Goal: Task Accomplishment & Management: Manage account settings

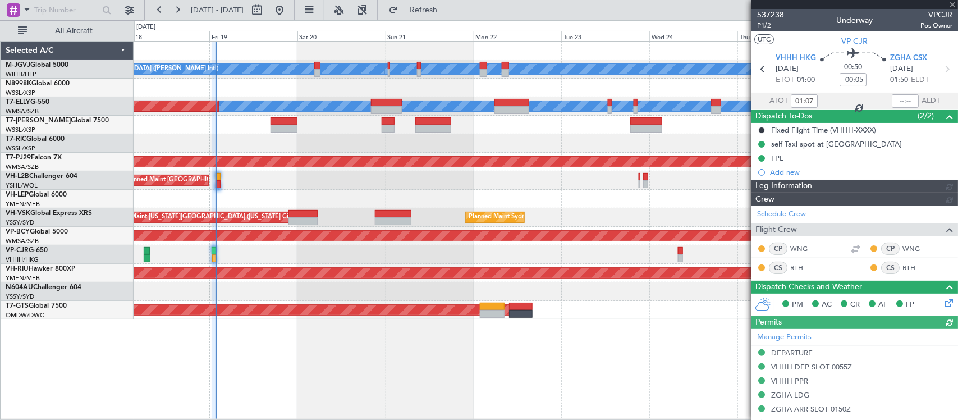
type input "[PERSON_NAME] (KYA)"
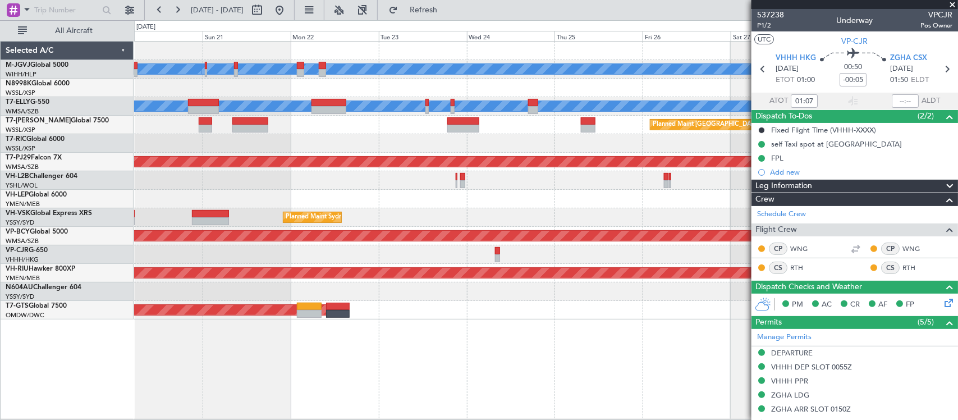
click at [461, 211] on div "[PERSON_NAME][GEOGRAPHIC_DATA] ([PERSON_NAME] Intl) [PERSON_NAME] Jakarta (Hali…" at bounding box center [545, 181] width 823 height 278
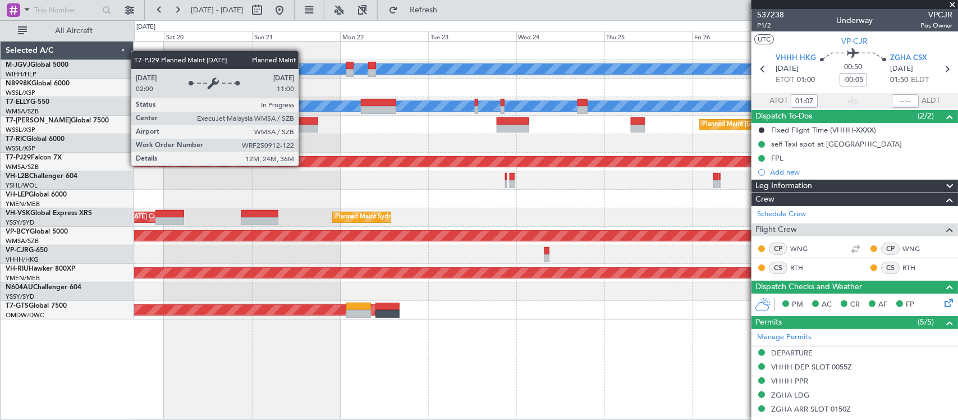
click at [363, 166] on div "Planned Maint [GEOGRAPHIC_DATA] (Sultan [PERSON_NAME] [PERSON_NAME] - Subang)" at bounding box center [623, 162] width 2315 height 10
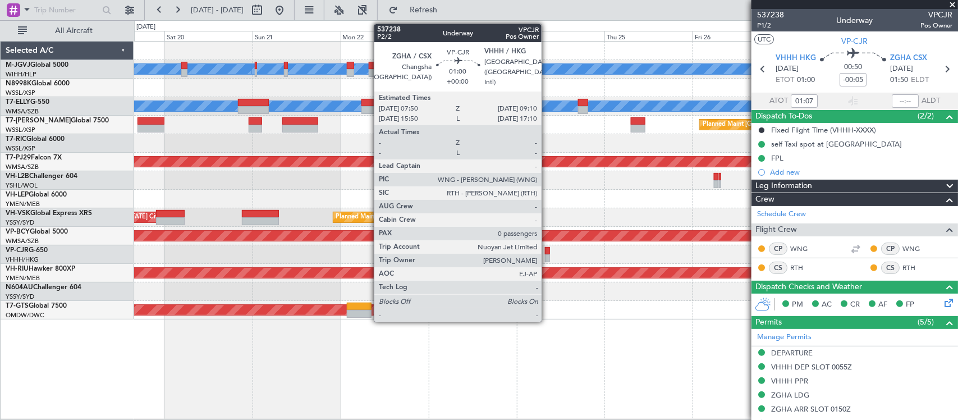
click at [547, 256] on div at bounding box center [547, 258] width 5 height 8
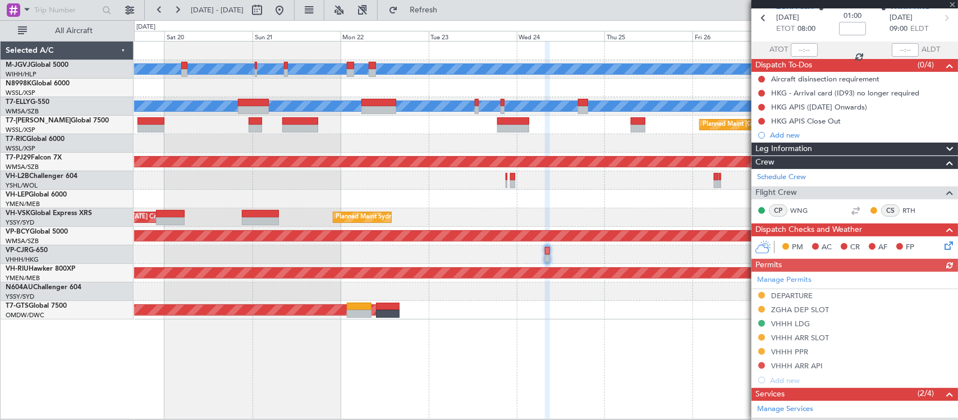
scroll to position [164, 0]
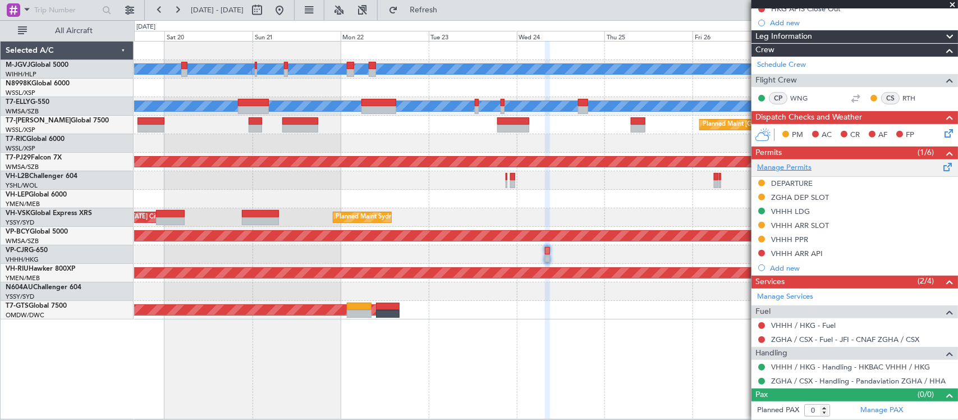
click at [789, 169] on link "Manage Permits" at bounding box center [784, 167] width 54 height 11
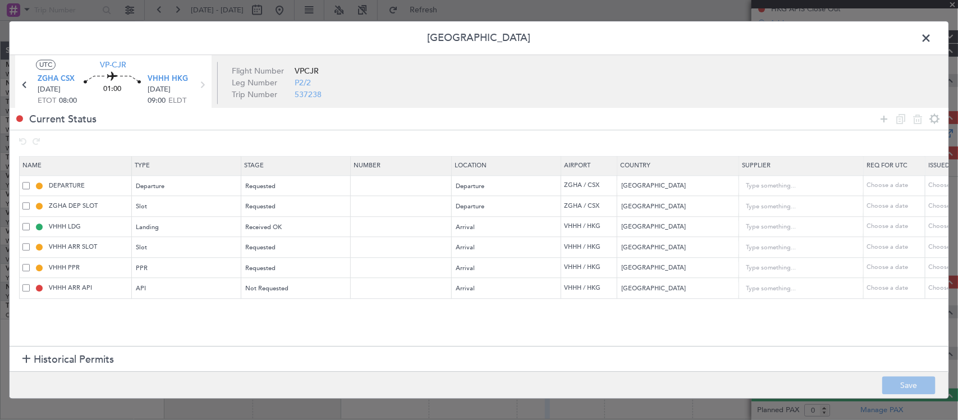
click at [930, 245] on div "Choose a date" at bounding box center [957, 247] width 58 height 10
select select "9"
select select "2025"
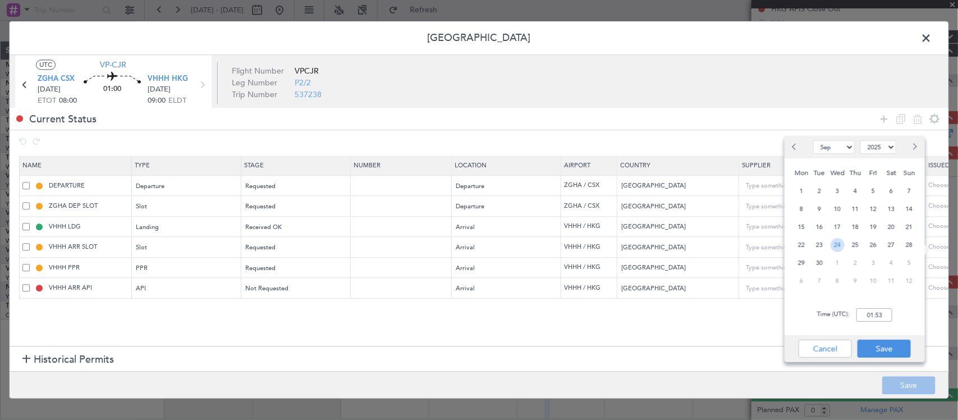
click at [840, 245] on span "24" at bounding box center [838, 245] width 14 height 14
click at [881, 310] on input "00:00" at bounding box center [874, 314] width 36 height 13
type input "09:30"
click at [898, 346] on button "Save" at bounding box center [884, 349] width 53 height 18
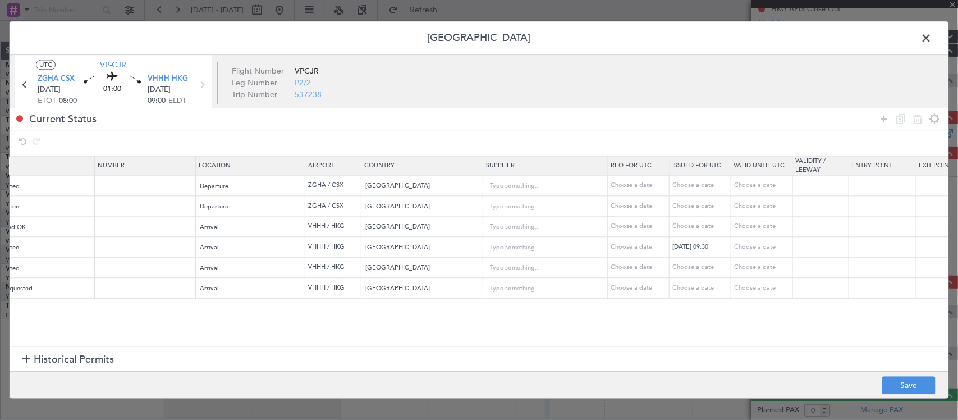
scroll to position [0, 503]
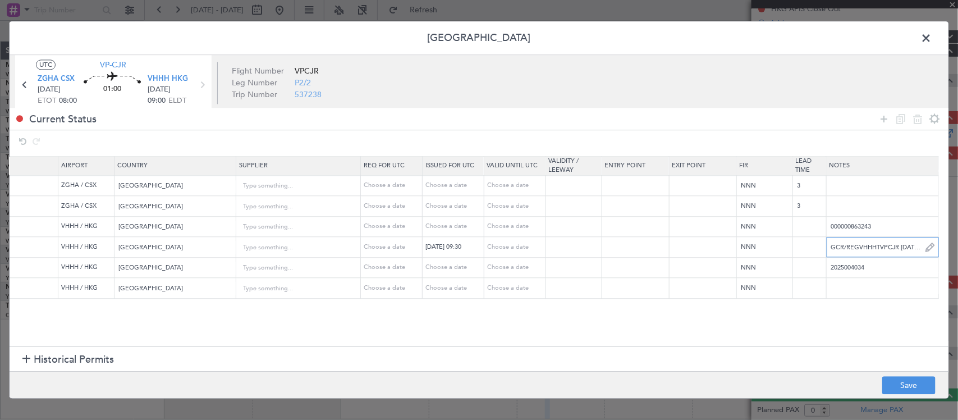
click at [871, 247] on input "GCR/REGVHHHTVPCJR [DATE] 014GLF6 ZGHA0930 D / ID.VHHHAGN1857000/" at bounding box center [883, 247] width 112 height 17
paste input "KVPCJR [DATE] 014GLF6 ZGHA0930 D / RE.VPCJR [PERSON_NAME]"
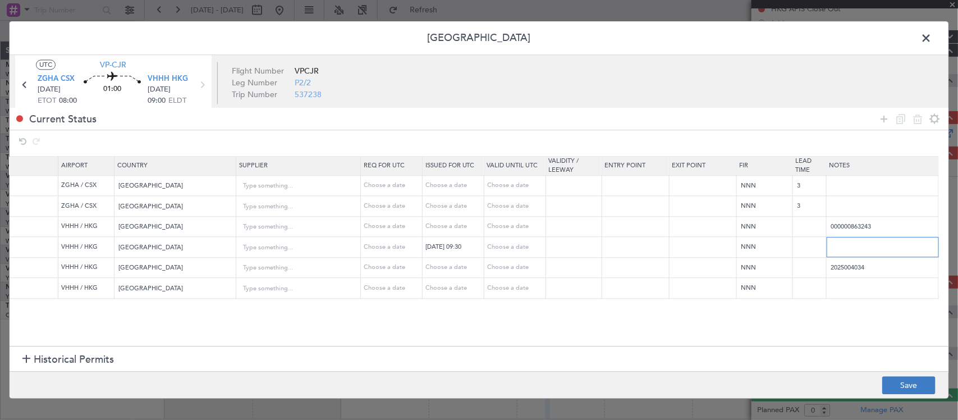
type input "KVPCJR [DATE] 014GLF6 ZGHA0930 D / RE.VPCJR [PERSON_NAME].VHHHAGN1857000/"
click at [917, 382] on button "Save" at bounding box center [908, 386] width 53 height 18
type input "VHHH ARR SLOT 0930Z"
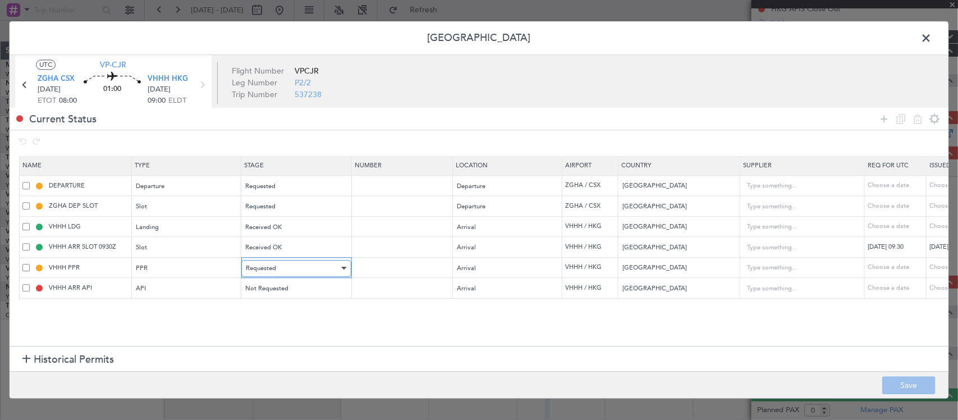
click at [269, 268] on span "Requested" at bounding box center [261, 268] width 30 height 8
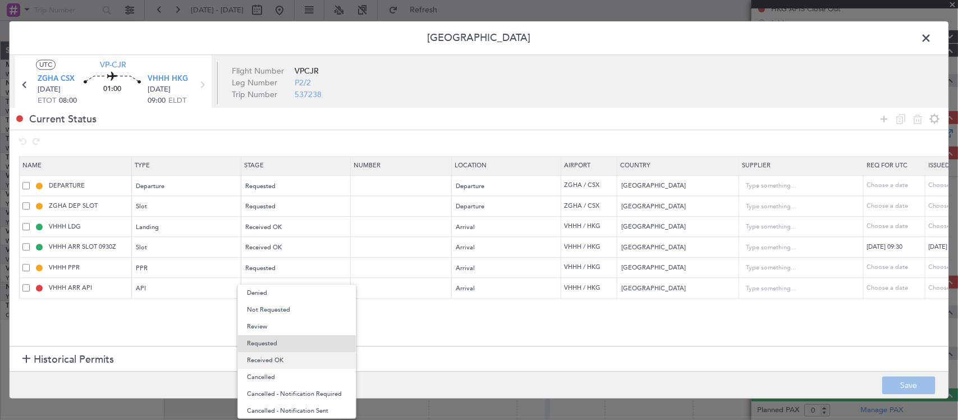
click at [310, 354] on span "Received OK" at bounding box center [297, 360] width 100 height 17
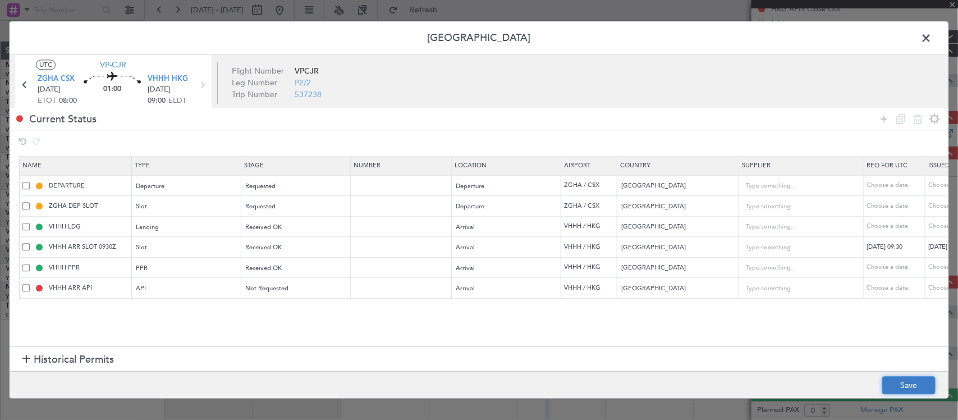
click at [887, 384] on button "Save" at bounding box center [908, 386] width 53 height 18
click at [932, 34] on span at bounding box center [932, 41] width 0 height 22
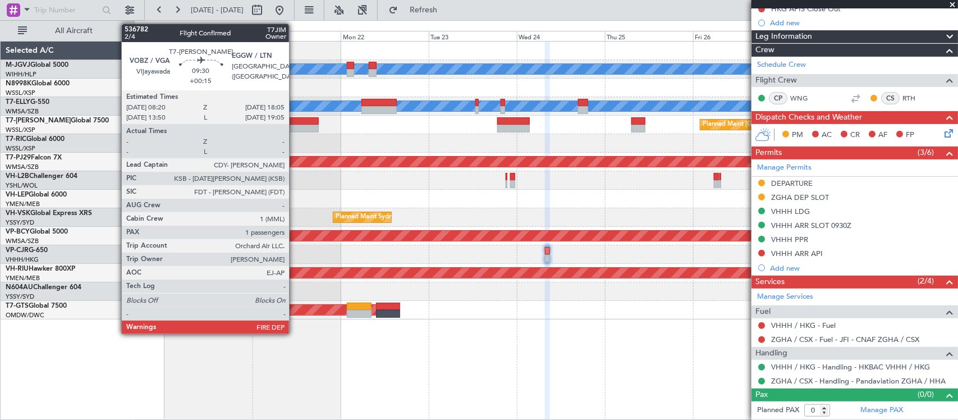
click at [295, 122] on div at bounding box center [300, 121] width 36 height 8
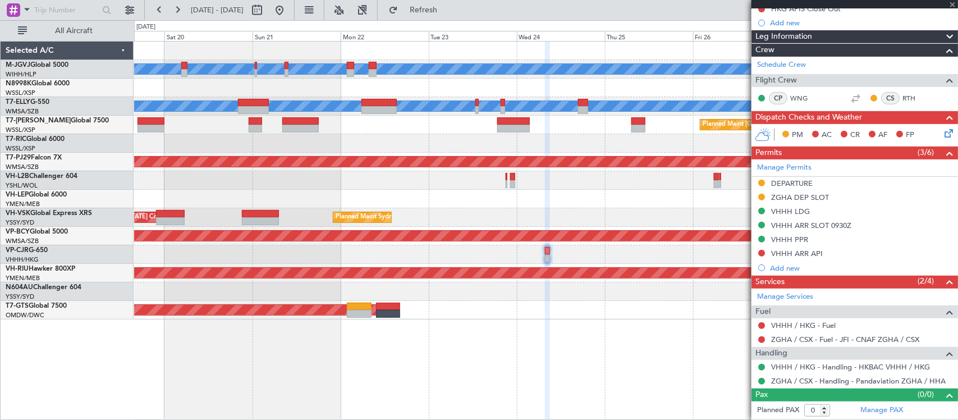
click at [481, 200] on div at bounding box center [545, 199] width 823 height 19
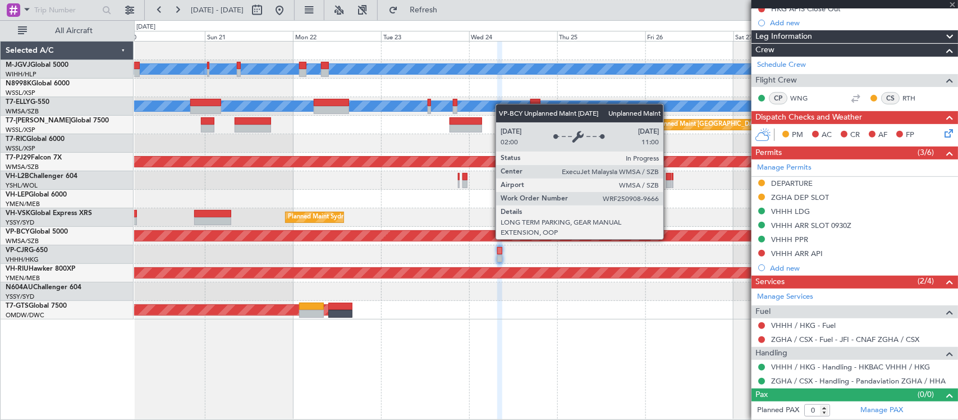
type input "+00:15"
type input "1"
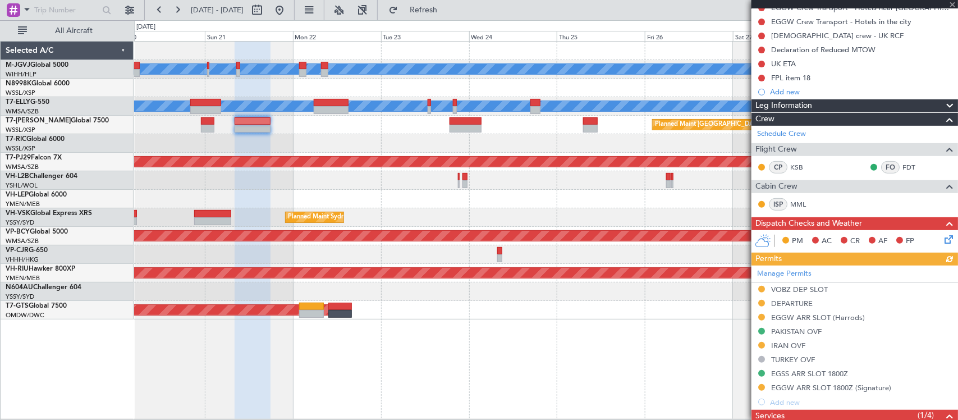
scroll to position [233, 0]
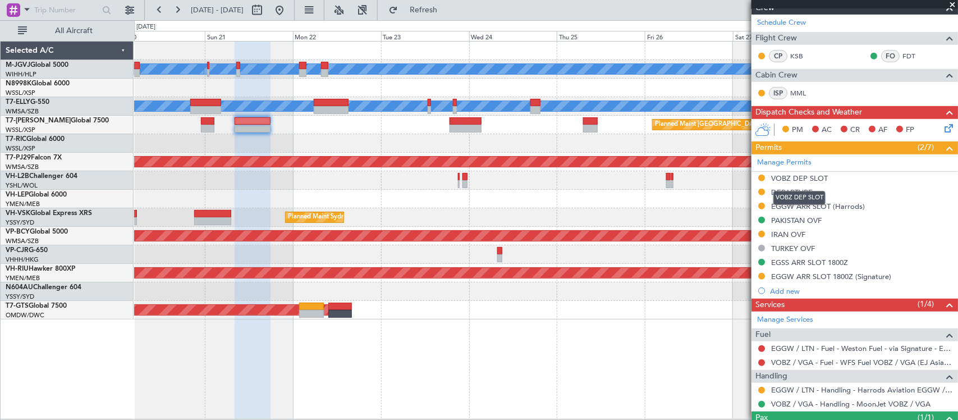
click at [784, 204] on div "VOBZ DEP SLOT" at bounding box center [799, 198] width 52 height 14
drag, startPoint x: 784, startPoint y: 208, endPoint x: 800, endPoint y: 218, distance: 19.4
click at [783, 208] on div "EGGW ARR SLOT (Harrods)" at bounding box center [818, 206] width 94 height 10
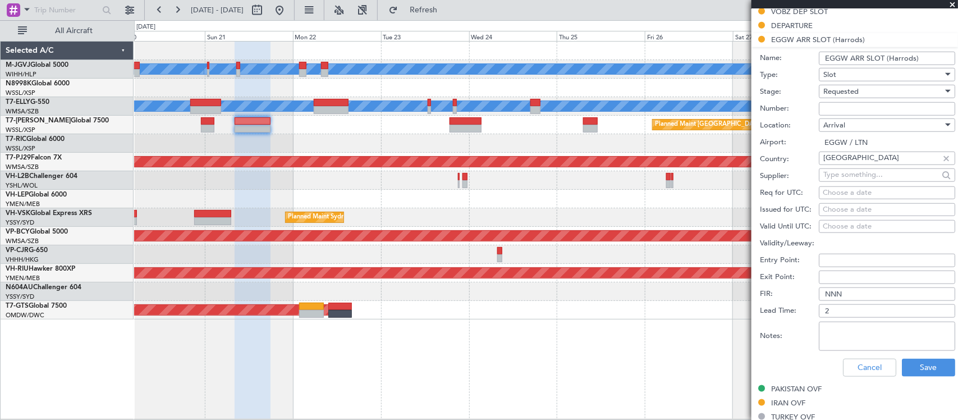
scroll to position [468, 0]
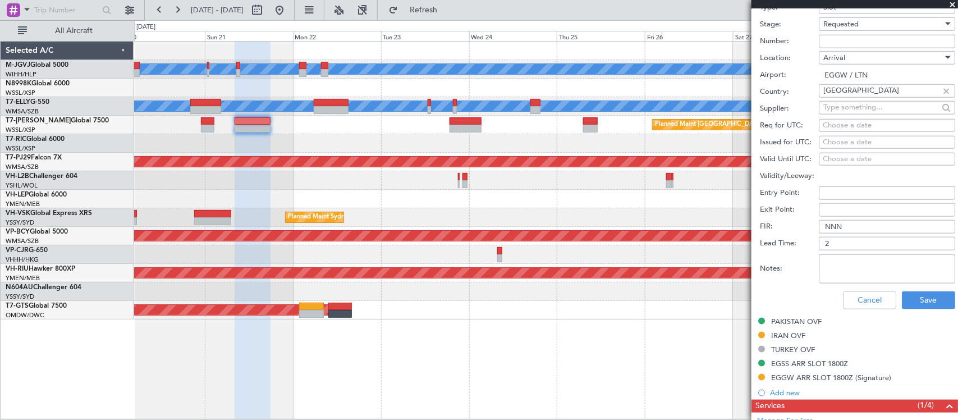
click at [851, 141] on div "Choose a date" at bounding box center [887, 142] width 129 height 11
select select "9"
select select "2025"
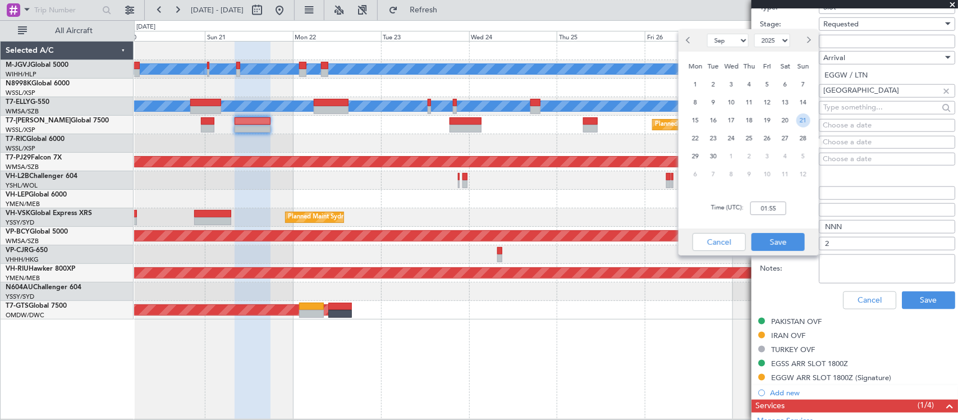
click at [798, 119] on span "21" at bounding box center [803, 120] width 14 height 14
click at [779, 207] on input "00:00" at bounding box center [768, 207] width 36 height 13
type input "22:00"
click at [776, 243] on button "Save" at bounding box center [778, 242] width 53 height 18
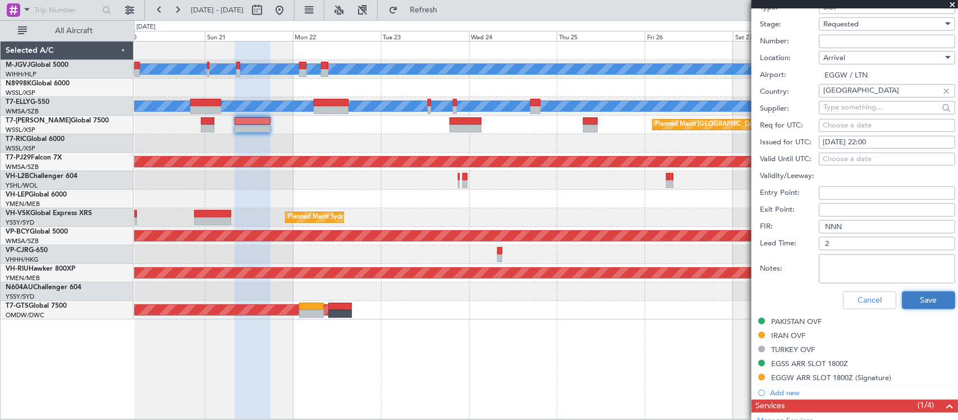
click at [924, 301] on button "Save" at bounding box center [928, 300] width 53 height 18
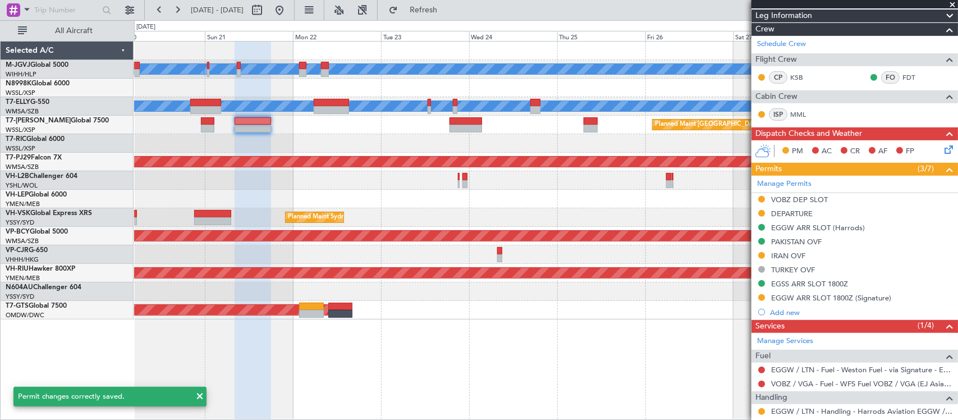
scroll to position [282, 0]
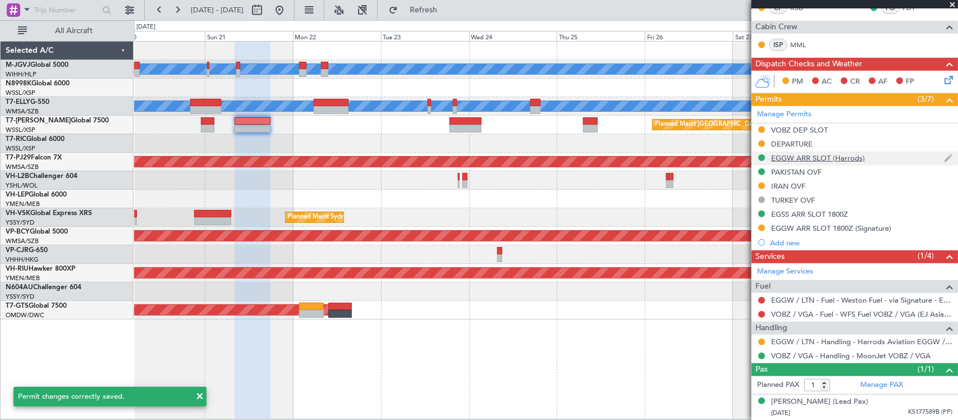
click at [833, 155] on div "EGGW ARR SLOT (Harrods)" at bounding box center [818, 158] width 94 height 10
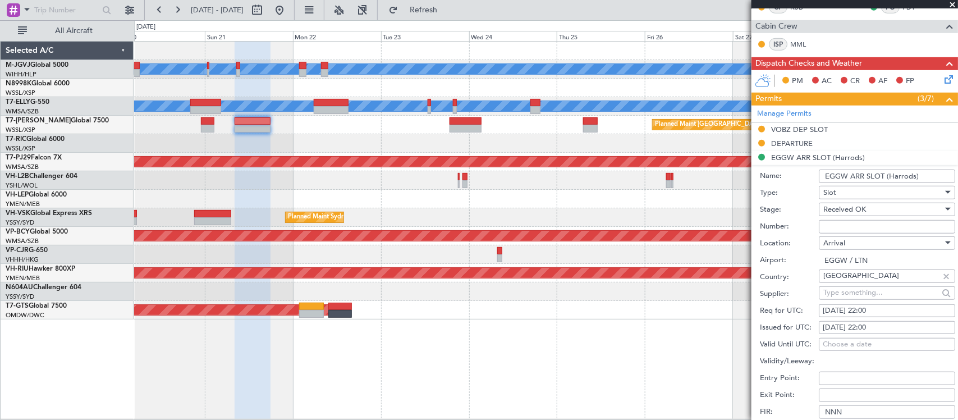
click at [885, 173] on input "EGGW ARR SLOT (Harrods)" at bounding box center [887, 176] width 136 height 13
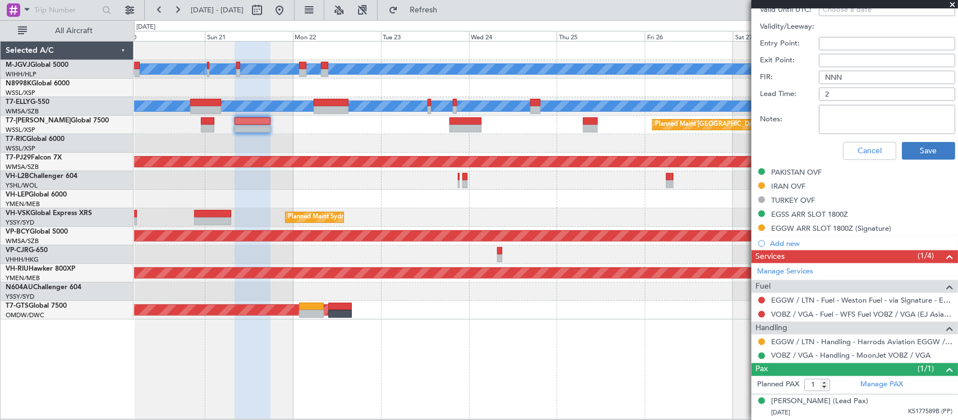
type input "EGGW ARR SLOT 2200Z (Harrods)"
click at [908, 150] on button "Save" at bounding box center [928, 151] width 53 height 18
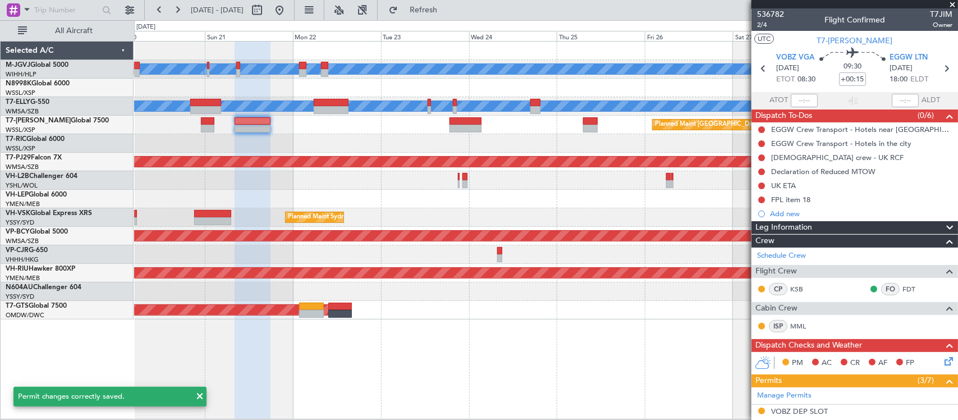
scroll to position [0, 0]
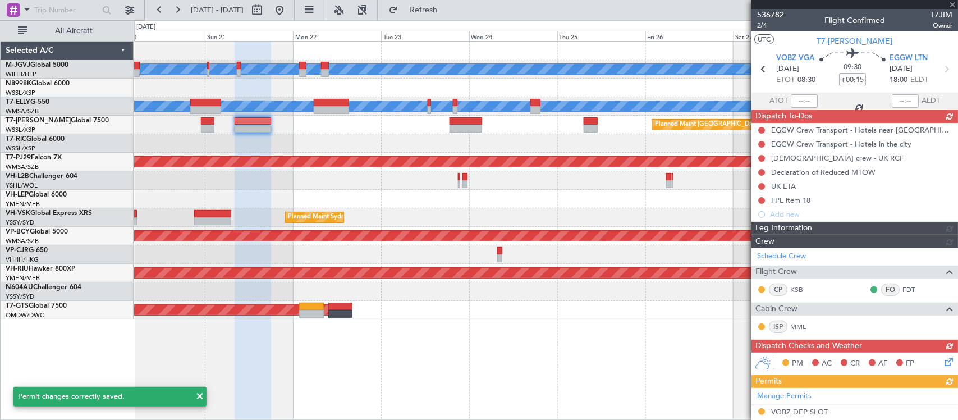
click at [953, 3] on div at bounding box center [855, 4] width 207 height 9
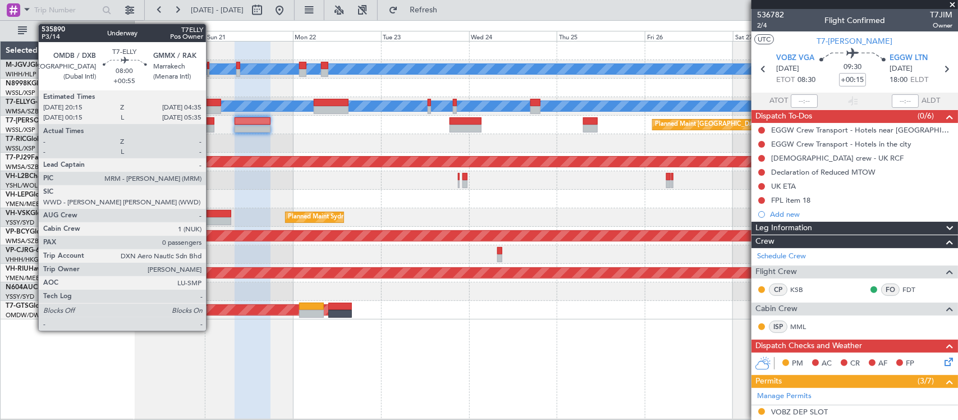
click at [210, 107] on div at bounding box center [205, 110] width 31 height 8
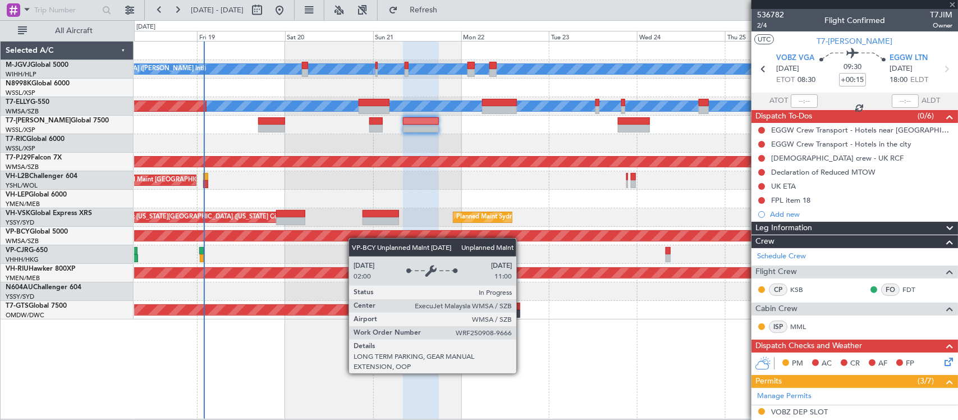
click at [465, 233] on div "[PERSON_NAME][GEOGRAPHIC_DATA] ([PERSON_NAME] Intl) [PERSON_NAME] Jakarta (Hali…" at bounding box center [545, 181] width 823 height 278
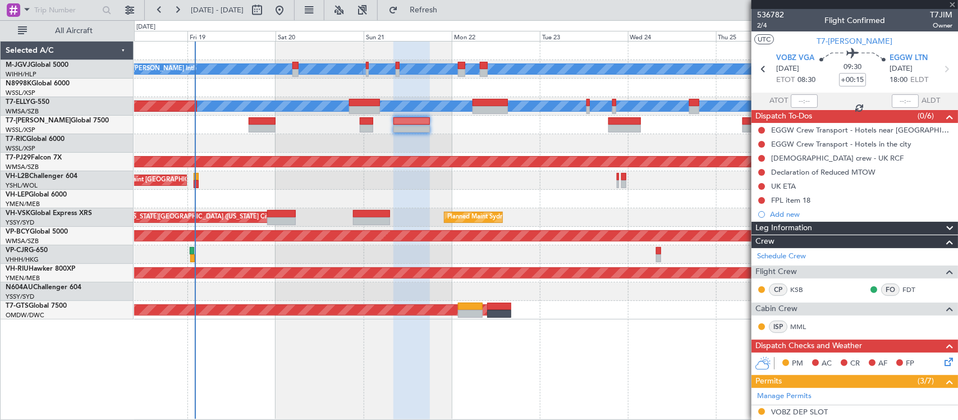
click at [473, 205] on div at bounding box center [545, 199] width 823 height 19
type input "+00:55"
type input "0"
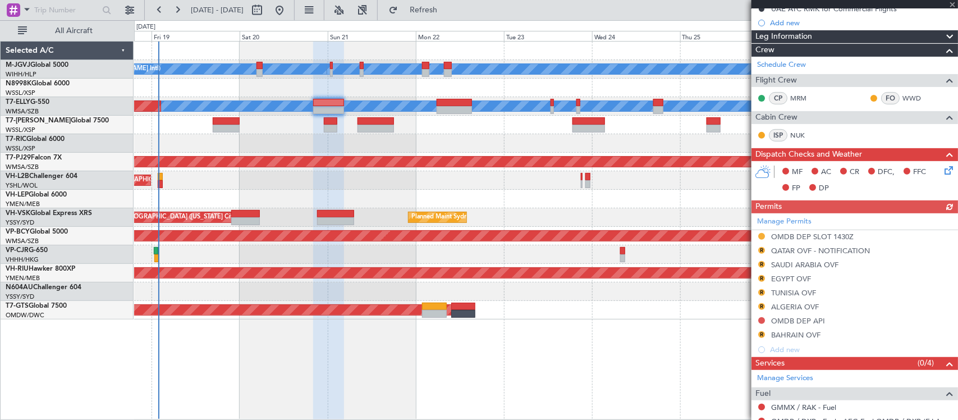
scroll to position [203, 0]
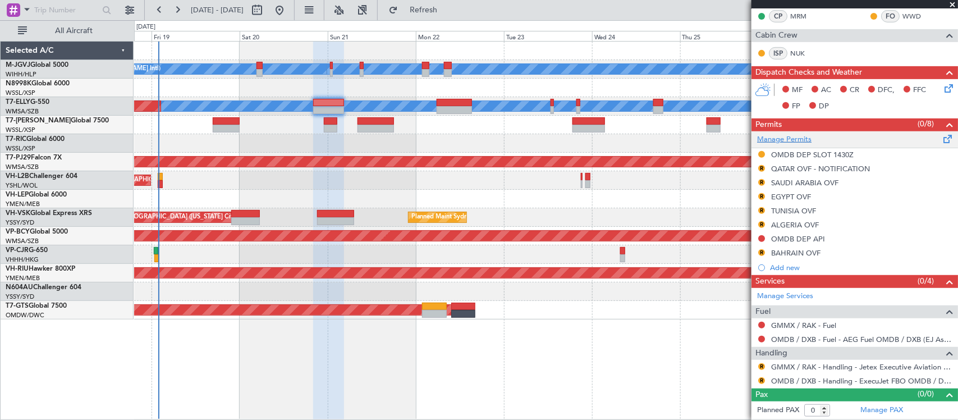
click at [795, 139] on link "Manage Permits" at bounding box center [784, 139] width 54 height 11
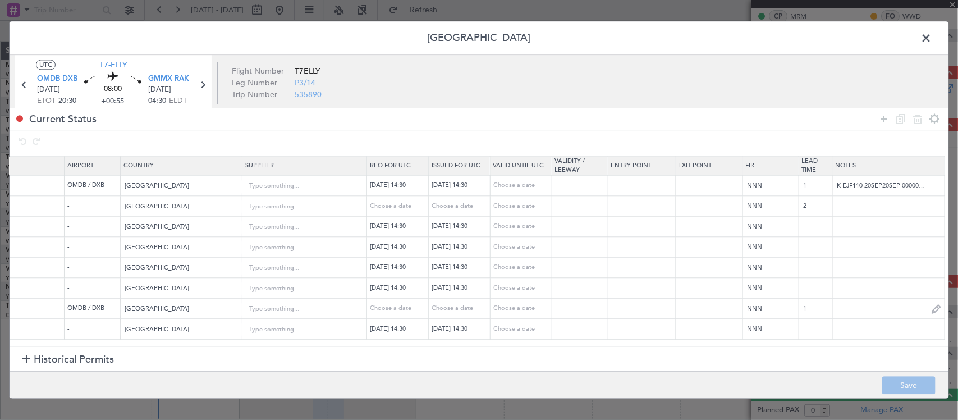
scroll to position [0, 500]
click at [849, 190] on input "K EJF110 20SEP20SEP 0000060 014GJ5 1430RAK D / RE.T7ELLY/" at bounding box center [886, 185] width 112 height 17
paste input "2030RAK D / RE.T7ELLY"
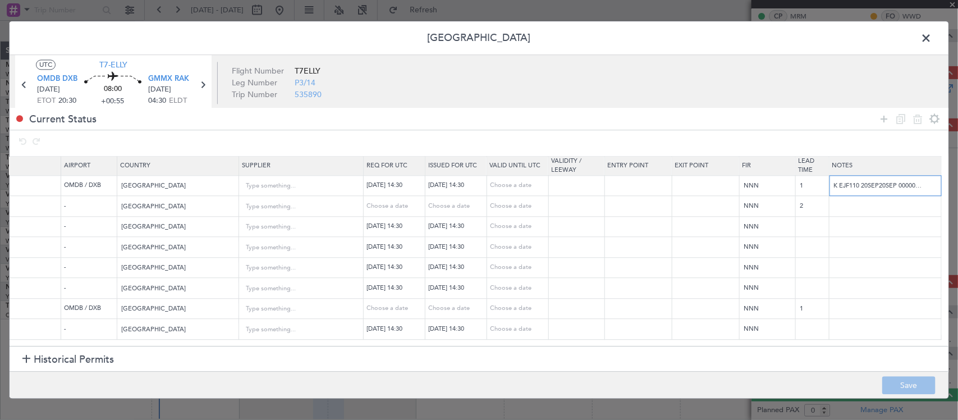
scroll to position [0, 90]
type input "K EJF110 20SEP20SEP 0000060 014GJ5 2030RAK D / RE.T7ELLY"
click at [469, 186] on div "[DATE] 14:30" at bounding box center [457, 186] width 58 height 10
select select "9"
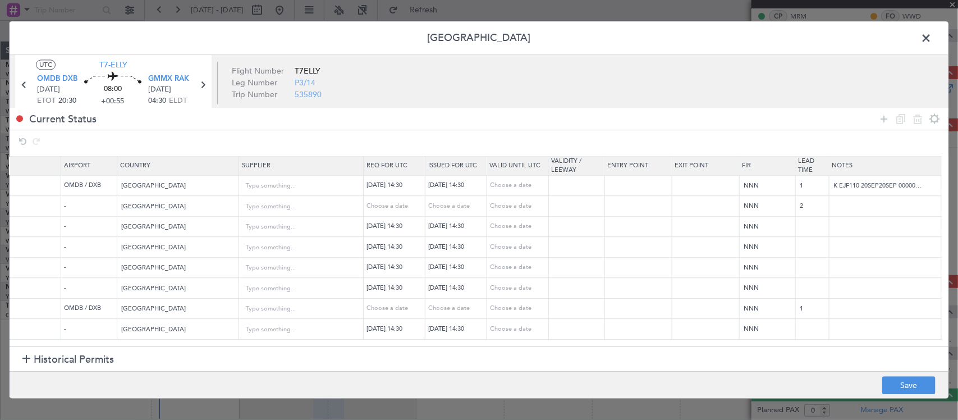
select select "2025"
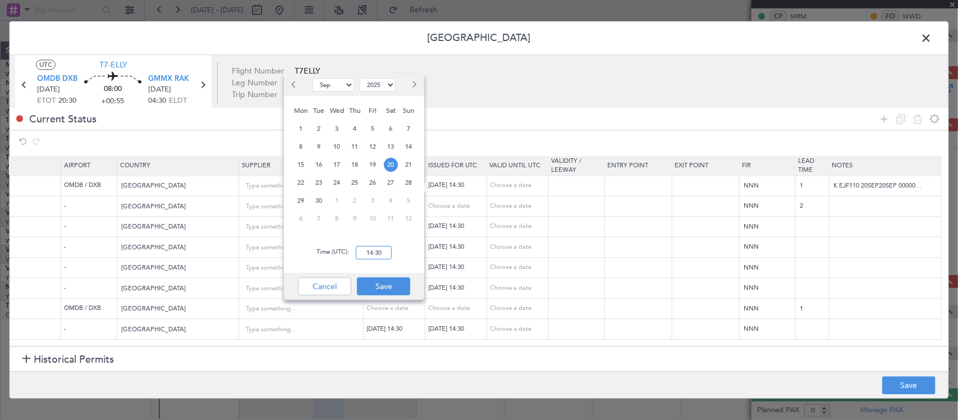
click at [380, 250] on input "14:30" at bounding box center [374, 252] width 36 height 13
type input "20:30"
click at [383, 283] on button "Save" at bounding box center [383, 286] width 53 height 18
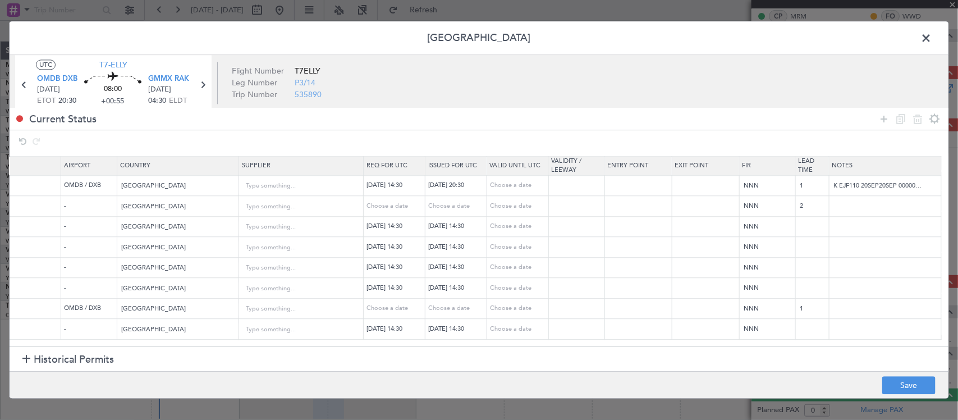
click at [394, 189] on div "[DATE] 14:30" at bounding box center [396, 186] width 58 height 10
select select "9"
select select "2025"
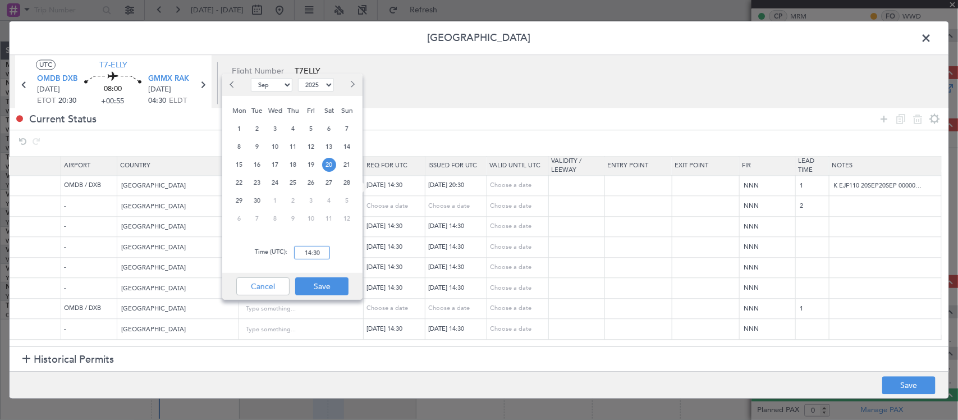
click at [324, 251] on input "14:30" at bounding box center [312, 252] width 36 height 13
type input "20:30"
drag, startPoint x: 330, startPoint y: 281, endPoint x: 337, endPoint y: 295, distance: 15.8
click at [330, 282] on button "Save" at bounding box center [321, 286] width 53 height 18
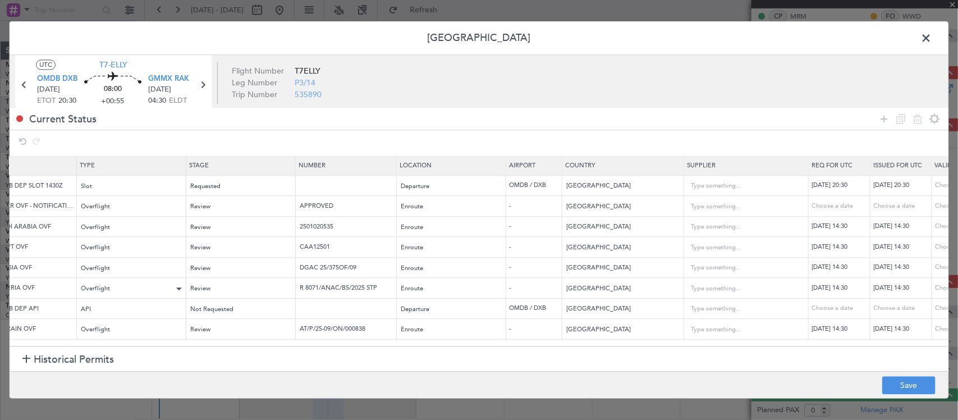
scroll to position [0, 52]
click at [219, 186] on span "Requested" at bounding box center [209, 186] width 30 height 8
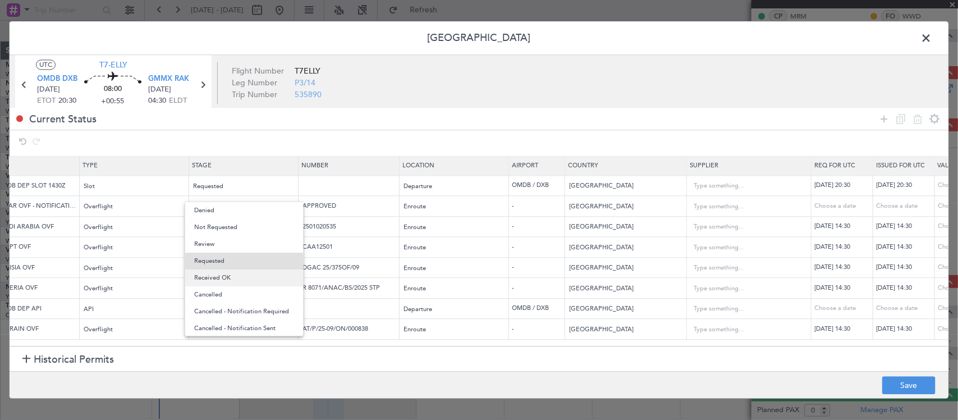
click at [237, 281] on span "Received OK" at bounding box center [244, 277] width 100 height 17
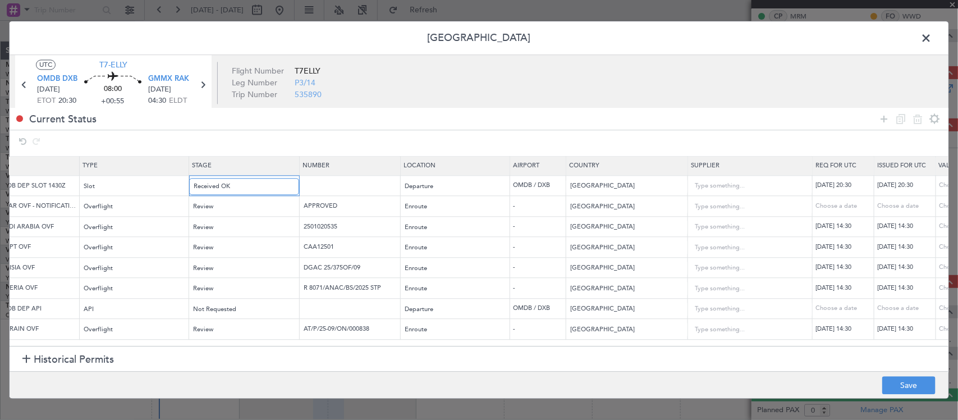
scroll to position [0, 0]
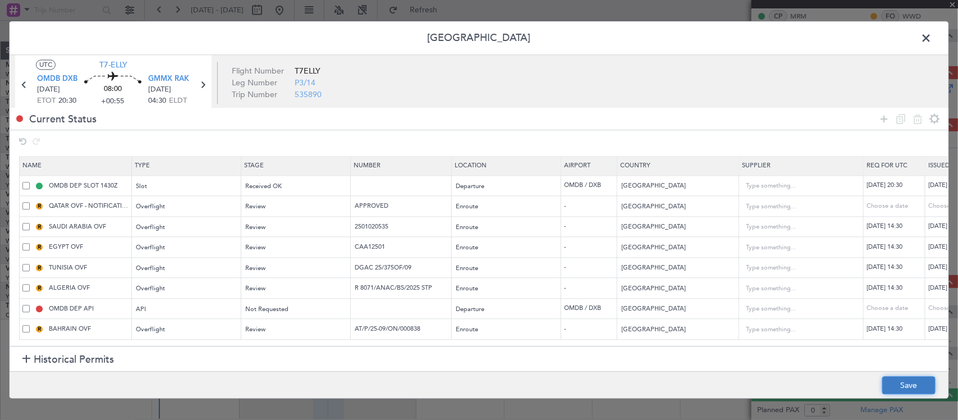
click at [903, 382] on button "Save" at bounding box center [908, 386] width 53 height 18
type input "OMDB DEP SLOT 2030Z"
click at [379, 228] on input "2501020535" at bounding box center [403, 227] width 98 height 10
click at [383, 268] on input "DGAC 25/375OF/09" at bounding box center [403, 268] width 98 height 10
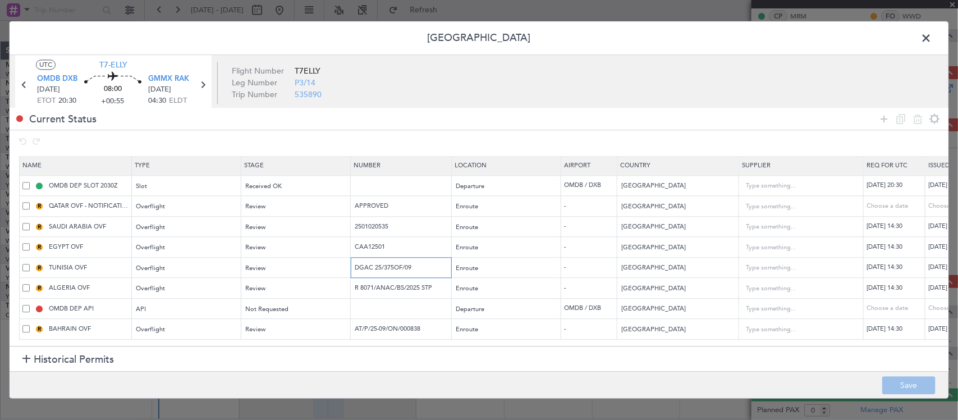
click at [383, 268] on input "DGAC 25/375OF/09" at bounding box center [403, 268] width 98 height 10
click at [391, 287] on input "R 8071/ANAC/BS/2025 STP" at bounding box center [403, 288] width 98 height 10
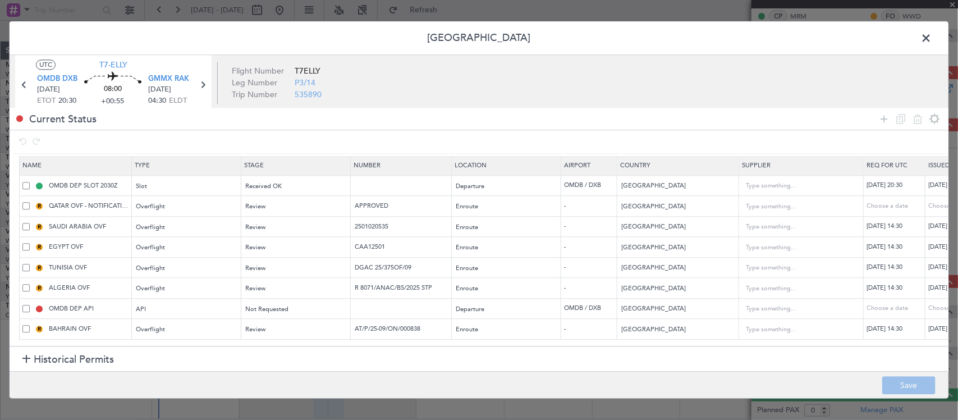
scroll to position [7, 0]
click at [374, 324] on input "AT/P/25-09/ON/000838" at bounding box center [403, 329] width 98 height 10
click at [202, 88] on icon at bounding box center [202, 85] width 15 height 15
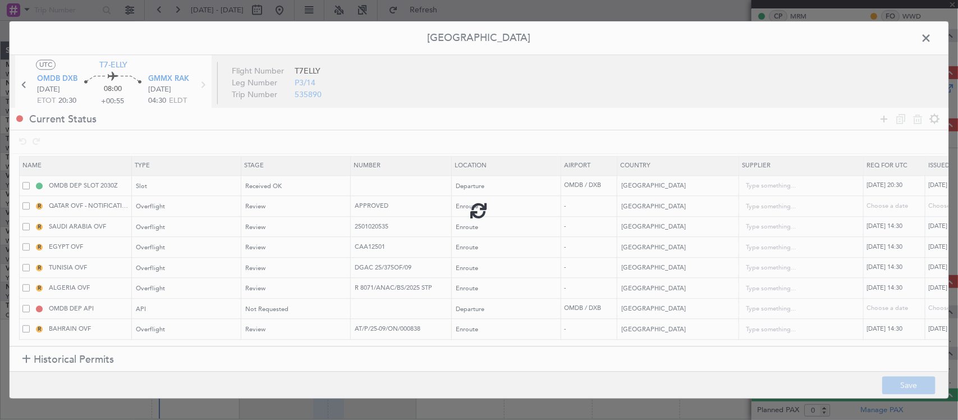
type input "+00:50"
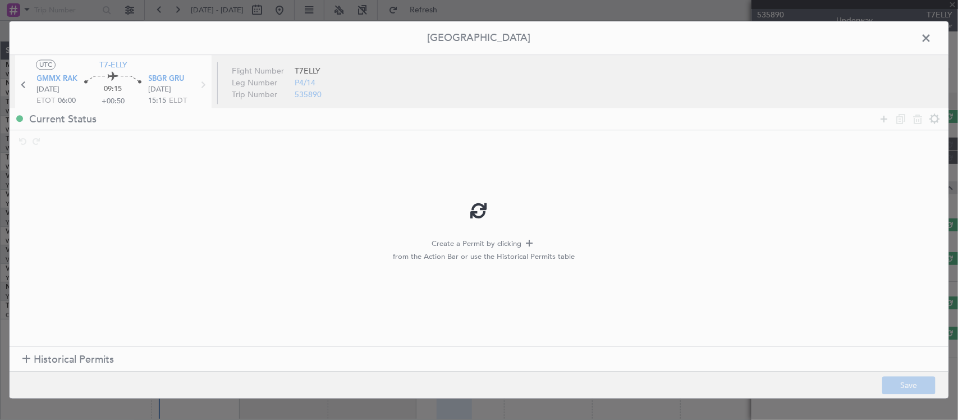
scroll to position [0, 0]
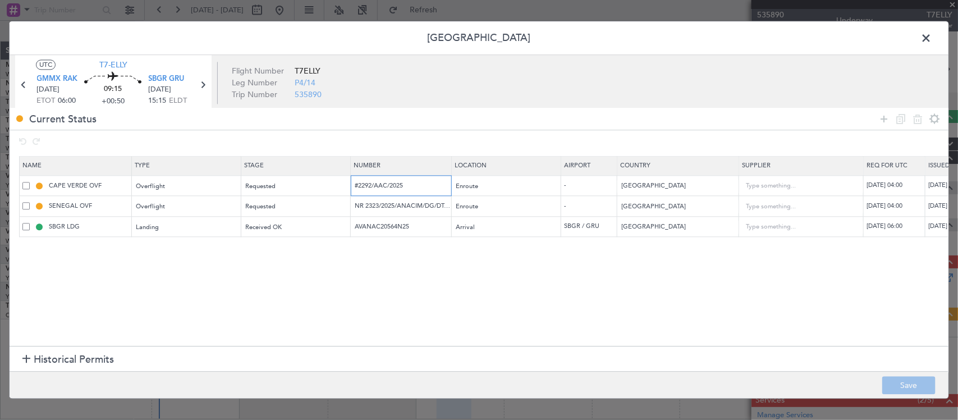
click at [418, 188] on input "#2292/AAC/2025" at bounding box center [403, 186] width 98 height 10
click at [23, 83] on icon at bounding box center [24, 85] width 15 height 15
type input "+00:55"
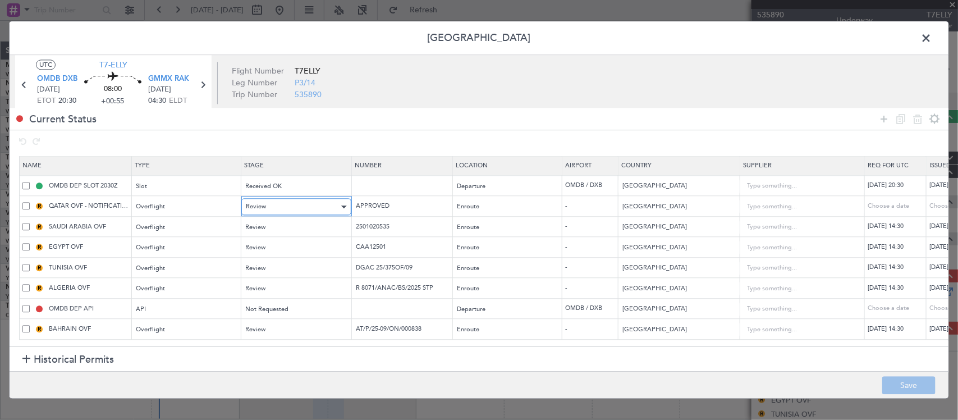
click at [267, 204] on div "Review" at bounding box center [292, 207] width 93 height 17
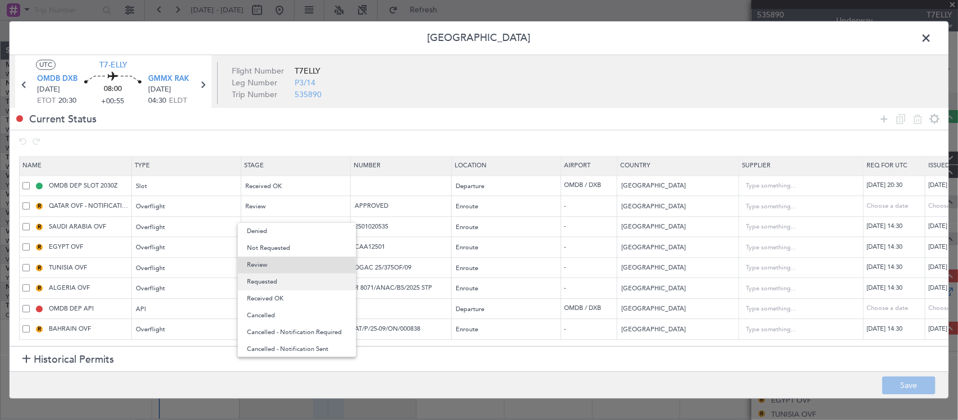
click at [287, 284] on span "Requested" at bounding box center [297, 281] width 100 height 17
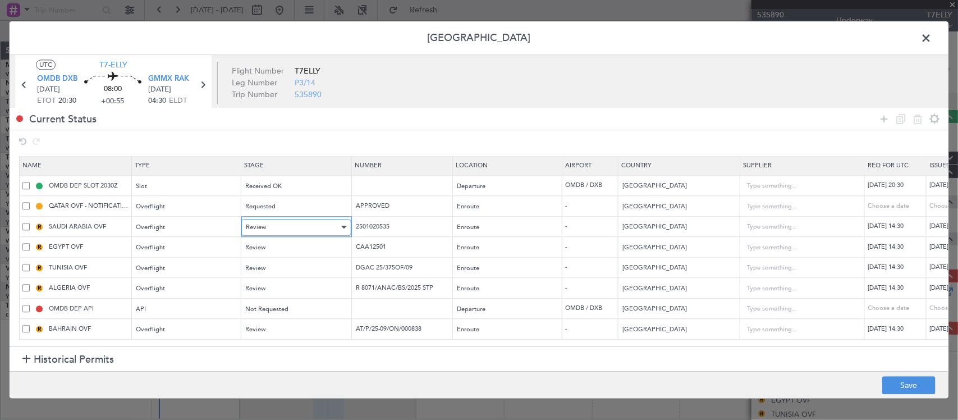
click at [292, 232] on div "Review" at bounding box center [292, 227] width 93 height 17
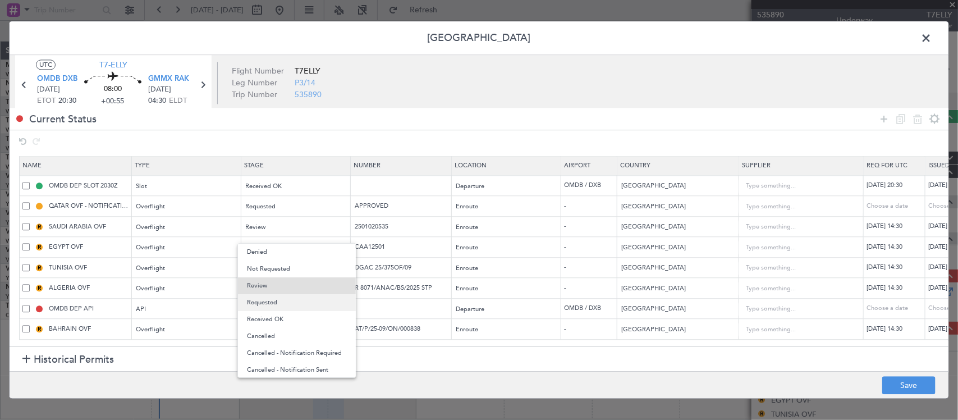
click at [295, 296] on span "Requested" at bounding box center [297, 302] width 100 height 17
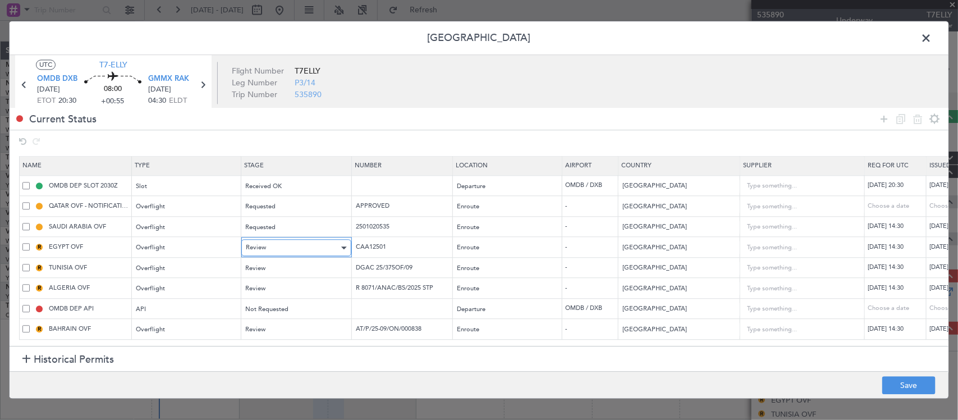
click at [296, 245] on div "Review" at bounding box center [292, 248] width 93 height 17
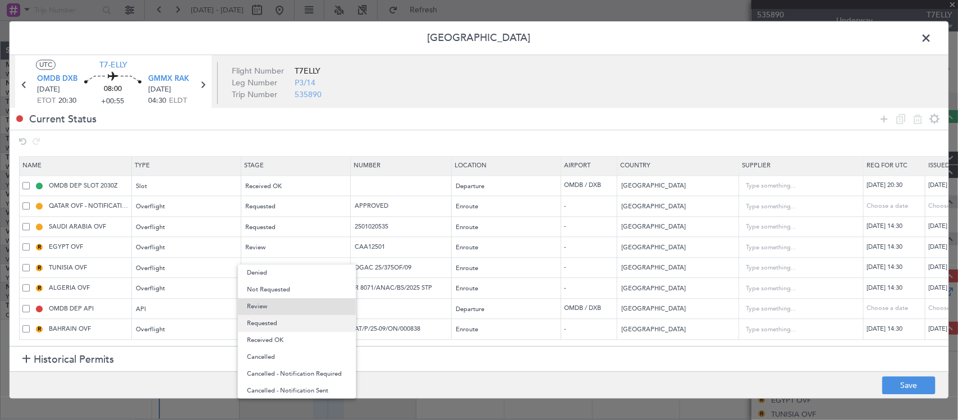
click at [296, 323] on span "Requested" at bounding box center [297, 323] width 100 height 17
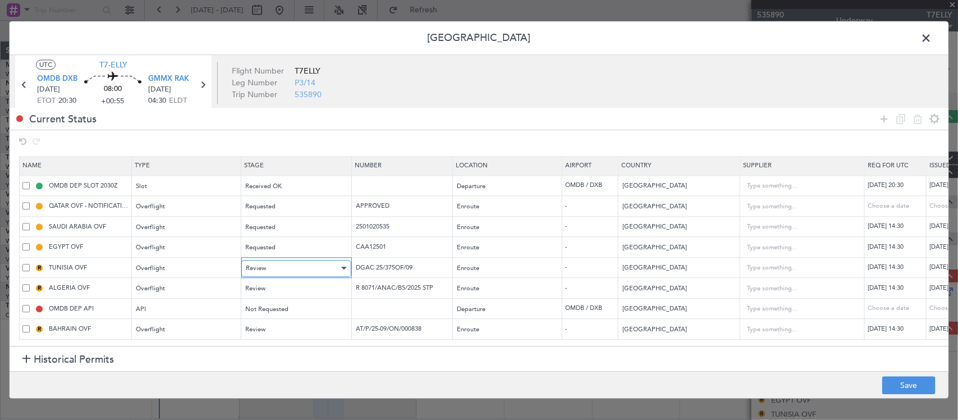
click at [294, 272] on div "Review" at bounding box center [292, 268] width 93 height 17
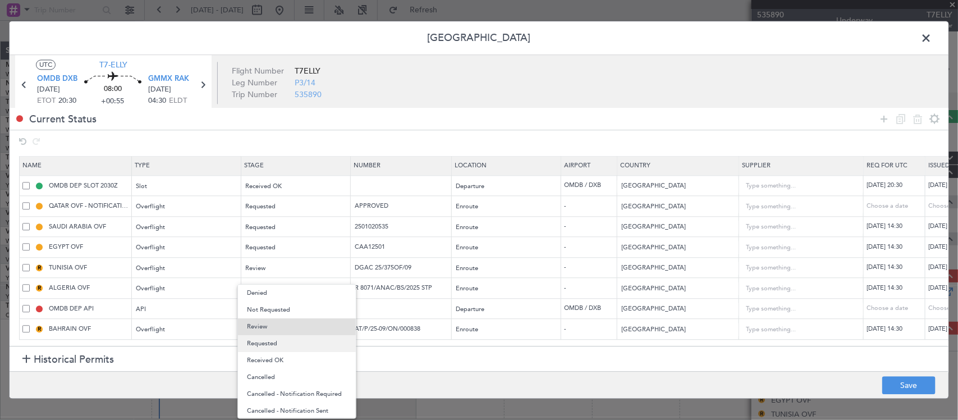
click at [295, 345] on span "Requested" at bounding box center [297, 343] width 100 height 17
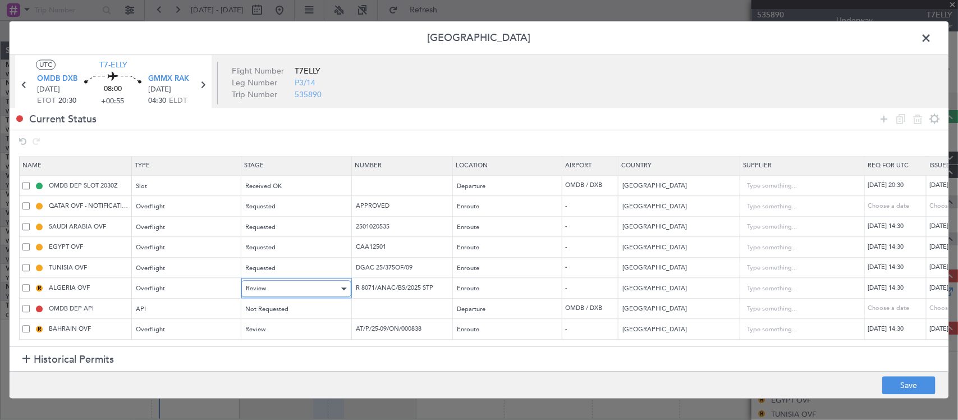
click at [296, 292] on div "Review" at bounding box center [292, 289] width 93 height 17
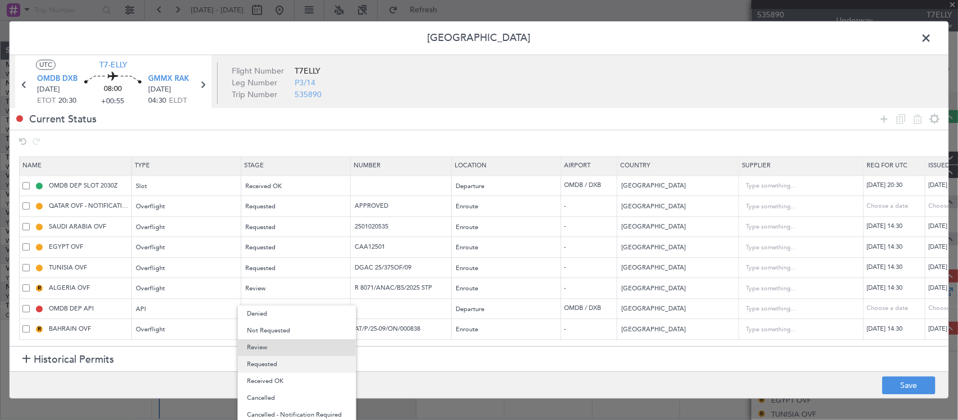
click at [292, 368] on span "Requested" at bounding box center [297, 364] width 100 height 17
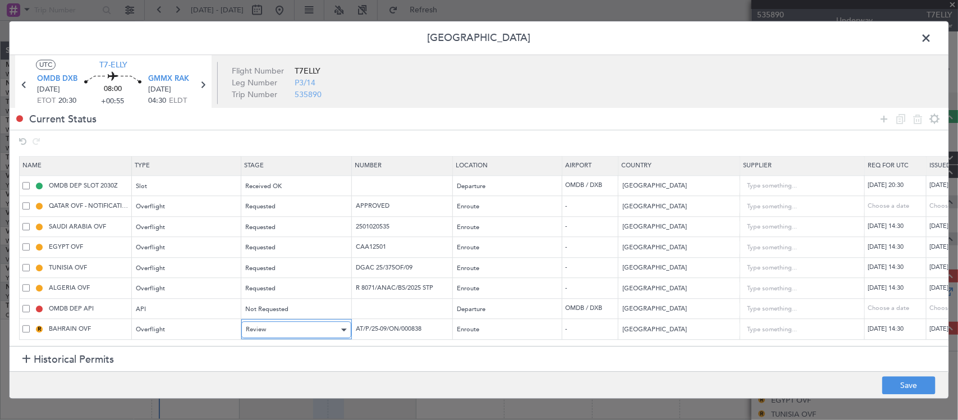
click at [292, 329] on div "Review" at bounding box center [292, 330] width 93 height 17
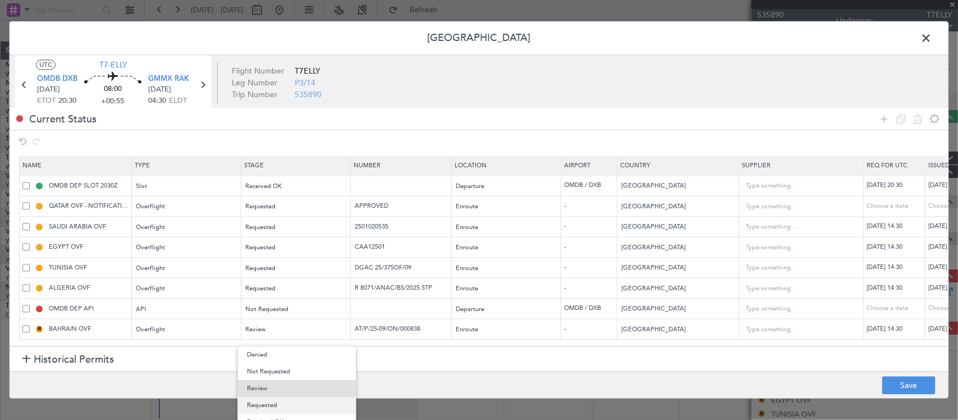
click at [285, 401] on span "Requested" at bounding box center [297, 405] width 100 height 17
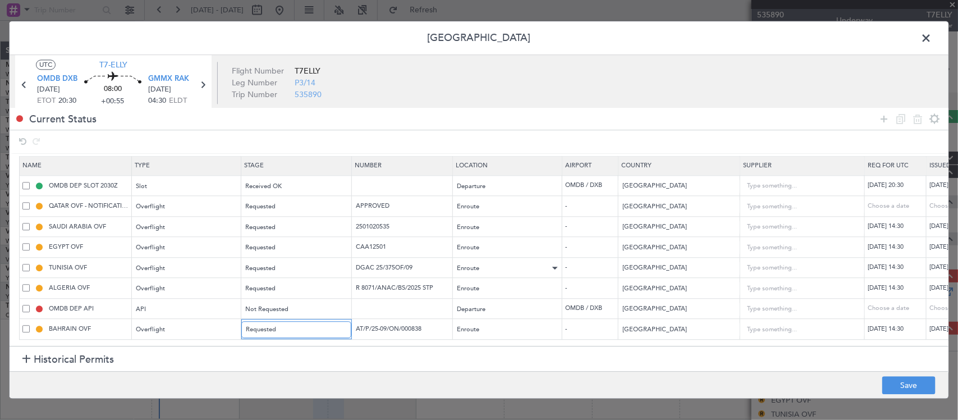
scroll to position [7, 0]
click at [903, 386] on button "Save" at bounding box center [908, 386] width 53 height 18
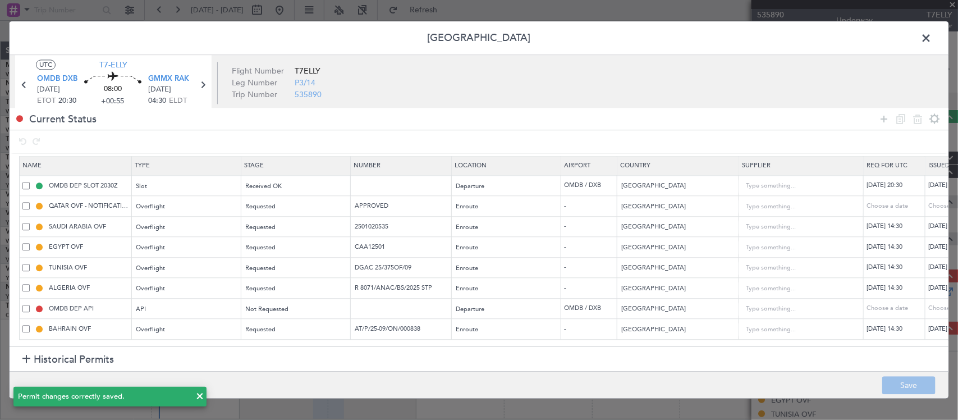
click at [932, 35] on span at bounding box center [932, 41] width 0 height 22
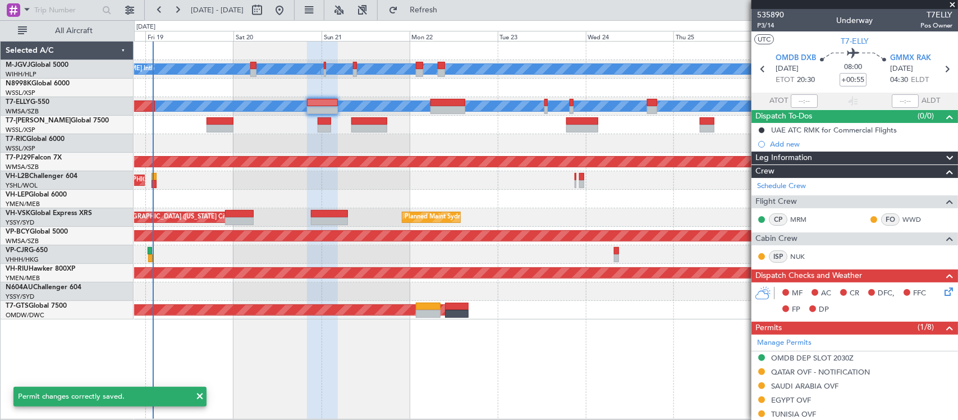
click at [523, 200] on div at bounding box center [545, 199] width 823 height 19
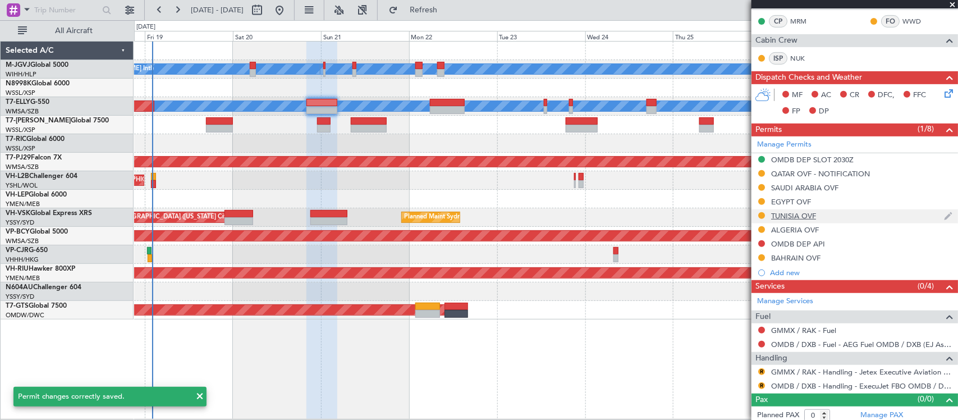
scroll to position [203, 0]
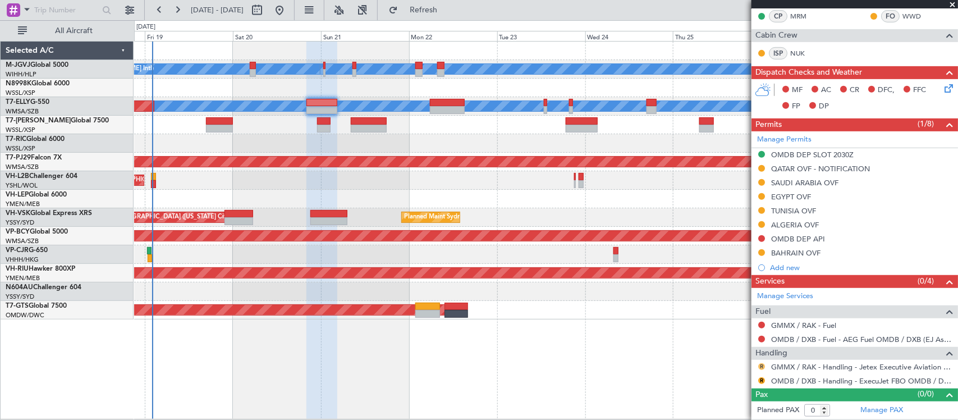
click at [761, 368] on button "R" at bounding box center [761, 366] width 7 height 7
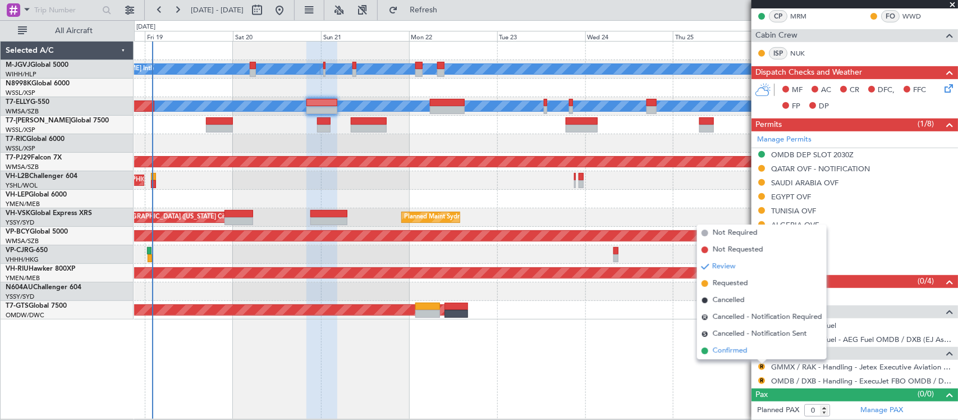
click at [741, 351] on span "Confirmed" at bounding box center [730, 350] width 35 height 11
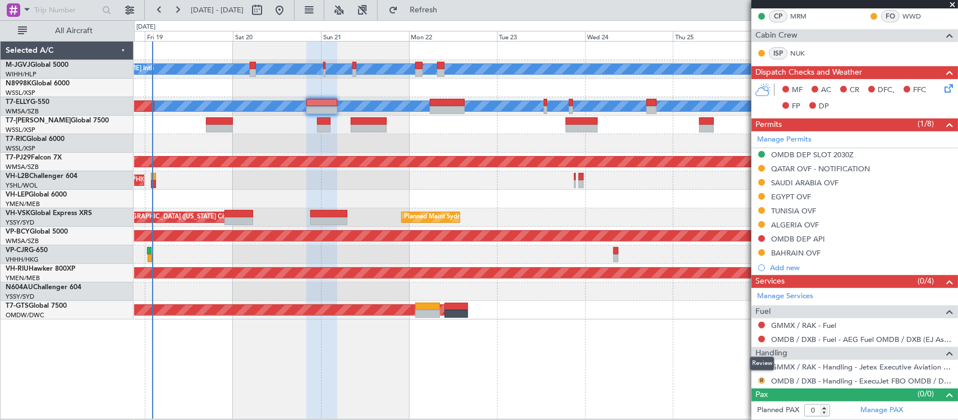
click at [761, 383] on button "R" at bounding box center [761, 380] width 7 height 7
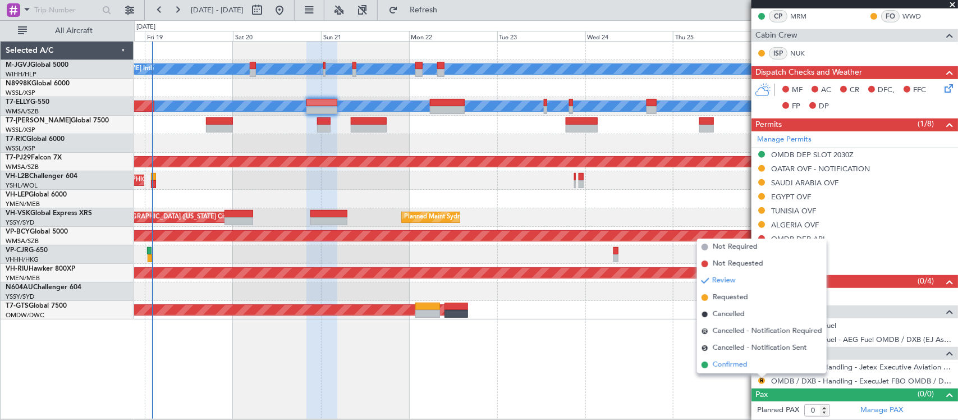
click at [733, 362] on span "Confirmed" at bounding box center [730, 364] width 35 height 11
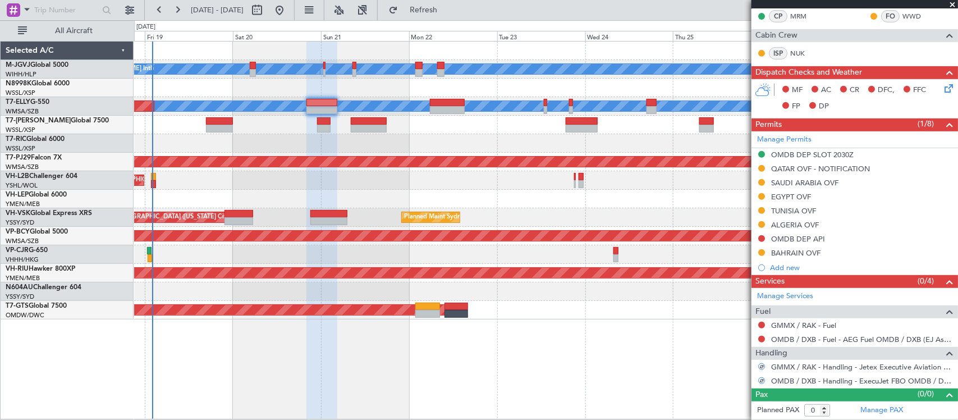
click at [554, 290] on div at bounding box center [545, 291] width 823 height 19
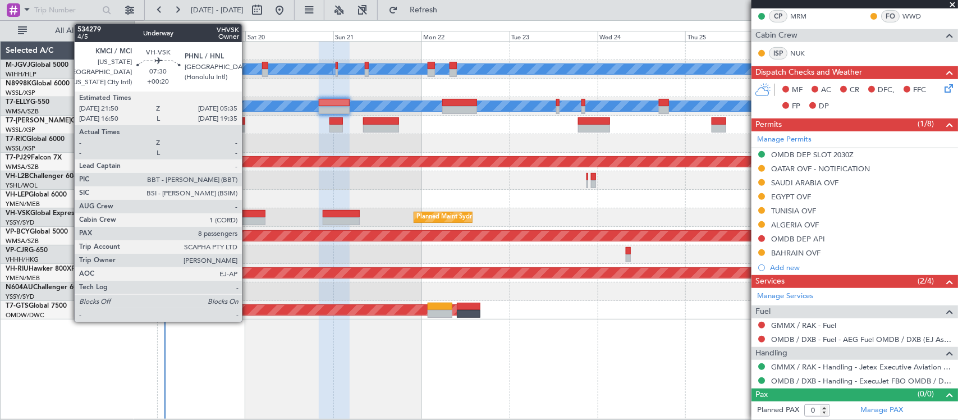
click at [248, 222] on div at bounding box center [251, 221] width 29 height 8
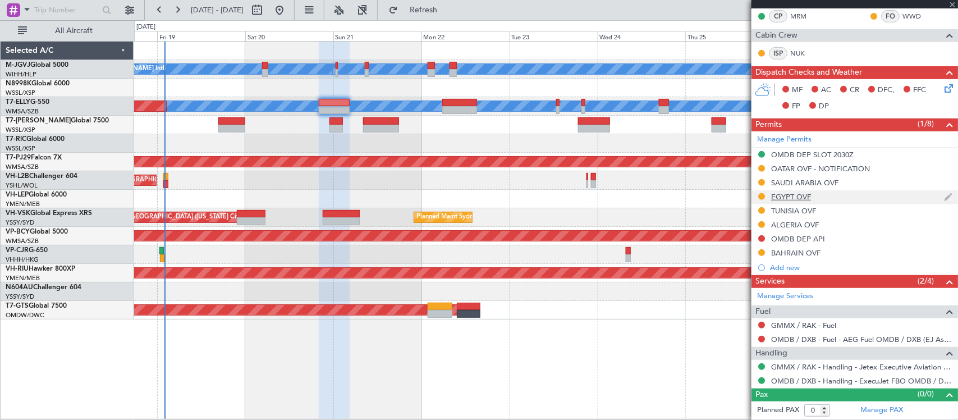
type input "+00:20"
type input "8"
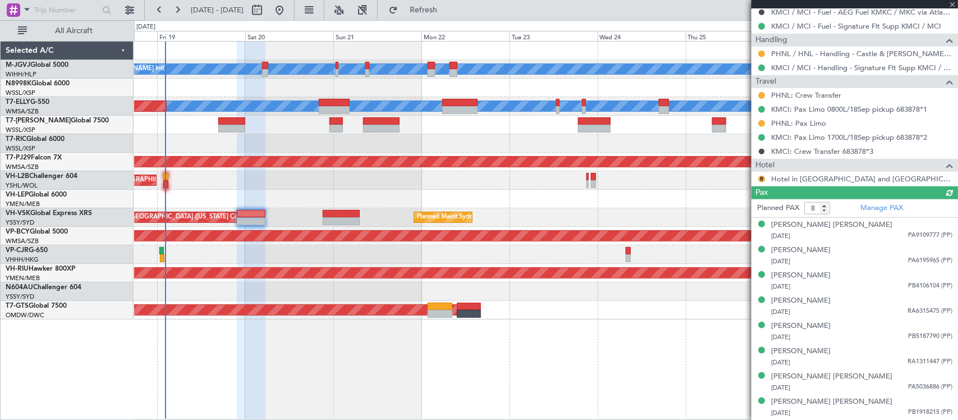
scroll to position [285, 0]
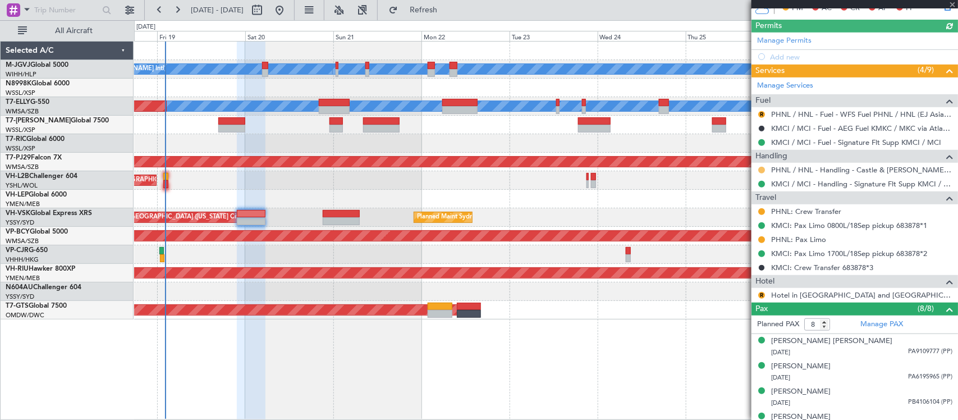
click at [762, 170] on button at bounding box center [761, 170] width 7 height 7
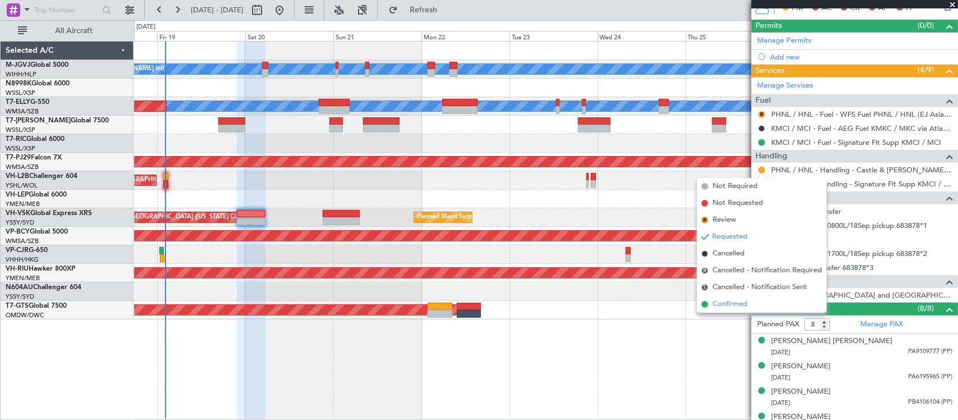
click at [729, 303] on span "Confirmed" at bounding box center [730, 304] width 35 height 11
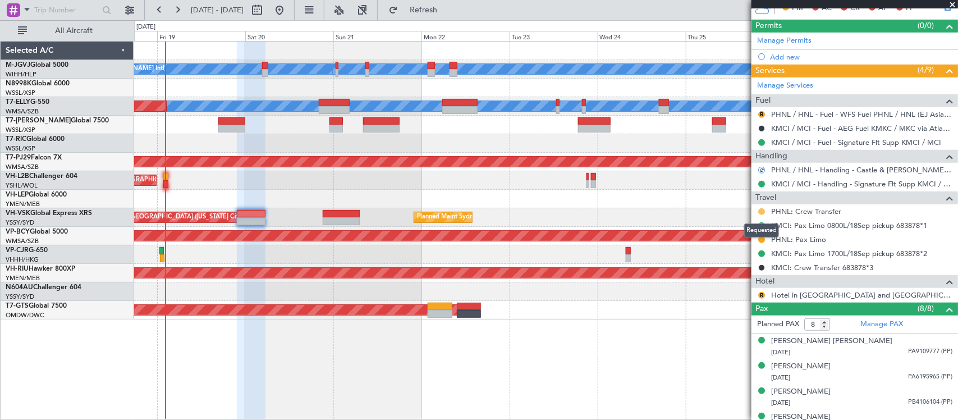
click at [759, 213] on button at bounding box center [761, 211] width 7 height 7
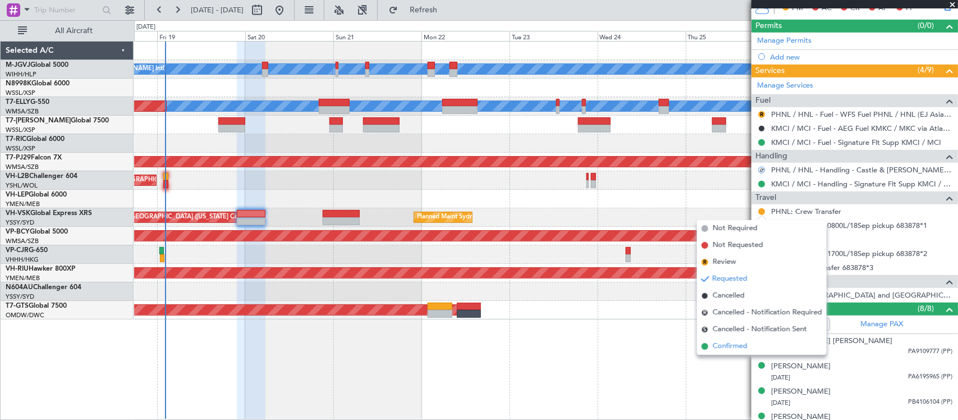
click at [742, 345] on span "Confirmed" at bounding box center [730, 346] width 35 height 11
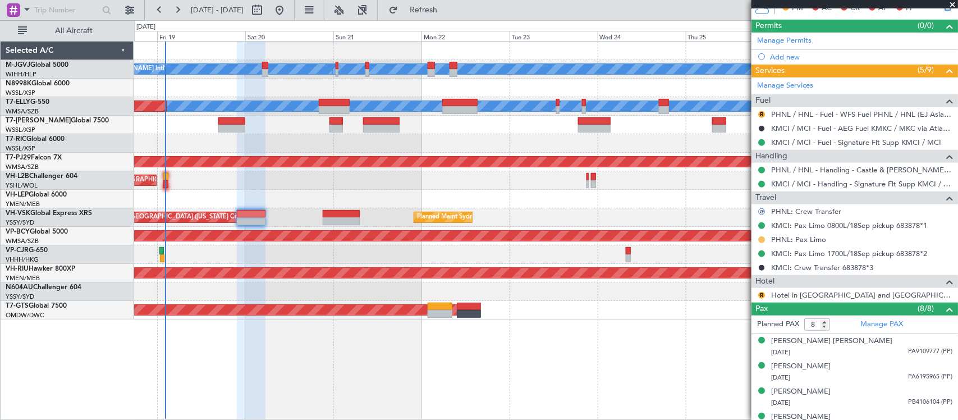
click at [761, 240] on button at bounding box center [761, 239] width 7 height 7
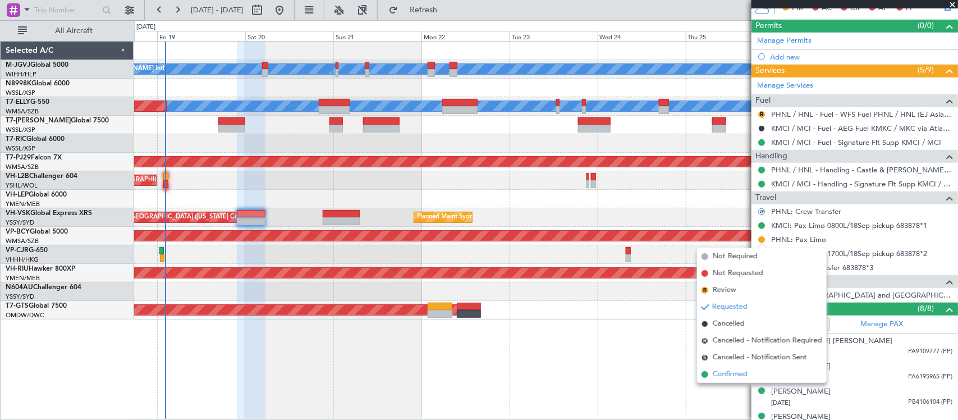
click at [733, 374] on span "Confirmed" at bounding box center [730, 374] width 35 height 11
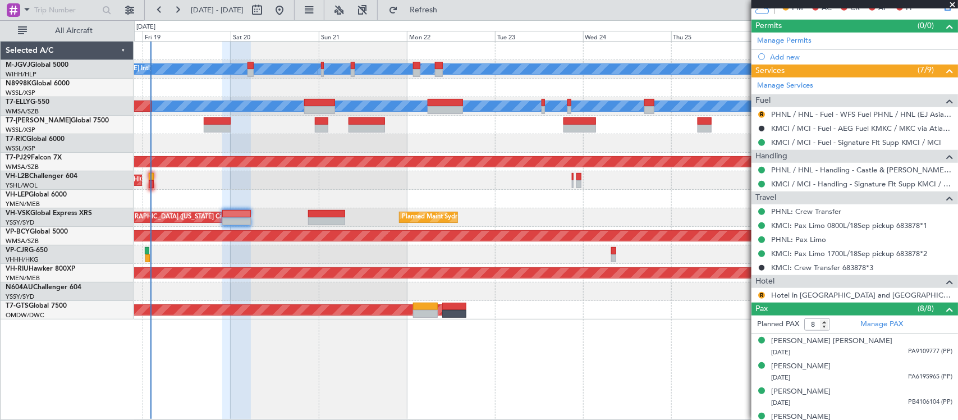
click at [599, 323] on div "[PERSON_NAME][GEOGRAPHIC_DATA] ([PERSON_NAME] Intl) [PERSON_NAME] Jakarta (Hali…" at bounding box center [546, 230] width 824 height 379
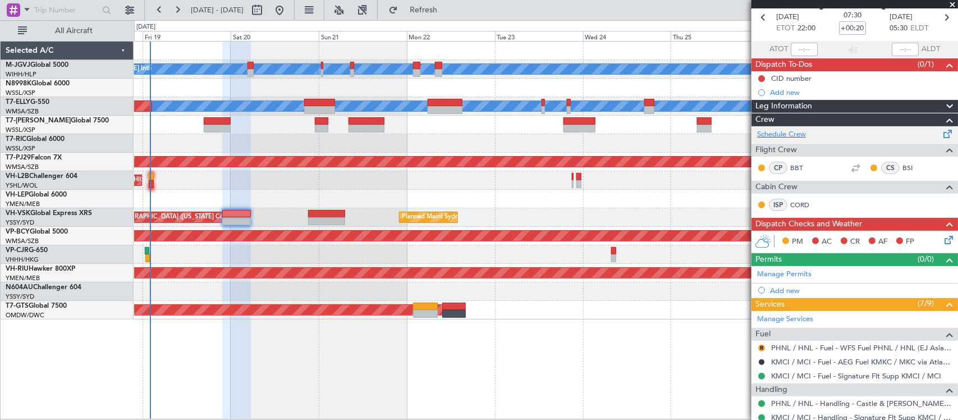
scroll to position [0, 0]
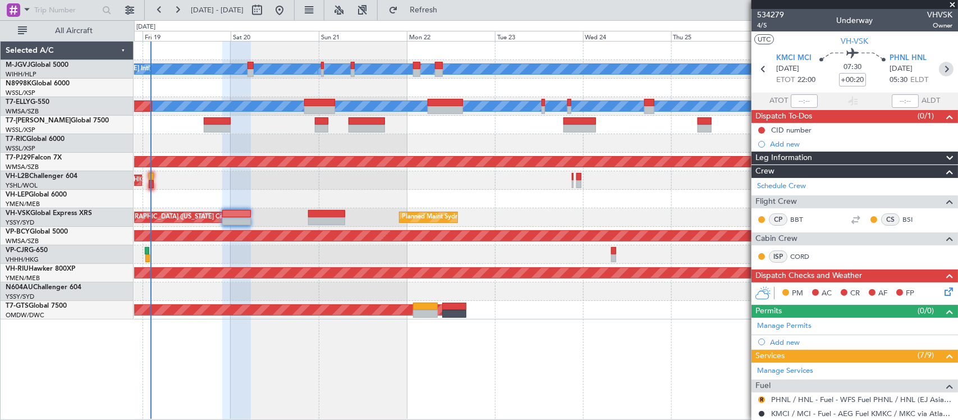
click at [940, 68] on icon at bounding box center [946, 69] width 15 height 15
click at [637, 326] on div "[PERSON_NAME][GEOGRAPHIC_DATA] ([PERSON_NAME] Intl) [PERSON_NAME] Jakarta (Hali…" at bounding box center [546, 230] width 824 height 379
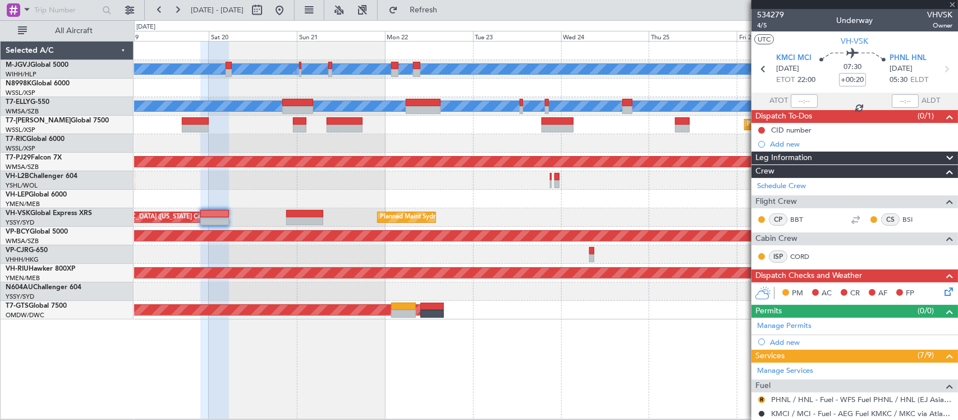
type input "+00:25"
type input "7"
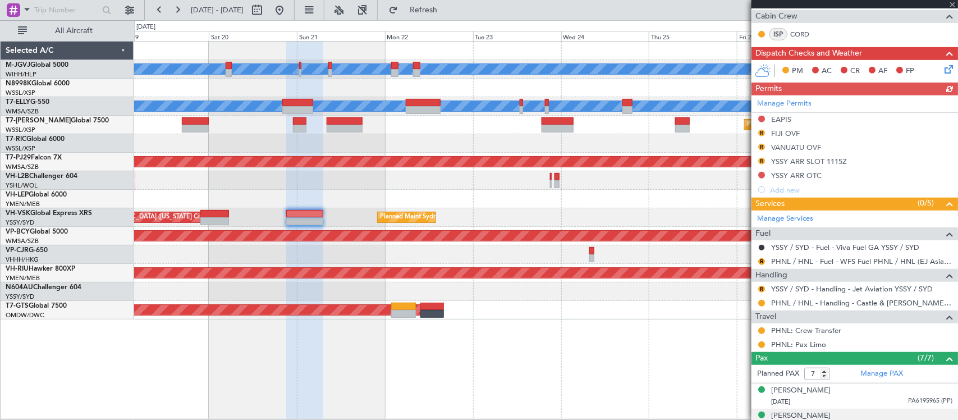
scroll to position [363, 0]
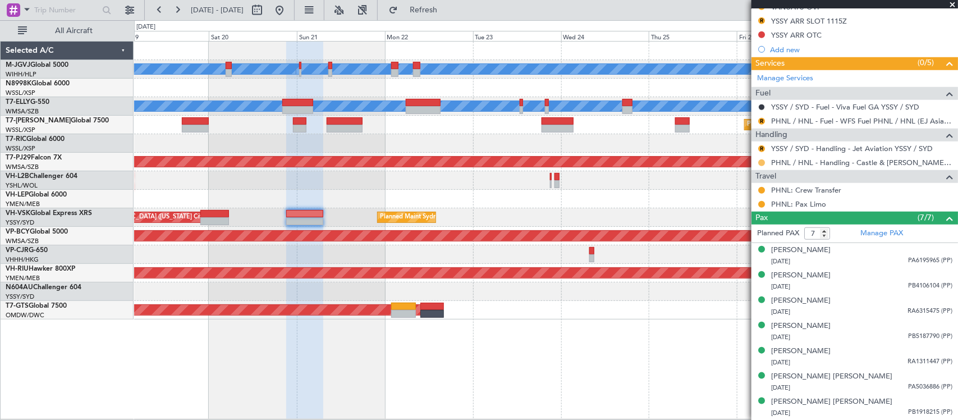
click at [762, 163] on button at bounding box center [761, 162] width 7 height 7
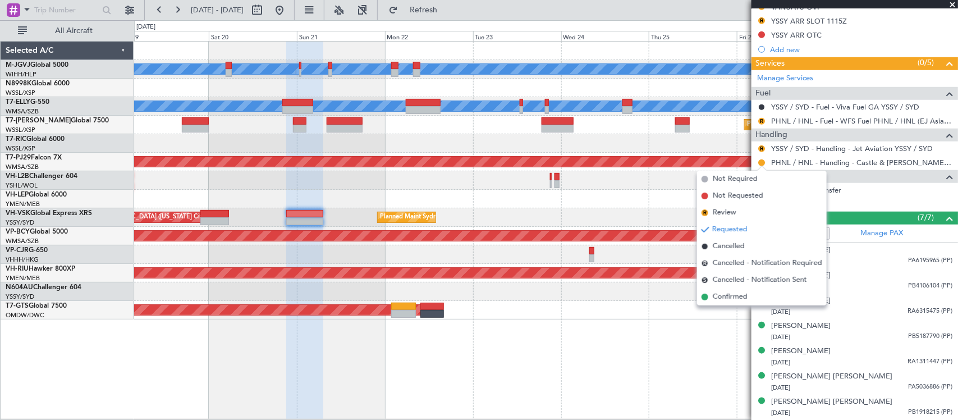
click at [725, 301] on span "Confirmed" at bounding box center [730, 296] width 35 height 11
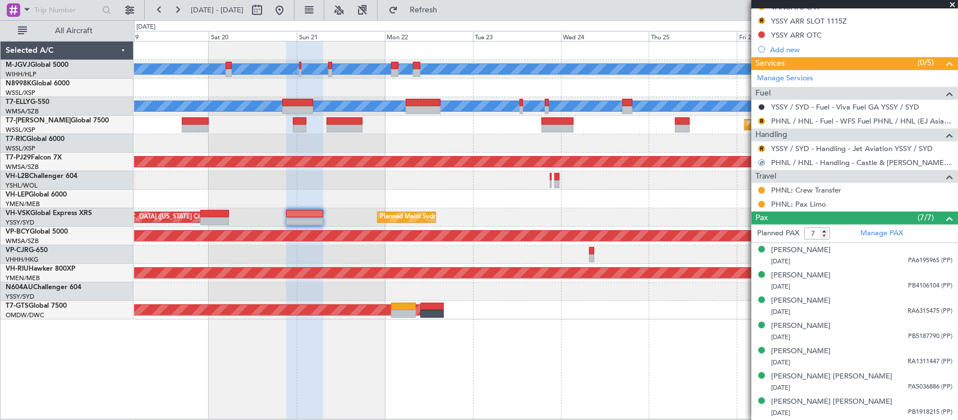
click at [693, 315] on div "[PERSON_NAME][GEOGRAPHIC_DATA] ([PERSON_NAME] Intl) [PERSON_NAME] Jakarta (Hali…" at bounding box center [545, 181] width 823 height 278
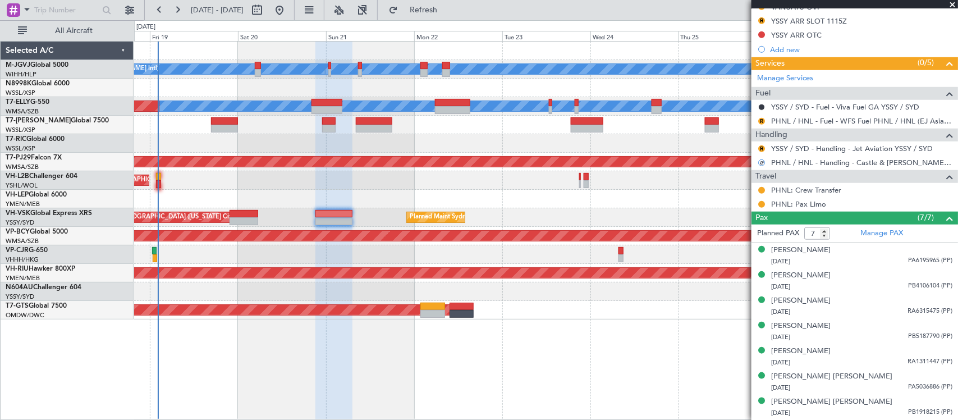
click at [692, 340] on div "[PERSON_NAME][GEOGRAPHIC_DATA] ([PERSON_NAME] Intl) [PERSON_NAME] Jakarta (Hali…" at bounding box center [546, 230] width 824 height 379
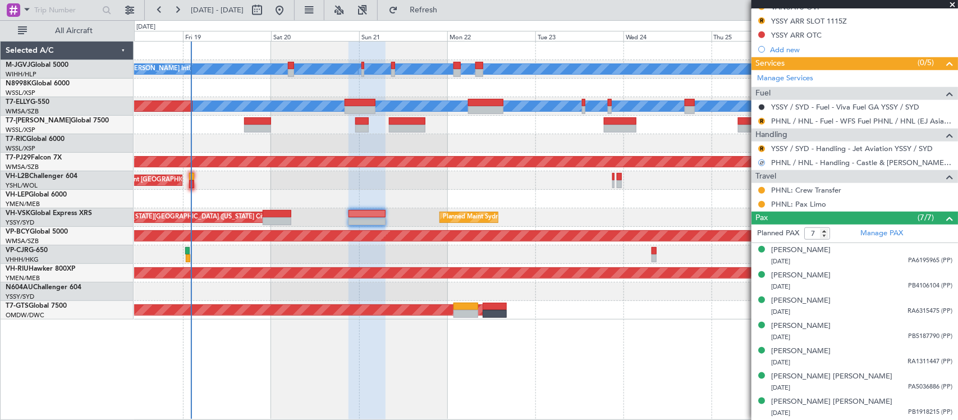
click at [632, 330] on div "[PERSON_NAME][GEOGRAPHIC_DATA] ([PERSON_NAME] Intl) [PERSON_NAME] Jakarta (Hali…" at bounding box center [546, 230] width 824 height 379
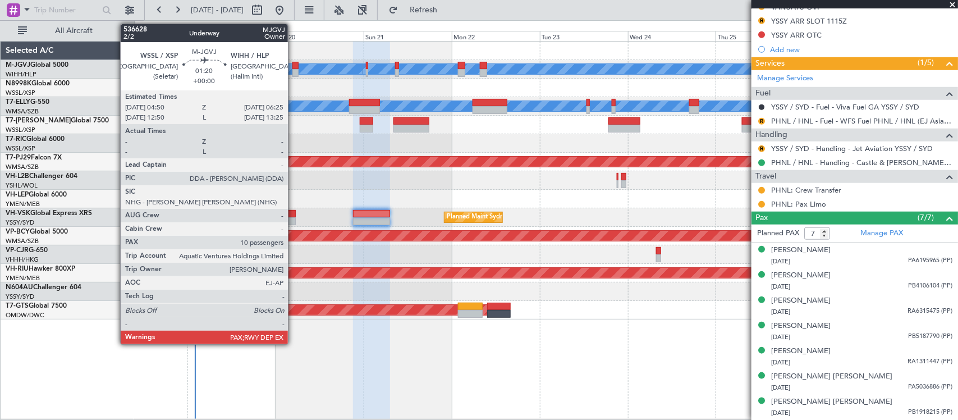
click at [294, 71] on div at bounding box center [295, 73] width 6 height 8
click at [295, 71] on div at bounding box center [295, 73] width 6 height 8
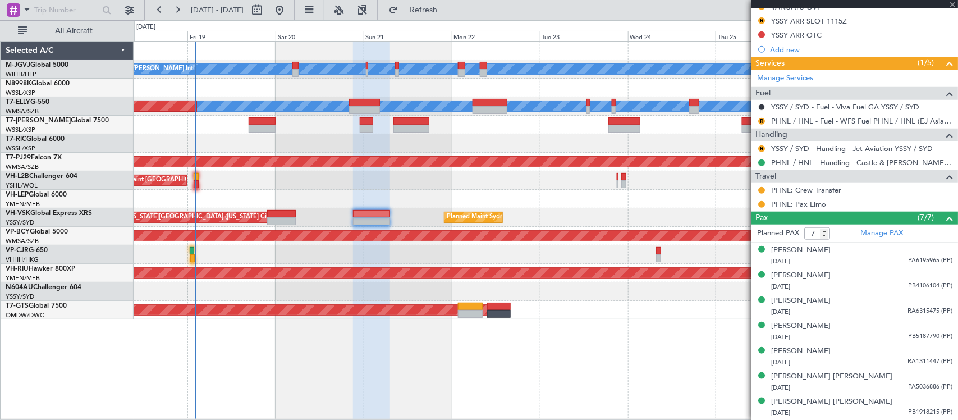
type input "10"
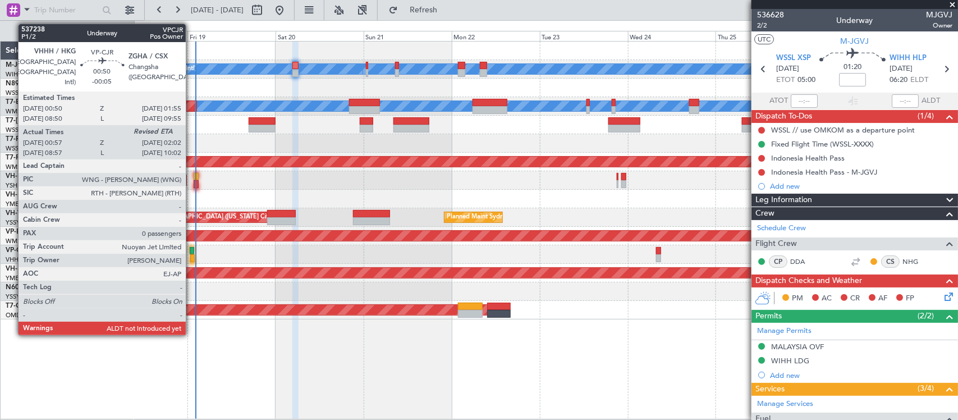
click at [191, 254] on div at bounding box center [192, 258] width 4 height 8
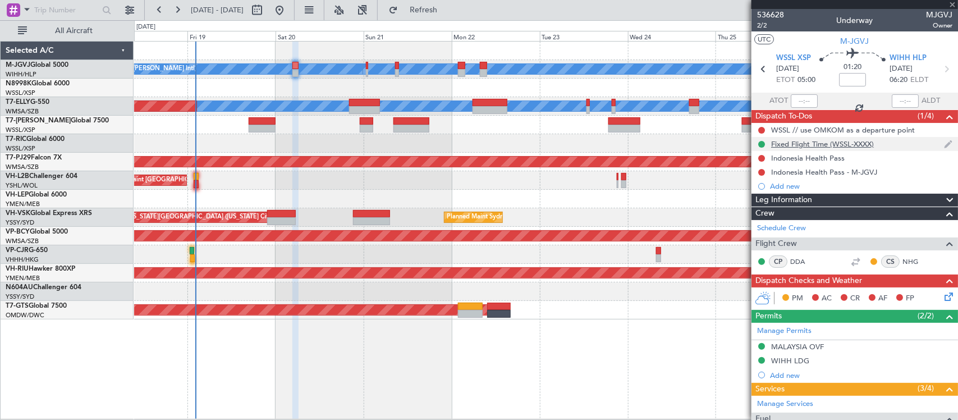
type input "-00:05"
type input "01:07"
type input "0"
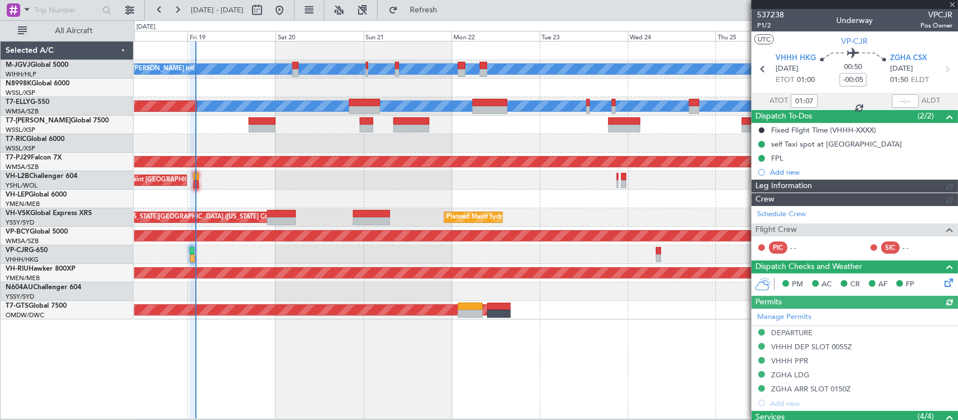
type input "[PERSON_NAME] (KYA)"
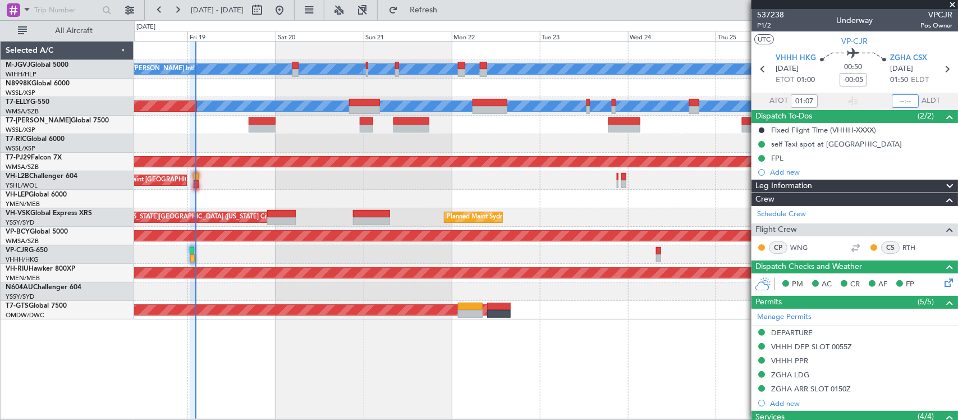
click at [896, 100] on input "text" at bounding box center [905, 100] width 27 height 13
type input "02:10"
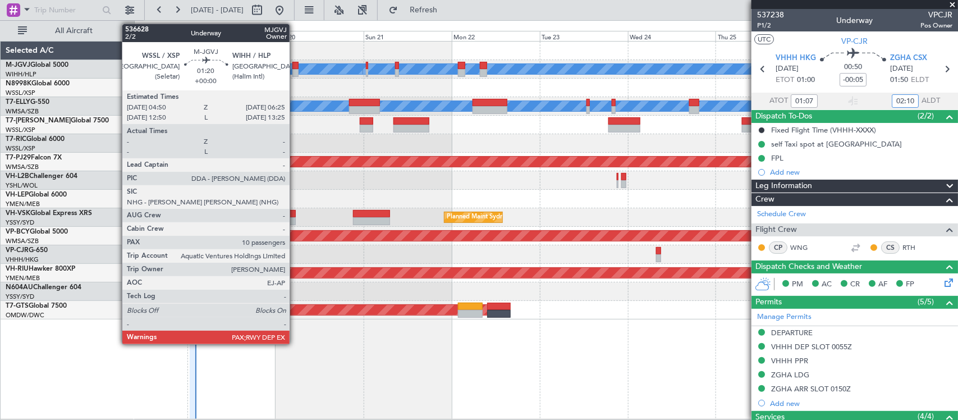
click at [295, 70] on div at bounding box center [295, 73] width 6 height 8
click at [295, 71] on div at bounding box center [295, 73] width 6 height 8
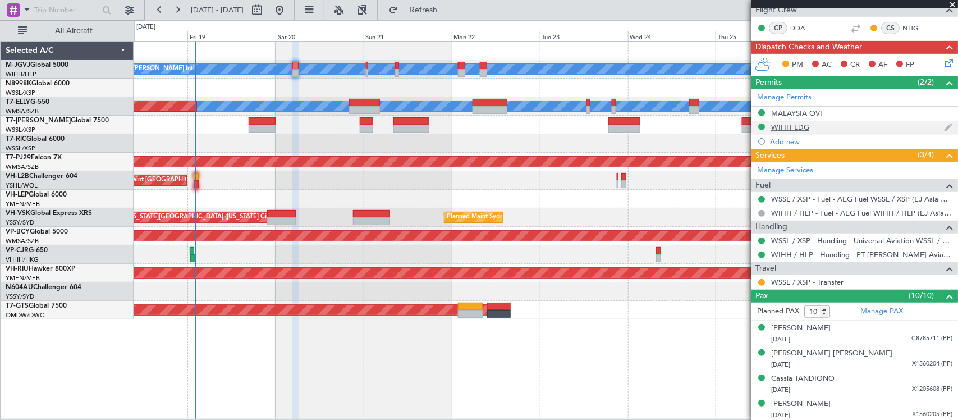
scroll to position [117, 0]
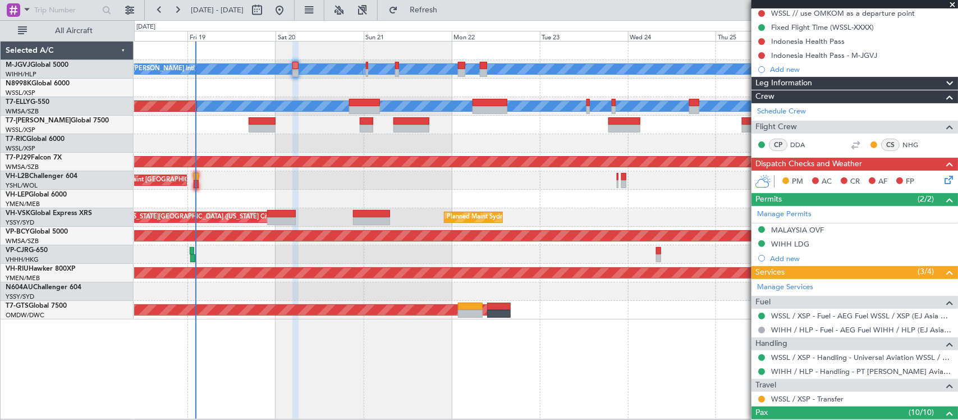
click at [942, 180] on icon at bounding box center [946, 177] width 9 height 9
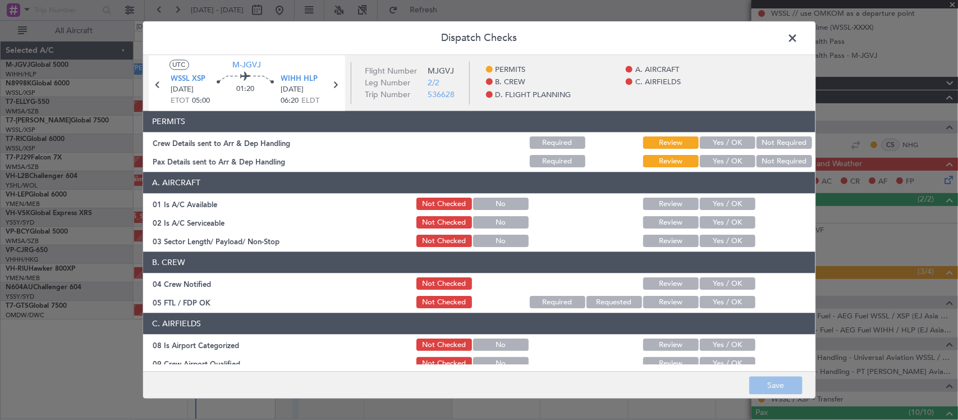
click at [730, 146] on button "Yes / OK" at bounding box center [728, 143] width 56 height 12
click at [730, 166] on button "Yes / OK" at bounding box center [728, 161] width 56 height 12
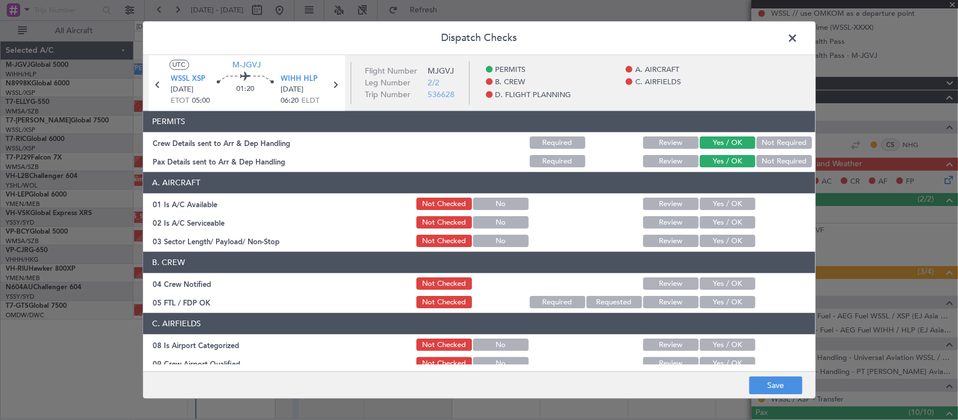
click at [731, 213] on section "A. AIRCRAFT 01 Is A/C Available Not Checked No Review Yes / OK 02 Is A/C Servic…" at bounding box center [479, 210] width 672 height 77
drag, startPoint x: 731, startPoint y: 204, endPoint x: 734, endPoint y: 227, distance: 23.7
click at [731, 205] on button "Yes / OK" at bounding box center [728, 204] width 56 height 12
click at [733, 227] on button "Yes / OK" at bounding box center [728, 223] width 56 height 12
click at [732, 247] on button "Yes / OK" at bounding box center [728, 241] width 56 height 12
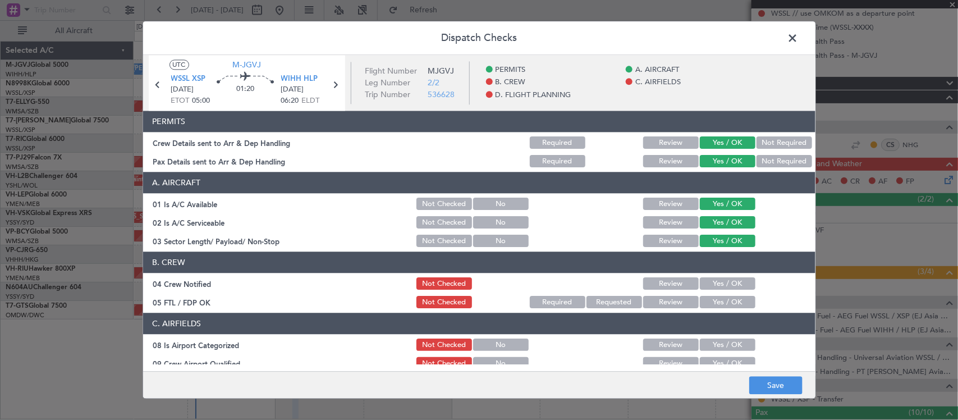
click at [716, 292] on div "Yes / OK" at bounding box center [726, 284] width 57 height 16
drag, startPoint x: 720, startPoint y: 287, endPoint x: 721, endPoint y: 292, distance: 5.9
click at [721, 287] on button "Yes / OK" at bounding box center [728, 284] width 56 height 12
click at [720, 303] on button "Yes / OK" at bounding box center [728, 302] width 56 height 12
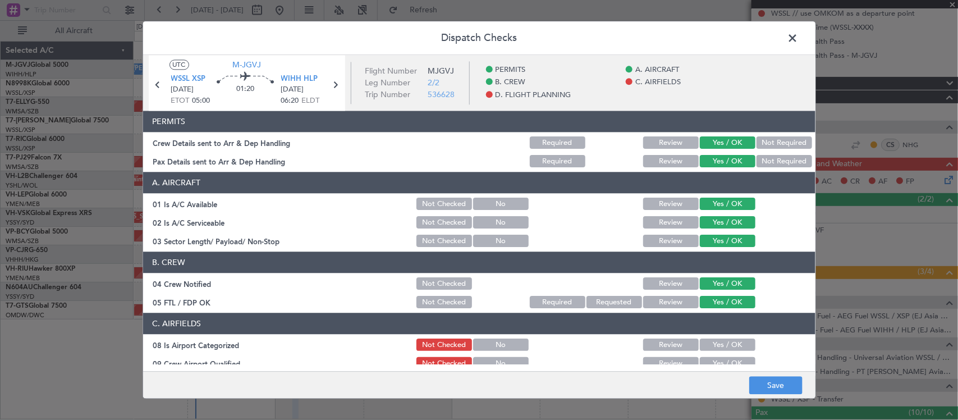
click at [729, 339] on button "Yes / OK" at bounding box center [728, 345] width 56 height 12
click at [723, 361] on button "Yes / OK" at bounding box center [728, 364] width 56 height 12
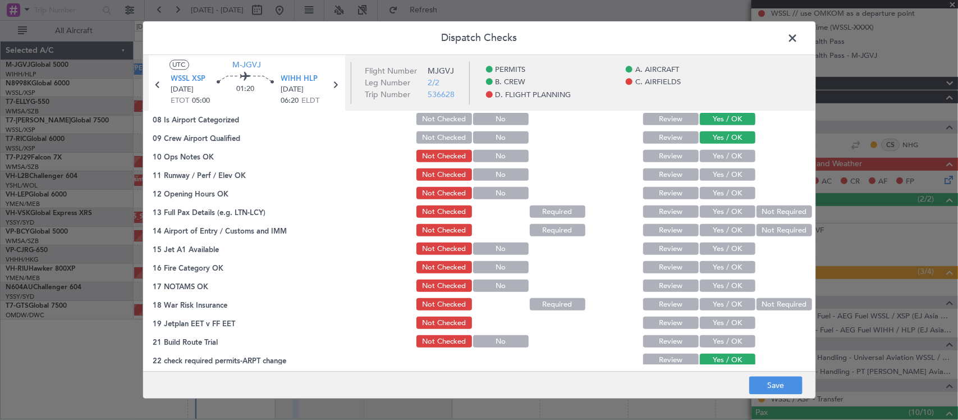
scroll to position [233, 0]
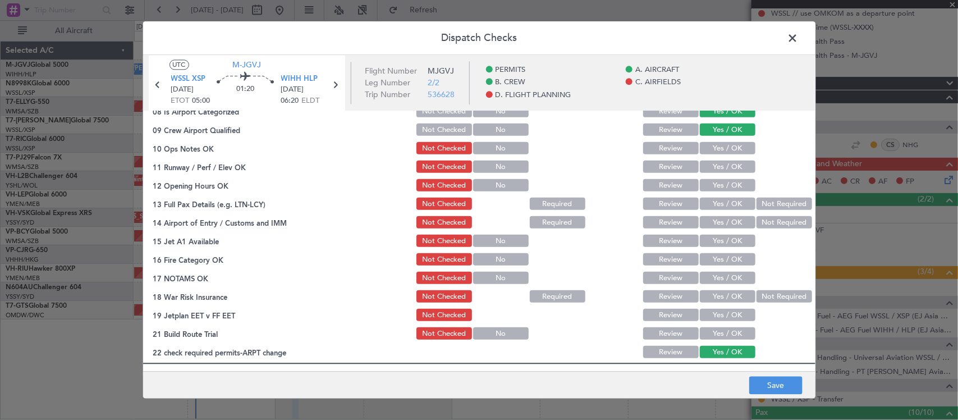
click at [731, 155] on div "Yes / OK" at bounding box center [726, 149] width 57 height 16
click at [730, 148] on button "Yes / OK" at bounding box center [728, 149] width 56 height 12
click at [732, 159] on div "Yes / OK" at bounding box center [726, 167] width 57 height 16
click at [732, 163] on button "Yes / OK" at bounding box center [728, 167] width 56 height 12
click at [727, 189] on button "Yes / OK" at bounding box center [728, 186] width 56 height 12
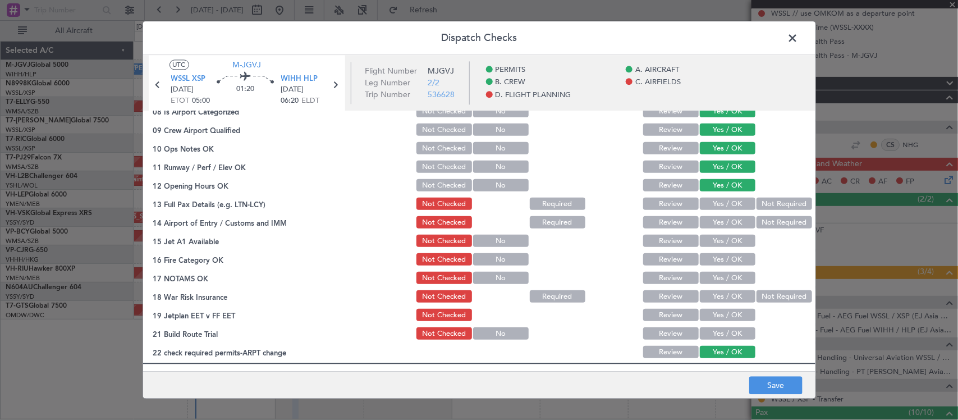
click at [729, 200] on button "Yes / OK" at bounding box center [728, 204] width 56 height 12
click at [722, 225] on button "Yes / OK" at bounding box center [728, 223] width 56 height 12
click at [713, 246] on button "Yes / OK" at bounding box center [728, 241] width 56 height 12
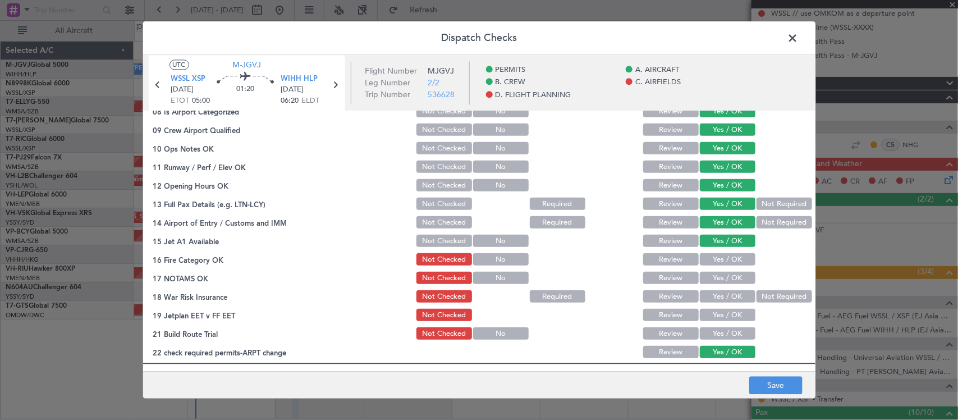
click at [713, 262] on button "Yes / OK" at bounding box center [728, 260] width 56 height 12
click at [714, 281] on button "Yes / OK" at bounding box center [728, 278] width 56 height 12
click at [758, 292] on button "Not Required" at bounding box center [785, 297] width 56 height 12
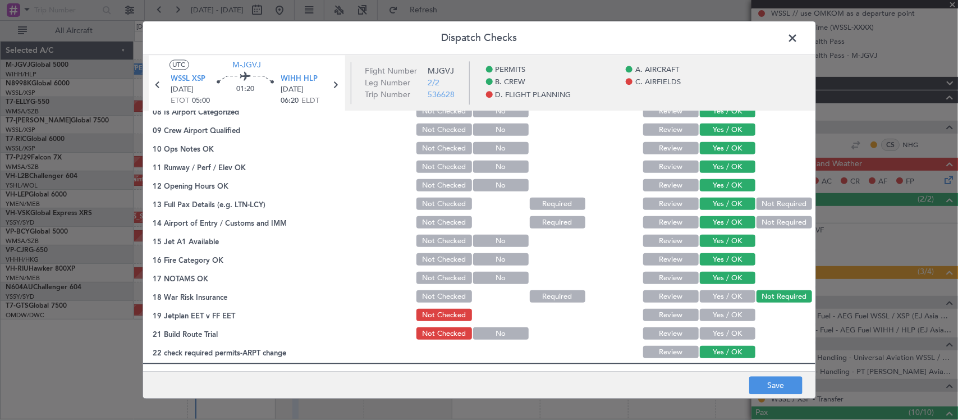
click at [705, 317] on button "Yes / OK" at bounding box center [728, 315] width 56 height 12
click at [708, 334] on button "Yes / OK" at bounding box center [728, 334] width 56 height 12
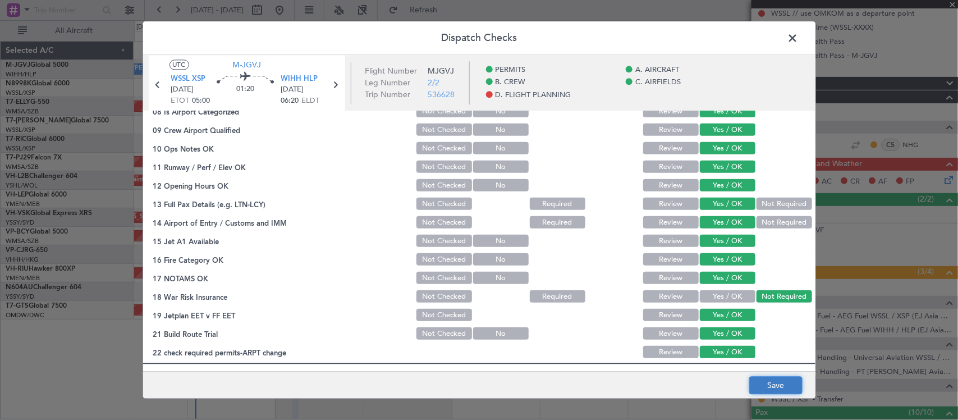
click at [767, 381] on button "Save" at bounding box center [775, 386] width 53 height 18
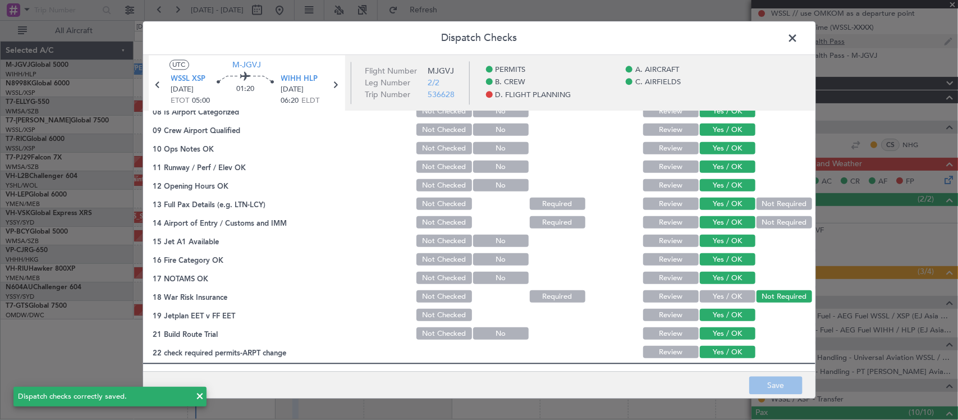
click at [799, 40] on span at bounding box center [799, 41] width 0 height 22
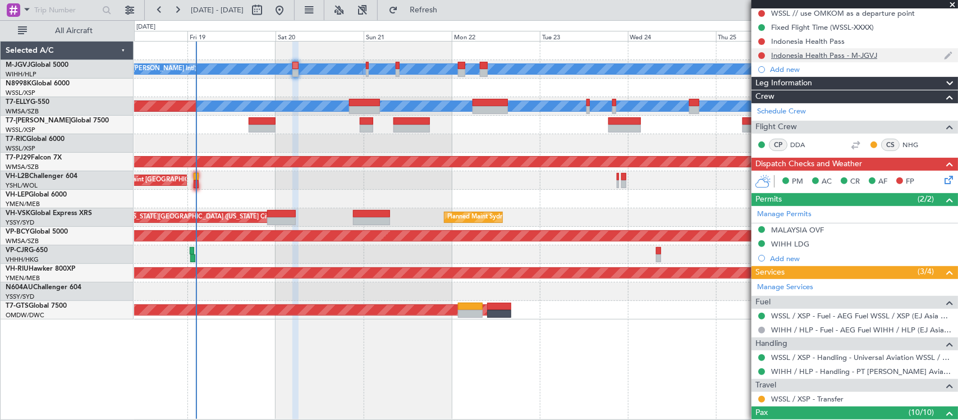
click at [820, 52] on div "Indonesia Health Pass - M-JGVJ" at bounding box center [824, 56] width 106 height 10
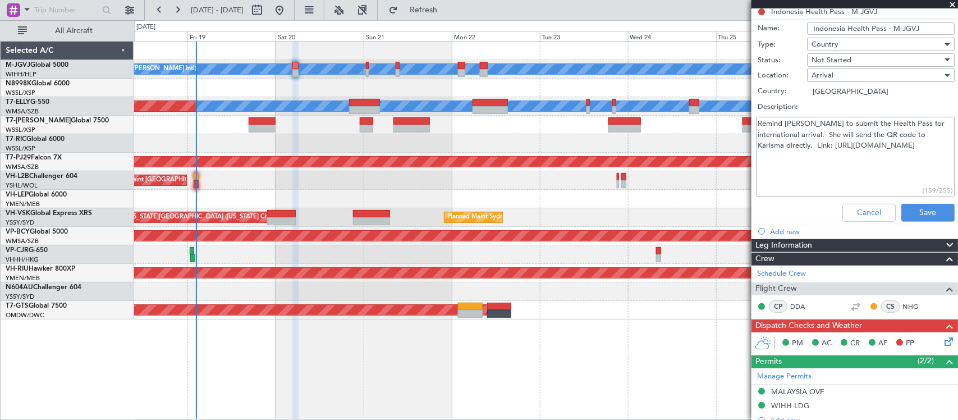
scroll to position [88, 0]
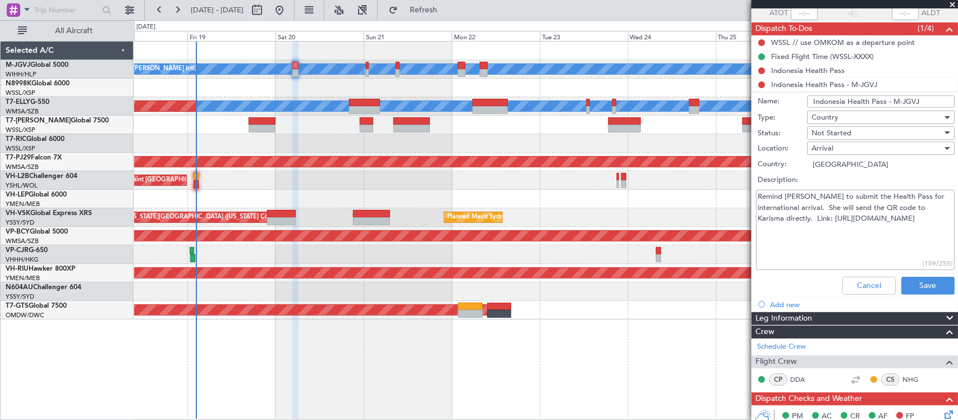
drag, startPoint x: 882, startPoint y: 223, endPoint x: 755, endPoint y: 232, distance: 127.2
click at [755, 232] on div "Remind [PERSON_NAME] to submit the Health Pass for international arrival. She w…" at bounding box center [855, 229] width 218 height 85
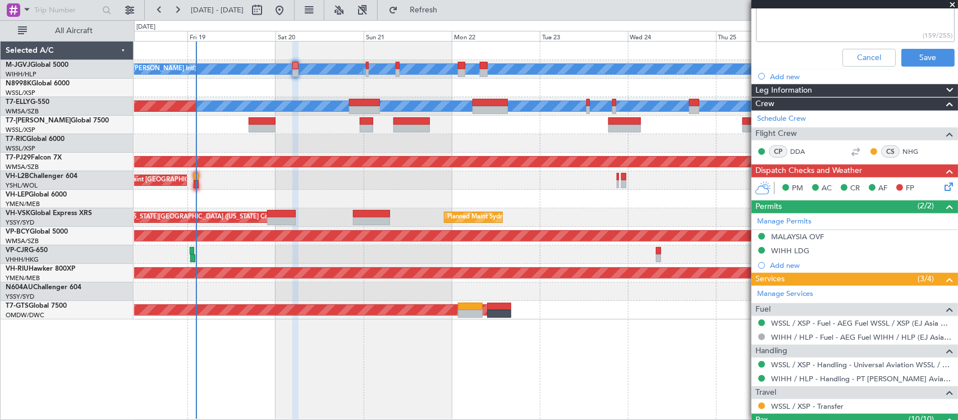
scroll to position [322, 0]
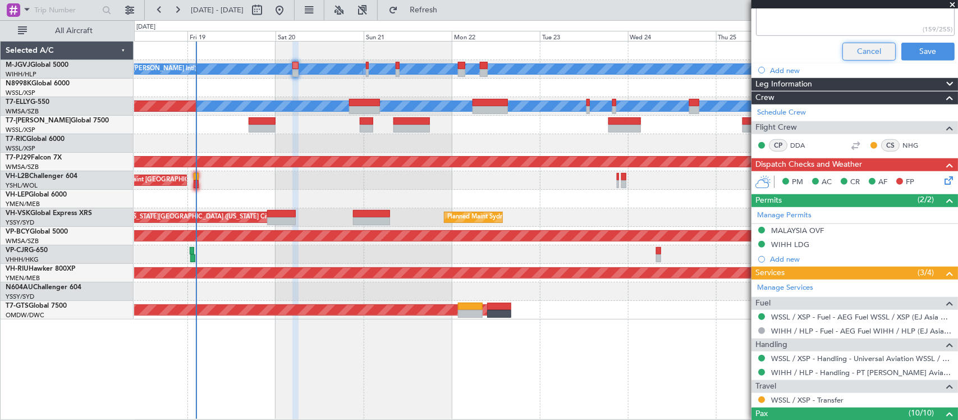
click at [849, 55] on button "Cancel" at bounding box center [868, 52] width 53 height 18
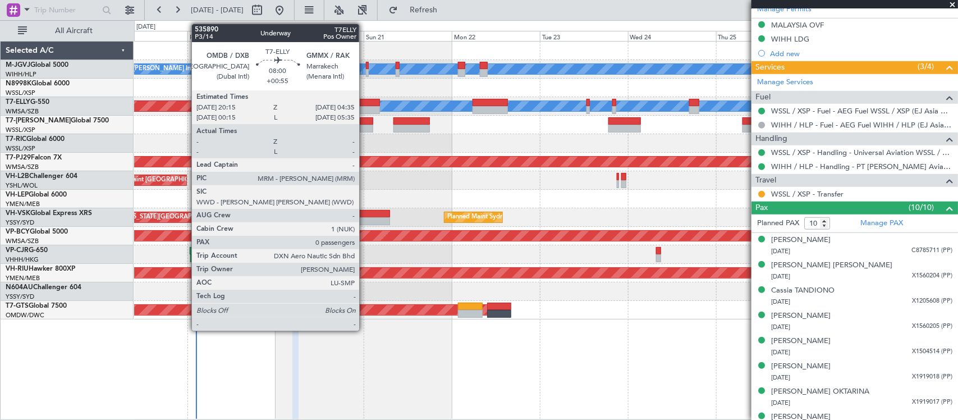
click at [365, 105] on div at bounding box center [364, 103] width 31 height 8
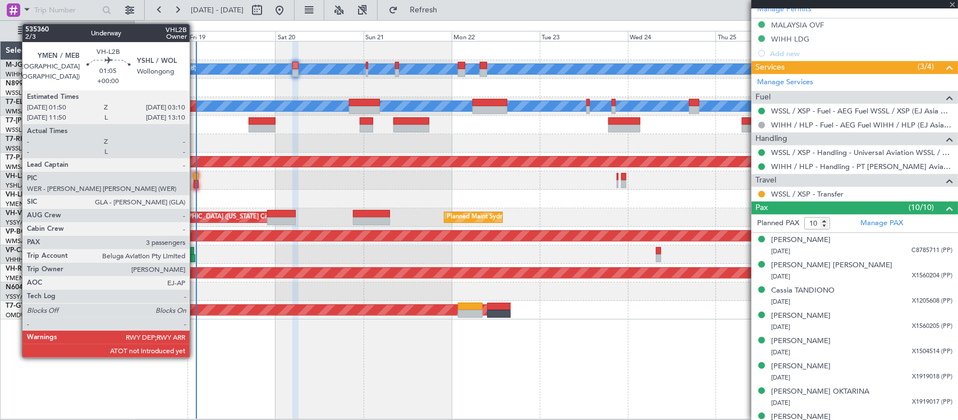
click at [195, 183] on div at bounding box center [196, 184] width 5 height 8
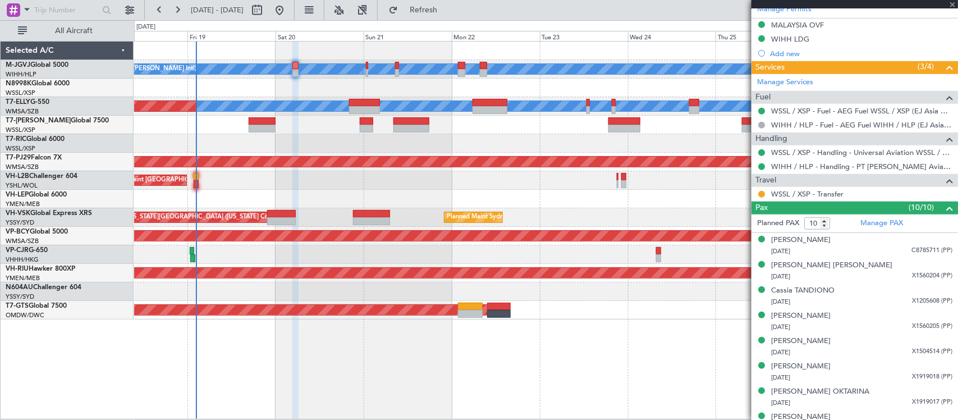
type input "3"
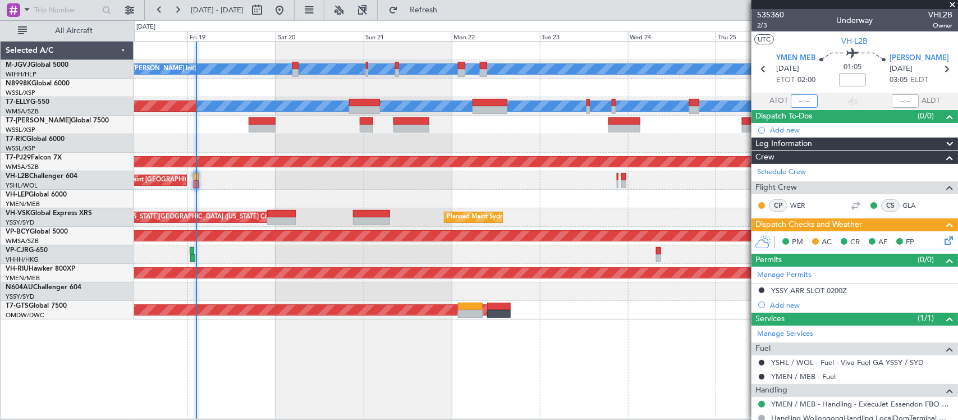
click at [801, 102] on input "text" at bounding box center [804, 100] width 27 height 13
type input "02:17"
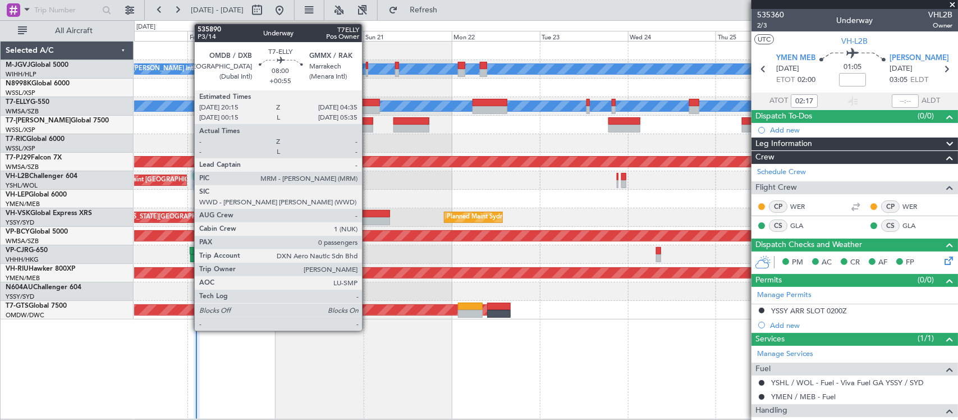
click at [368, 107] on div at bounding box center [364, 110] width 31 height 8
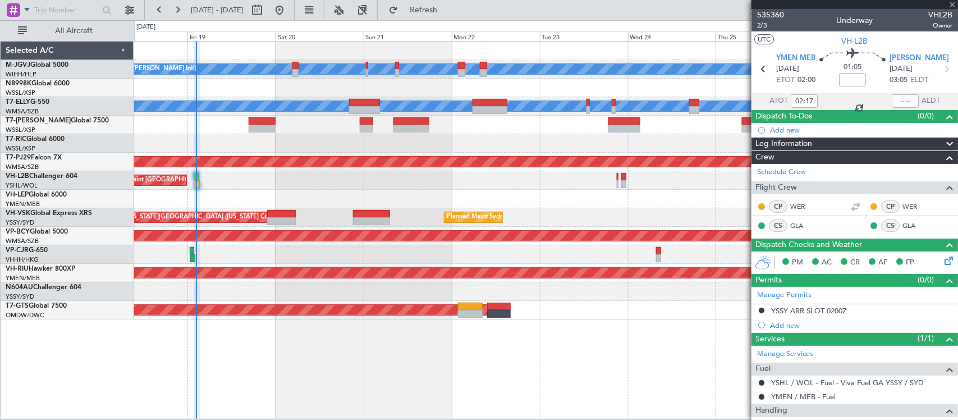
type input "+00:55"
type input "0"
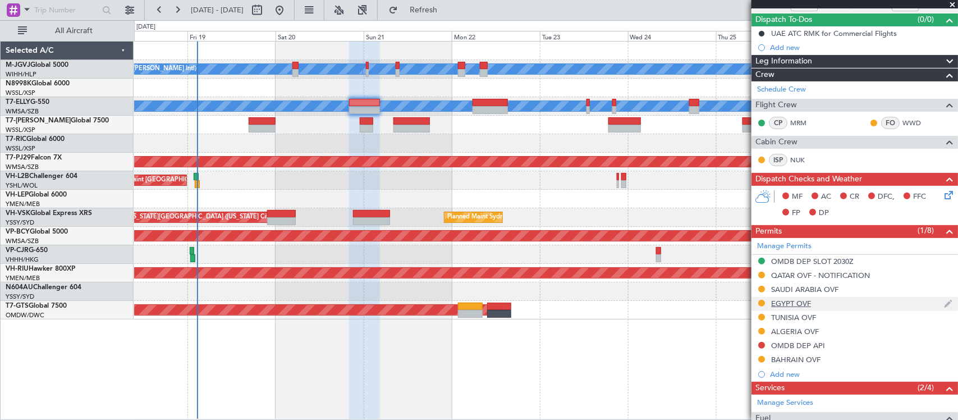
scroll to position [203, 0]
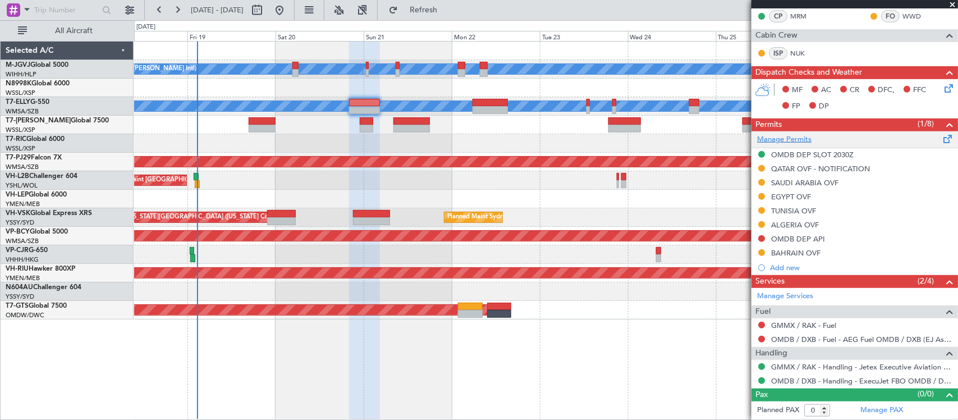
click at [800, 141] on link "Manage Permits" at bounding box center [784, 139] width 54 height 11
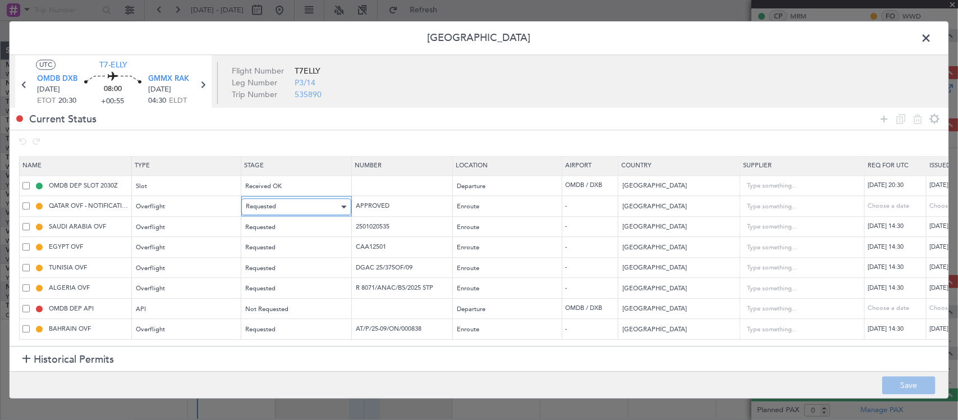
click at [298, 205] on div "Requested" at bounding box center [292, 207] width 93 height 17
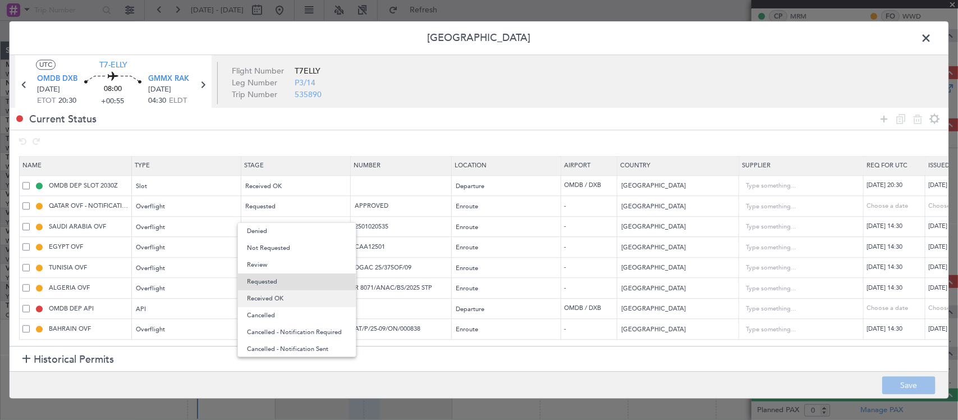
click at [295, 303] on span "Received OK" at bounding box center [297, 298] width 100 height 17
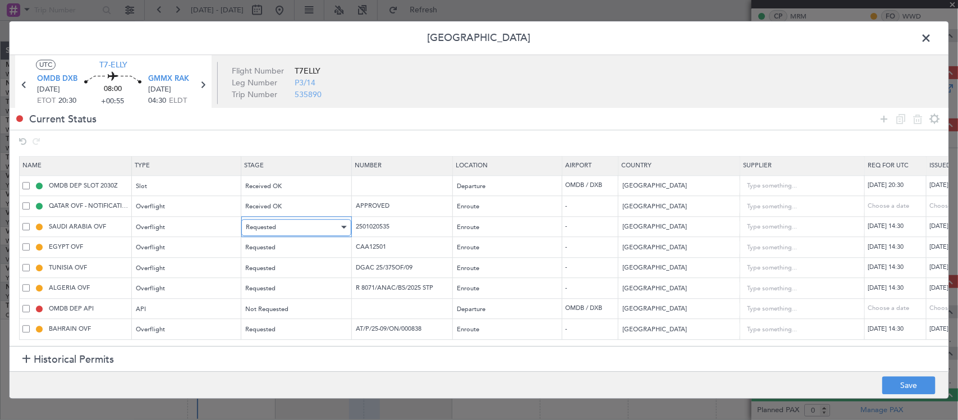
click at [294, 228] on div "Requested" at bounding box center [292, 227] width 93 height 17
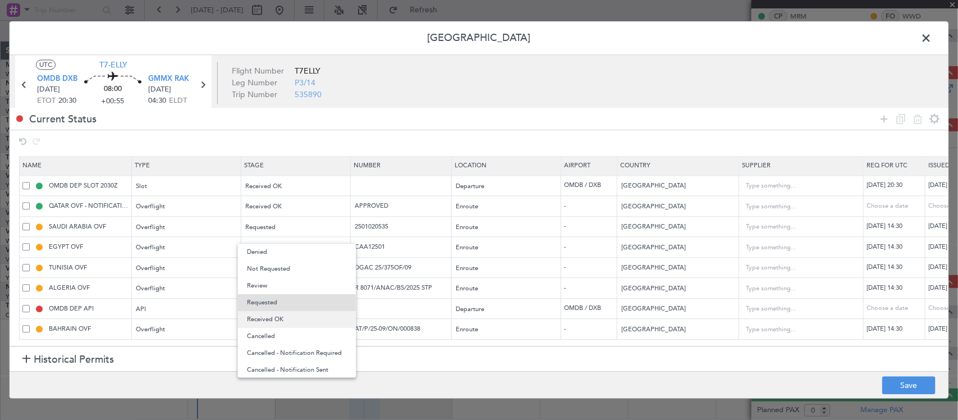
click at [299, 321] on span "Received OK" at bounding box center [297, 319] width 100 height 17
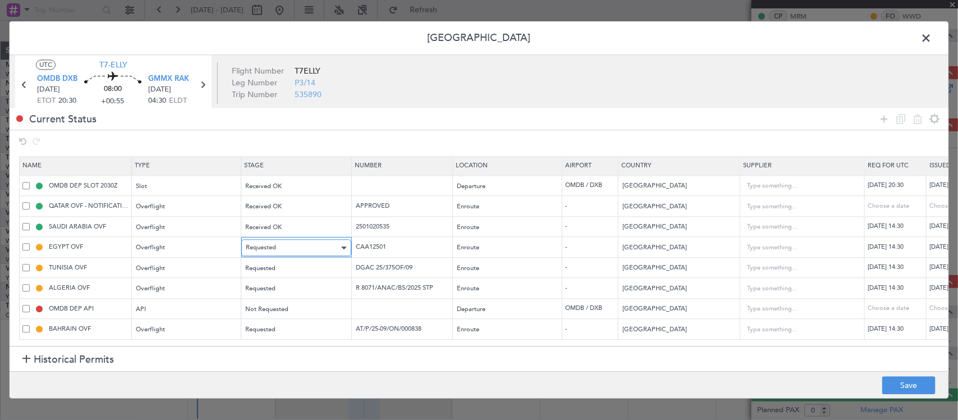
click at [299, 245] on div "Requested" at bounding box center [292, 248] width 93 height 17
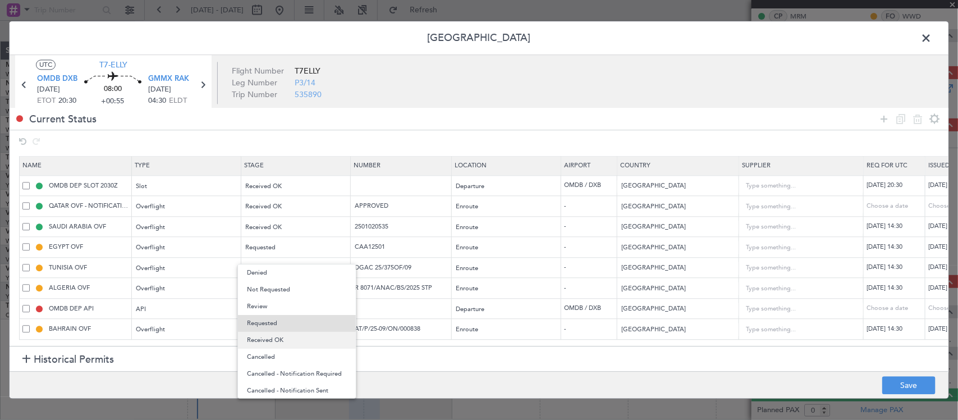
click at [298, 336] on span "Received OK" at bounding box center [297, 340] width 100 height 17
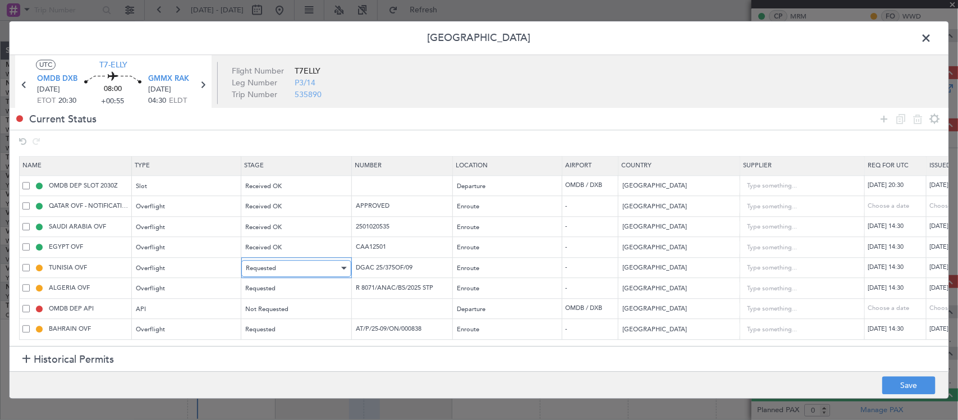
click at [297, 267] on div "Requested" at bounding box center [292, 268] width 93 height 17
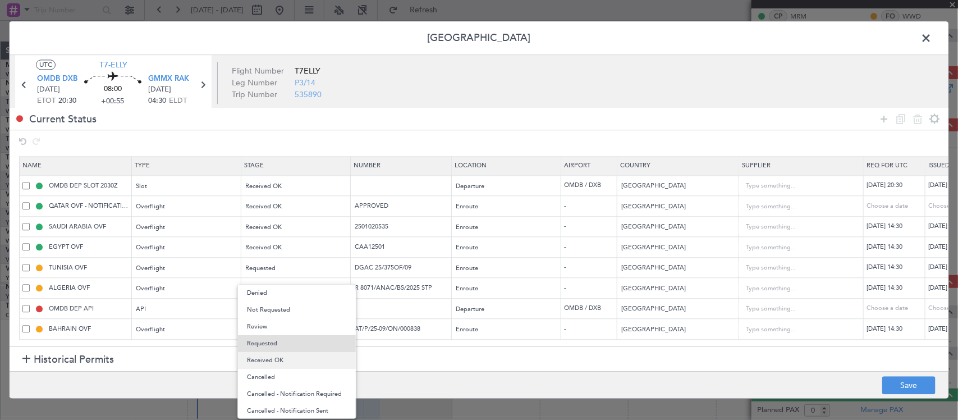
click at [306, 365] on span "Received OK" at bounding box center [297, 360] width 100 height 17
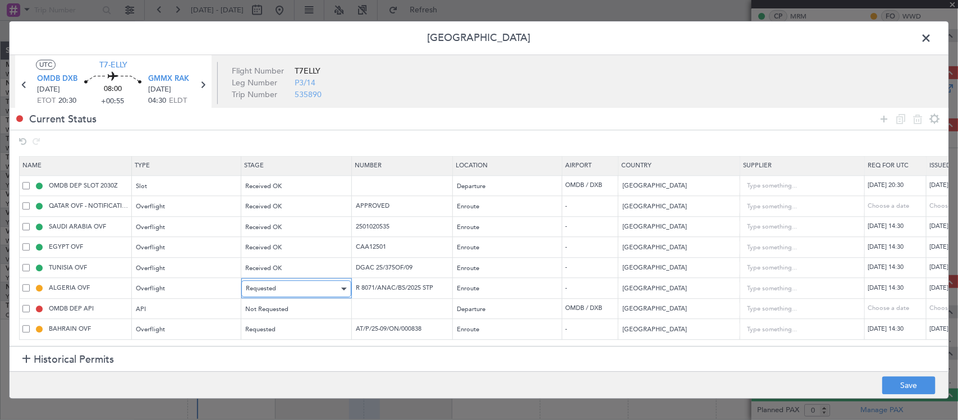
click at [301, 289] on div "Requested" at bounding box center [292, 289] width 93 height 17
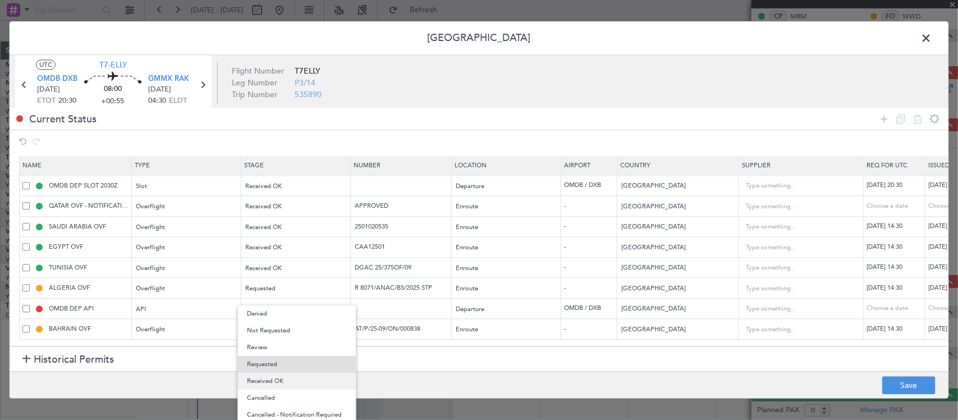
click at [304, 385] on span "Received OK" at bounding box center [297, 381] width 100 height 17
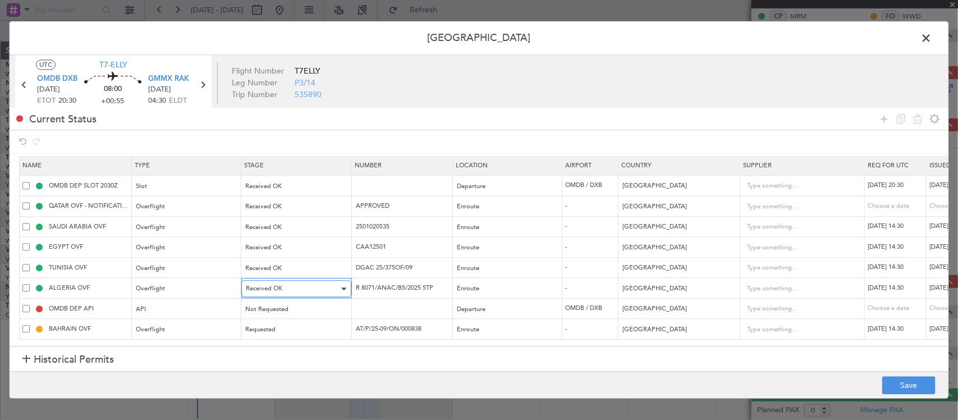
scroll to position [7, 0]
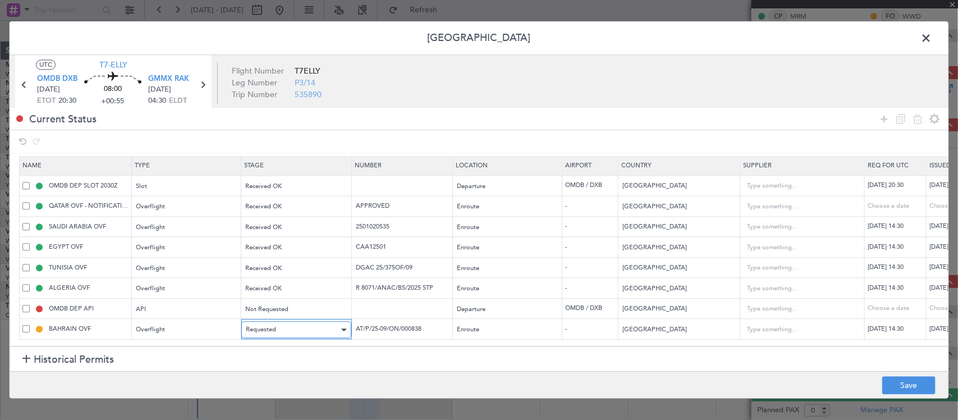
click at [312, 322] on div "Requested" at bounding box center [292, 330] width 93 height 17
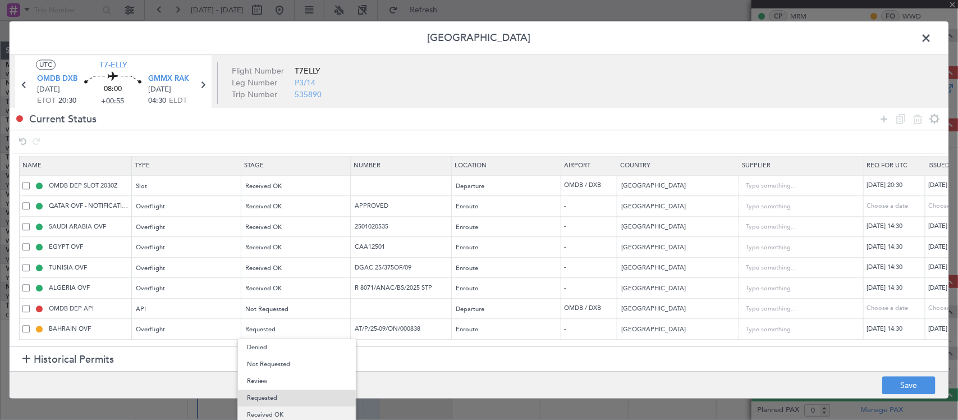
click at [310, 413] on span "Received OK" at bounding box center [297, 414] width 100 height 17
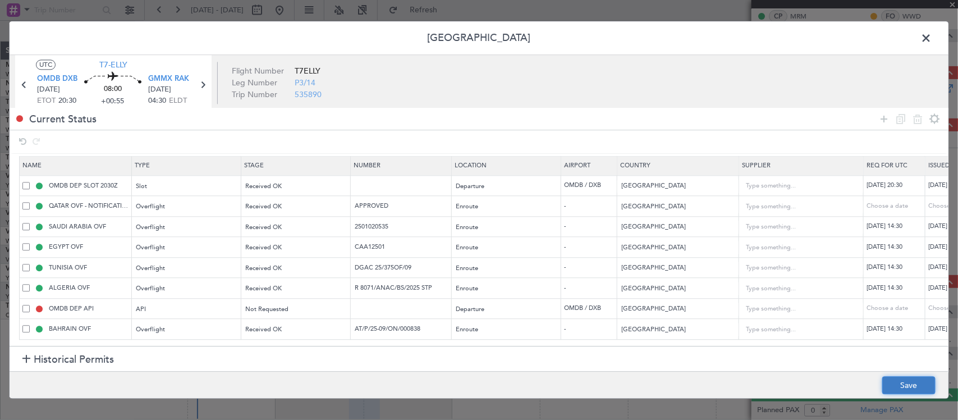
drag, startPoint x: 677, startPoint y: 382, endPoint x: 905, endPoint y: 378, distance: 227.9
click at [905, 378] on button "Save" at bounding box center [908, 386] width 53 height 18
click at [932, 34] on span at bounding box center [932, 41] width 0 height 22
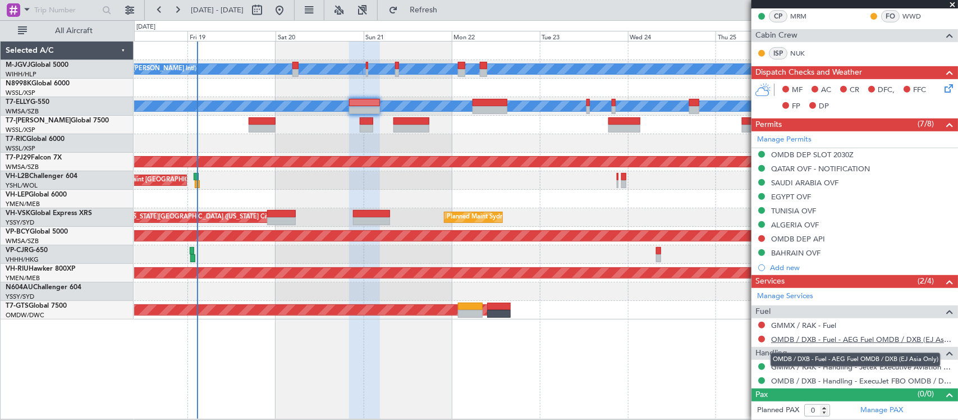
click at [835, 343] on link "OMDB / DXB - Fuel - AEG Fuel OMDB / DXB (EJ Asia Only)" at bounding box center [861, 340] width 181 height 10
click at [814, 327] on link "GMMX / RAK - Fuel" at bounding box center [803, 325] width 65 height 10
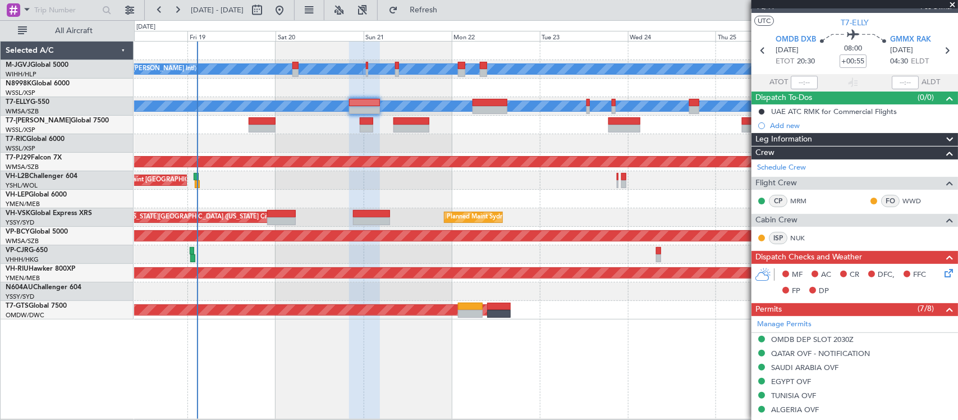
scroll to position [0, 0]
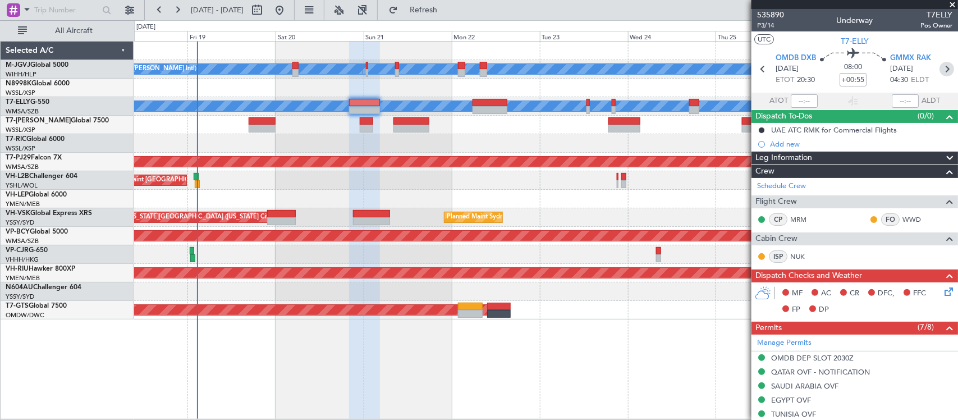
click at [940, 66] on icon at bounding box center [947, 69] width 15 height 15
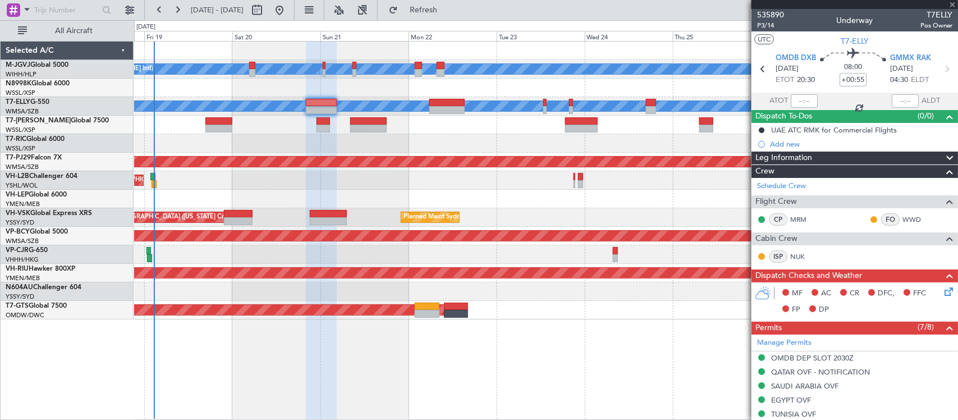
click at [644, 303] on div "[PERSON_NAME][GEOGRAPHIC_DATA] ([PERSON_NAME] Intl) [PERSON_NAME] Jakarta (Hali…" at bounding box center [545, 181] width 823 height 278
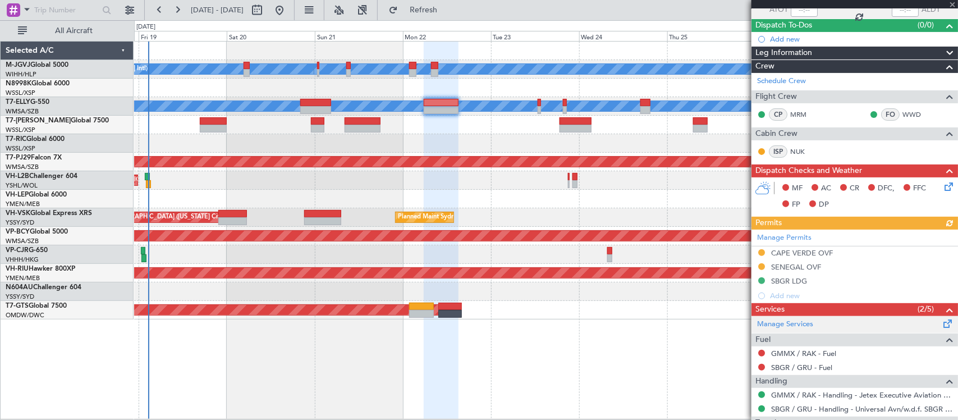
scroll to position [147, 0]
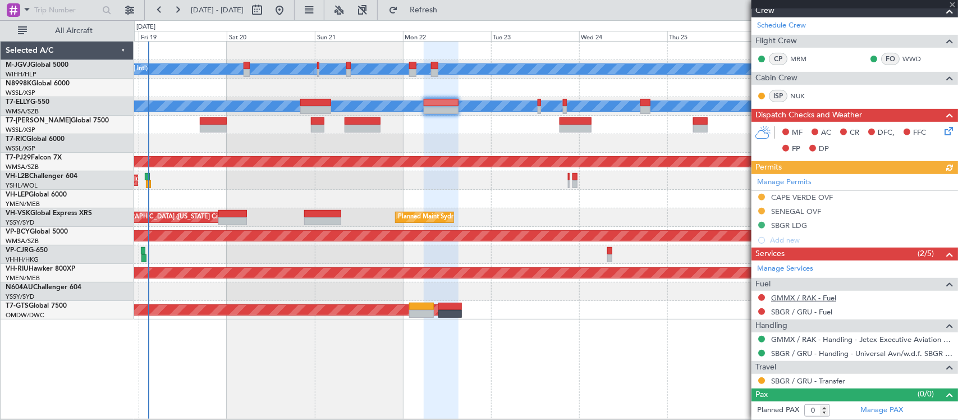
click at [803, 296] on link "GMMX / RAK - Fuel" at bounding box center [803, 298] width 65 height 10
click at [784, 313] on link "SBGR / GRU - Fuel" at bounding box center [801, 312] width 61 height 10
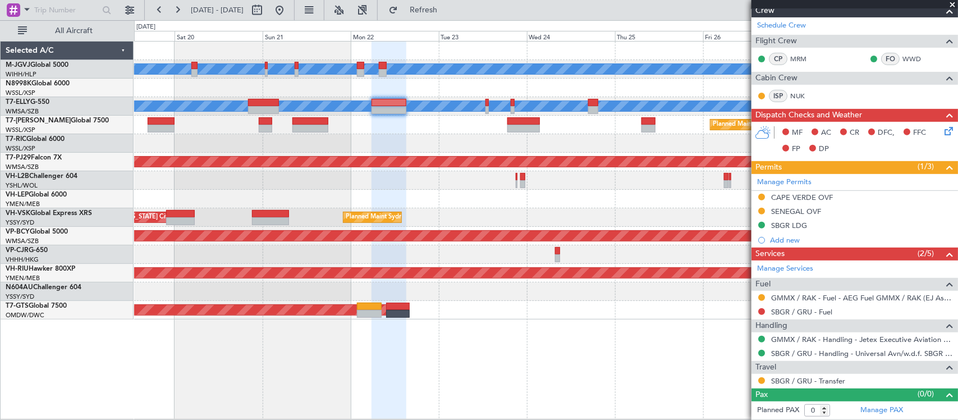
click at [542, 141] on div at bounding box center [545, 143] width 823 height 19
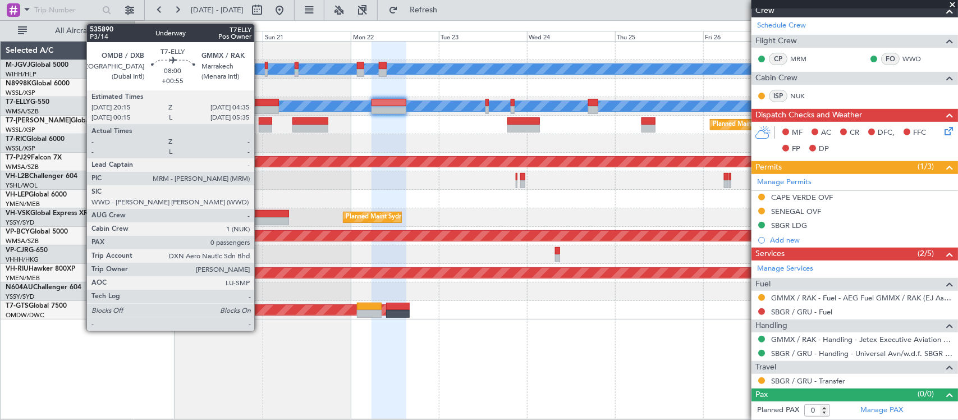
click at [261, 104] on div at bounding box center [263, 103] width 31 height 8
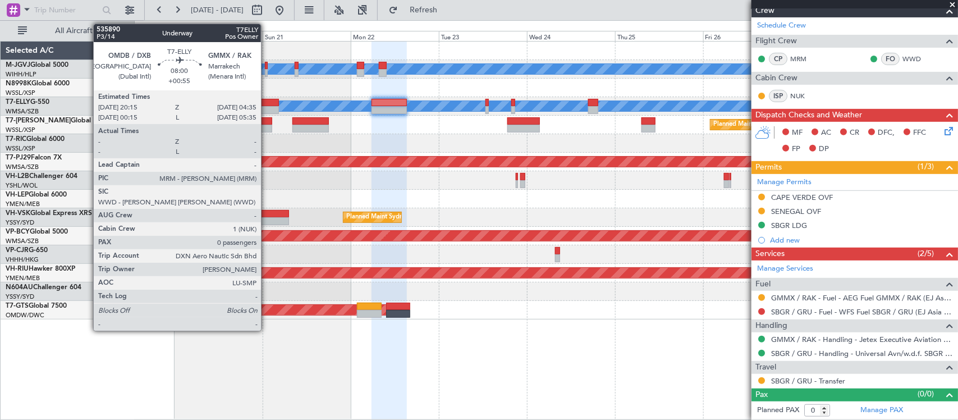
click at [267, 108] on div at bounding box center [263, 110] width 31 height 8
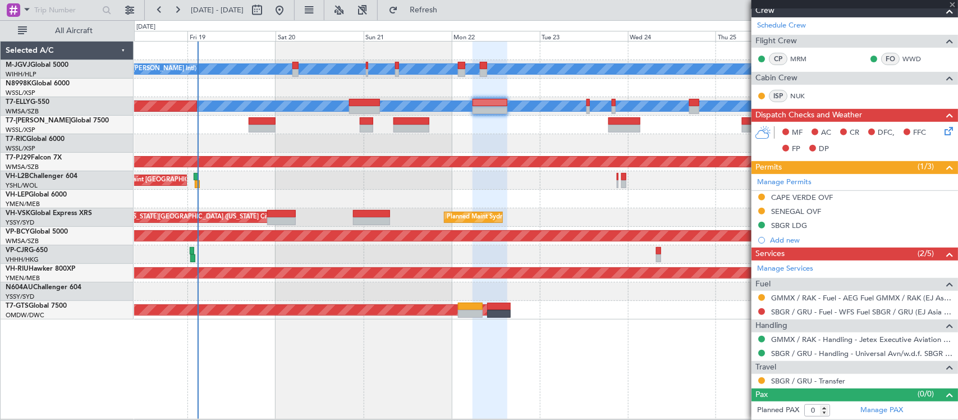
click at [473, 191] on div at bounding box center [545, 199] width 823 height 19
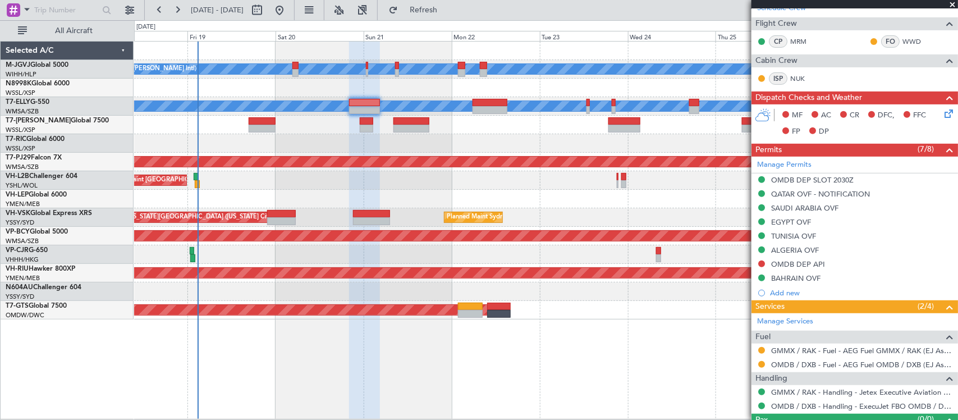
scroll to position [203, 0]
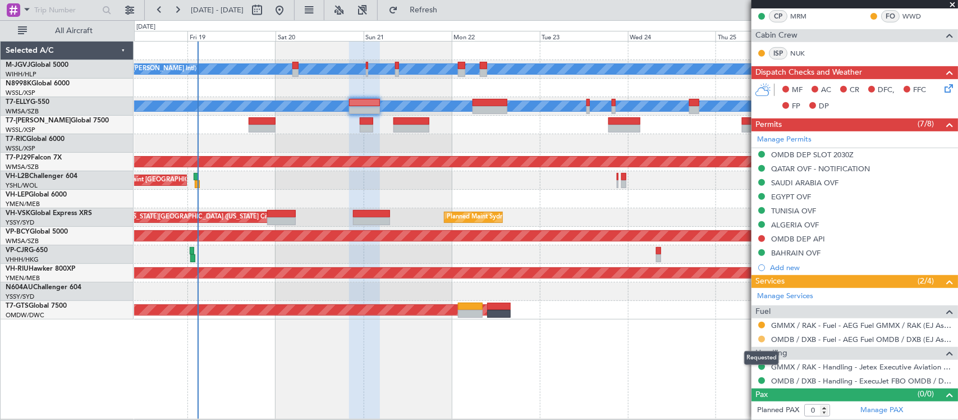
click at [758, 338] on button at bounding box center [761, 339] width 7 height 7
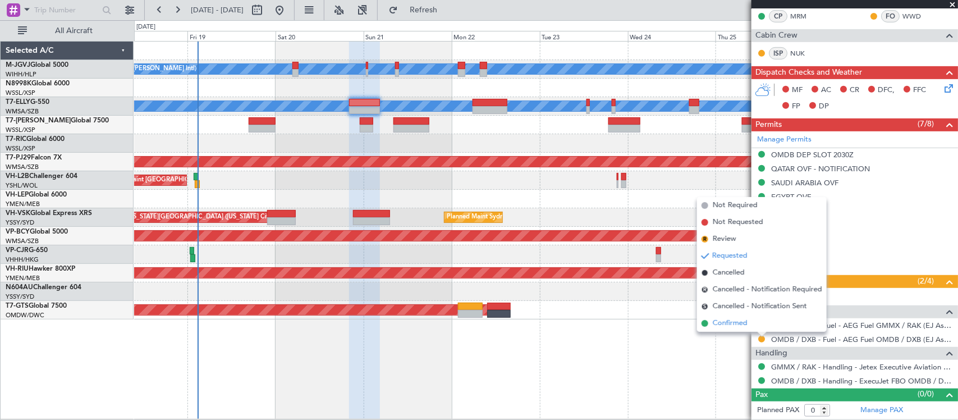
click at [742, 324] on span "Confirmed" at bounding box center [730, 323] width 35 height 11
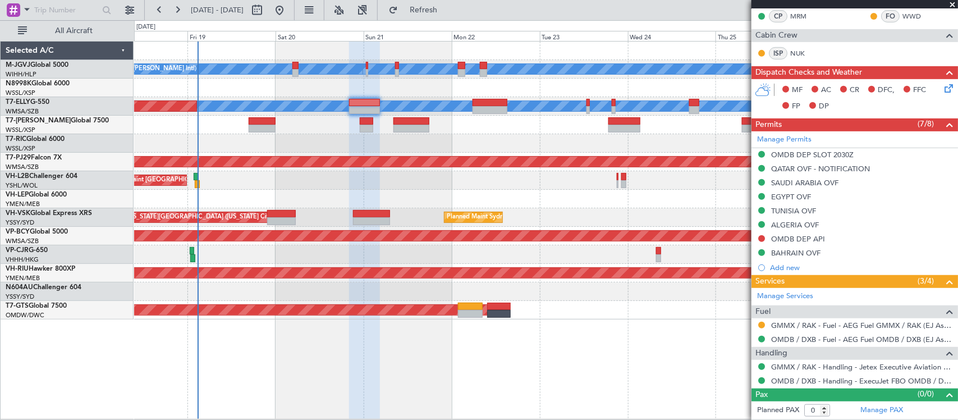
click at [761, 239] on button at bounding box center [761, 238] width 7 height 7
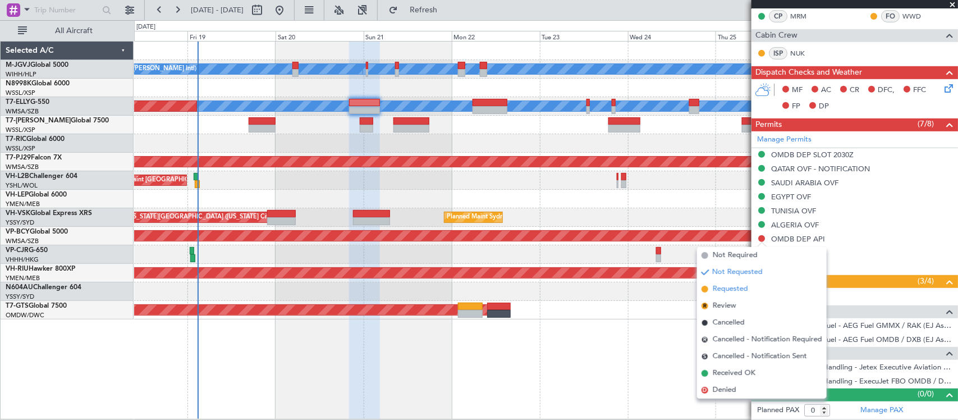
click at [725, 287] on span "Requested" at bounding box center [730, 288] width 35 height 11
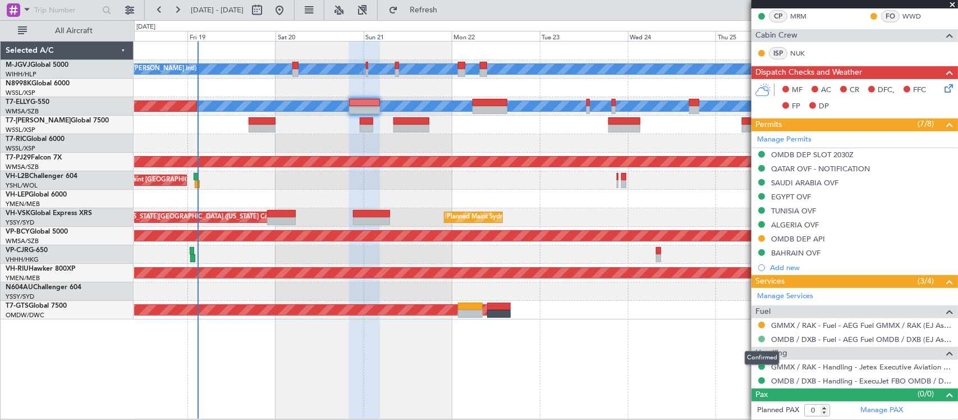
click at [761, 340] on button at bounding box center [761, 339] width 7 height 7
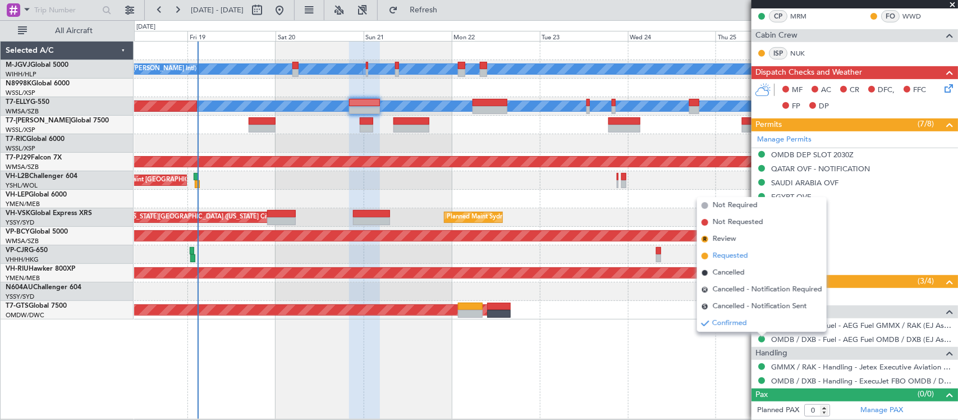
click at [730, 259] on span "Requested" at bounding box center [730, 255] width 35 height 11
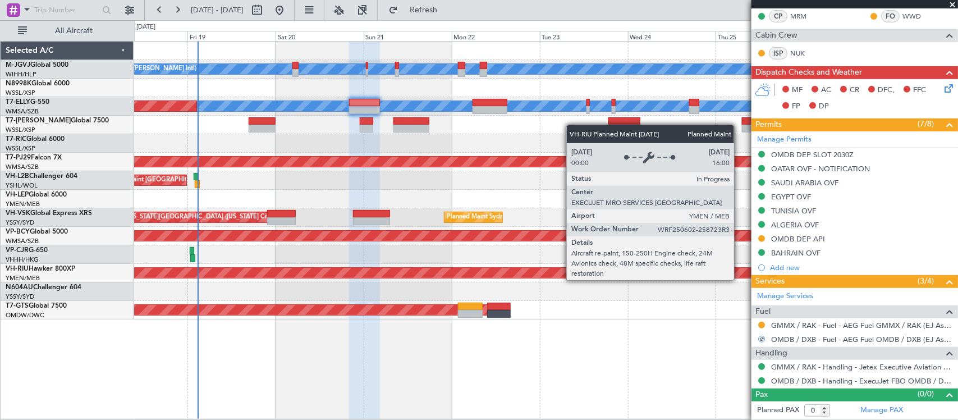
click at [765, 326] on div at bounding box center [761, 324] width 9 height 9
click at [762, 326] on button at bounding box center [761, 325] width 7 height 7
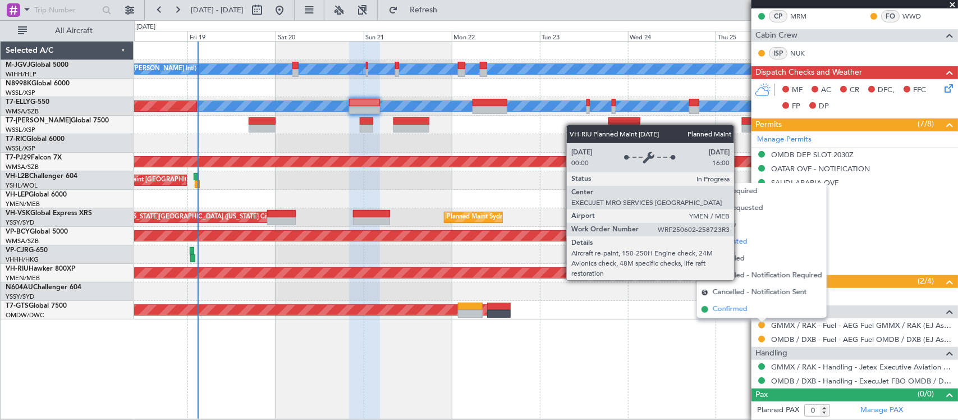
click at [729, 309] on span "Confirmed" at bounding box center [730, 309] width 35 height 11
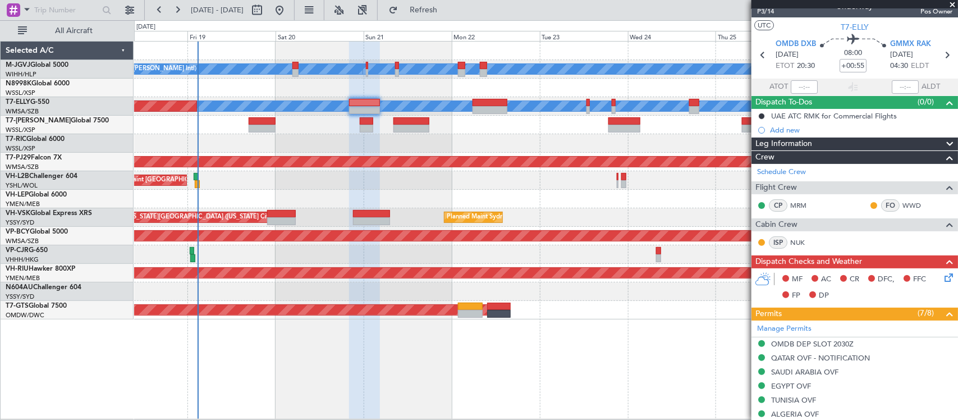
scroll to position [0, 0]
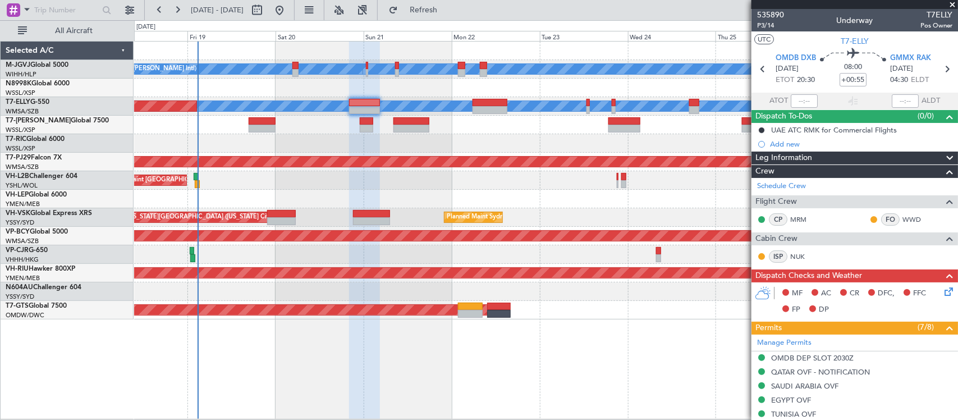
click at [942, 291] on icon at bounding box center [946, 289] width 9 height 9
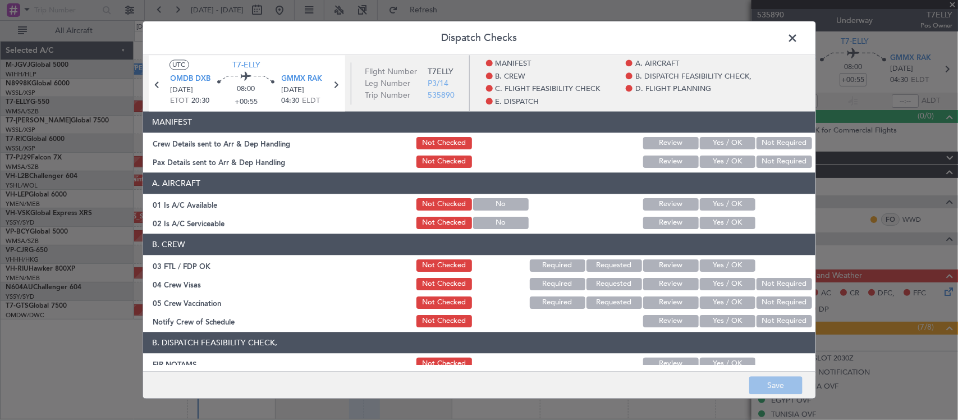
click at [722, 144] on button "Yes / OK" at bounding box center [728, 143] width 56 height 12
click at [727, 163] on button "Yes / OK" at bounding box center [728, 161] width 56 height 12
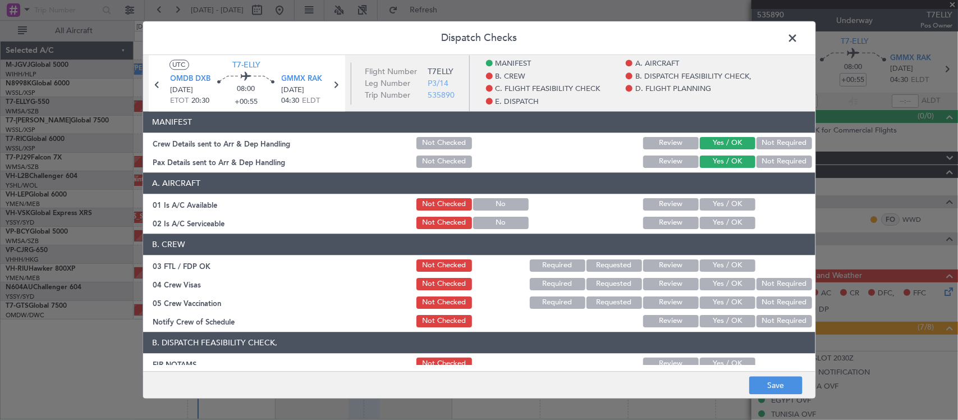
click at [723, 205] on button "Yes / OK" at bounding box center [728, 204] width 56 height 12
click at [727, 223] on button "Yes / OK" at bounding box center [728, 223] width 56 height 12
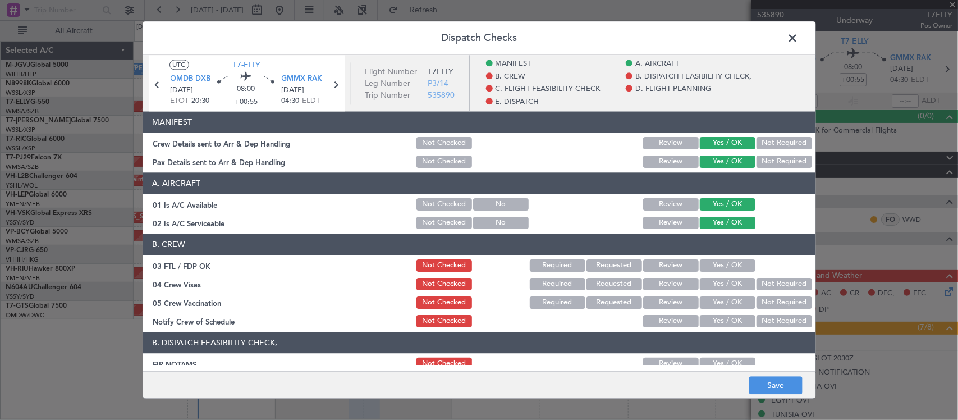
click at [730, 261] on button "Yes / OK" at bounding box center [728, 265] width 56 height 12
click at [773, 280] on button "Not Required" at bounding box center [785, 284] width 56 height 12
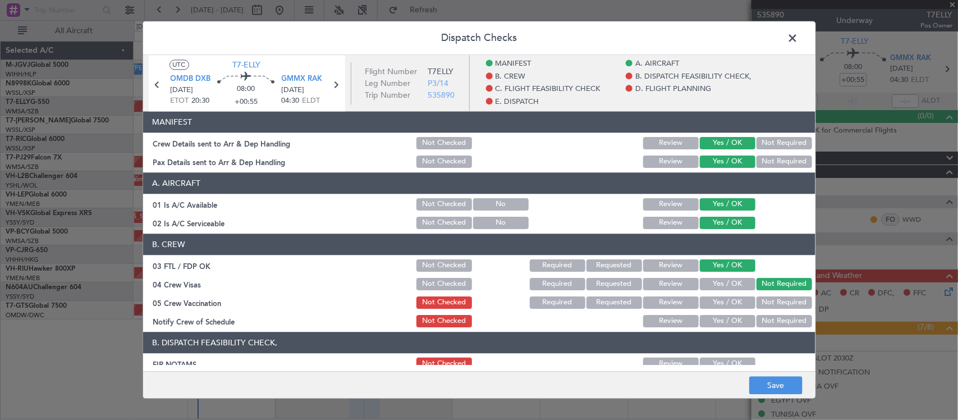
click at [759, 304] on button "Not Required" at bounding box center [785, 302] width 56 height 12
click at [725, 316] on button "Yes / OK" at bounding box center [728, 321] width 56 height 12
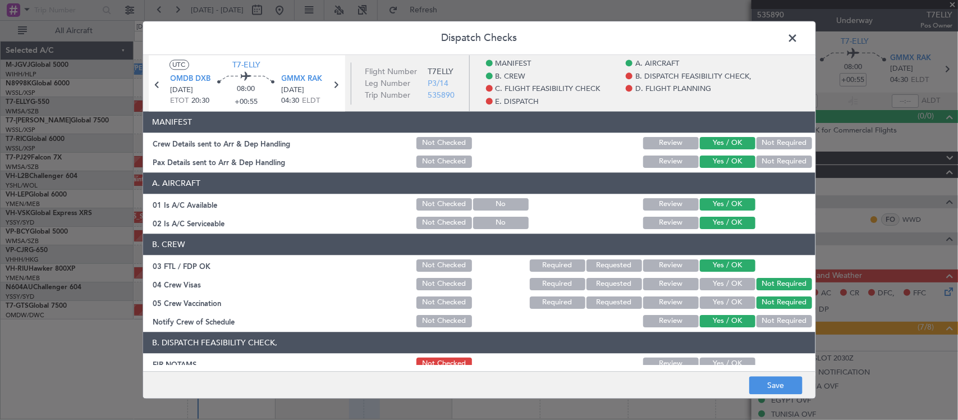
click at [720, 358] on button "Yes / OK" at bounding box center [728, 364] width 56 height 12
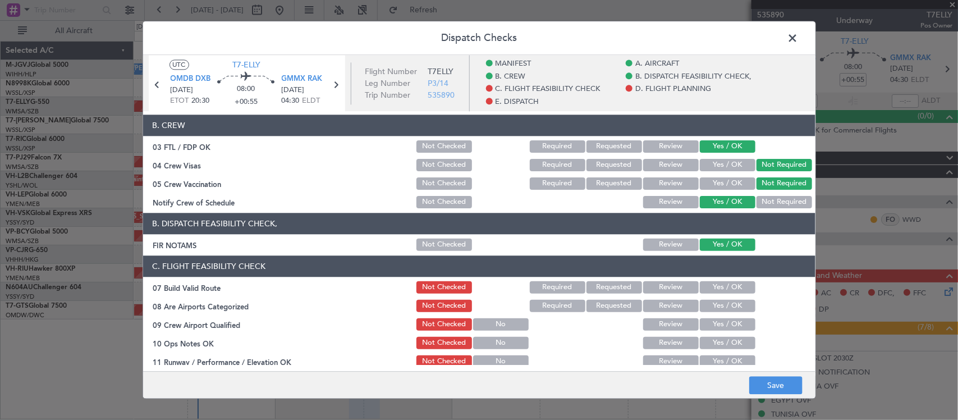
scroll to position [233, 0]
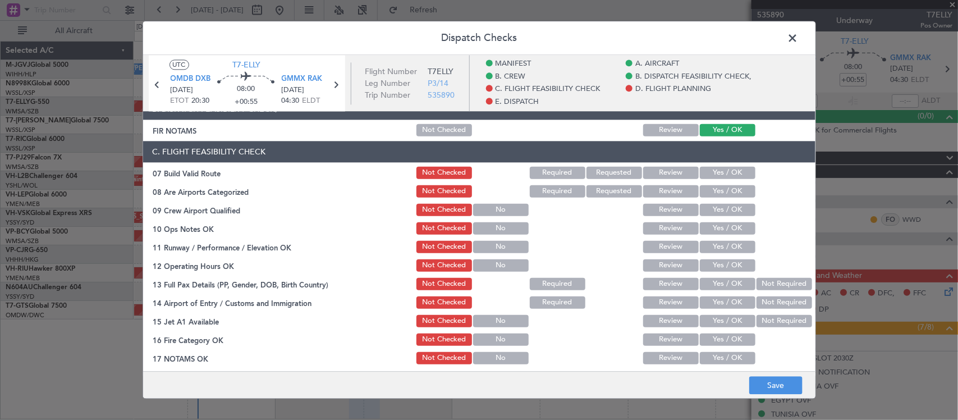
click at [729, 175] on button "Yes / OK" at bounding box center [728, 173] width 56 height 12
click at [729, 188] on button "Yes / OK" at bounding box center [728, 191] width 56 height 12
click at [727, 212] on button "Yes / OK" at bounding box center [728, 210] width 56 height 12
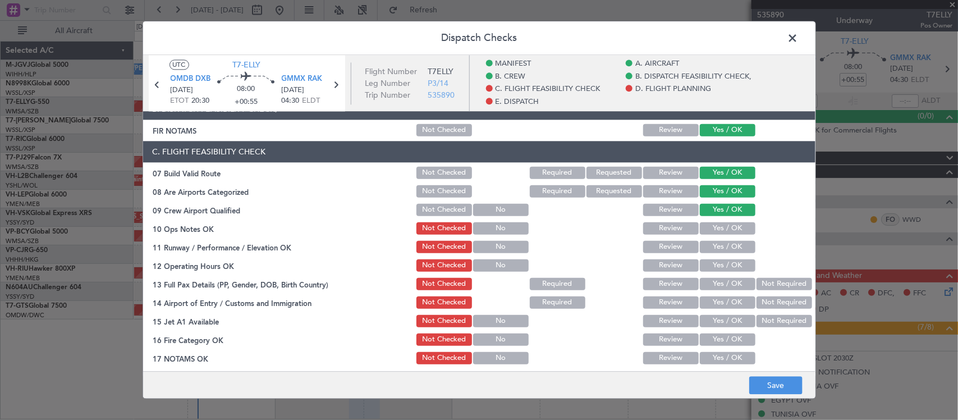
click at [727, 230] on button "Yes / OK" at bounding box center [728, 228] width 56 height 12
click at [728, 251] on button "Yes / OK" at bounding box center [728, 247] width 56 height 12
click at [729, 271] on div "Yes / OK" at bounding box center [726, 266] width 57 height 16
click at [731, 258] on div "Yes / OK" at bounding box center [726, 266] width 57 height 16
click at [727, 281] on button "Yes / OK" at bounding box center [728, 284] width 56 height 12
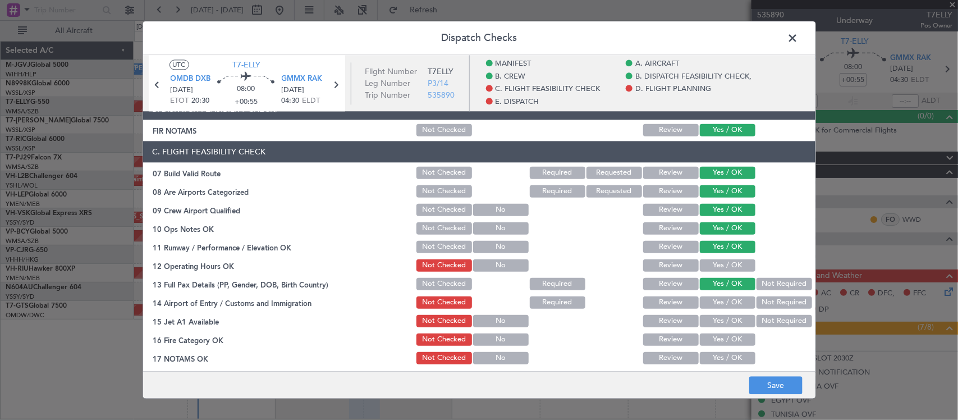
click at [726, 299] on button "Yes / OK" at bounding box center [728, 302] width 56 height 12
click at [722, 262] on button "Yes / OK" at bounding box center [728, 265] width 56 height 12
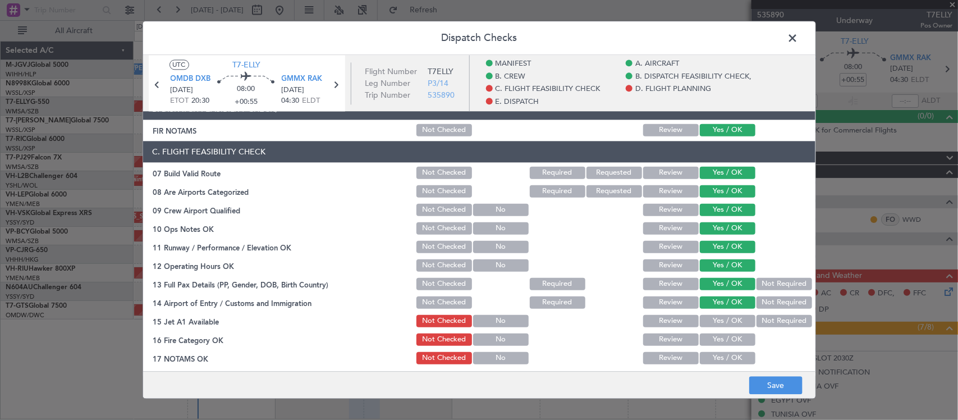
click at [717, 320] on button "Yes / OK" at bounding box center [728, 321] width 56 height 12
click at [720, 338] on button "Yes / OK" at bounding box center [728, 339] width 56 height 12
click at [719, 355] on button "Yes / OK" at bounding box center [728, 358] width 56 height 12
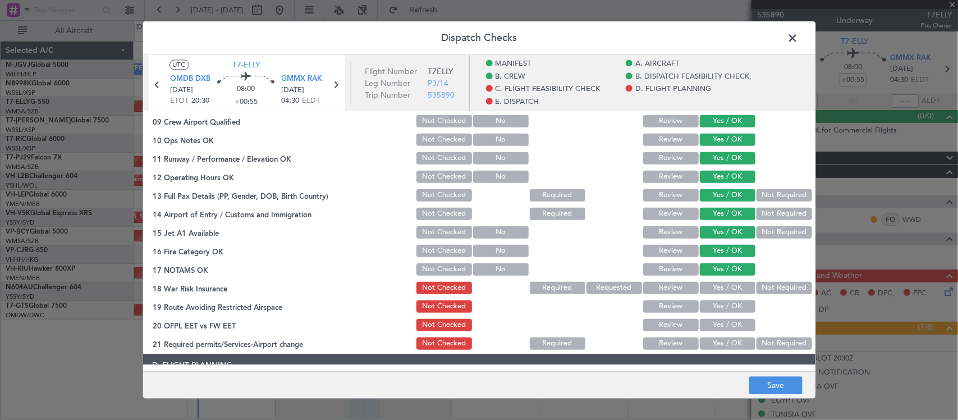
scroll to position [351, 0]
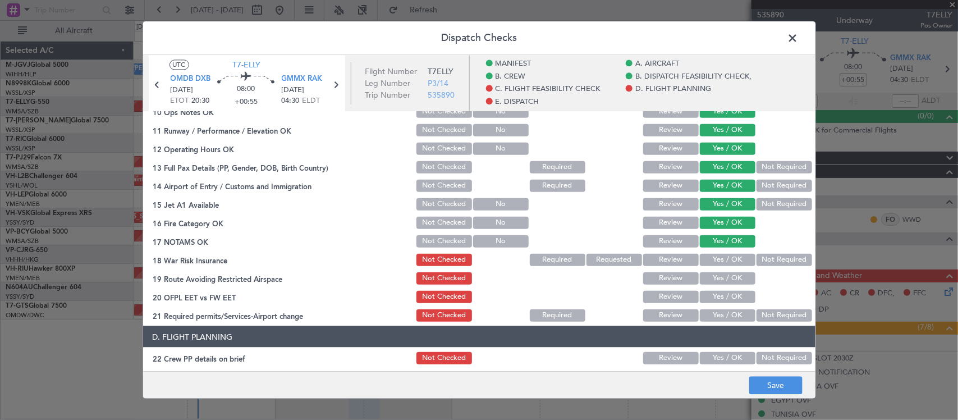
drag, startPoint x: 769, startPoint y: 161, endPoint x: 769, endPoint y: 169, distance: 8.4
click at [769, 160] on div "Not Required" at bounding box center [783, 167] width 57 height 16
click at [761, 258] on button "Not Required" at bounding box center [785, 259] width 56 height 12
click at [769, 164] on button "Not Required" at bounding box center [785, 167] width 56 height 12
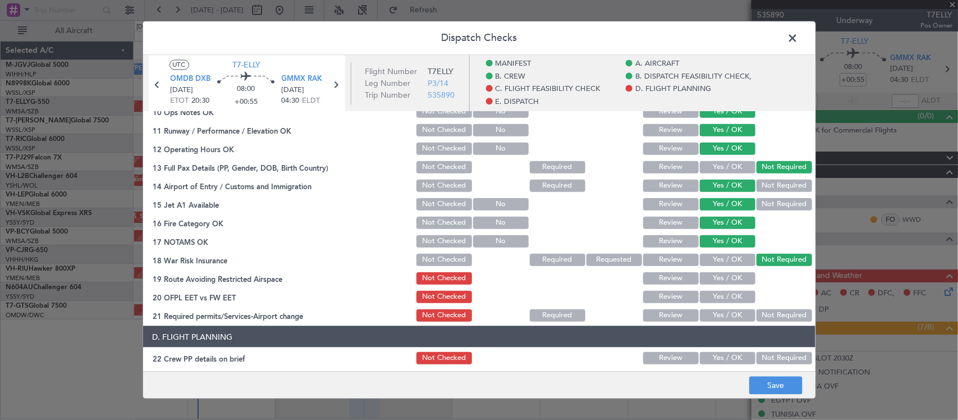
click at [725, 280] on button "Yes / OK" at bounding box center [728, 278] width 56 height 12
click at [725, 296] on button "Yes / OK" at bounding box center [728, 296] width 56 height 12
click at [758, 319] on button "Not Required" at bounding box center [785, 315] width 56 height 12
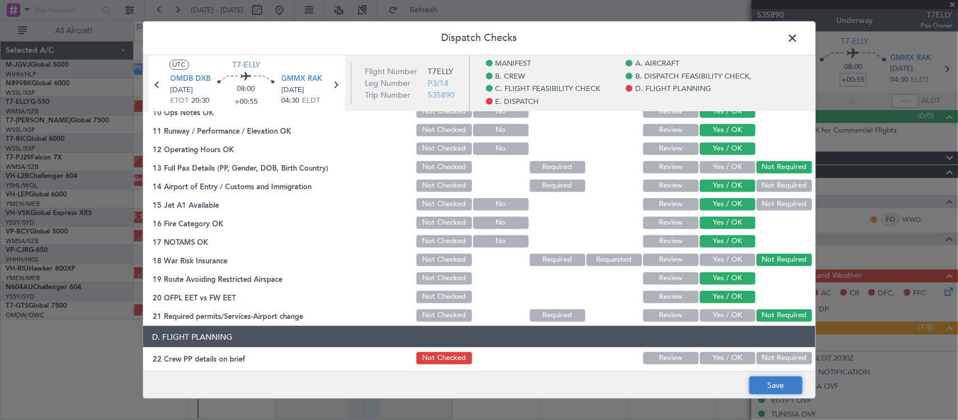
click at [768, 385] on button "Save" at bounding box center [775, 386] width 53 height 18
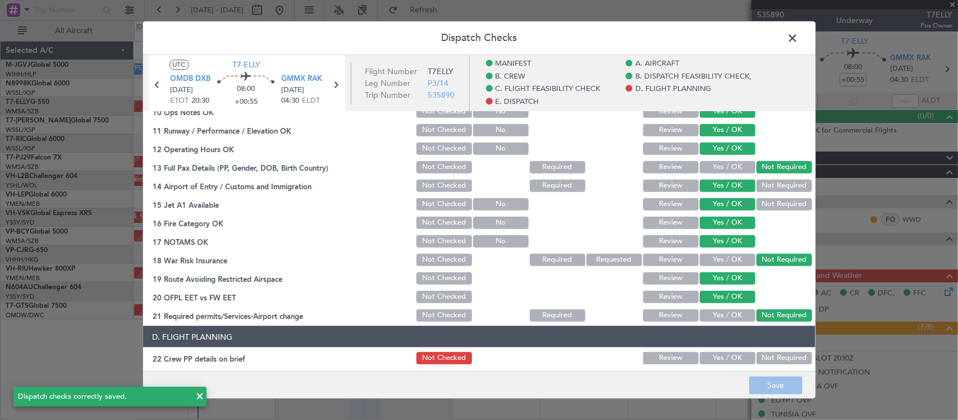
click at [799, 34] on span at bounding box center [799, 41] width 0 height 22
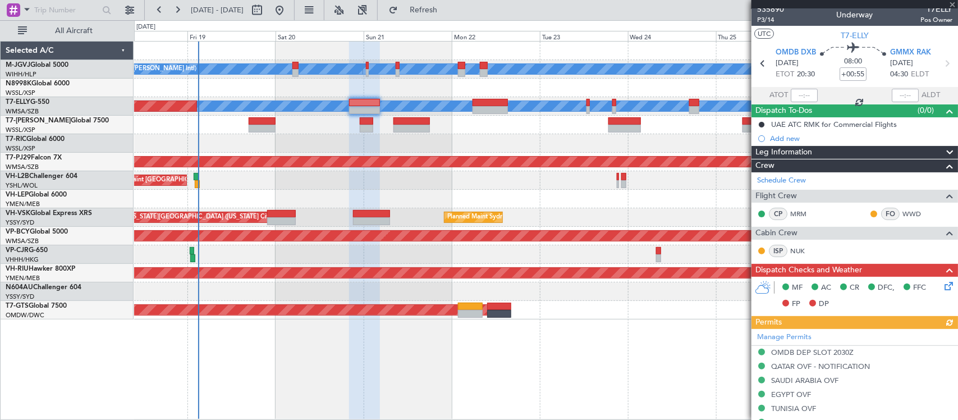
scroll to position [0, 0]
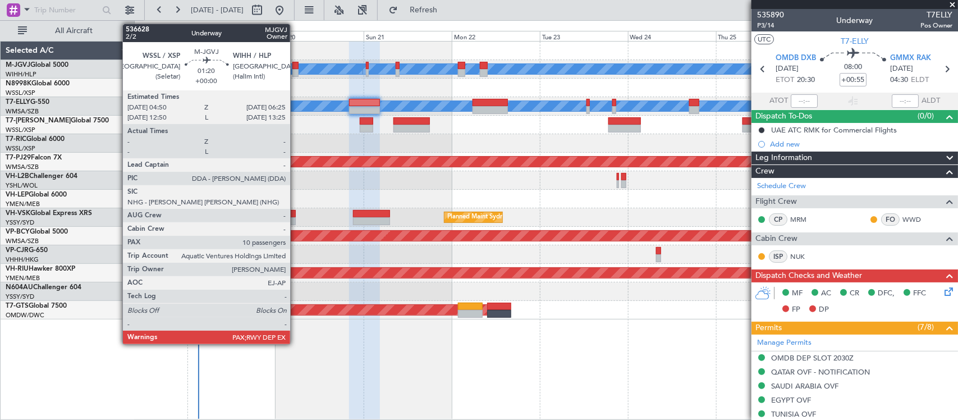
click at [296, 72] on div at bounding box center [295, 73] width 6 height 8
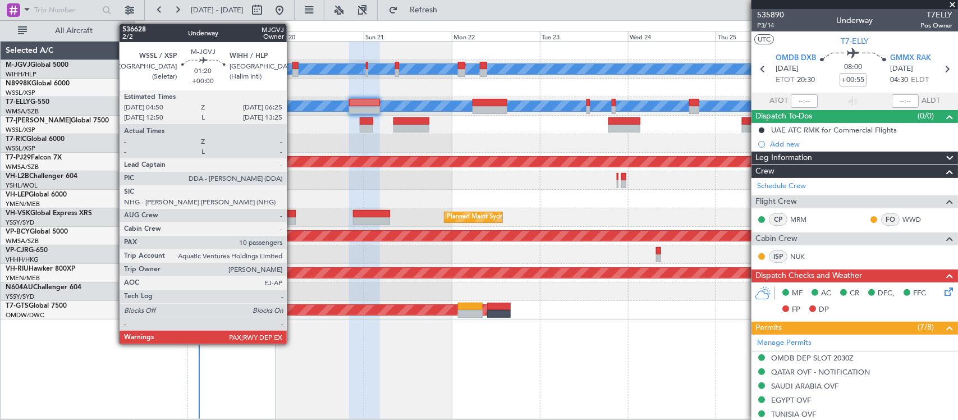
click at [292, 66] on div at bounding box center [295, 66] width 6 height 8
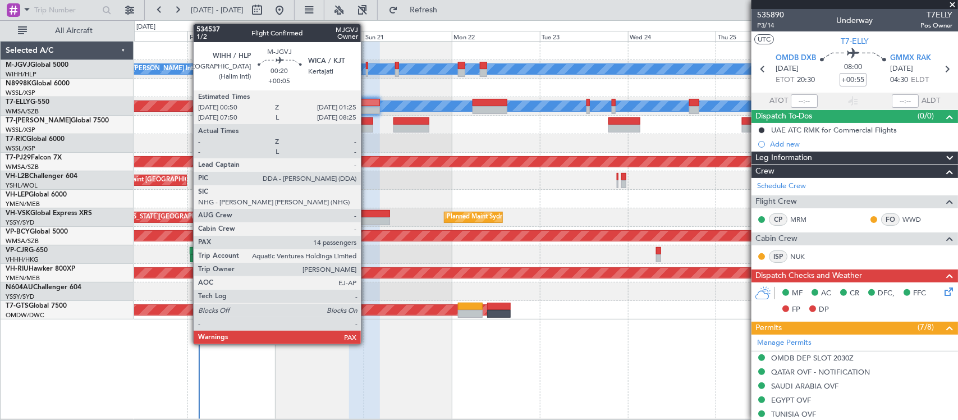
click at [367, 67] on div at bounding box center [367, 66] width 2 height 8
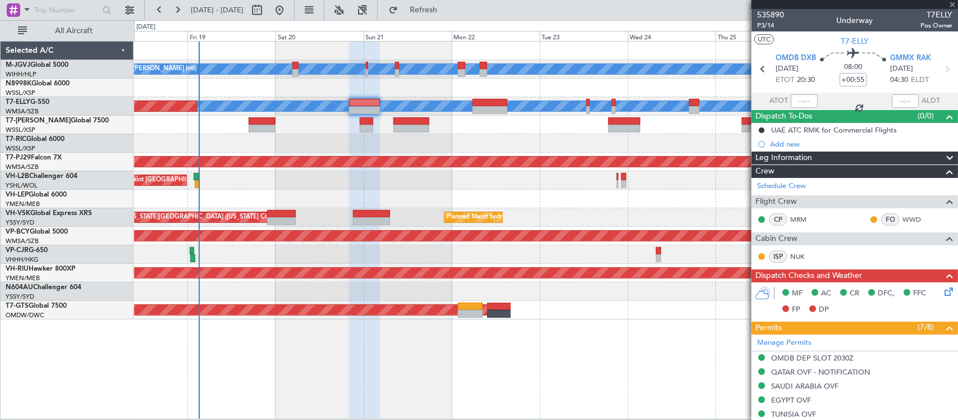
type input "+00:05"
type input "14"
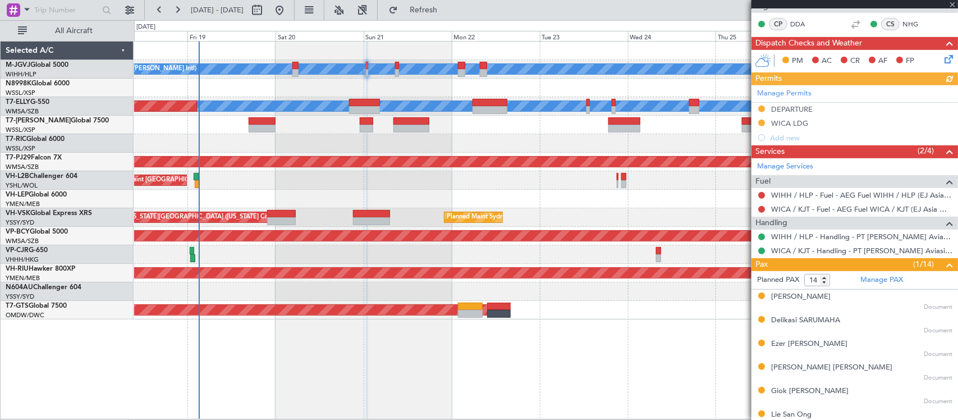
scroll to position [233, 0]
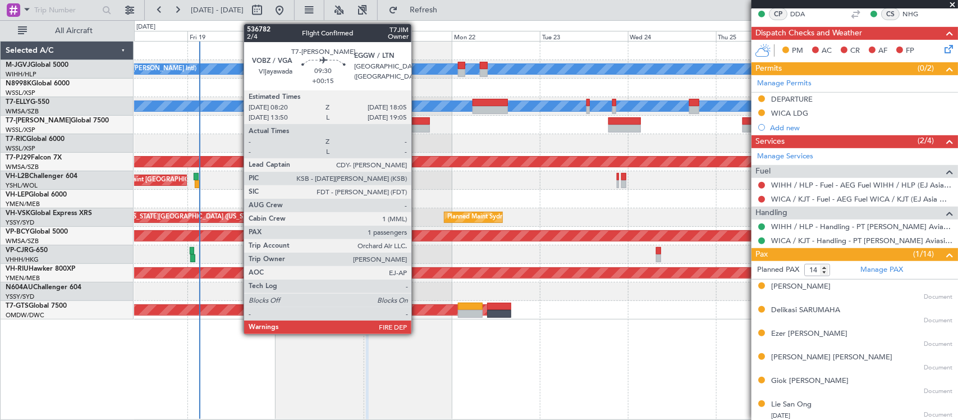
click at [417, 125] on div at bounding box center [411, 129] width 36 height 8
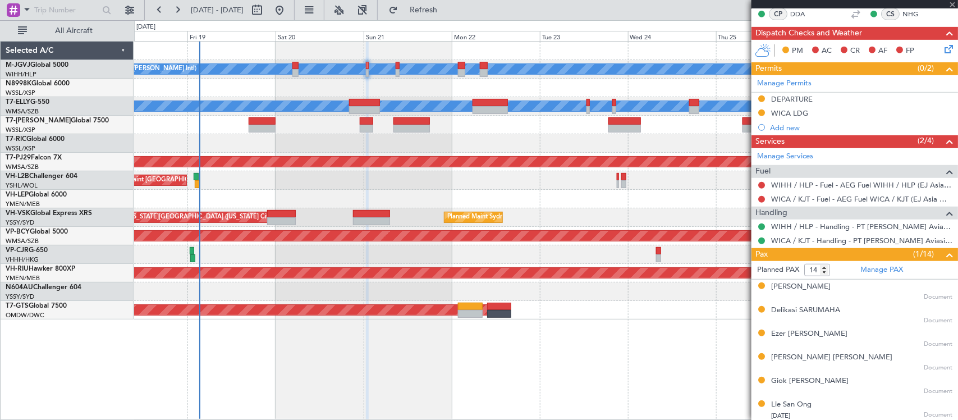
type input "+00:15"
type input "1"
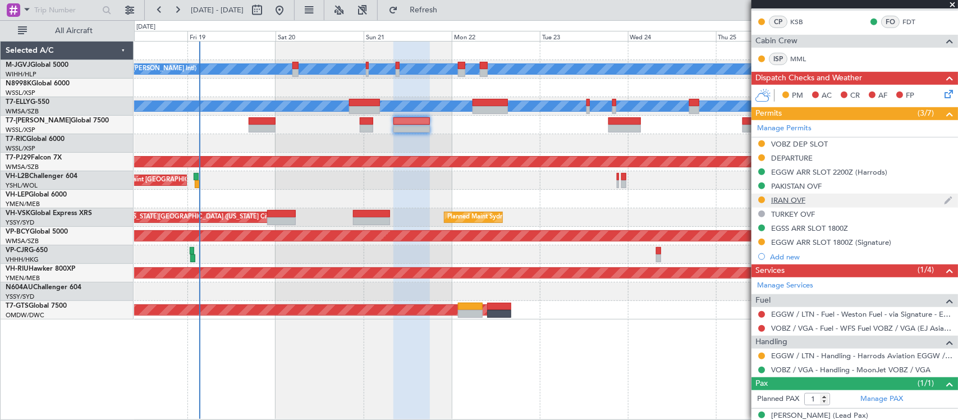
scroll to position [282, 0]
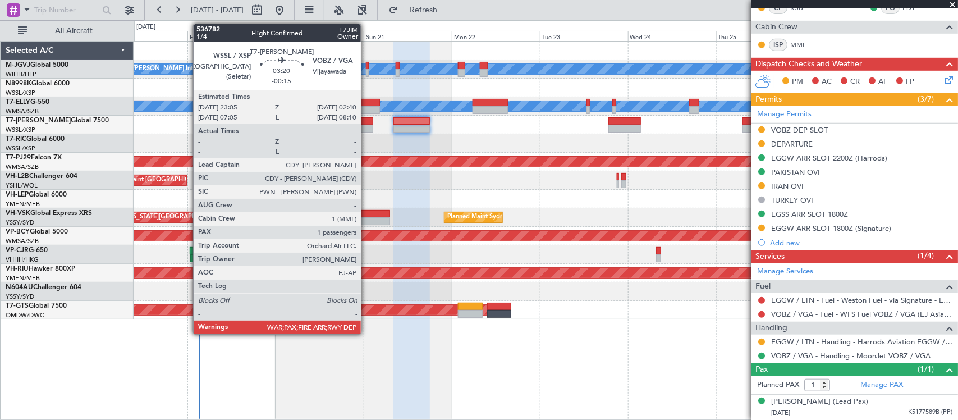
click at [367, 128] on div at bounding box center [366, 129] width 13 height 8
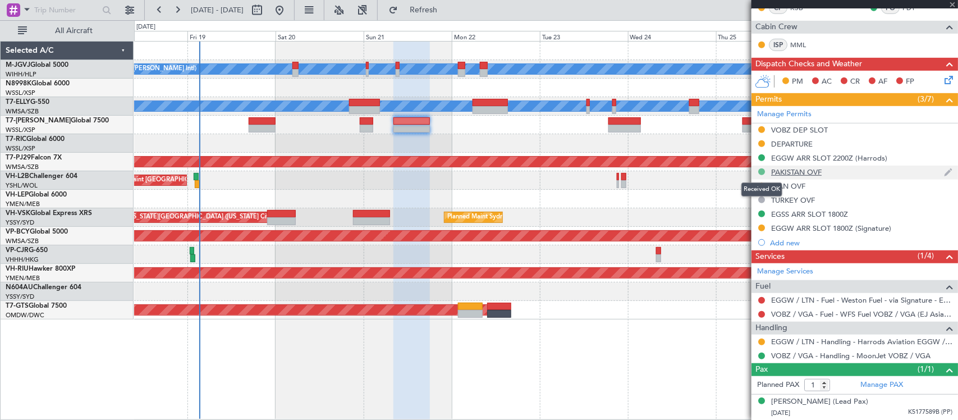
type input "-00:15"
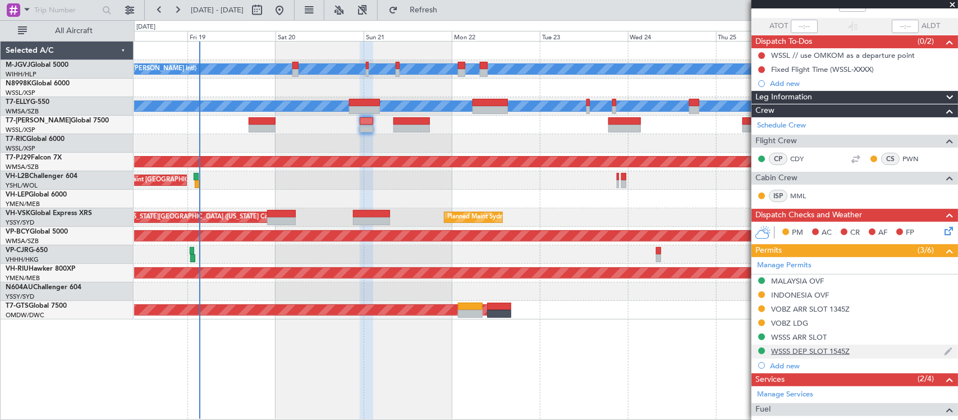
scroll to position [0, 0]
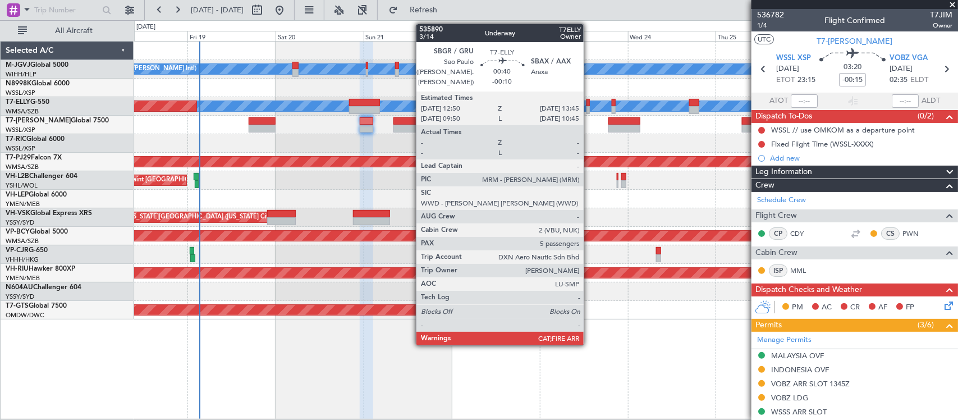
click at [589, 107] on div at bounding box center [588, 110] width 3 height 8
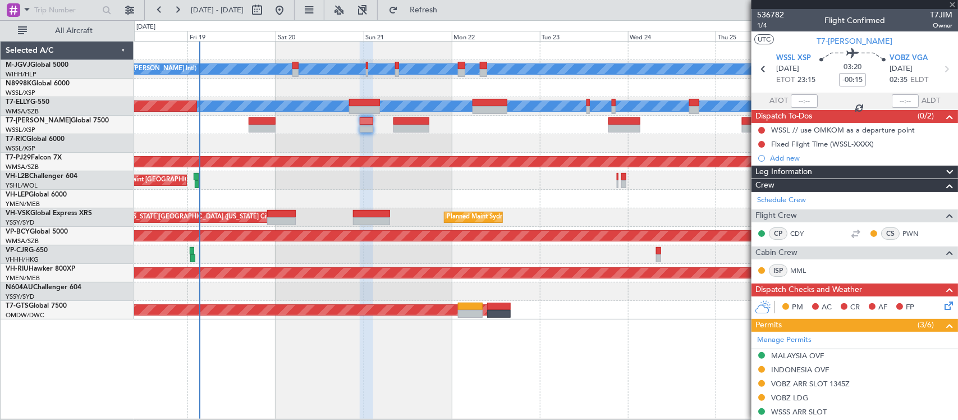
type input "-00:10"
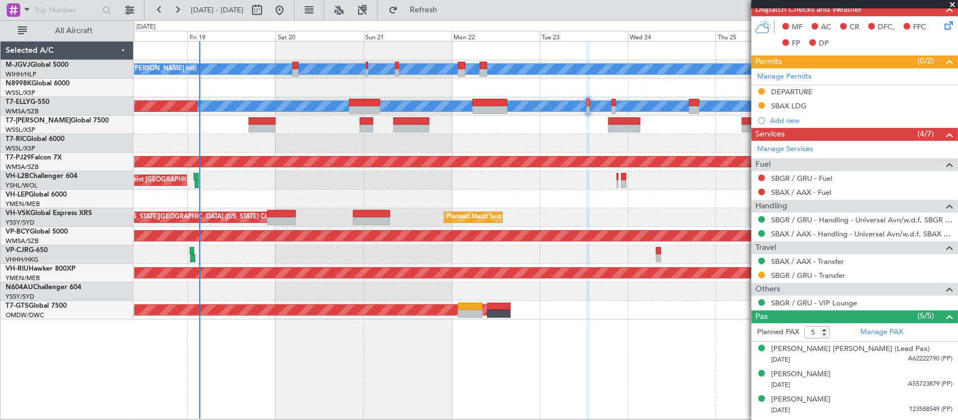
scroll to position [335, 0]
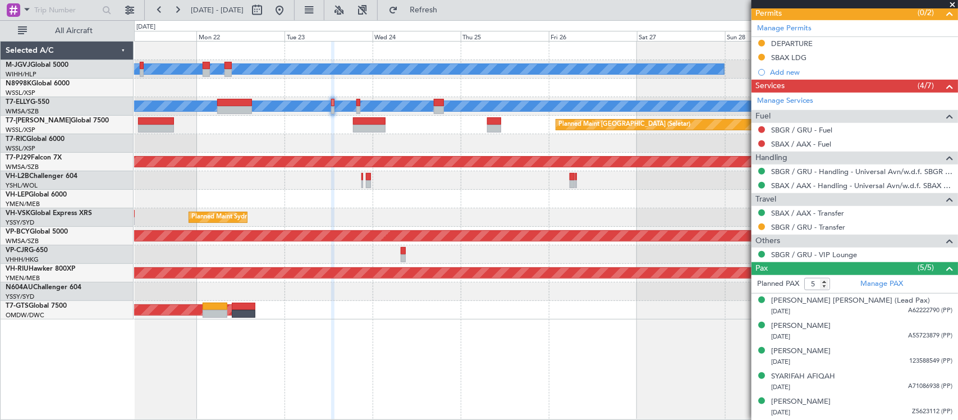
click at [423, 201] on div "[PERSON_NAME][GEOGRAPHIC_DATA] ([PERSON_NAME] Intl) [PERSON_NAME] Jakarta (Hali…" at bounding box center [545, 181] width 823 height 278
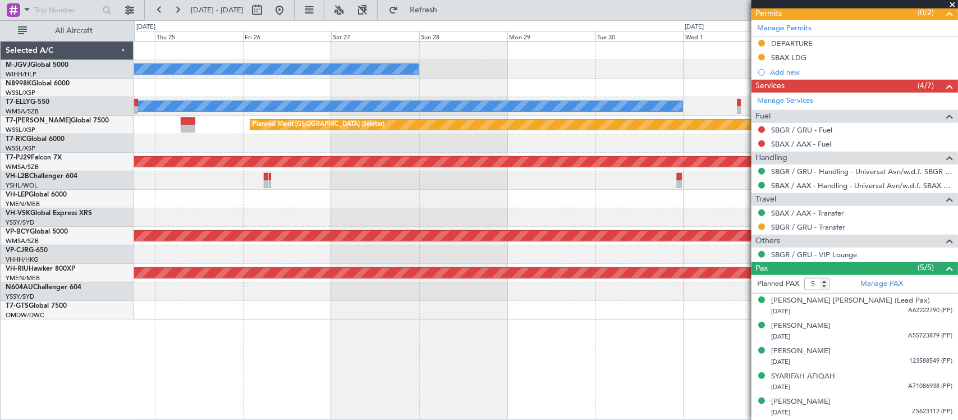
click at [403, 204] on div "MEL Jakarta (Halim Intl) MEL Jakarta (Halim Intl) MEL Planned Maint Singapore (…" at bounding box center [545, 181] width 823 height 278
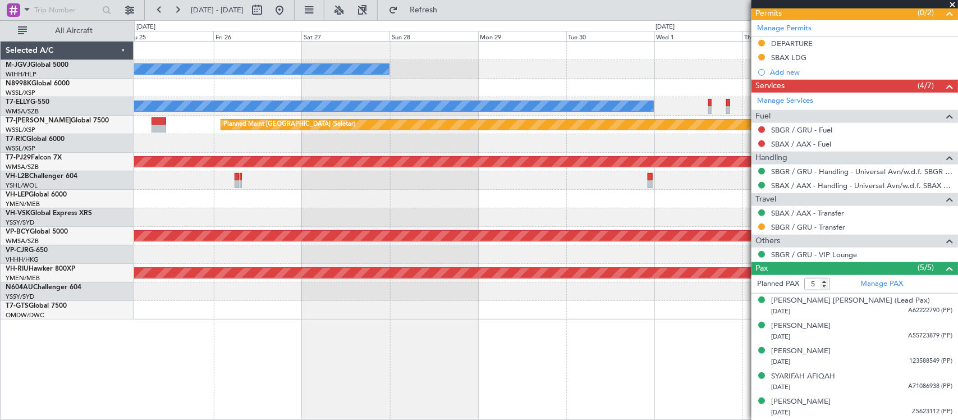
click at [431, 171] on div "MEL Jakarta (Halim Intl) MEL Jakarta (Halim Intl) MEL Planned Maint Singapore (…" at bounding box center [545, 181] width 823 height 278
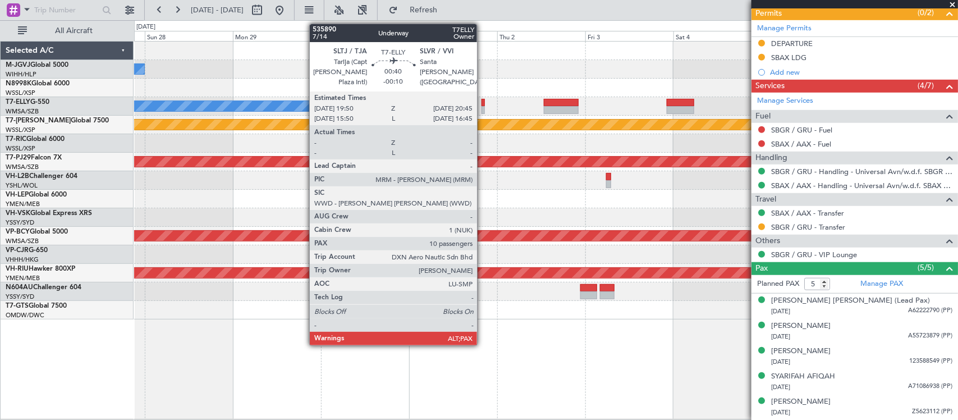
click at [483, 108] on div at bounding box center [483, 110] width 3 height 8
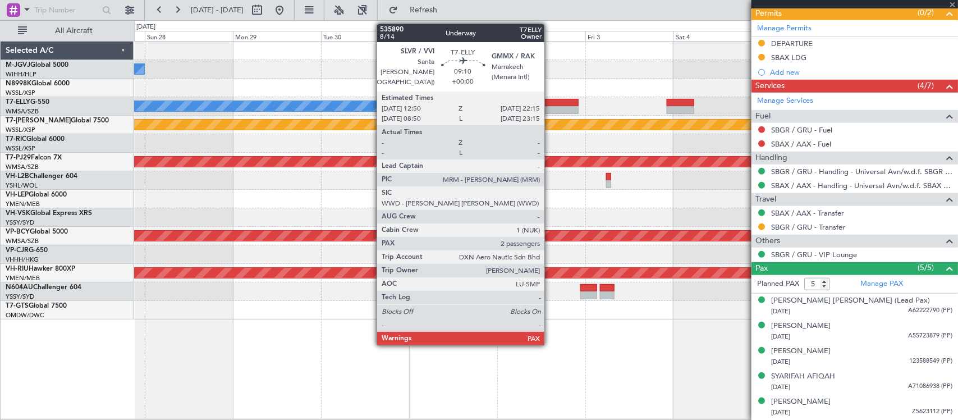
type input "10"
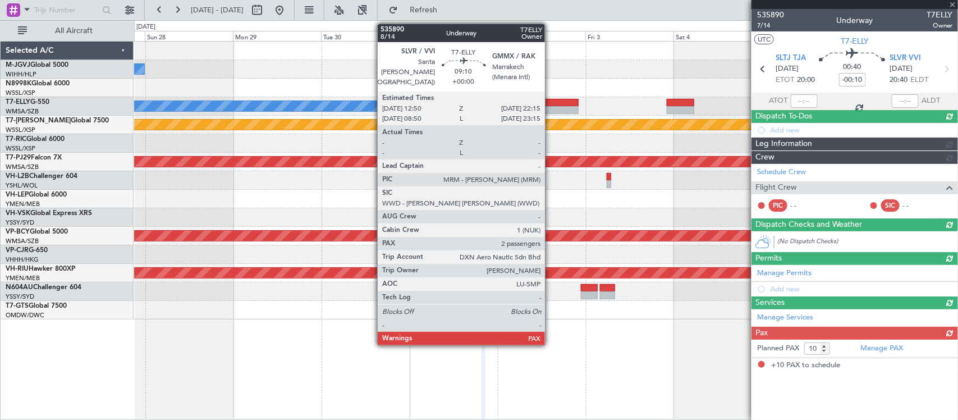
scroll to position [0, 0]
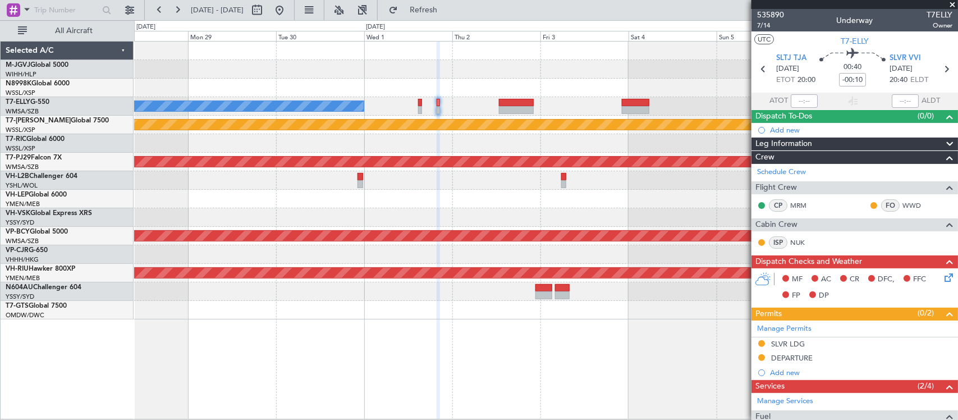
click at [608, 242] on div "MEL Jakarta (Halim Intl) MEL Jakarta (Halim Intl) MEL Planned Maint Singapore (…" at bounding box center [545, 181] width 823 height 278
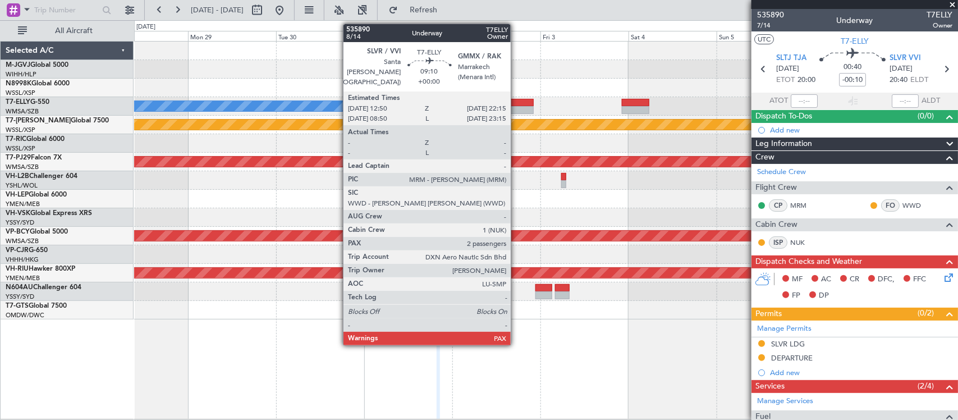
click at [516, 105] on div at bounding box center [516, 103] width 35 height 8
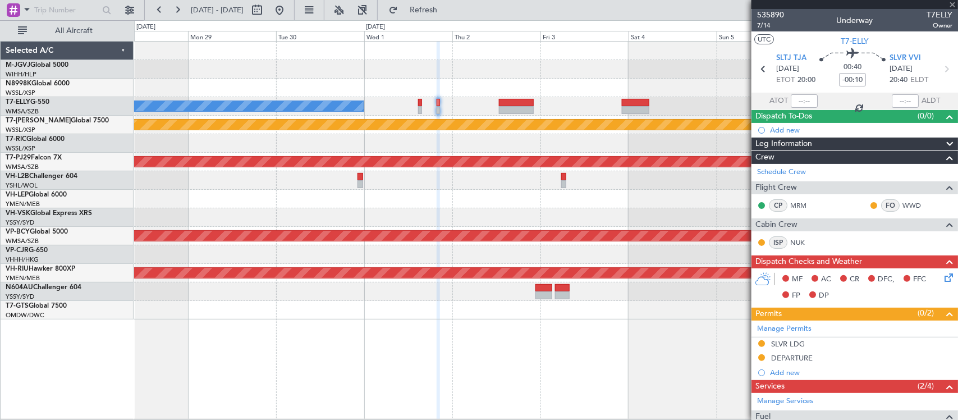
type input "2"
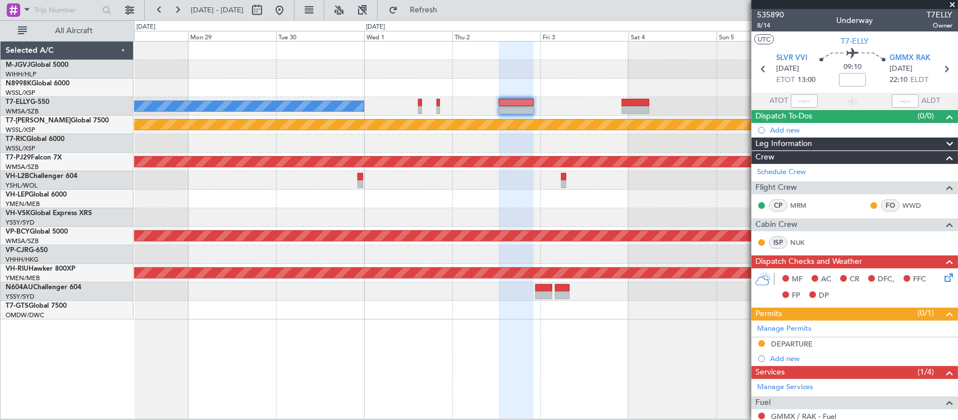
click at [619, 206] on div "MEL Jakarta (Halim Intl) MEL Jakarta (Halim Intl) MEL Planned Maint Singapore (…" at bounding box center [545, 181] width 823 height 278
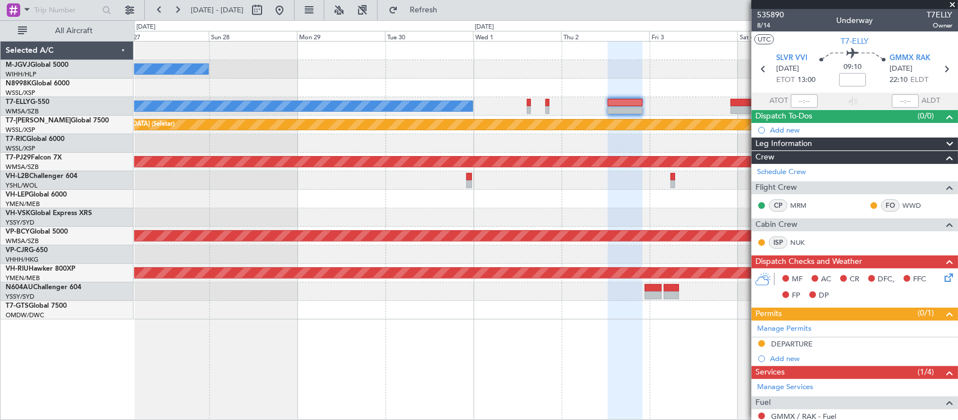
click at [670, 157] on div "MEL Jakarta (Halim Intl) MEL Jakarta (Halim Intl) MEL Planned Maint Singapore (…" at bounding box center [545, 181] width 823 height 278
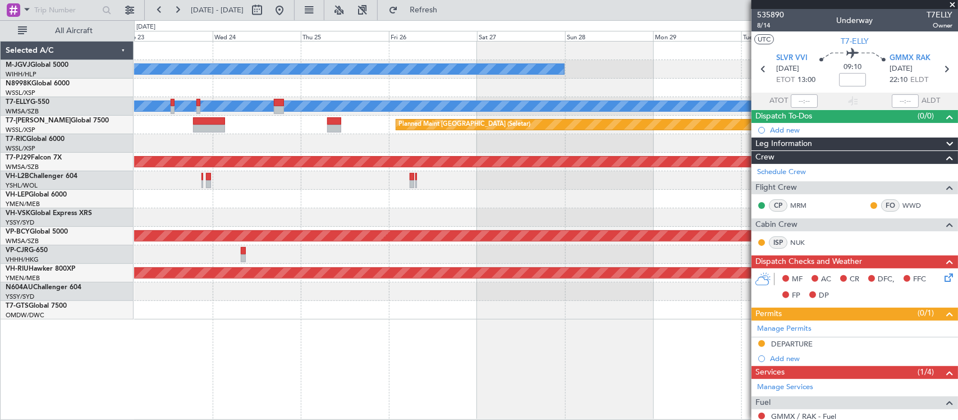
click at [652, 191] on div "MEL Jakarta (Halim Intl) MEL Jakarta (Halim Intl) MEL Jakarta (Halim Intl) MEL …" at bounding box center [545, 181] width 823 height 278
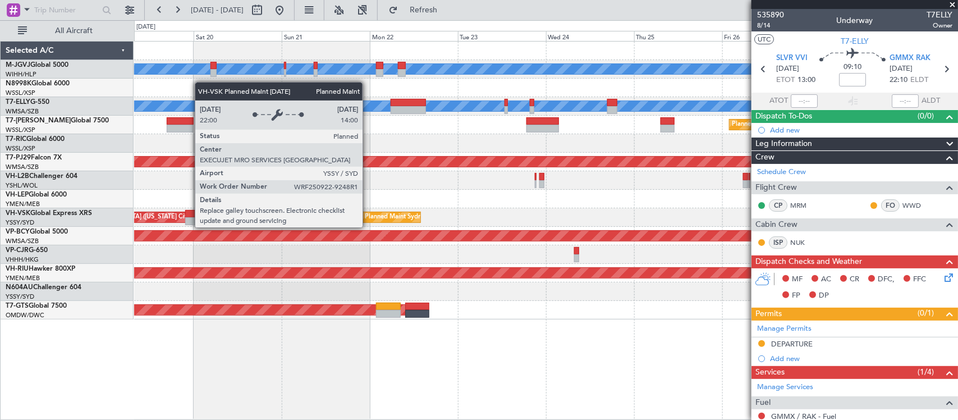
click at [618, 198] on div "MEL Jakarta (Halim Intl) MEL Jakarta (Halim Intl) MEL Jakarta (Halim Intl) AOG …" at bounding box center [545, 181] width 823 height 278
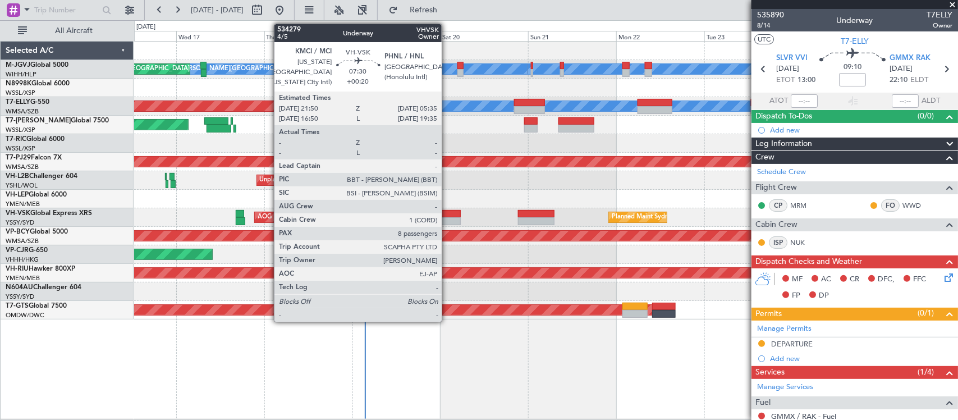
click at [447, 217] on div at bounding box center [446, 221] width 29 height 8
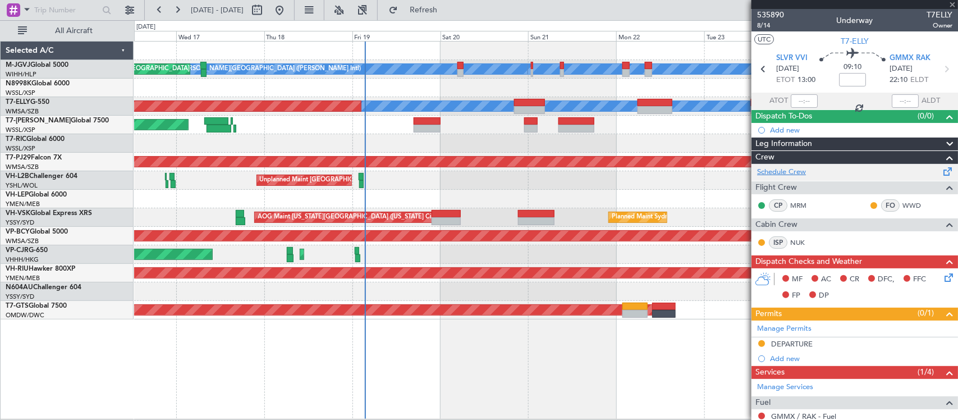
type input "+00:20"
type input "8"
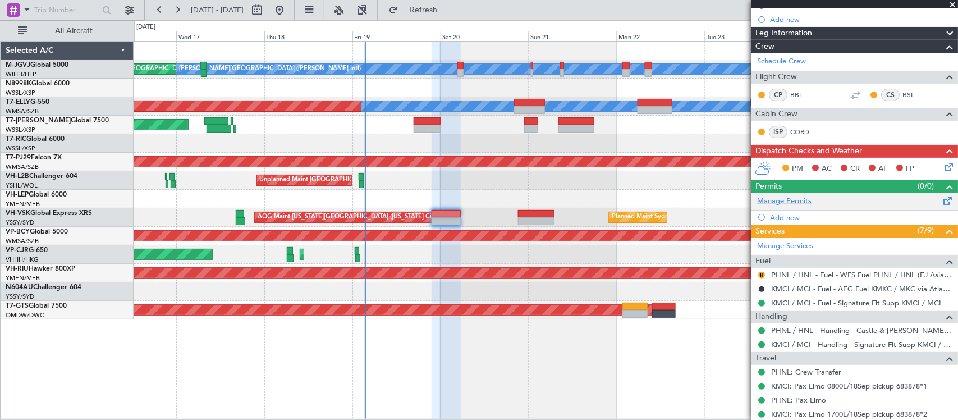
scroll to position [233, 0]
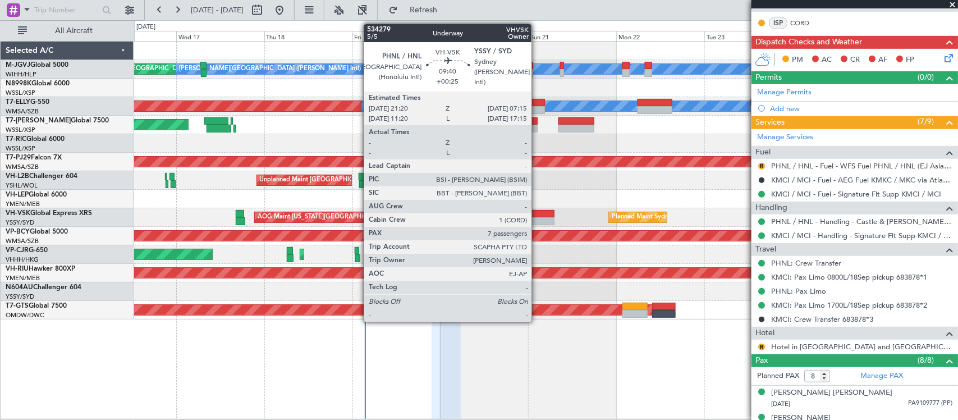
click at [537, 221] on div at bounding box center [536, 221] width 36 height 8
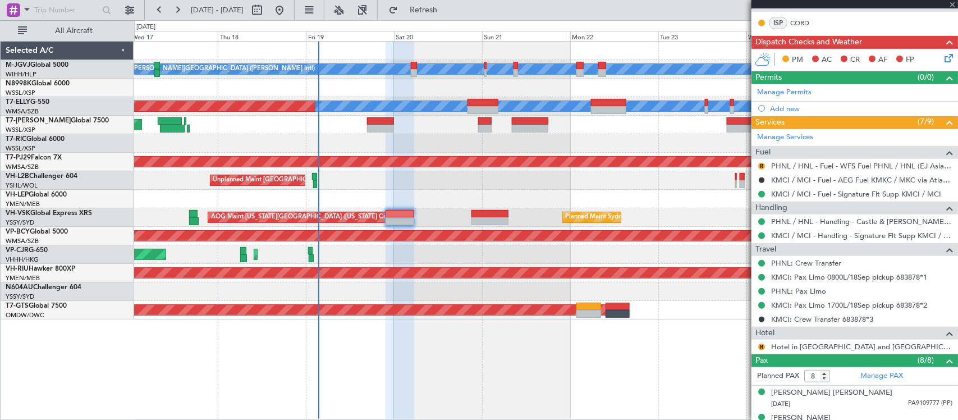
click at [598, 281] on div "Planned Maint [GEOGRAPHIC_DATA] ([GEOGRAPHIC_DATA])" at bounding box center [545, 273] width 823 height 19
type input "+00:25"
type input "7"
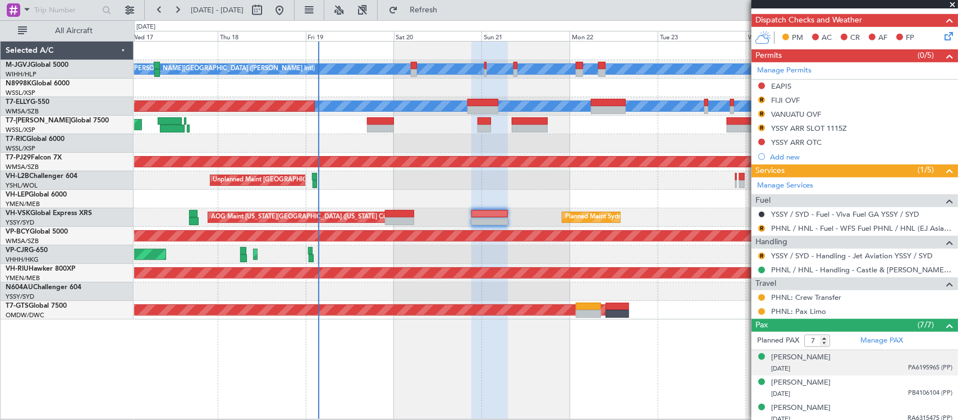
scroll to position [363, 0]
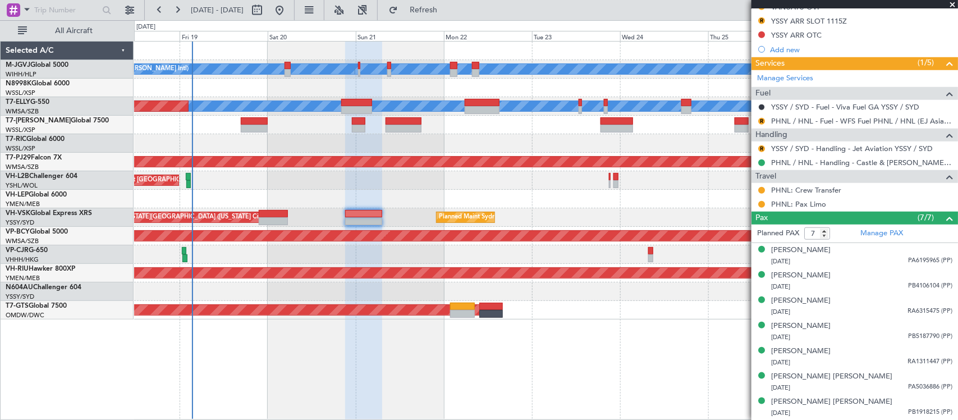
click at [530, 191] on div "MEL Jakarta (Halim Intl) MEL Jakarta (Halim Intl) MEL Jakarta (Halim Intl) AOG …" at bounding box center [545, 181] width 823 height 278
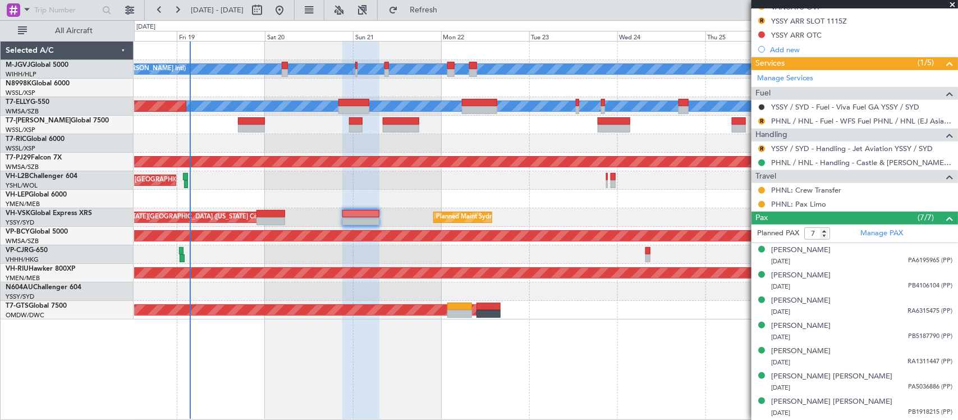
click at [427, 195] on div at bounding box center [545, 199] width 823 height 19
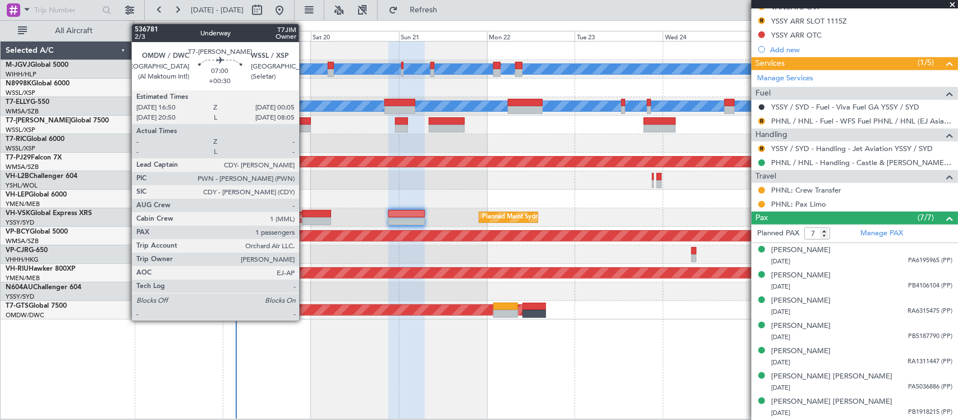
click at [305, 127] on div at bounding box center [297, 129] width 27 height 8
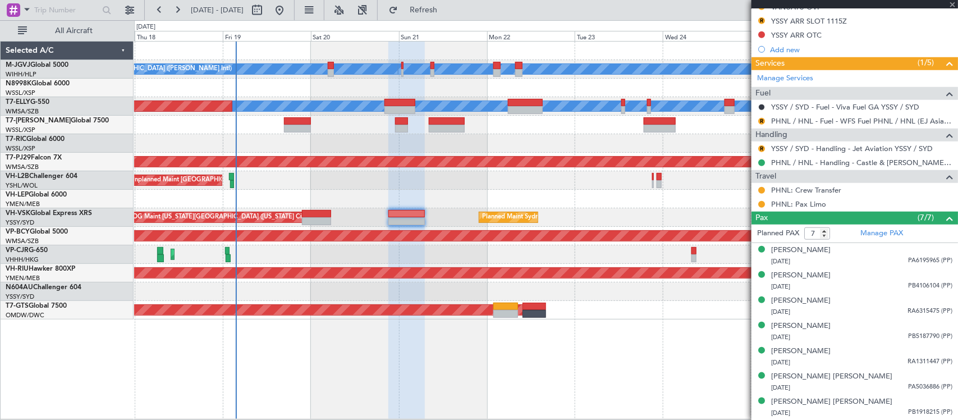
type input "+00:30"
type input "1"
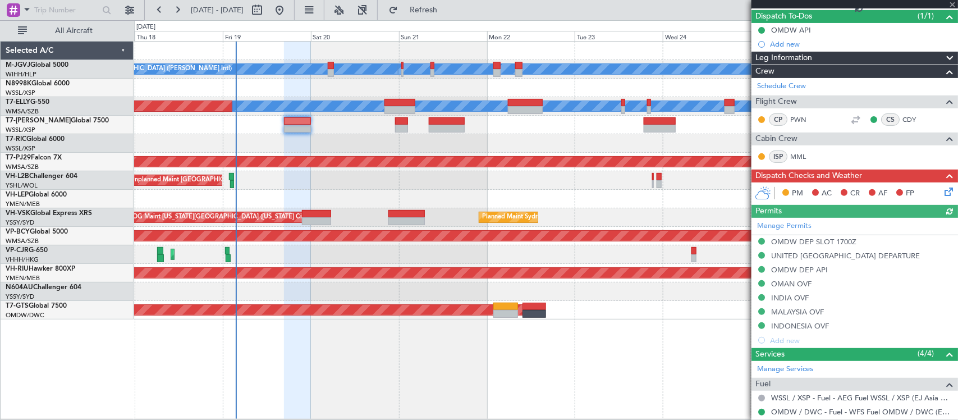
scroll to position [226, 0]
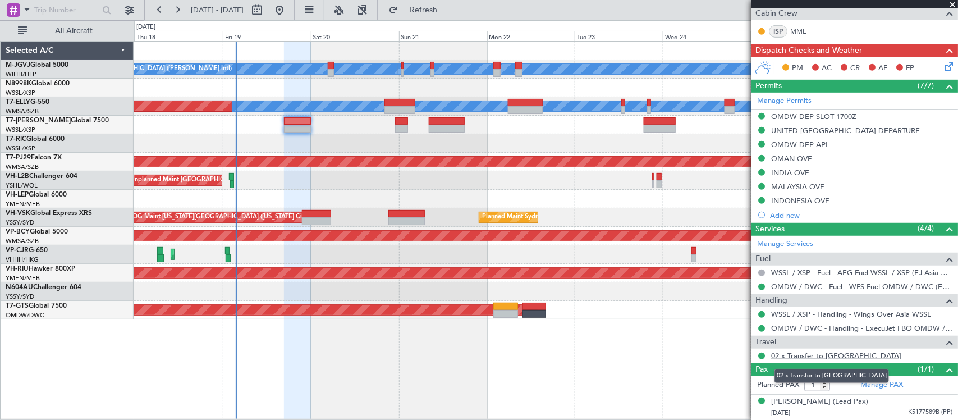
click at [801, 358] on link "02 x Transfer to Dubai" at bounding box center [836, 356] width 130 height 10
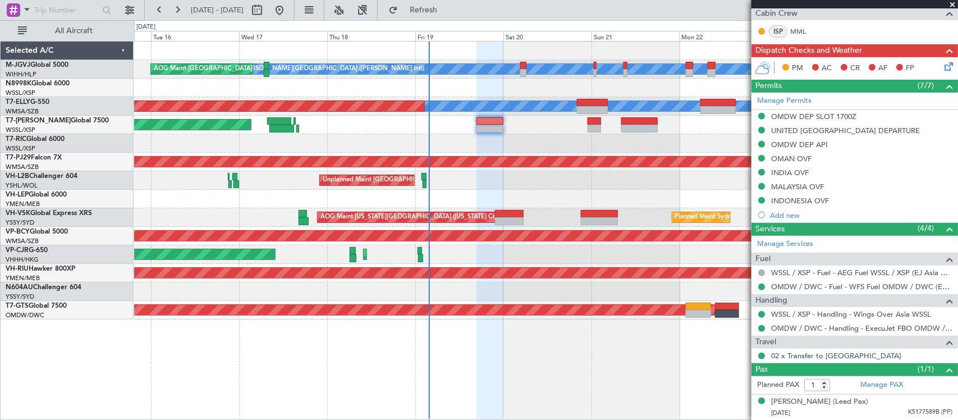
click at [519, 188] on div "MEL Jakarta (Halim Intl) MEL Jakarta (Halim Intl) MEL Jakarta (Halim Intl) AOG …" at bounding box center [545, 181] width 823 height 278
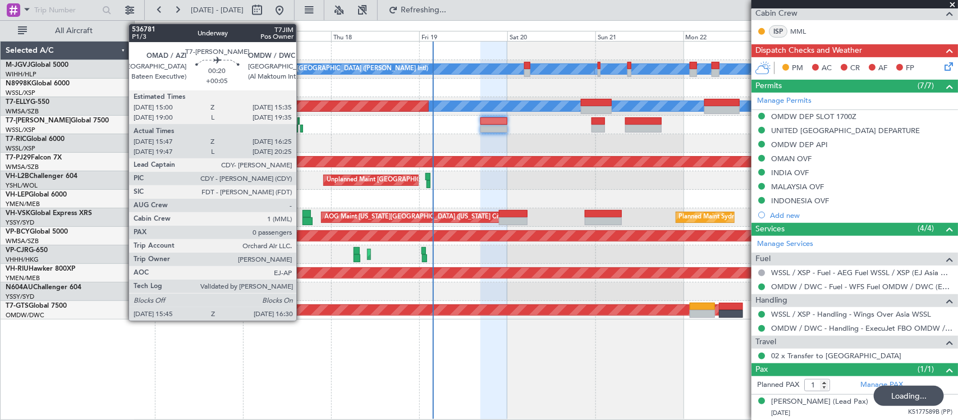
click at [302, 127] on div at bounding box center [301, 129] width 3 height 8
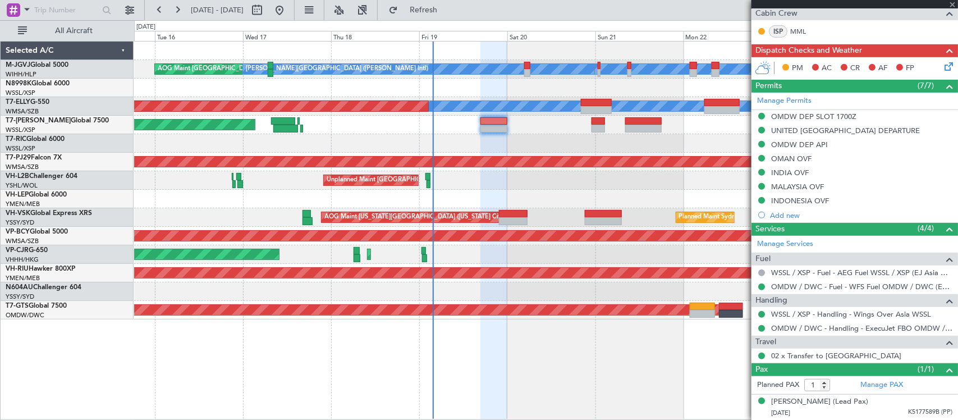
type input "+00:05"
type input "15:57"
type input "16:20"
type input "0"
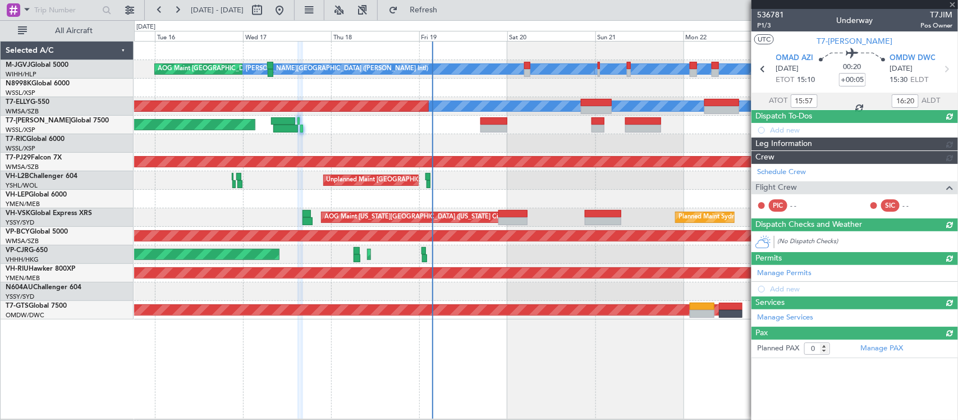
scroll to position [0, 0]
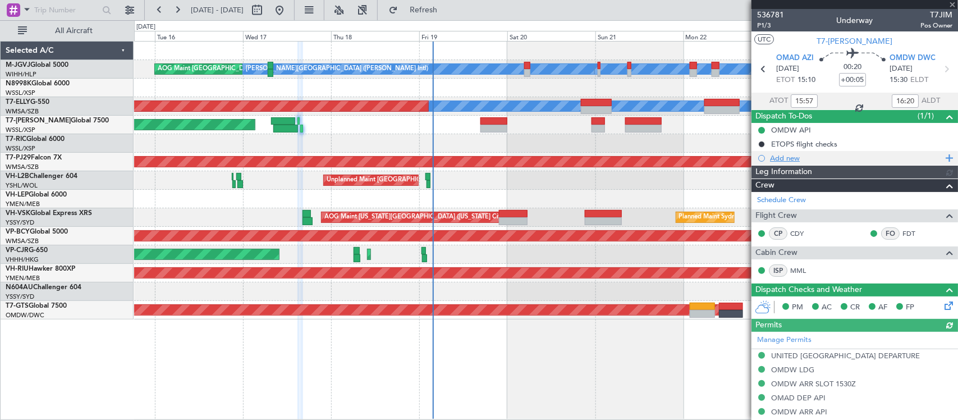
type input "Terry Leung (LEU)"
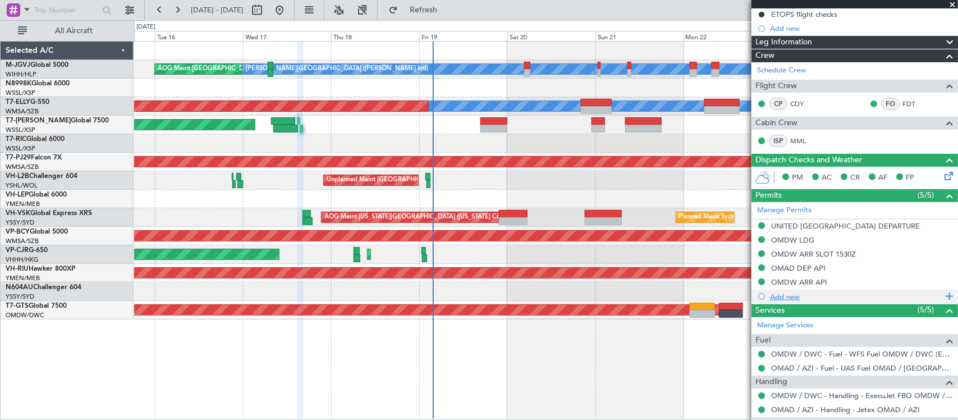
scroll to position [186, 0]
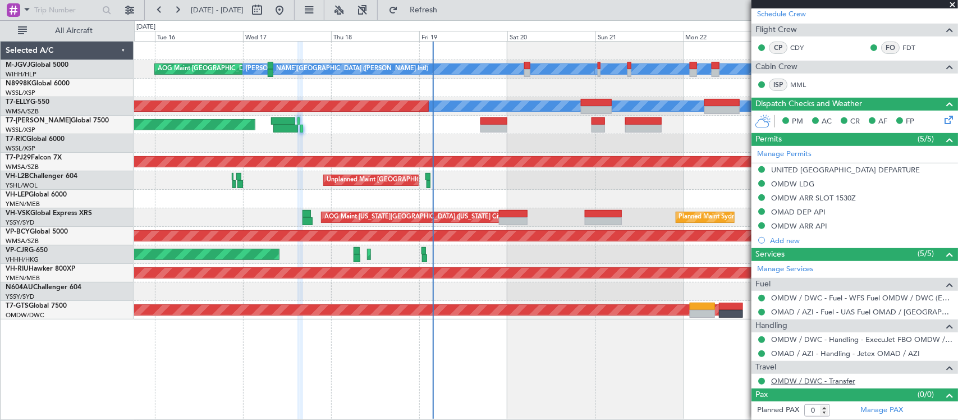
click at [821, 379] on link "OMDW / DWC - Transfer" at bounding box center [813, 381] width 84 height 10
type input "Terry Leung (LEU)"
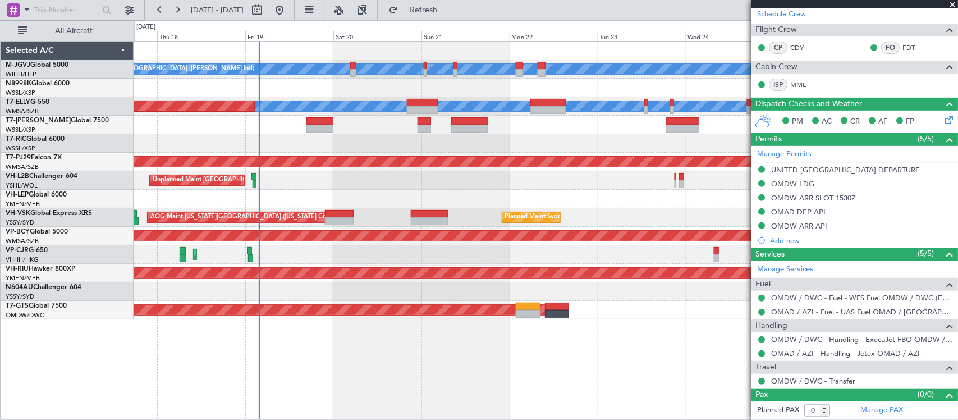
click at [301, 184] on div "Unplanned Maint [GEOGRAPHIC_DATA] ([GEOGRAPHIC_DATA])" at bounding box center [545, 180] width 823 height 19
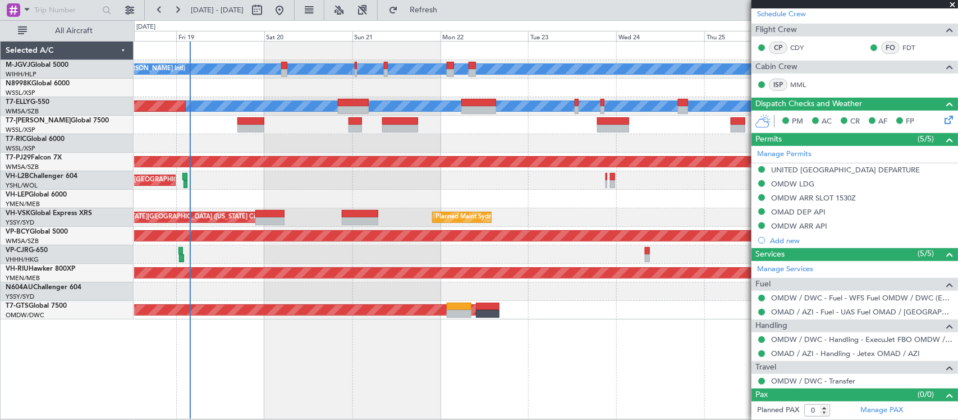
click at [502, 182] on div "Unplanned Maint [GEOGRAPHIC_DATA] ([GEOGRAPHIC_DATA])" at bounding box center [545, 180] width 823 height 19
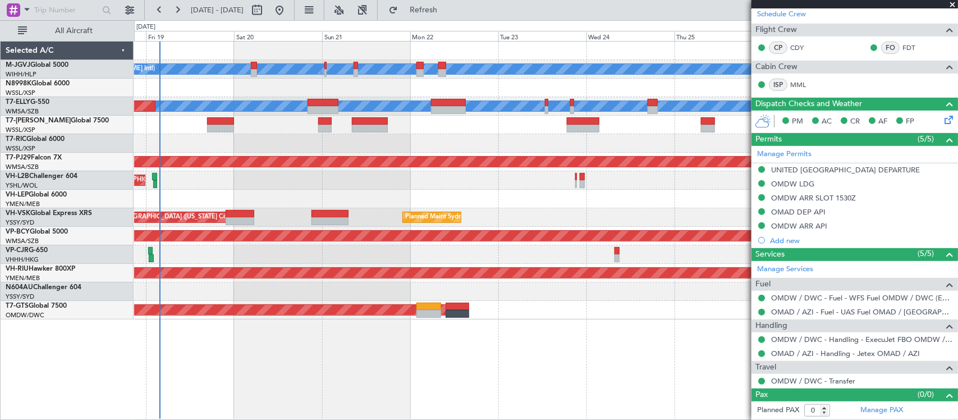
click at [596, 214] on div "AOG Maint Kansas City (Kansas City Intl) Planned Maint Sydney (Kingsford Smith …" at bounding box center [545, 217] width 823 height 19
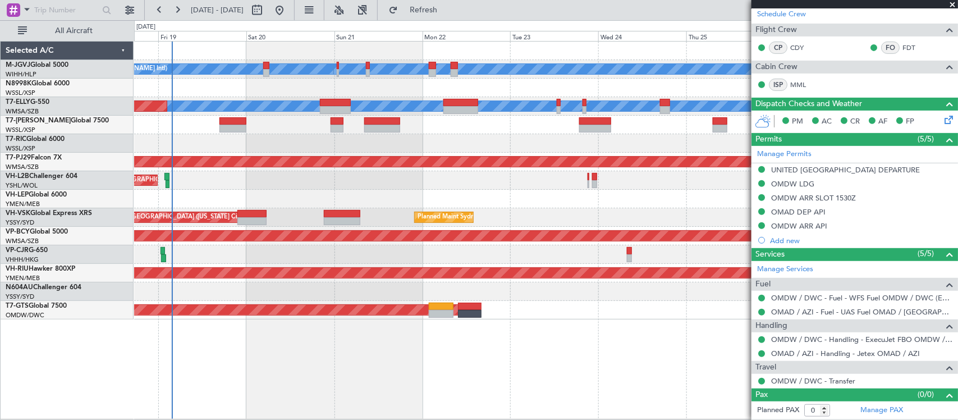
click at [370, 175] on div "MEL Jakarta (Halim Intl) MEL Jakarta (Halim Intl) MEL Jakarta (Halim Intl) AOG …" at bounding box center [545, 181] width 823 height 278
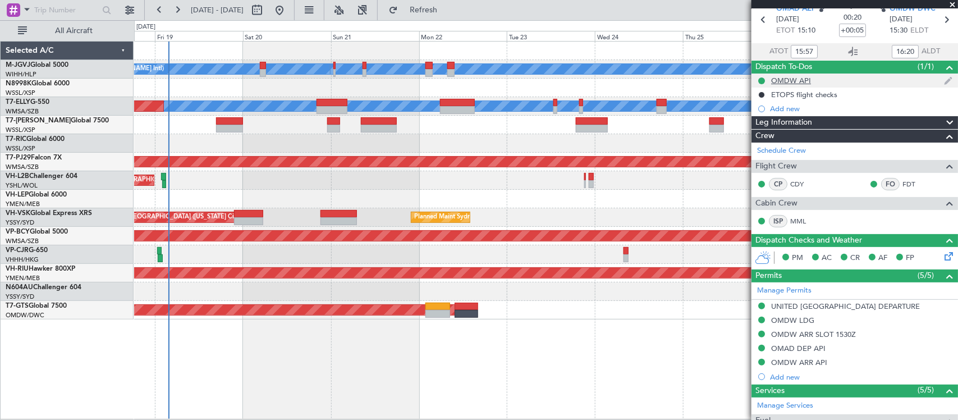
scroll to position [0, 0]
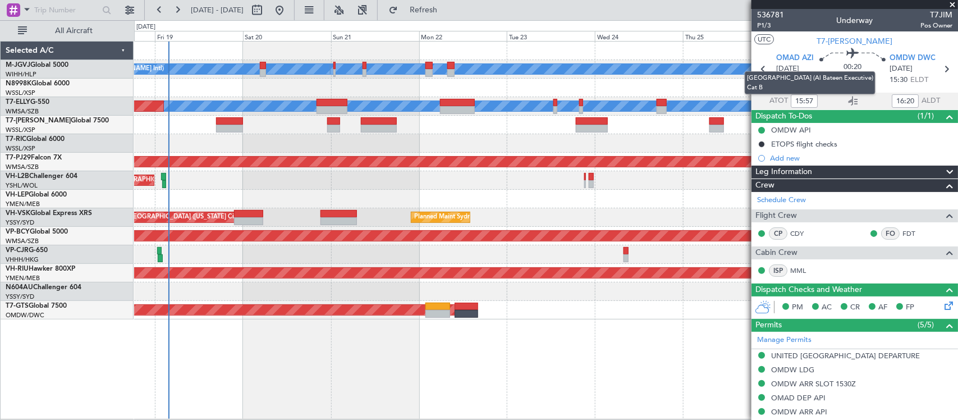
click at [762, 67] on mat-tooltip-component "Abu Dhabi (Al Bateen Executive) Cat B" at bounding box center [810, 82] width 146 height 39
click at [758, 70] on icon at bounding box center [763, 69] width 15 height 15
type input "-00:20"
type input "08:36"
type input "15:00"
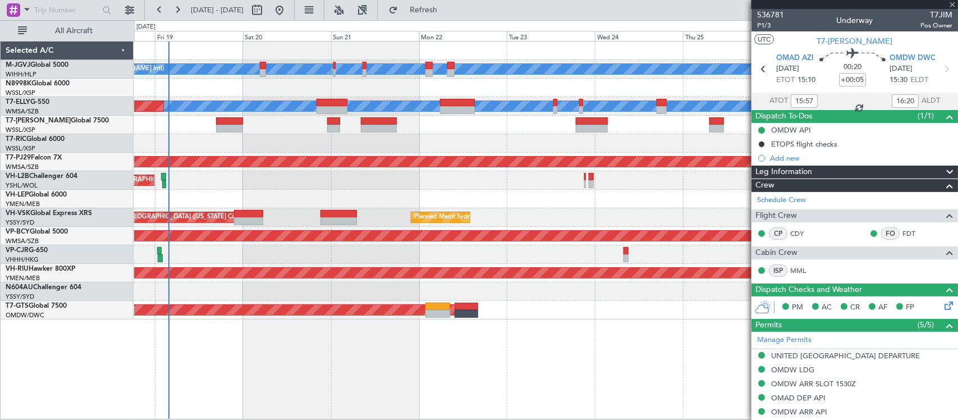
type input "1"
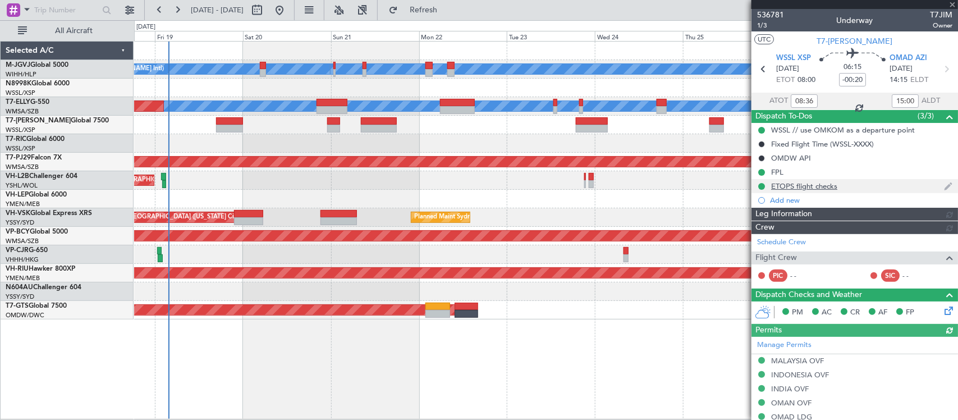
type input "Terry Leung (LEU)"
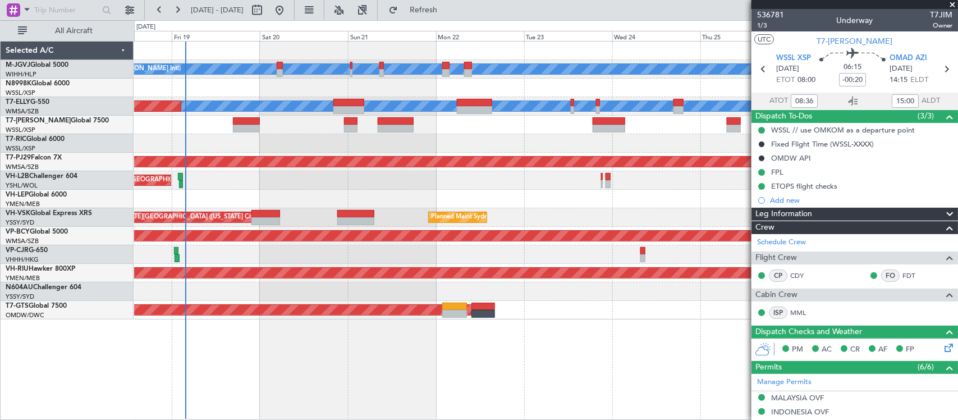
click at [566, 189] on div "Unplanned Maint [GEOGRAPHIC_DATA] ([GEOGRAPHIC_DATA])" at bounding box center [545, 180] width 823 height 19
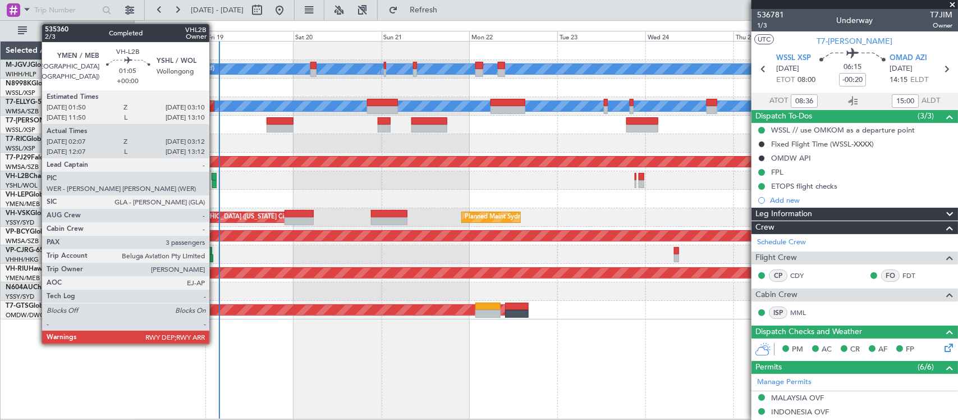
click at [215, 176] on div at bounding box center [214, 177] width 5 height 8
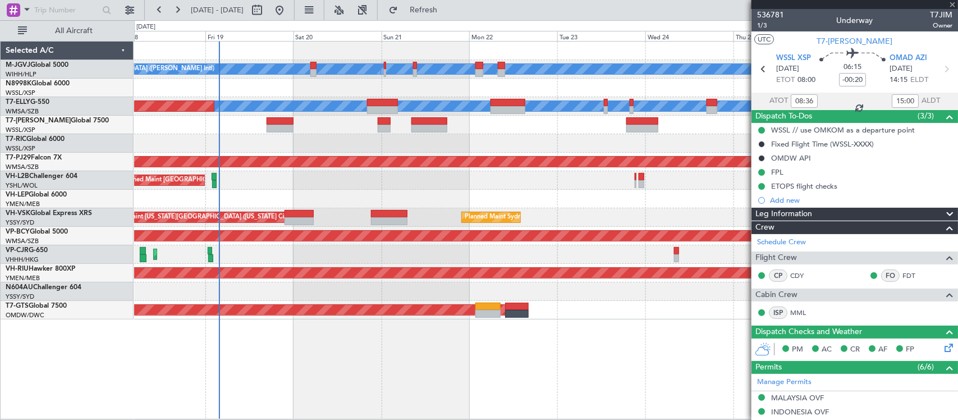
type input "02:17"
type input "03:07"
type input "3"
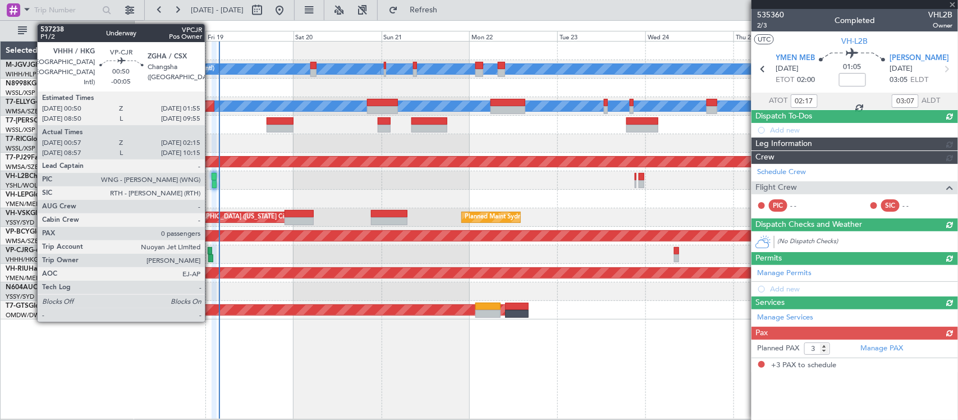
click at [210, 255] on div at bounding box center [210, 258] width 5 height 8
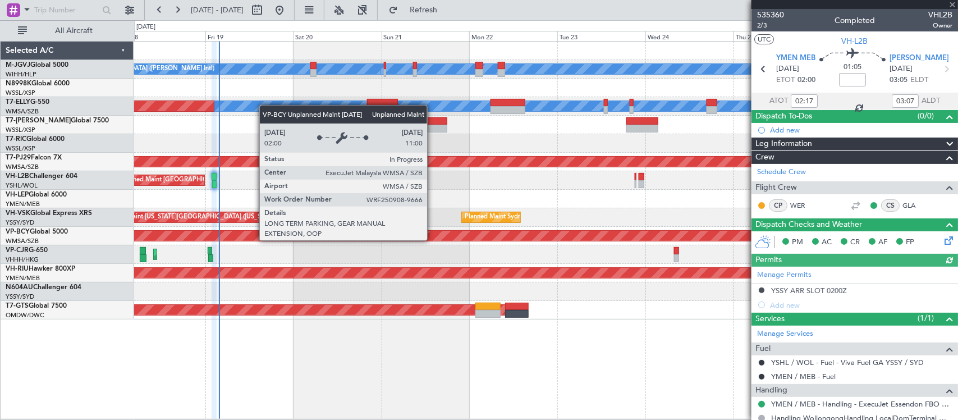
type input "-00:05"
type input "01:07"
type input "02:10"
type input "0"
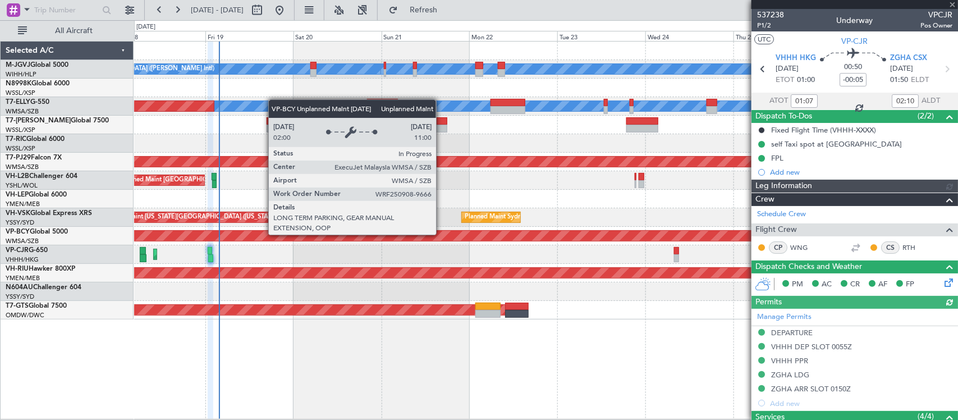
type input "[PERSON_NAME] (KYA)"
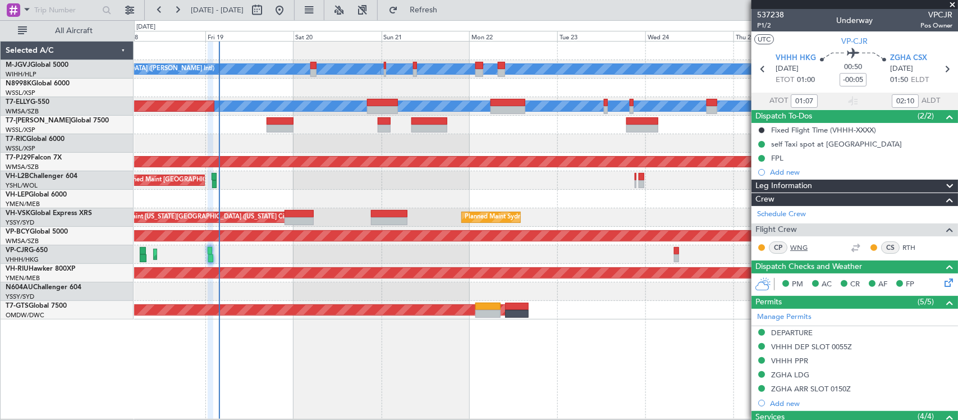
click at [795, 249] on link "WNG" at bounding box center [802, 247] width 25 height 10
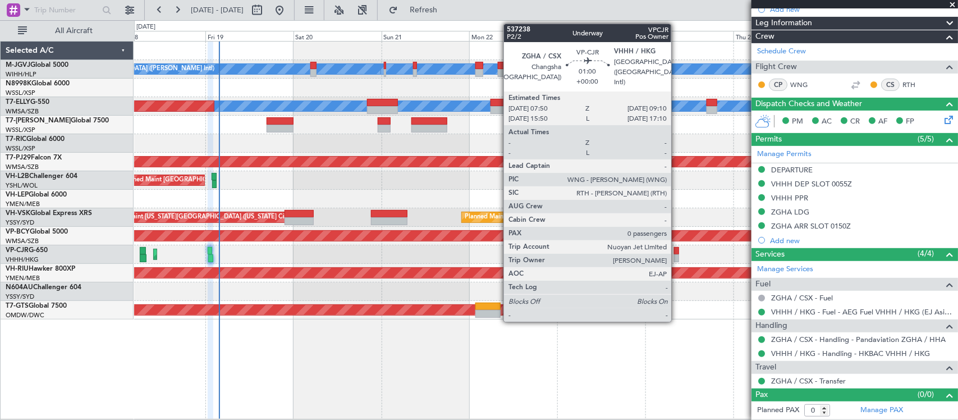
click at [677, 254] on div at bounding box center [676, 258] width 5 height 8
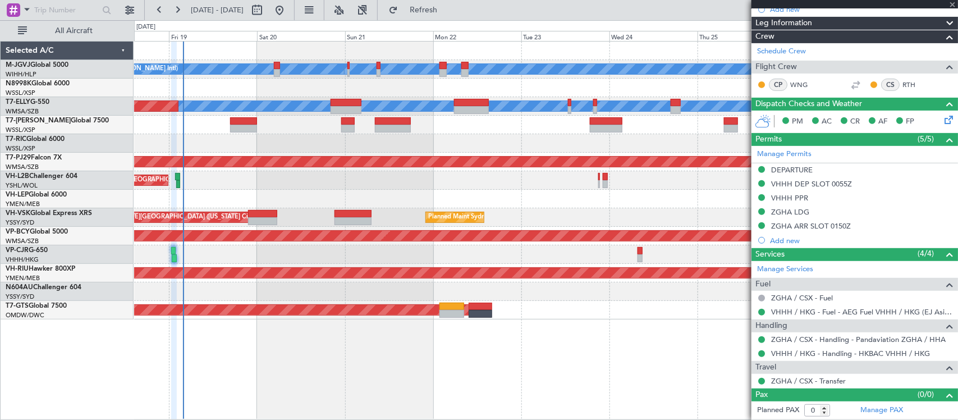
click at [658, 314] on div "AOG Maint [GEOGRAPHIC_DATA] (Seletar)" at bounding box center [545, 310] width 823 height 19
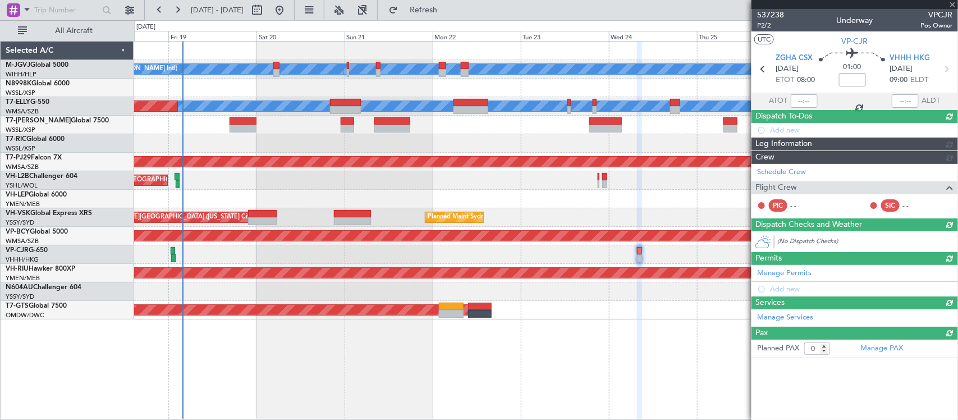
scroll to position [0, 0]
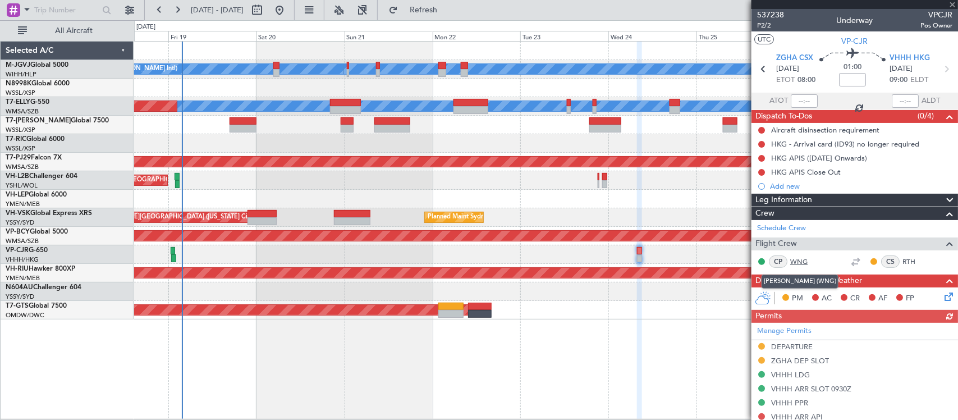
click at [799, 262] on link "WNG" at bounding box center [802, 261] width 25 height 10
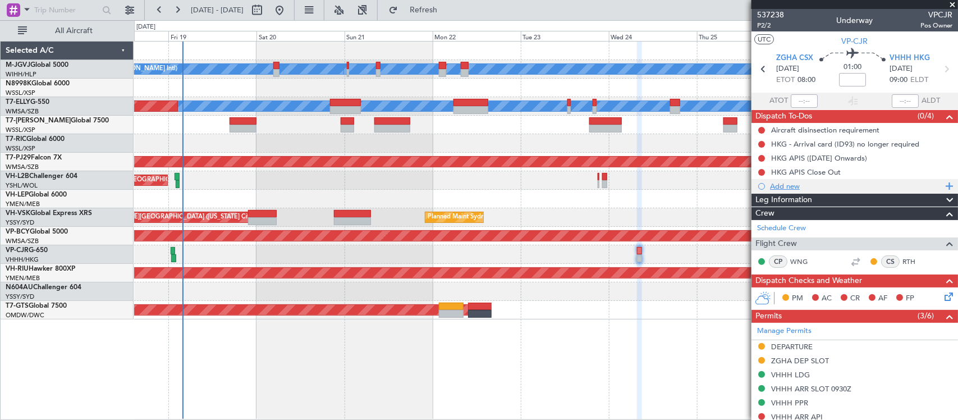
click at [783, 187] on div "Add new" at bounding box center [856, 186] width 172 height 10
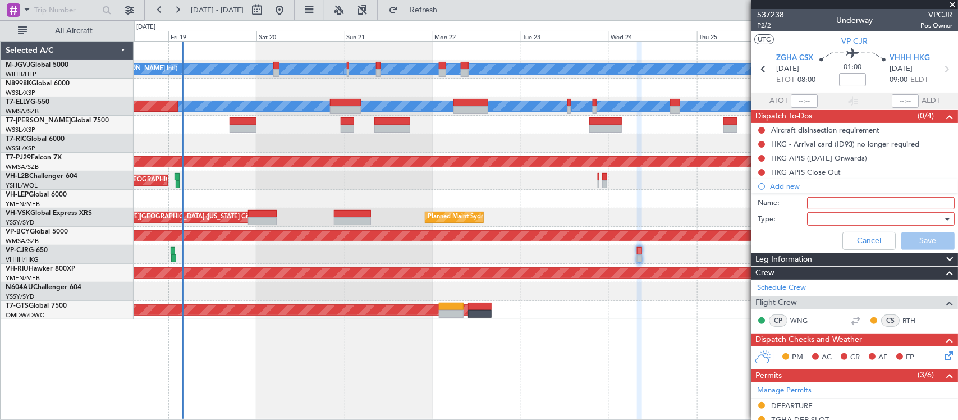
click at [832, 203] on input "Name:" at bounding box center [881, 203] width 148 height 12
type input "LEA GD"
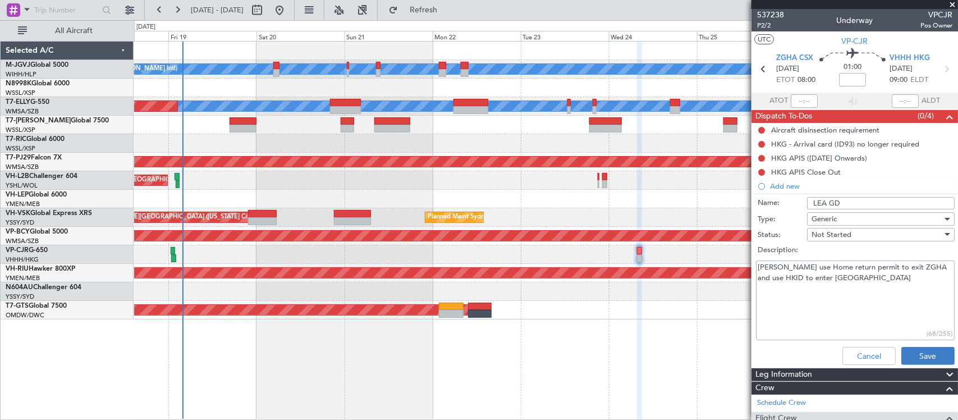
type textarea "Billy use Home return permit to exit ZGHA and use HKID to enter VHHH"
click at [920, 357] on button "Save" at bounding box center [927, 356] width 53 height 18
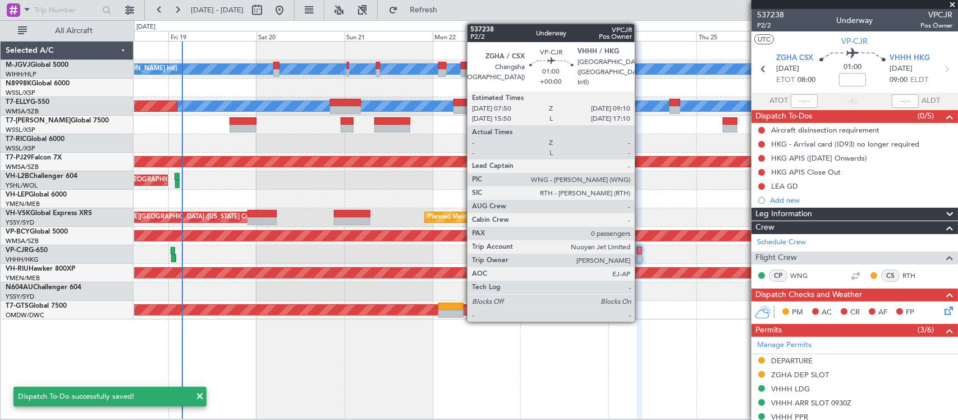
click at [640, 254] on div at bounding box center [639, 251] width 5 height 8
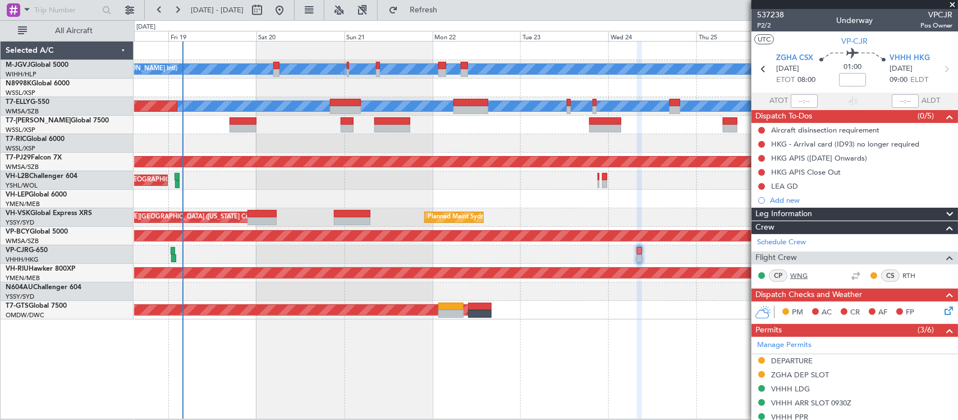
click at [798, 274] on link "WNG" at bounding box center [802, 276] width 25 height 10
click at [903, 276] on link "RTH" at bounding box center [915, 276] width 25 height 10
click at [792, 189] on div "LEA GD" at bounding box center [784, 186] width 27 height 10
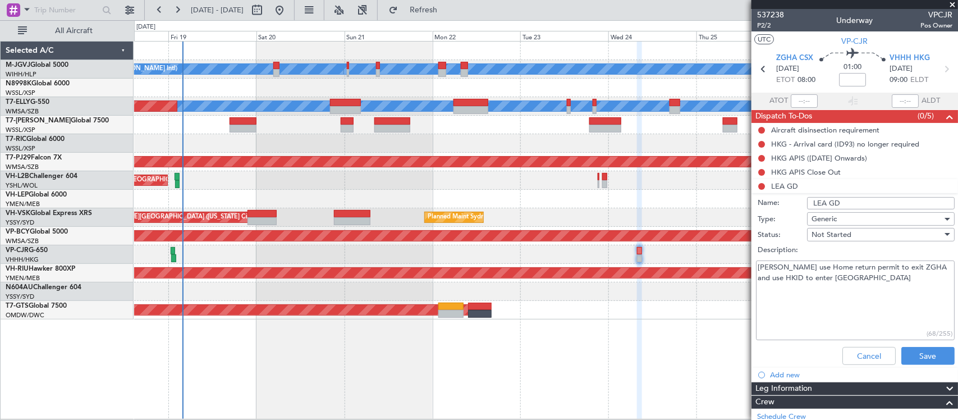
click at [761, 265] on textarea "Billy use Home return permit to exit ZGHA and use HKID to enter VHHH" at bounding box center [855, 300] width 199 height 80
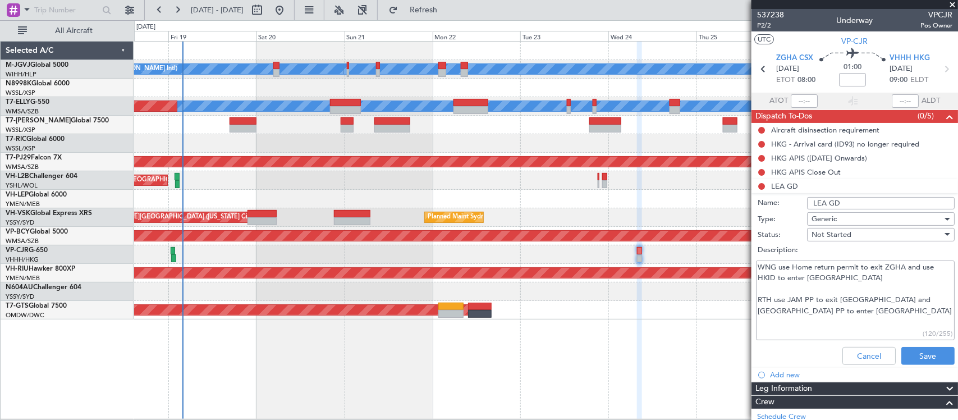
type textarea "WNG use Home return permit to exit ZGHA and use HKID to enter VHHH RTH use JAM …"
click at [929, 358] on button "Save" at bounding box center [927, 356] width 53 height 18
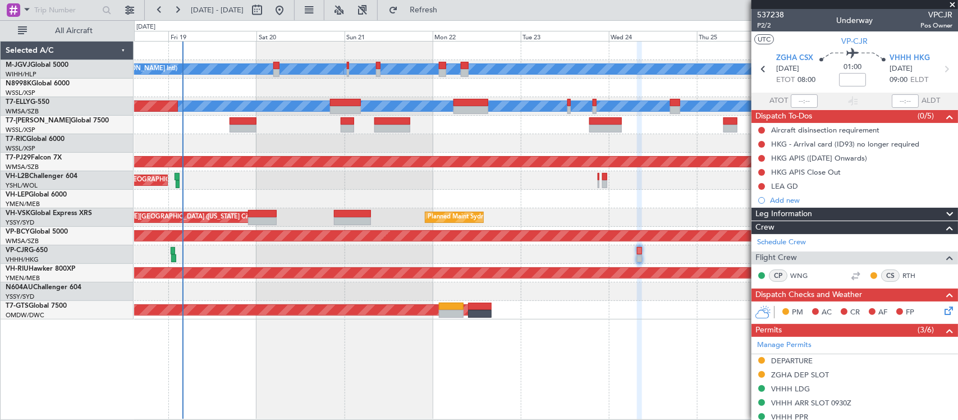
click at [599, 310] on div "AOG Maint [GEOGRAPHIC_DATA] (Seletar)" at bounding box center [545, 310] width 823 height 19
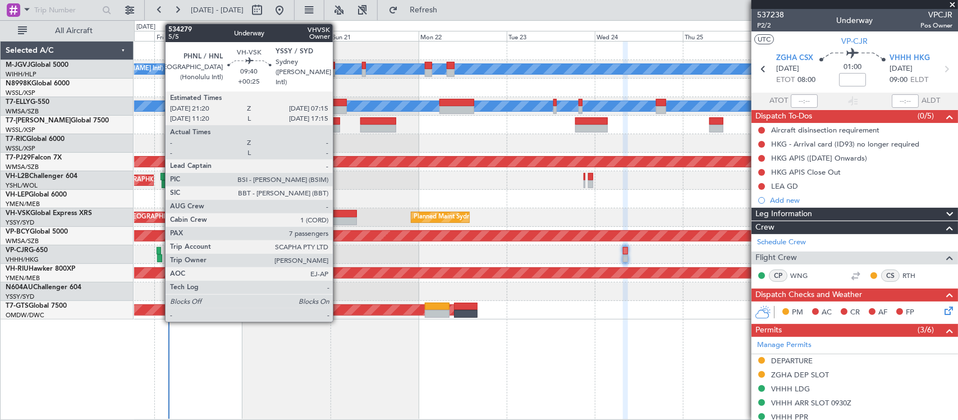
click at [338, 220] on div at bounding box center [338, 221] width 36 height 8
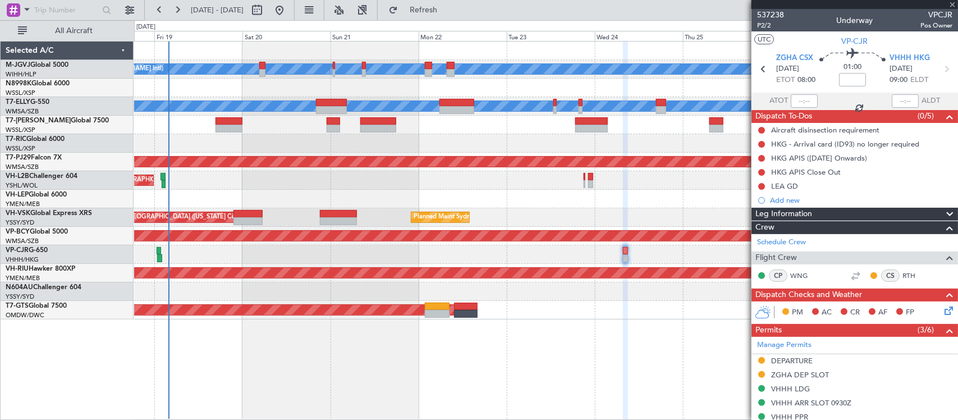
type input "+00:25"
type input "7"
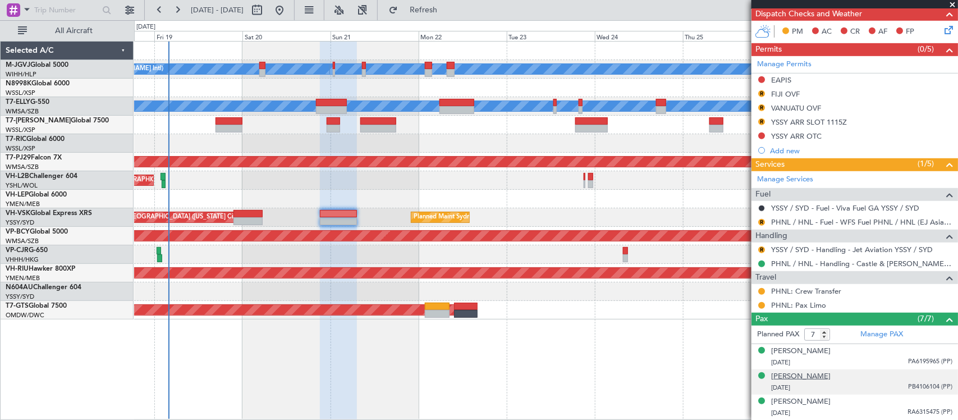
scroll to position [363, 0]
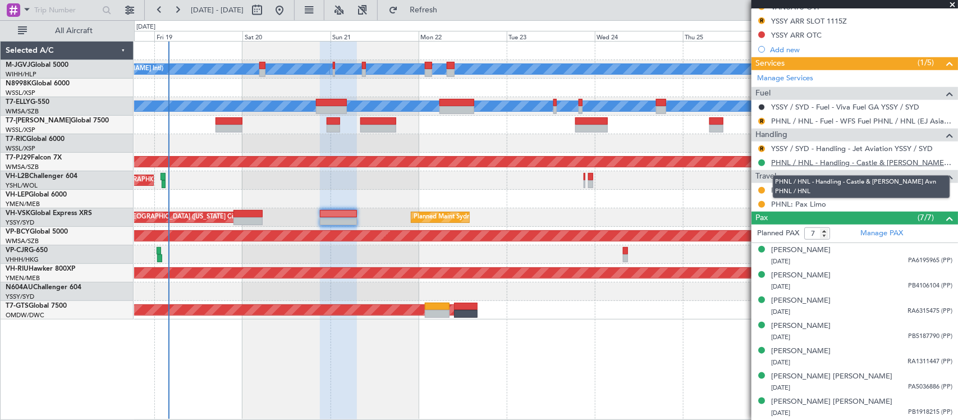
click at [786, 166] on link "PHNL / HNL - Handling - Castle & [PERSON_NAME] Avn PHNL / HNL" at bounding box center [861, 163] width 181 height 10
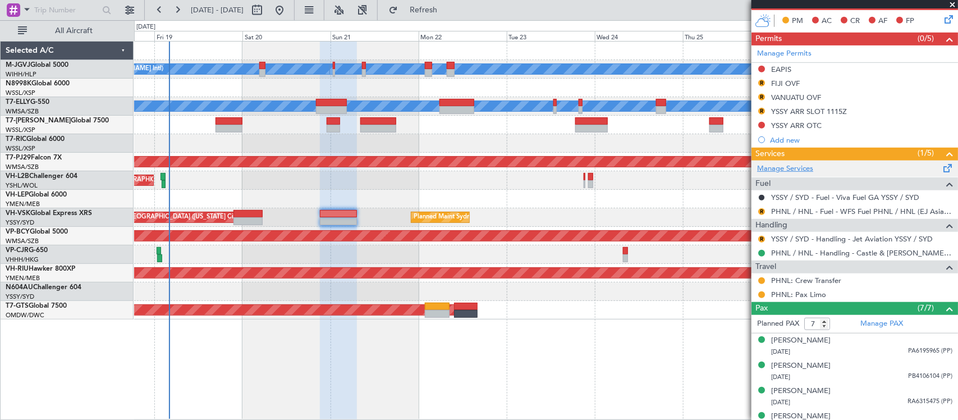
scroll to position [246, 0]
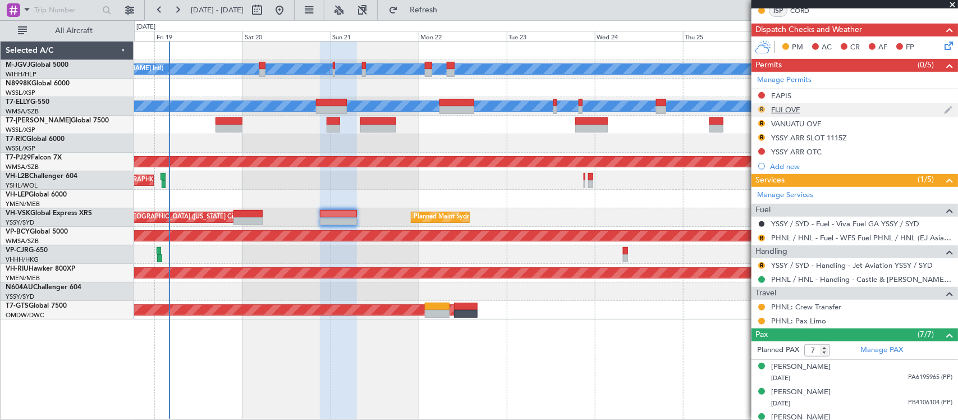
click at [759, 108] on button "R" at bounding box center [761, 109] width 7 height 7
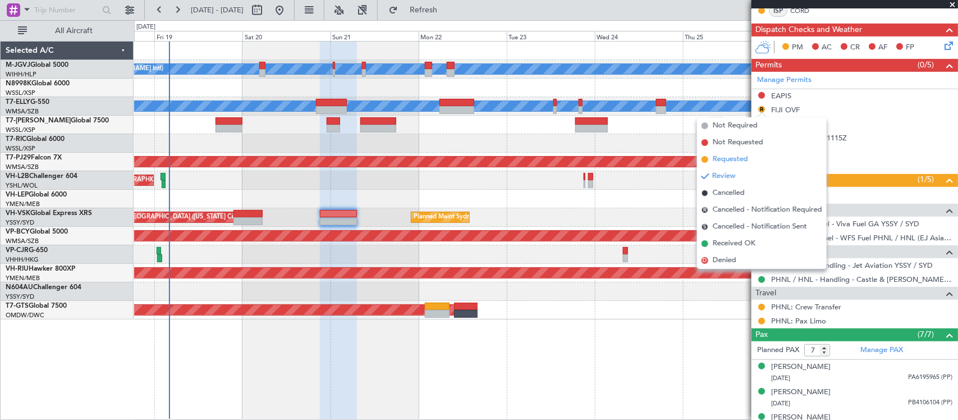
click at [734, 160] on span "Requested" at bounding box center [730, 159] width 35 height 11
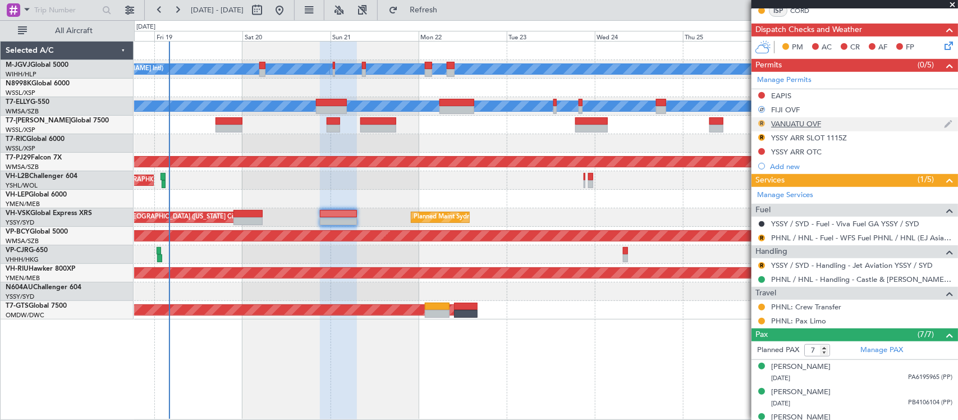
click at [761, 124] on button "R" at bounding box center [761, 123] width 7 height 7
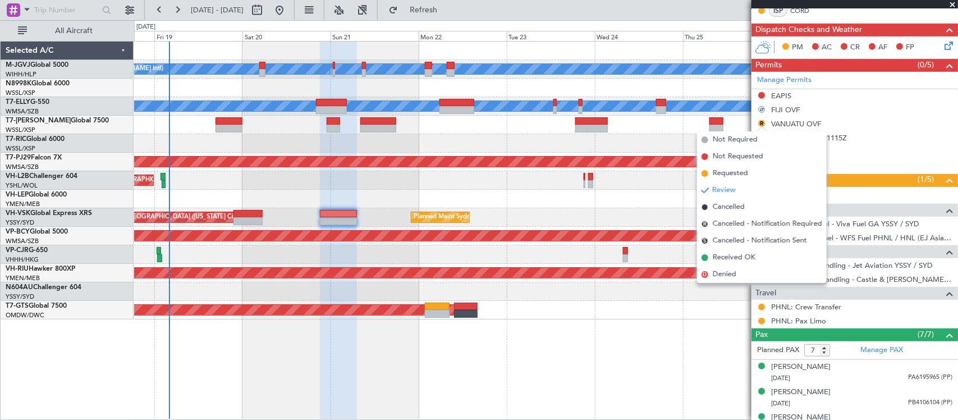
click at [723, 172] on span "Requested" at bounding box center [730, 173] width 35 height 11
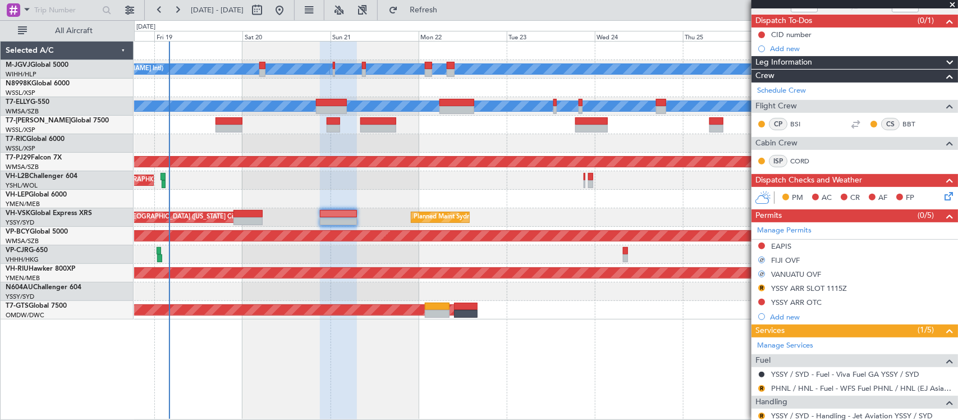
scroll to position [0, 0]
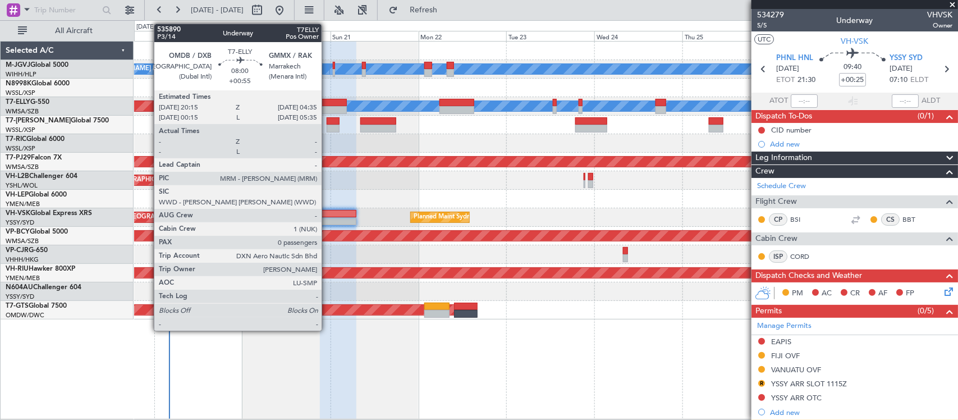
click at [327, 107] on div at bounding box center [331, 110] width 31 height 8
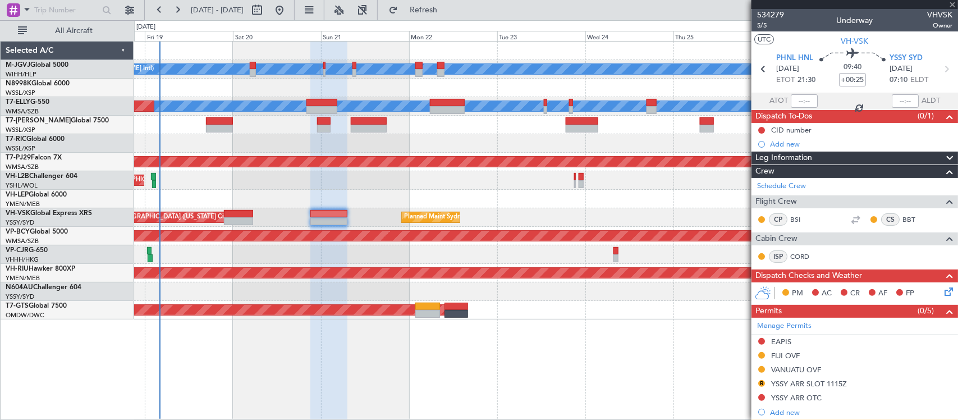
type input "+00:55"
type input "0"
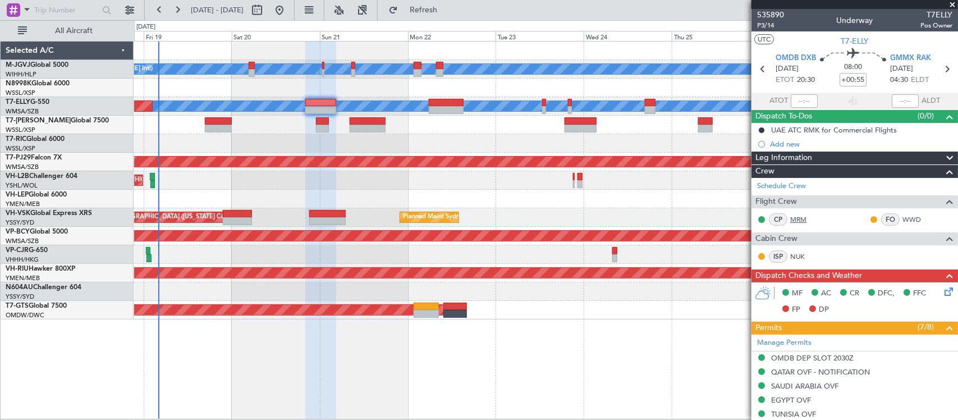
click at [799, 218] on link "MRM" at bounding box center [802, 219] width 25 height 10
click at [903, 218] on link "WWD" at bounding box center [915, 219] width 25 height 10
click at [798, 254] on link "NUK" at bounding box center [802, 256] width 25 height 10
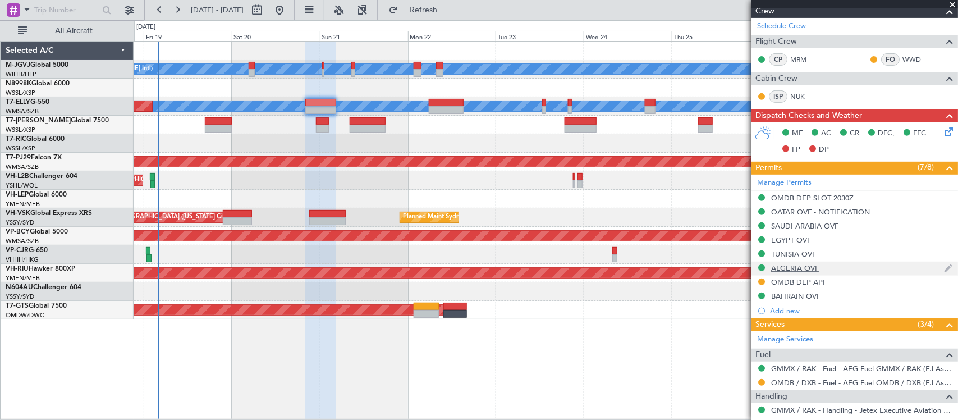
scroll to position [203, 0]
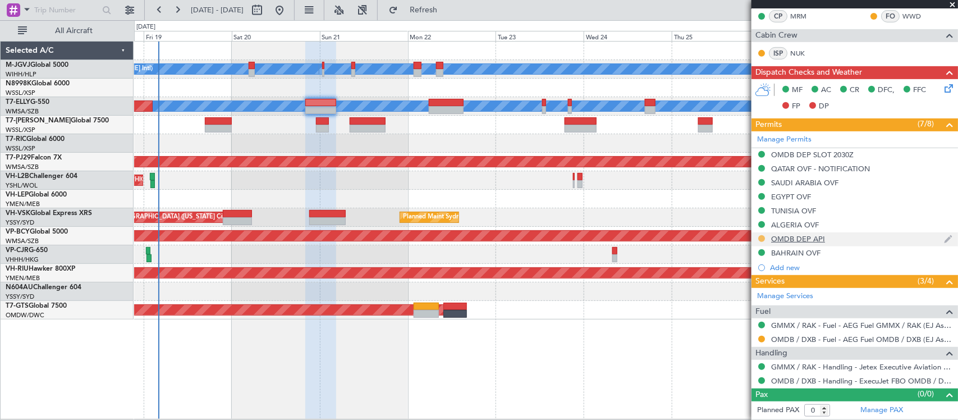
click at [764, 240] on button at bounding box center [761, 238] width 7 height 7
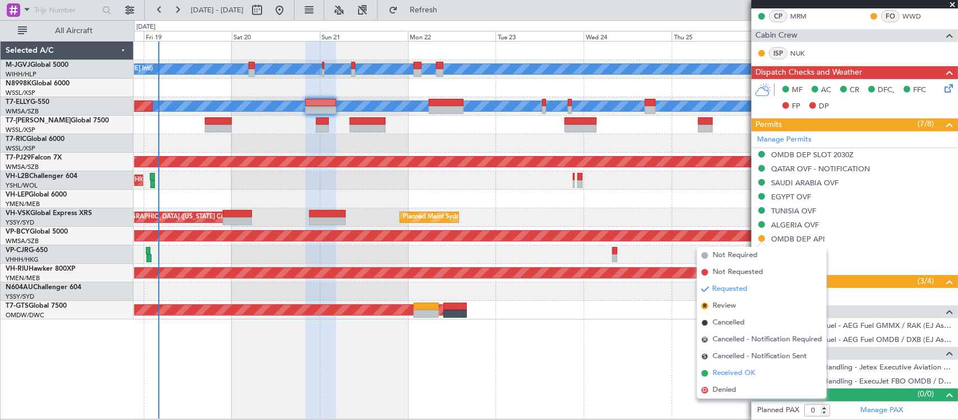
click at [739, 372] on span "Received OK" at bounding box center [734, 373] width 43 height 11
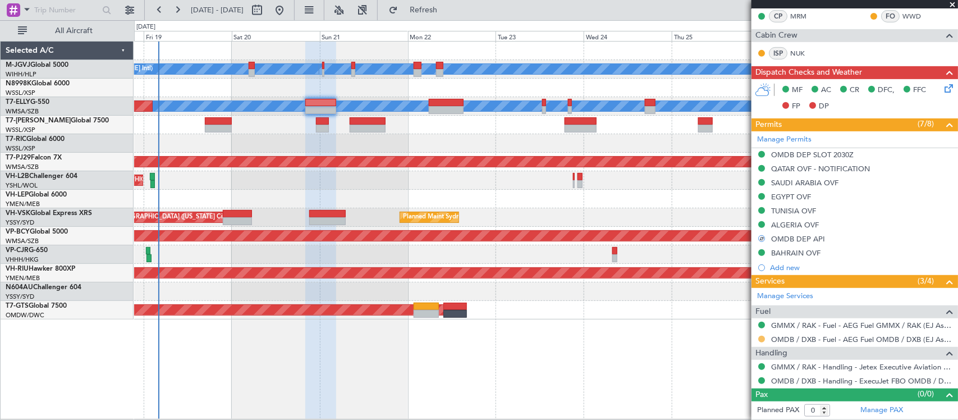
click at [761, 340] on button at bounding box center [761, 339] width 7 height 7
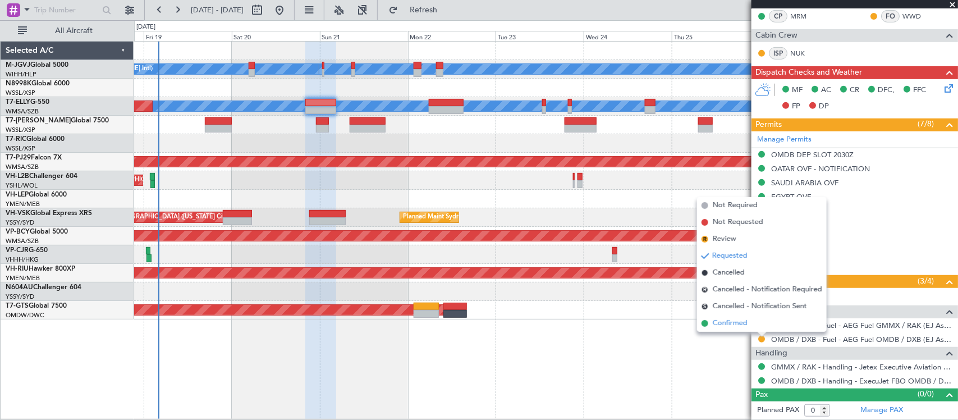
click at [736, 323] on span "Confirmed" at bounding box center [730, 323] width 35 height 11
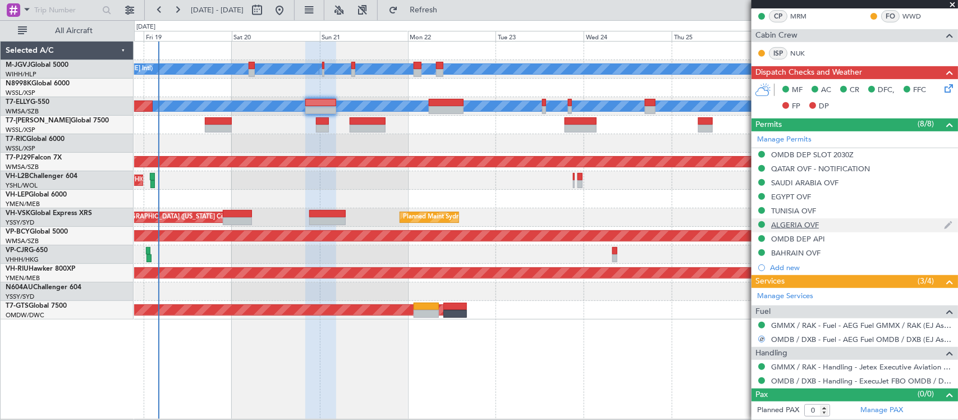
scroll to position [0, 0]
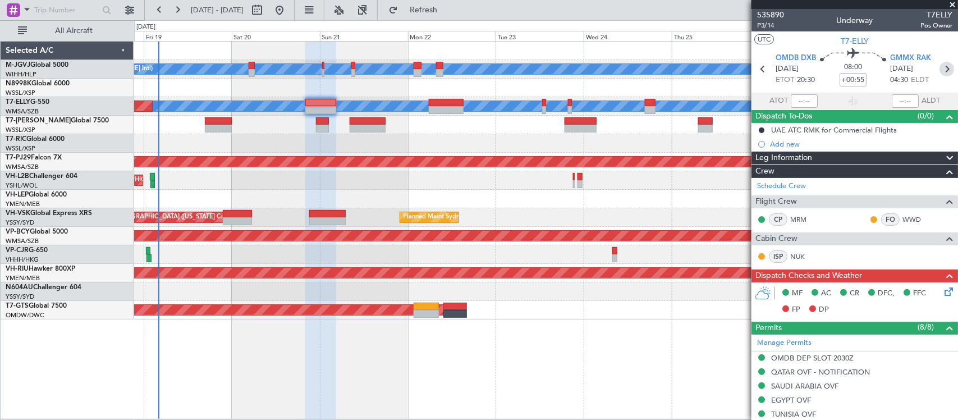
click at [940, 66] on icon at bounding box center [947, 69] width 15 height 15
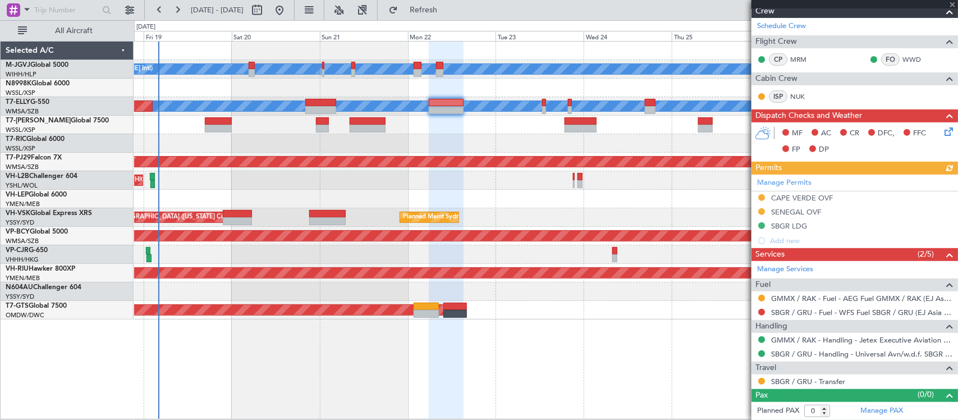
scroll to position [147, 0]
click at [762, 298] on button at bounding box center [761, 297] width 7 height 7
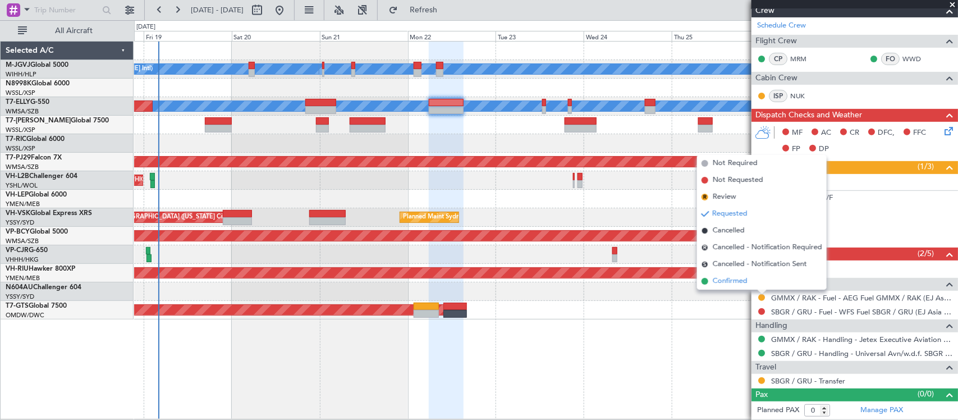
click at [722, 283] on span "Confirmed" at bounding box center [730, 281] width 35 height 11
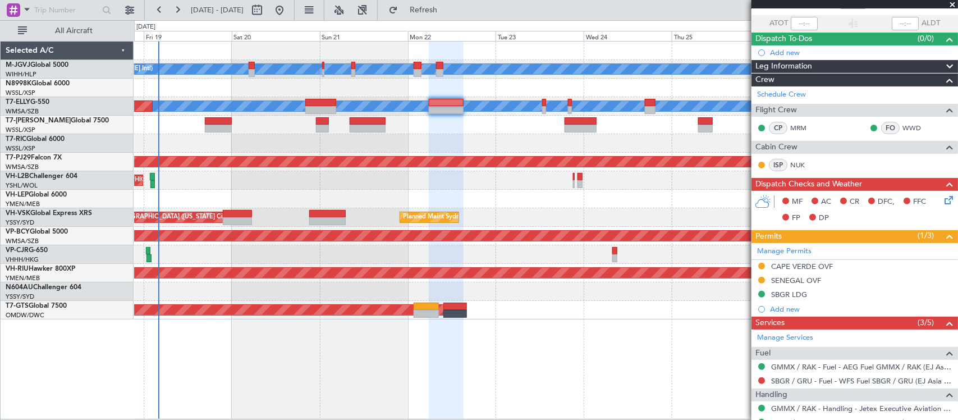
scroll to position [0, 0]
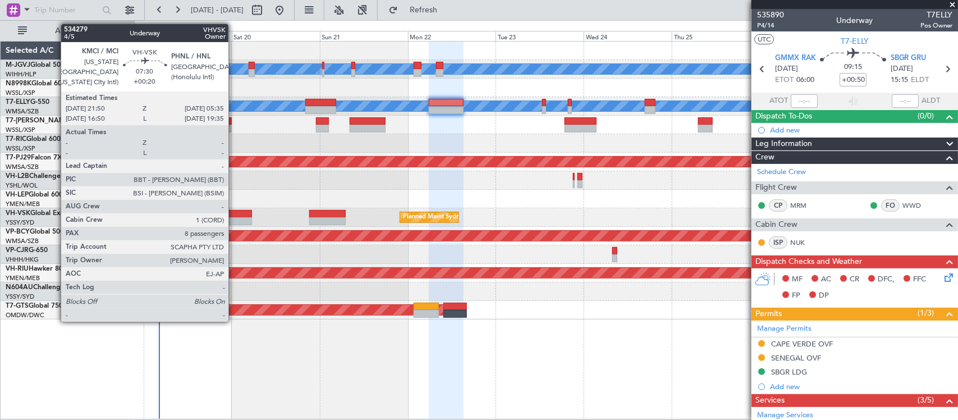
click at [233, 221] on div at bounding box center [237, 221] width 29 height 8
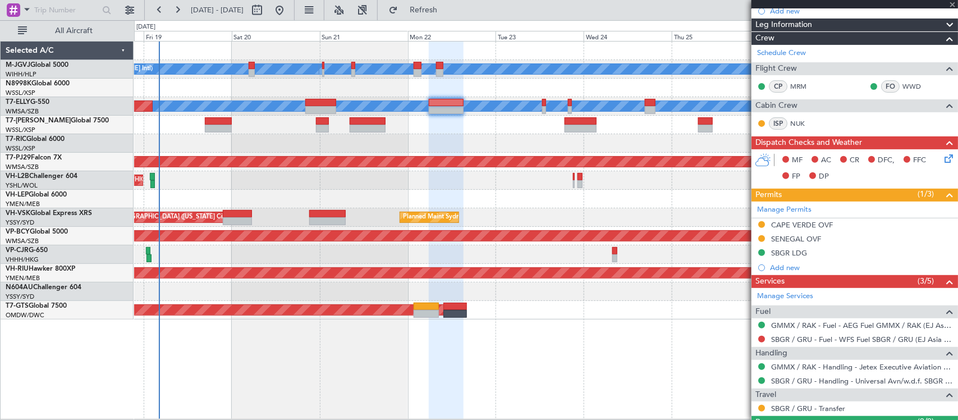
scroll to position [147, 0]
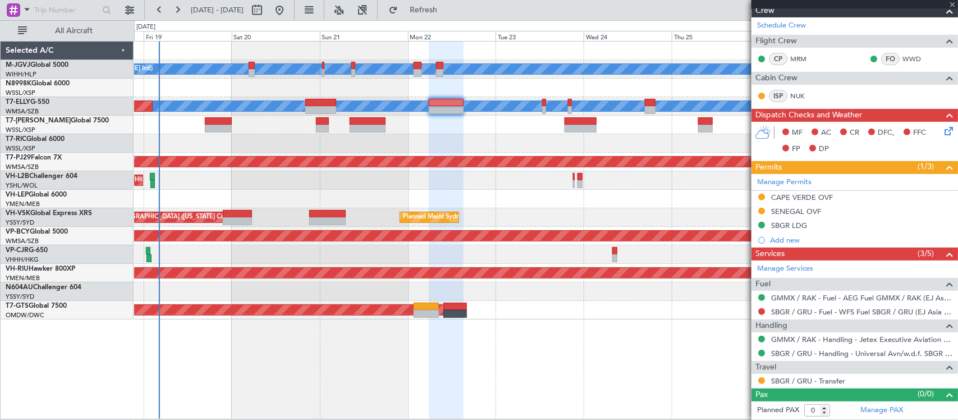
type input "+00:20"
type input "8"
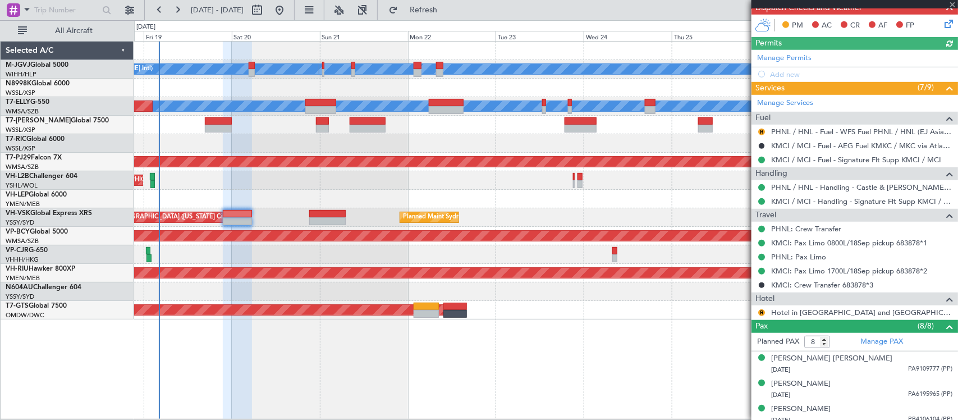
scroll to position [402, 0]
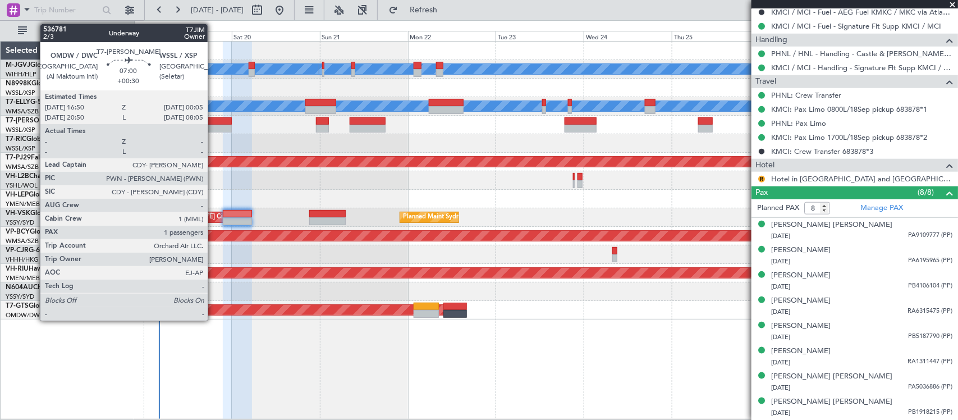
click at [212, 123] on div at bounding box center [218, 121] width 27 height 8
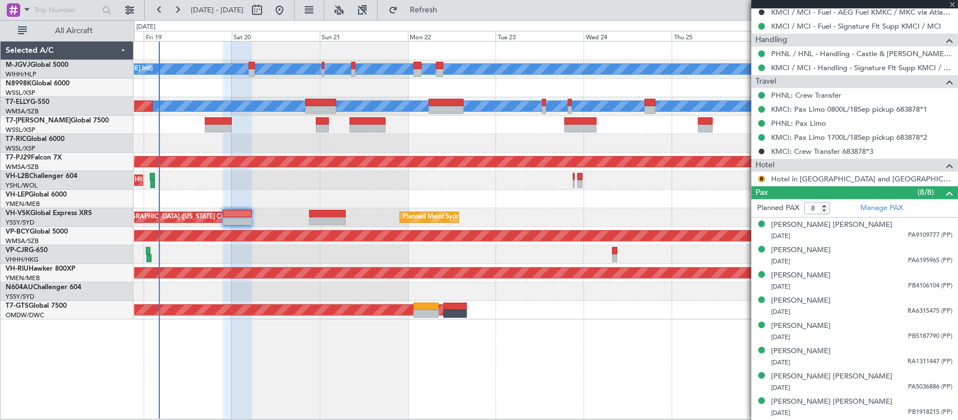
type input "+00:30"
type input "1"
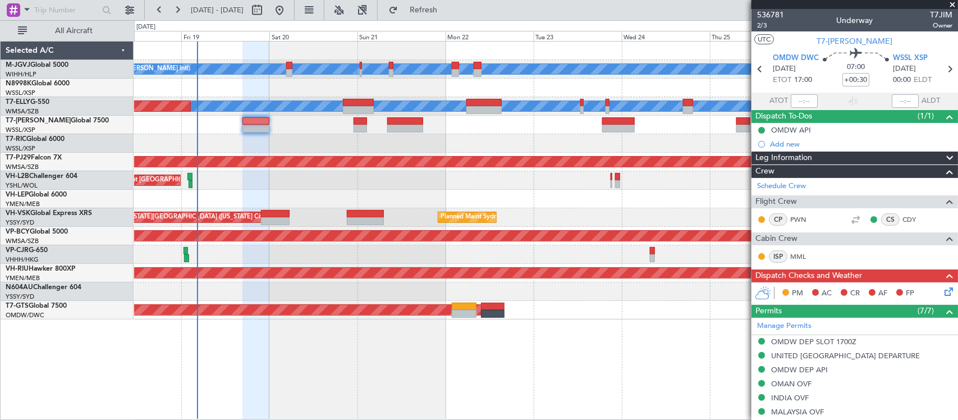
click at [413, 143] on div at bounding box center [545, 143] width 823 height 19
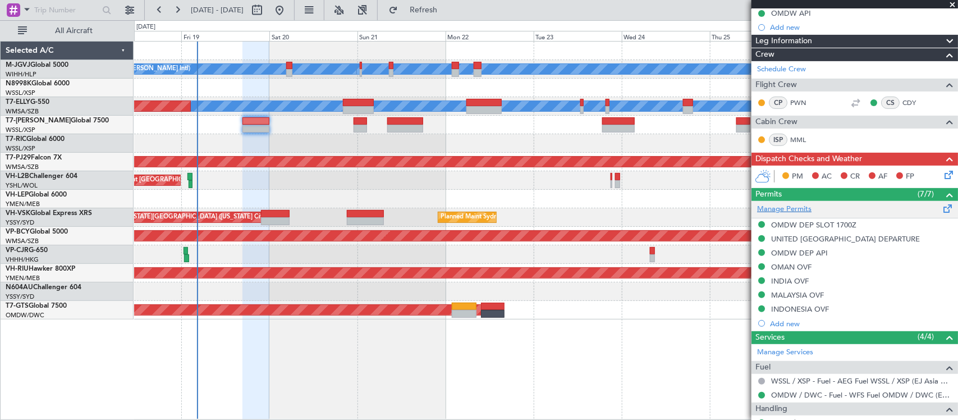
click at [795, 211] on link "Manage Permits" at bounding box center [784, 209] width 54 height 11
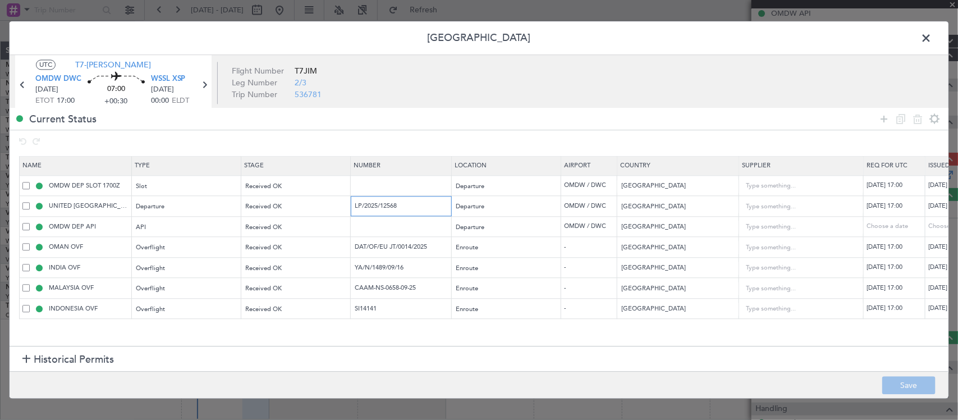
click at [397, 205] on input "LP/2025/12568" at bounding box center [403, 206] width 98 height 10
click at [380, 244] on input "DAT/OF/EU JT/0014/2025" at bounding box center [403, 247] width 98 height 10
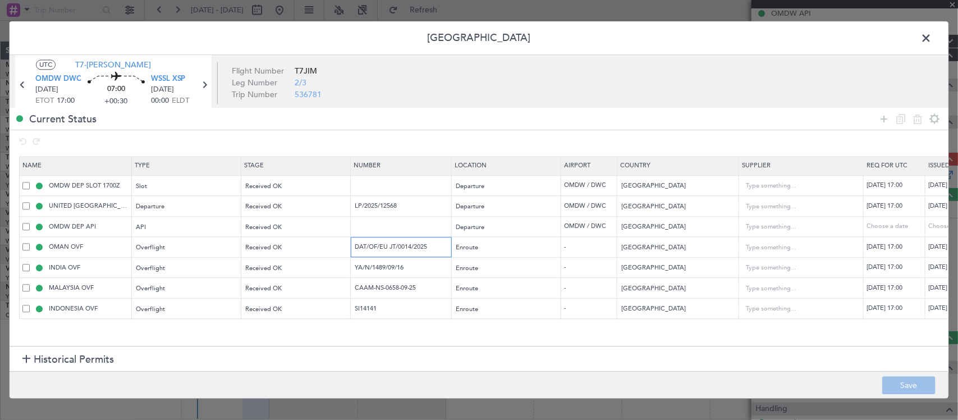
click at [380, 244] on input "DAT/OF/EU JT/0014/2025" at bounding box center [403, 247] width 98 height 10
click at [379, 268] on input "YA/N/1489/09/16" at bounding box center [403, 268] width 98 height 10
click at [382, 285] on input "CAAM-NS-0658-09-25" at bounding box center [403, 288] width 98 height 10
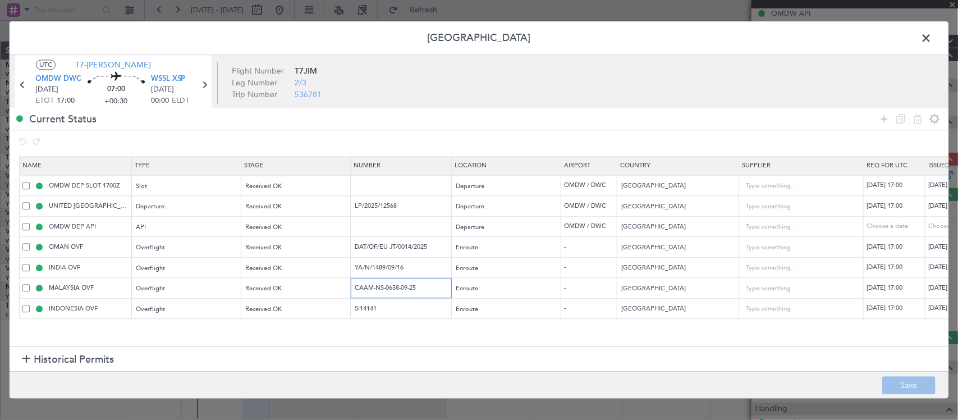
click at [382, 285] on input "CAAM-NS-0658-09-25" at bounding box center [403, 288] width 98 height 10
click at [383, 286] on input "CAAM-NS-0658-09-25" at bounding box center [403, 288] width 98 height 10
click at [372, 308] on input "SI14141" at bounding box center [403, 309] width 98 height 10
click at [932, 38] on span at bounding box center [932, 41] width 0 height 22
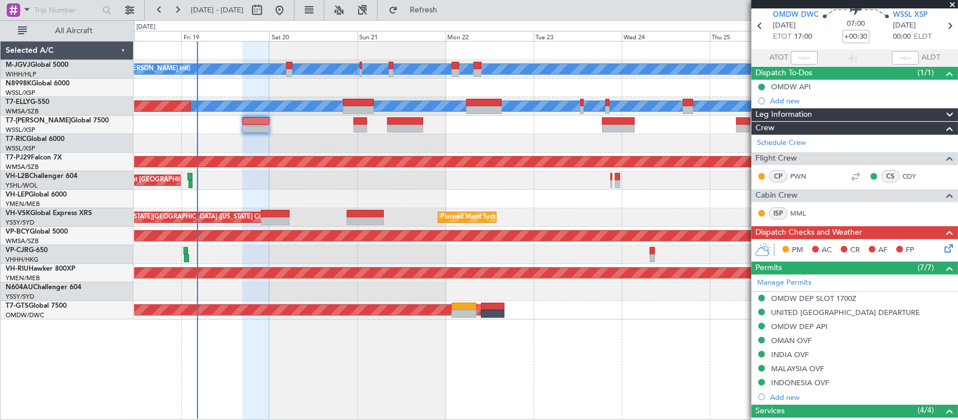
scroll to position [0, 0]
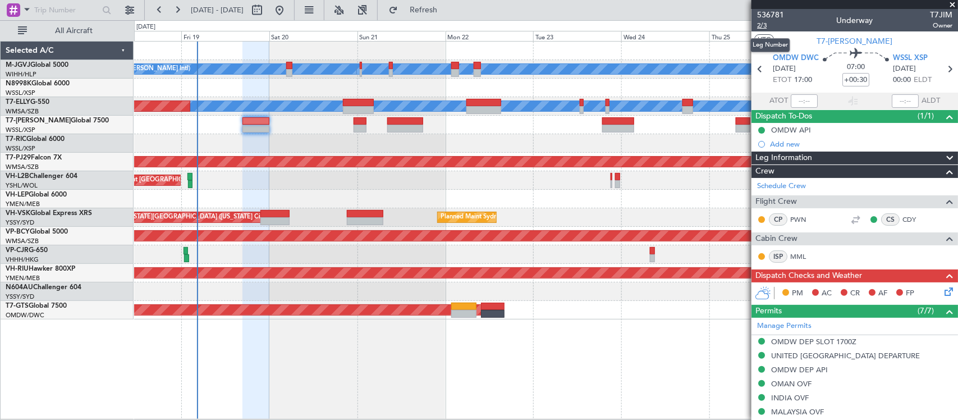
click at [763, 29] on span "2/3" at bounding box center [770, 26] width 27 height 10
click at [942, 292] on icon at bounding box center [946, 289] width 9 height 9
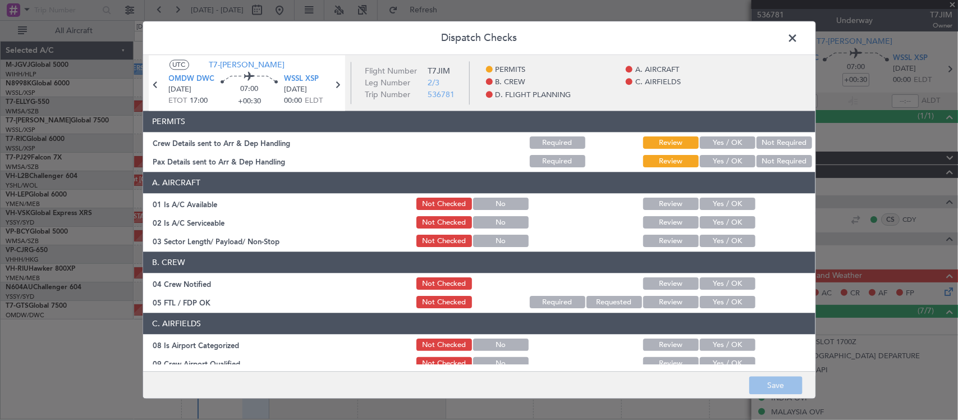
click at [724, 136] on div "Yes / OK" at bounding box center [726, 143] width 57 height 16
click at [727, 146] on button "Yes / OK" at bounding box center [728, 143] width 56 height 12
click at [727, 163] on button "Yes / OK" at bounding box center [728, 161] width 56 height 12
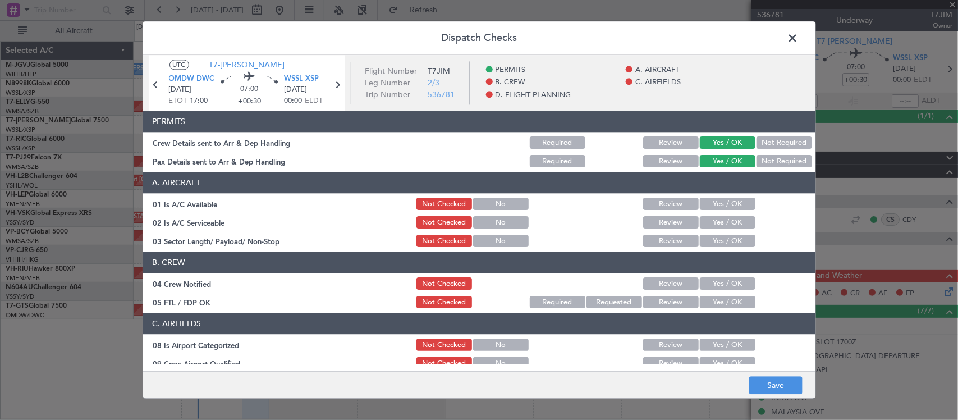
click at [727, 198] on button "Yes / OK" at bounding box center [728, 204] width 56 height 12
click at [728, 225] on button "Yes / OK" at bounding box center [728, 223] width 56 height 12
click at [728, 239] on button "Yes / OK" at bounding box center [728, 241] width 56 height 12
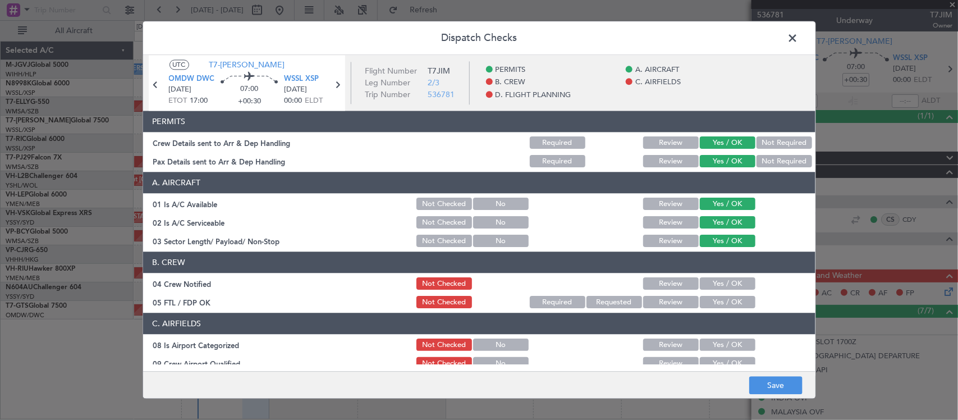
click at [726, 281] on button "Yes / OK" at bounding box center [728, 284] width 56 height 12
click at [726, 296] on button "Yes / OK" at bounding box center [728, 302] width 56 height 12
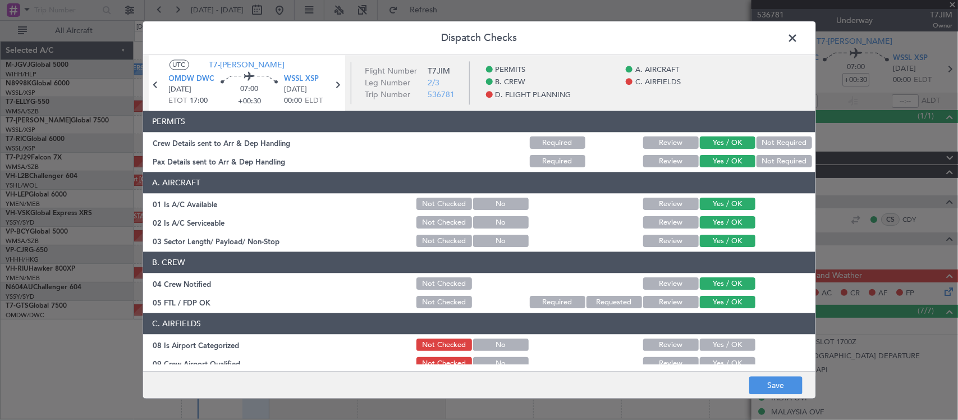
click at [719, 346] on button "Yes / OK" at bounding box center [728, 345] width 56 height 12
click at [718, 360] on button "Yes / OK" at bounding box center [728, 364] width 56 height 12
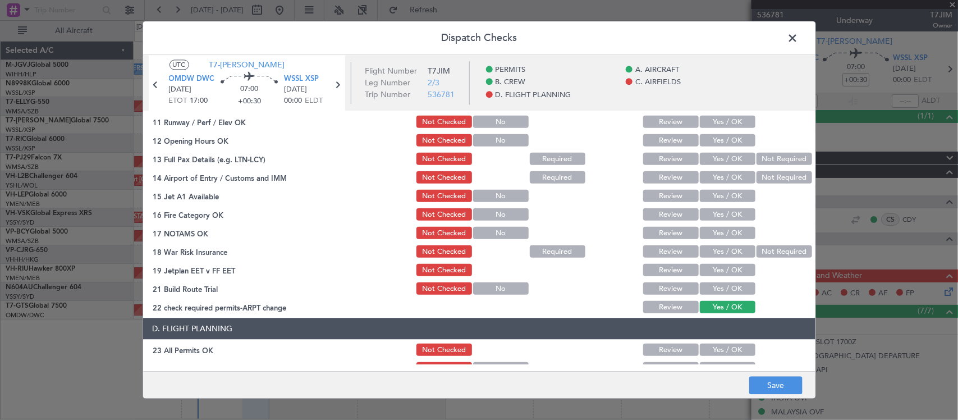
scroll to position [233, 0]
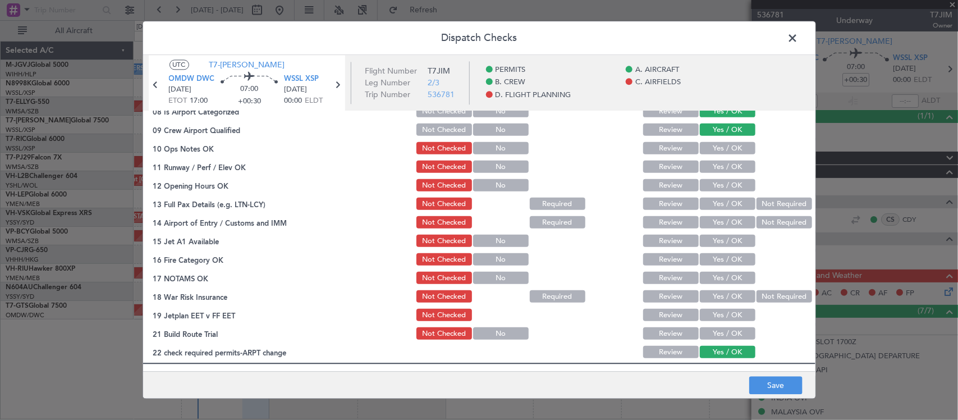
click at [713, 146] on button "Yes / OK" at bounding box center [728, 149] width 56 height 12
click at [716, 172] on button "Yes / OK" at bounding box center [728, 167] width 56 height 12
click at [710, 199] on button "Yes / OK" at bounding box center [728, 204] width 56 height 12
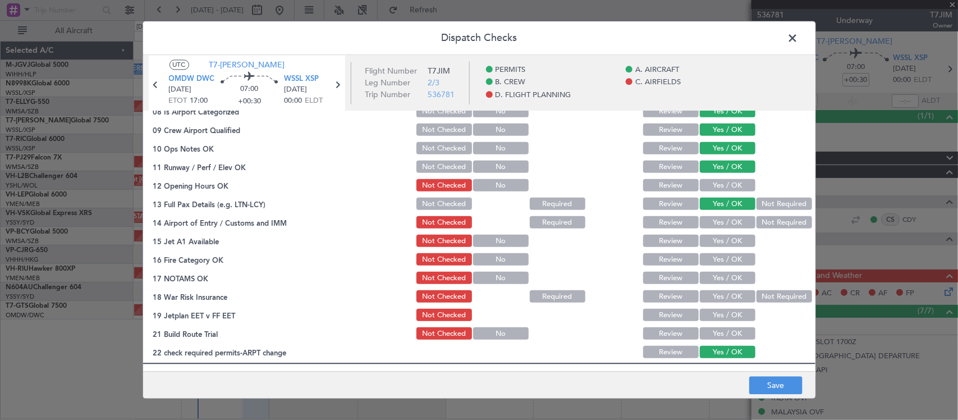
click at [720, 186] on button "Yes / OK" at bounding box center [728, 186] width 56 height 12
click at [728, 219] on button "Yes / OK" at bounding box center [728, 223] width 56 height 12
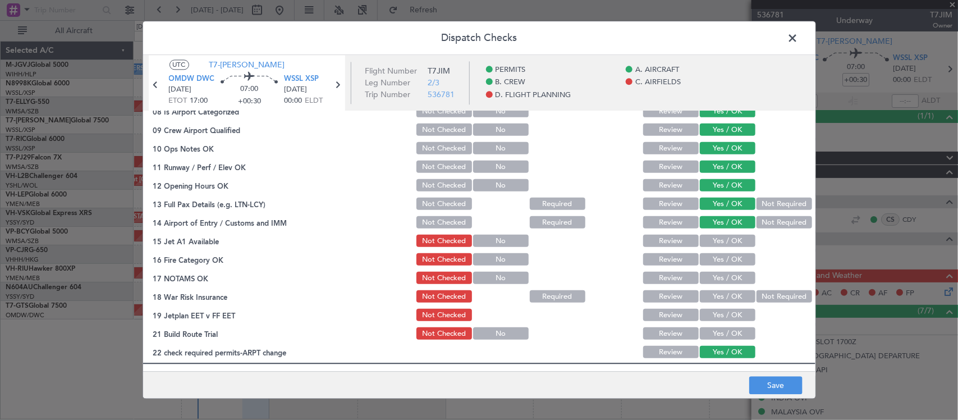
click at [728, 250] on section "C. AIRFIELDS 08 Is Airport Categorized Not Checked No Review Yes / OK 09 Crew A…" at bounding box center [479, 220] width 672 height 281
click at [727, 240] on button "Yes / OK" at bounding box center [728, 241] width 56 height 12
click at [728, 263] on button "Yes / OK" at bounding box center [728, 260] width 56 height 12
click at [729, 280] on button "Yes / OK" at bounding box center [728, 278] width 56 height 12
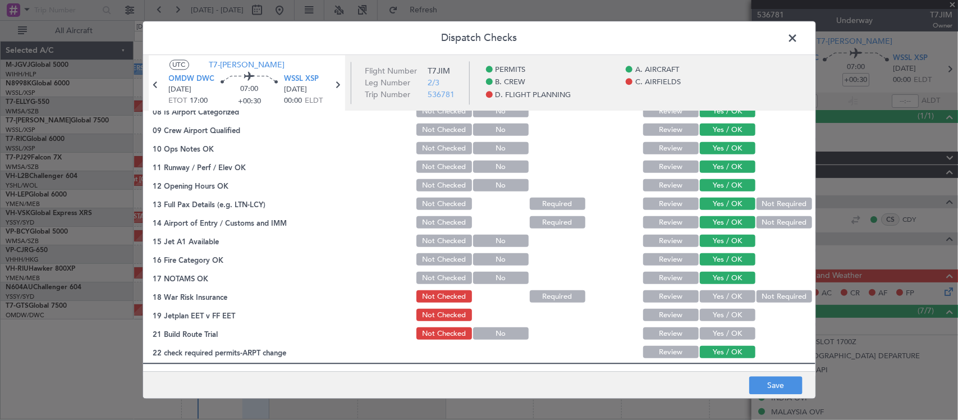
click at [761, 301] on button "Not Required" at bounding box center [785, 297] width 56 height 12
click at [730, 315] on button "Yes / OK" at bounding box center [728, 315] width 56 height 12
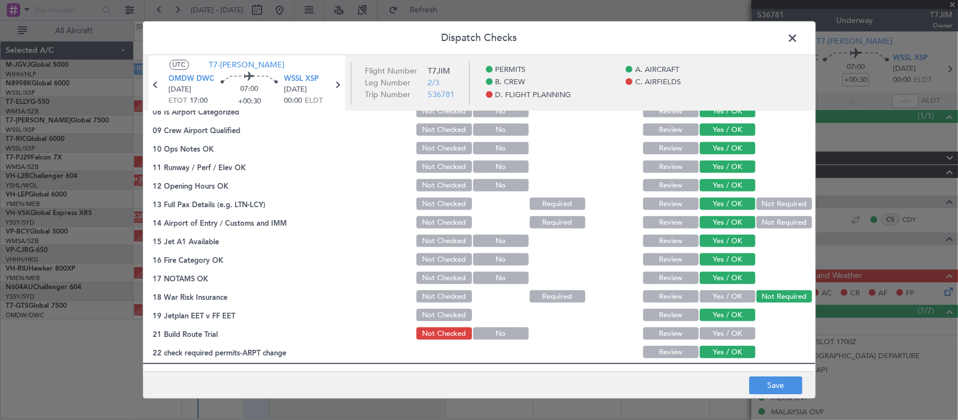
click at [730, 335] on button "Yes / OK" at bounding box center [728, 334] width 56 height 12
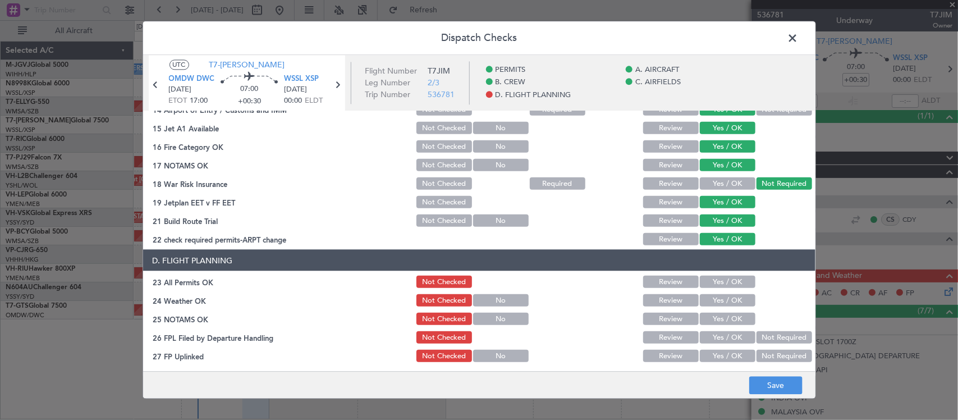
scroll to position [404, 0]
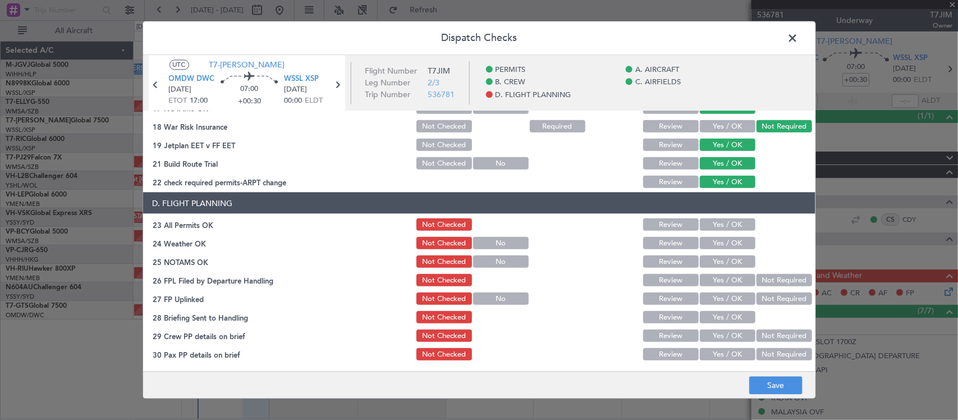
click at [731, 226] on button "Yes / OK" at bounding box center [728, 224] width 56 height 12
click at [731, 239] on button "Yes / OK" at bounding box center [728, 243] width 56 height 12
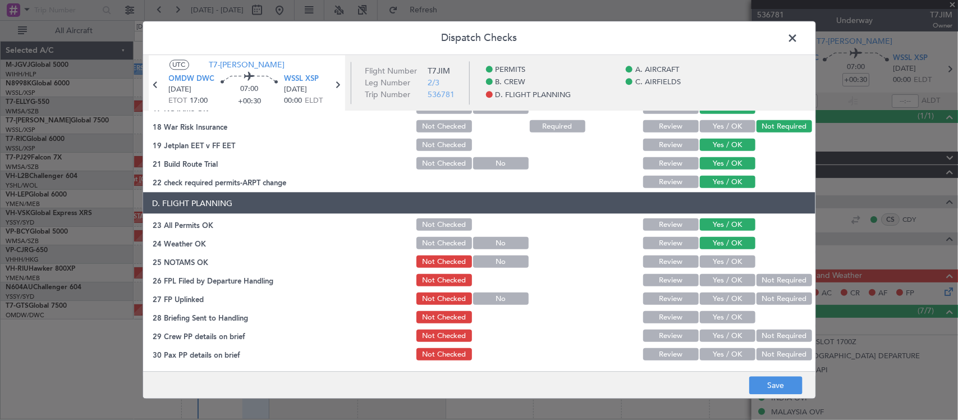
click at [732, 264] on button "Yes / OK" at bounding box center [728, 261] width 56 height 12
click at [781, 391] on button "Save" at bounding box center [775, 386] width 53 height 18
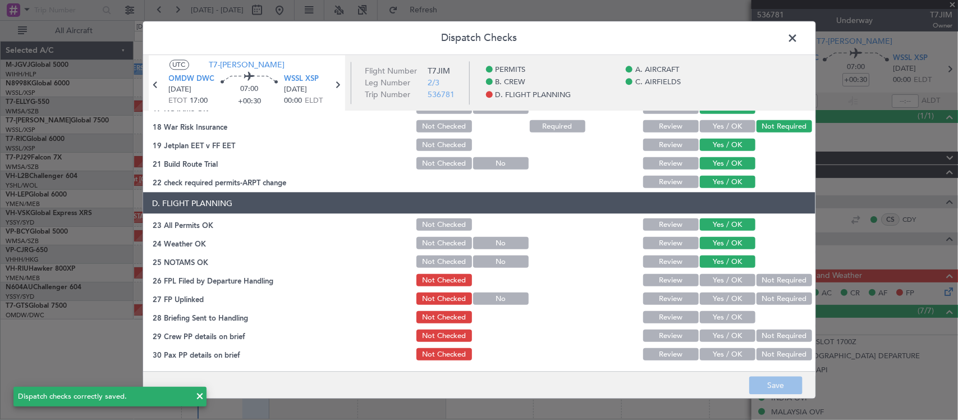
click at [799, 38] on span at bounding box center [799, 41] width 0 height 22
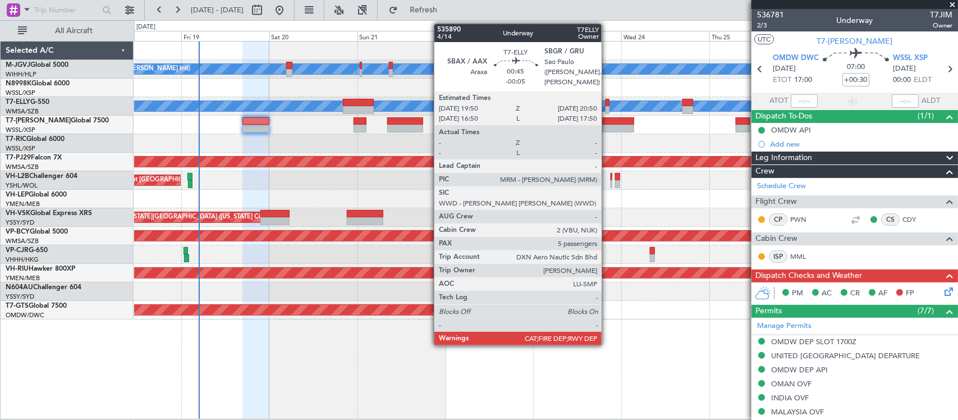
click at [607, 109] on div at bounding box center [608, 110] width 4 height 8
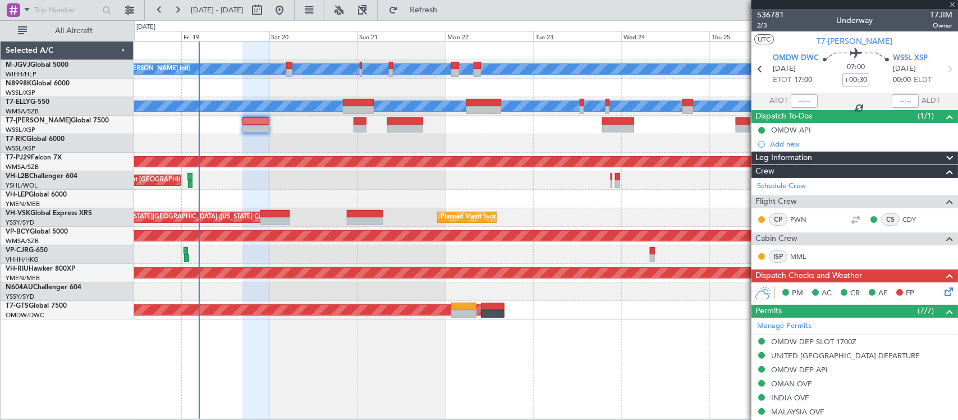
type input "-00:05"
type input "5"
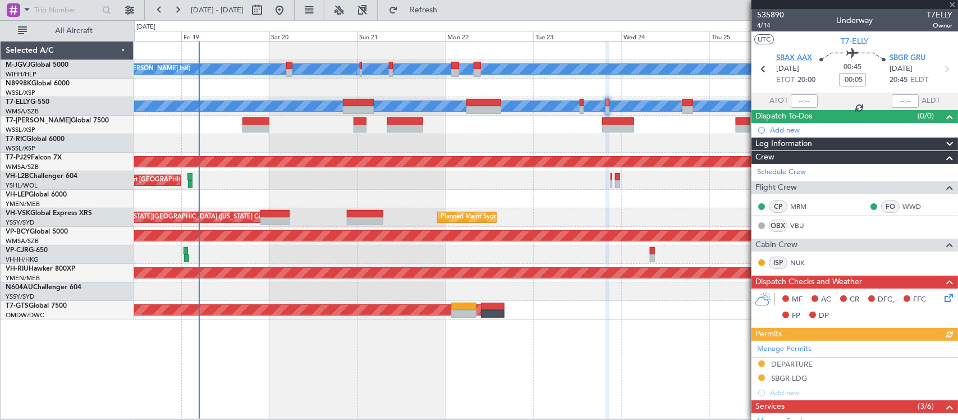
click at [786, 53] on span "SBAX AAX" at bounding box center [794, 58] width 36 height 11
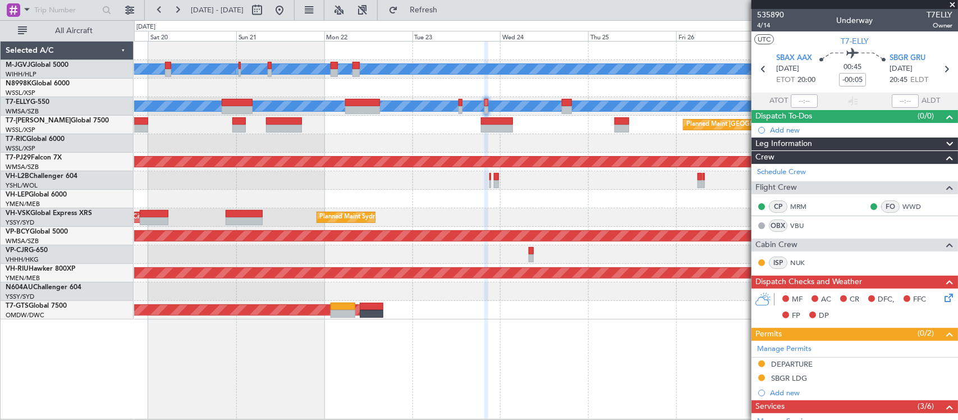
click at [574, 198] on div at bounding box center [545, 199] width 823 height 19
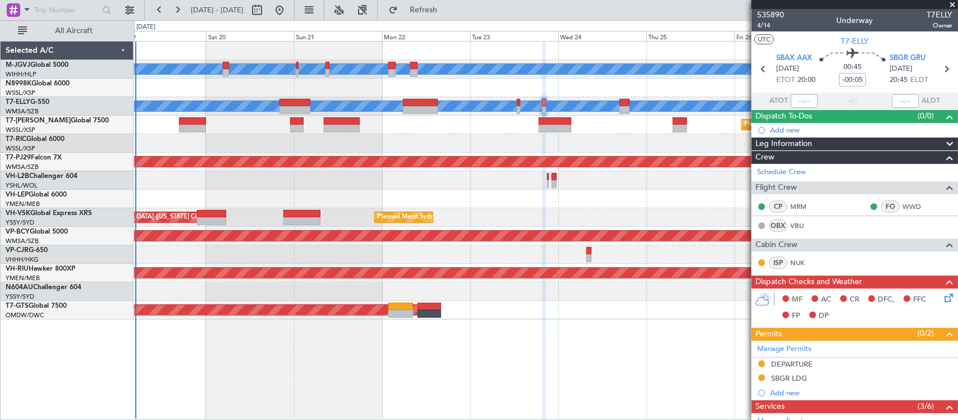
click at [593, 188] on div "Unplanned Maint [GEOGRAPHIC_DATA] ([GEOGRAPHIC_DATA])" at bounding box center [545, 180] width 823 height 19
click at [417, 139] on div at bounding box center [545, 143] width 823 height 19
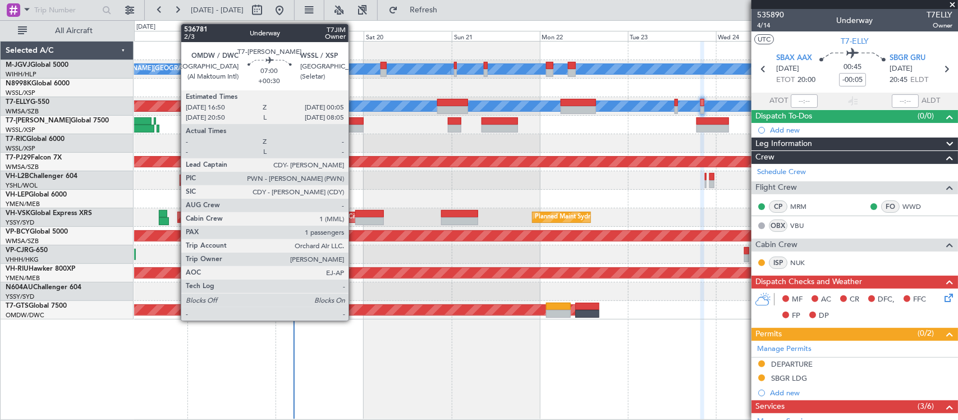
click at [355, 126] on div at bounding box center [350, 129] width 27 height 8
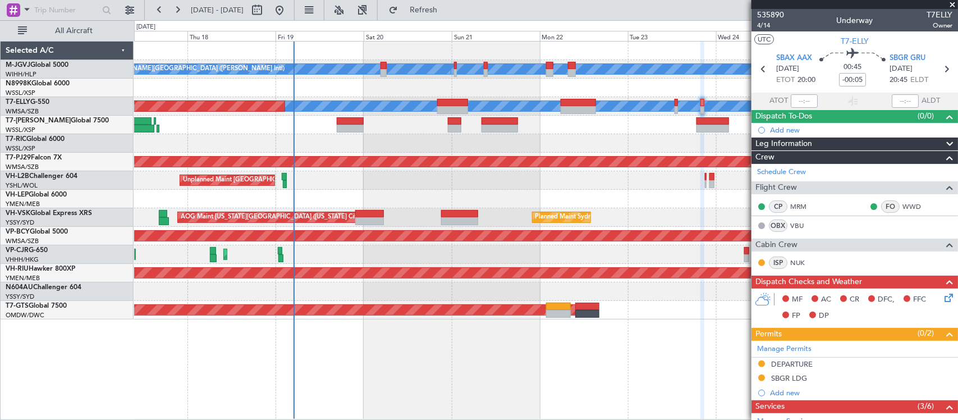
click at [391, 184] on div "Unplanned Maint [GEOGRAPHIC_DATA] ([GEOGRAPHIC_DATA])" at bounding box center [545, 180] width 823 height 19
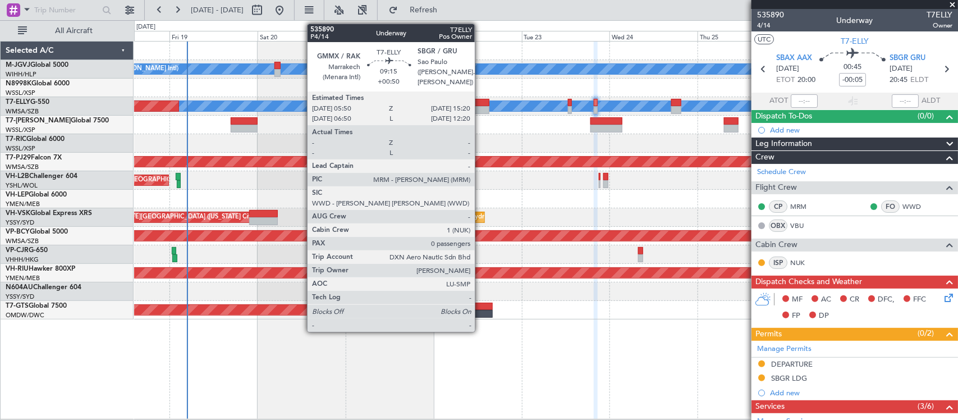
click at [480, 106] on div at bounding box center [472, 110] width 35 height 8
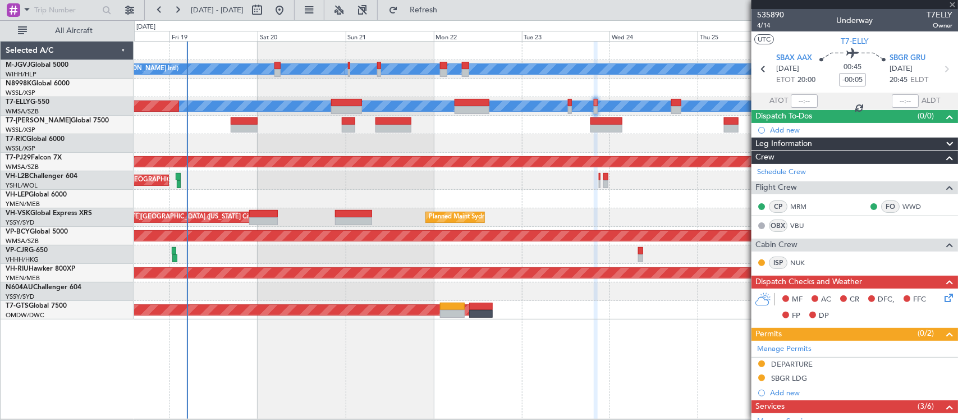
type input "+00:50"
type input "0"
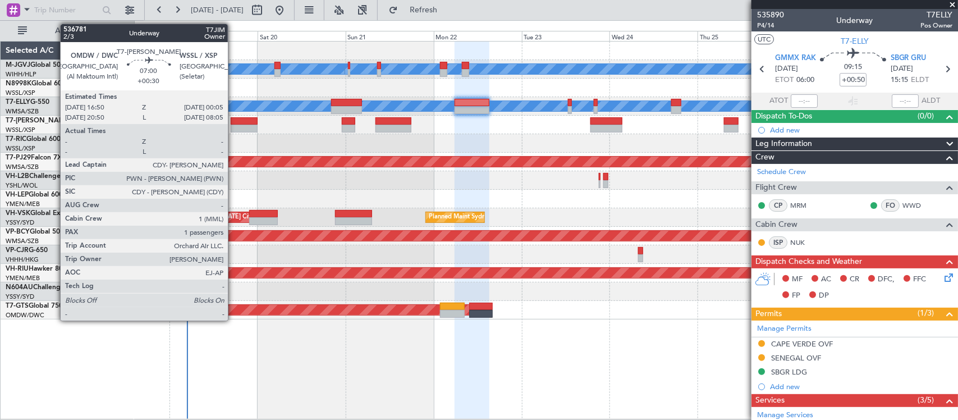
click at [233, 121] on div at bounding box center [244, 121] width 27 height 8
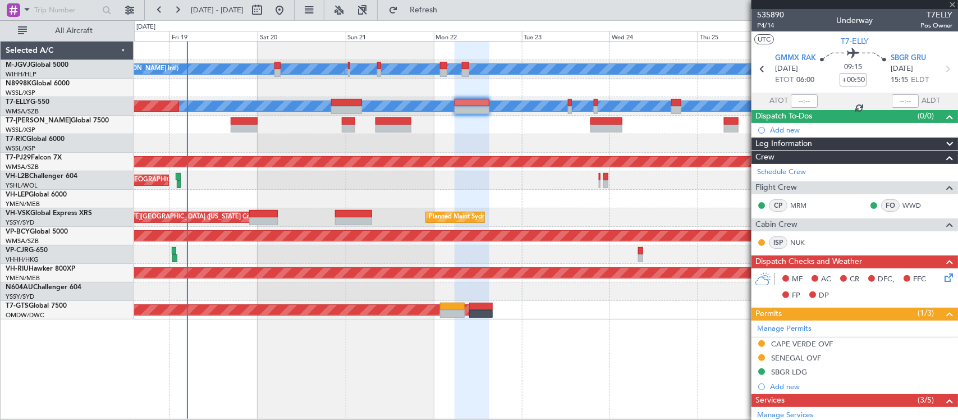
type input "+00:30"
type input "1"
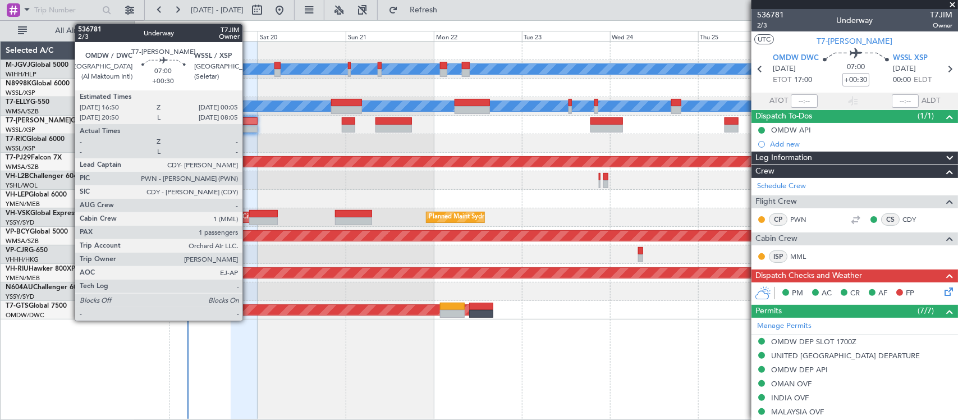
click at [249, 122] on div at bounding box center [244, 121] width 27 height 8
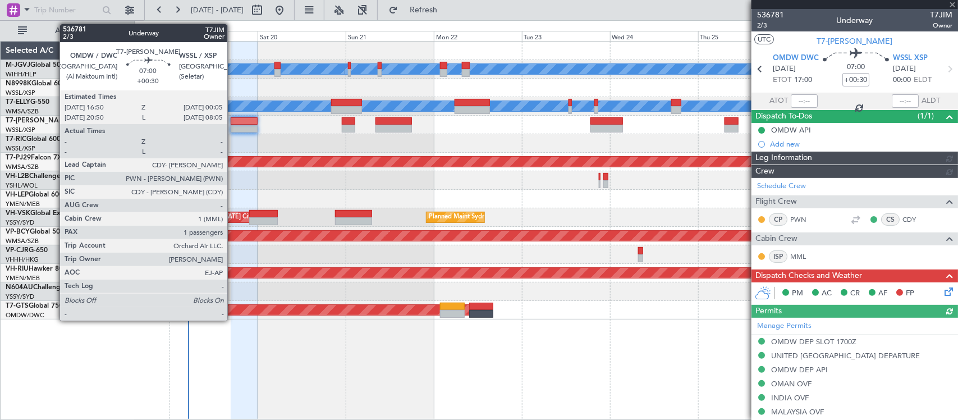
type input "Brien Tan (BTA)"
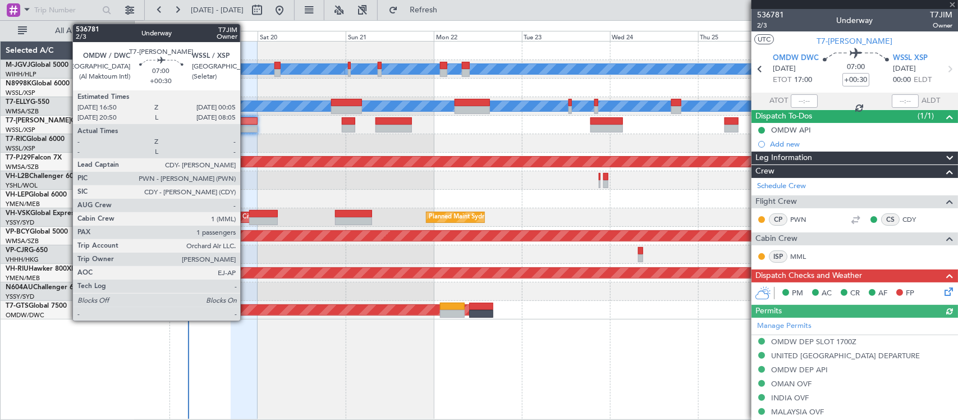
click at [246, 128] on div at bounding box center [244, 129] width 27 height 8
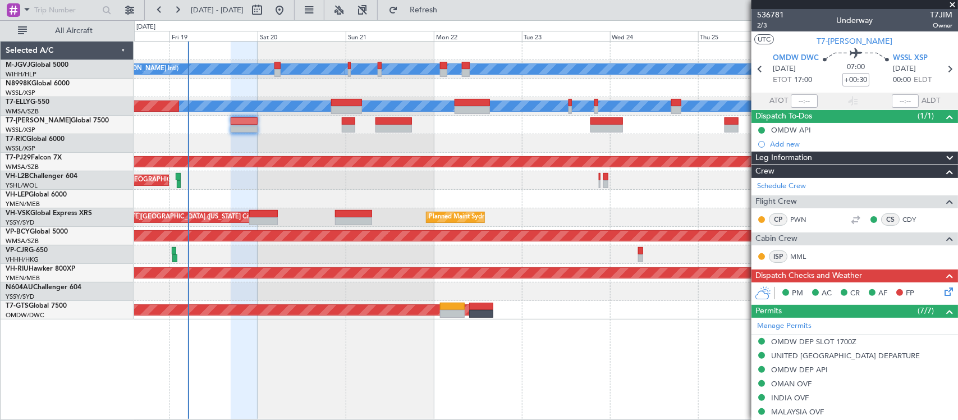
click at [942, 292] on icon at bounding box center [946, 289] width 9 height 9
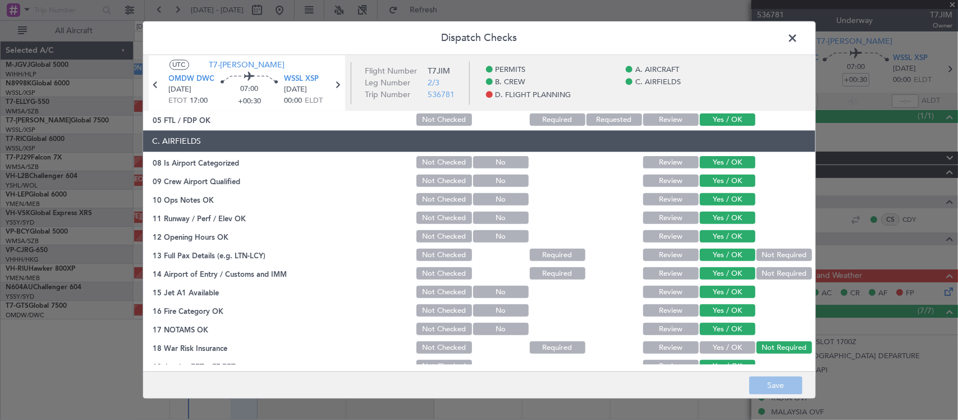
scroll to position [404, 0]
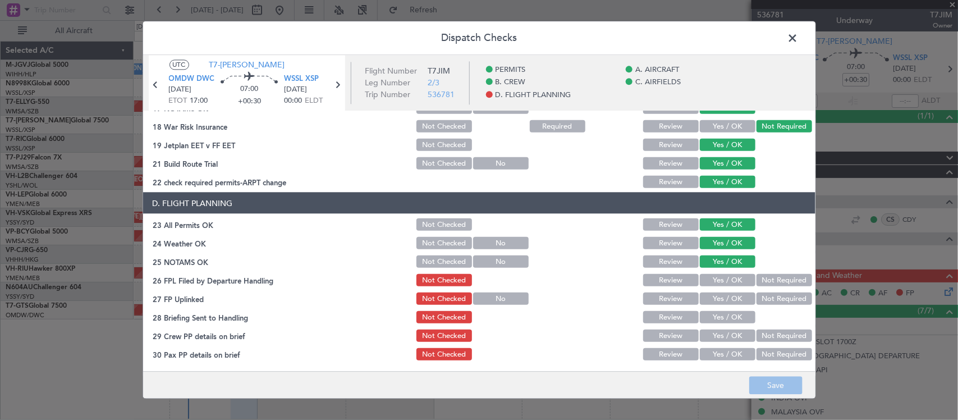
click at [776, 279] on button "Not Required" at bounding box center [785, 280] width 56 height 12
click at [707, 296] on button "Yes / OK" at bounding box center [728, 298] width 56 height 12
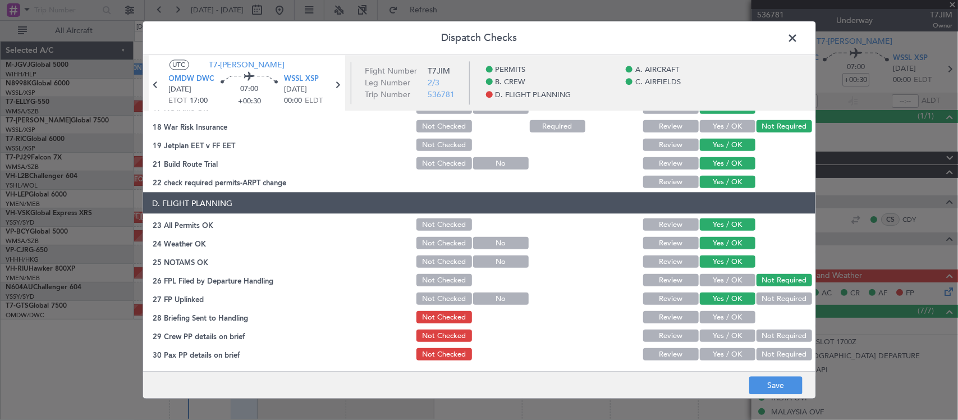
click at [668, 315] on button "Review" at bounding box center [671, 317] width 56 height 12
click at [720, 338] on button "Yes / OK" at bounding box center [728, 335] width 56 height 12
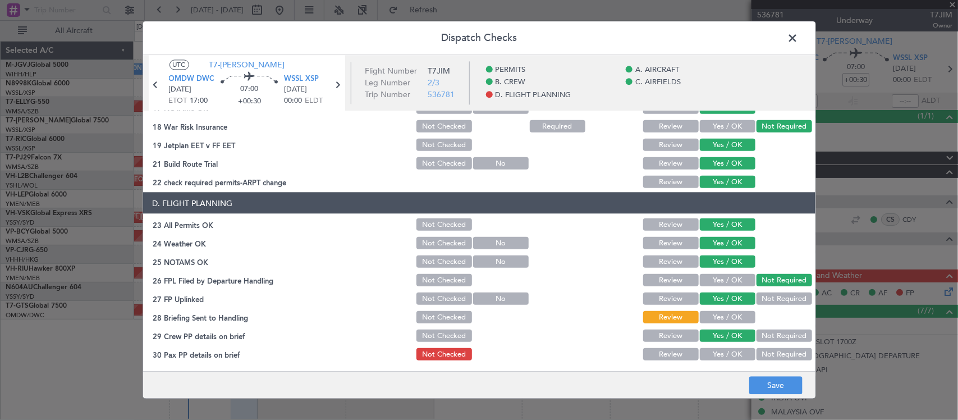
click at [722, 356] on button "Yes / OK" at bounding box center [728, 354] width 56 height 12
click at [767, 382] on button "Save" at bounding box center [775, 386] width 53 height 18
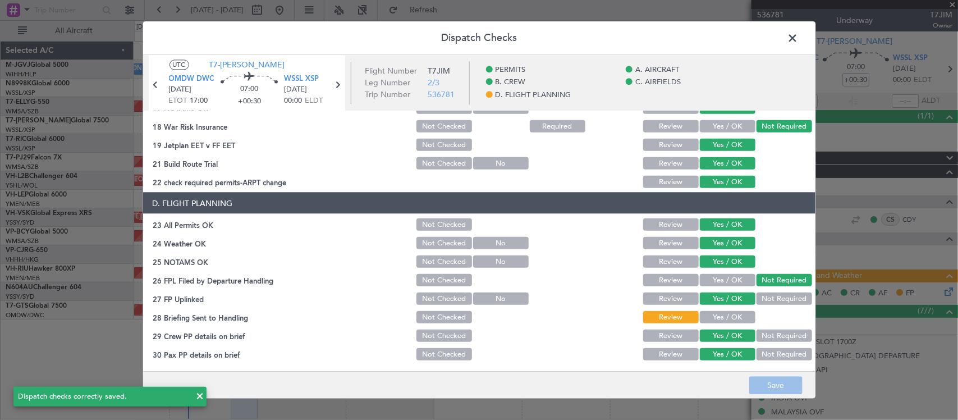
click at [799, 35] on span at bounding box center [799, 41] width 0 height 22
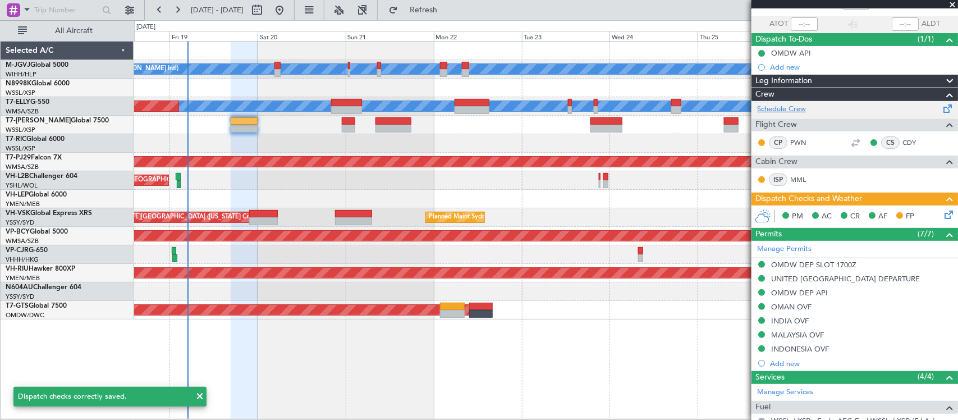
scroll to position [0, 0]
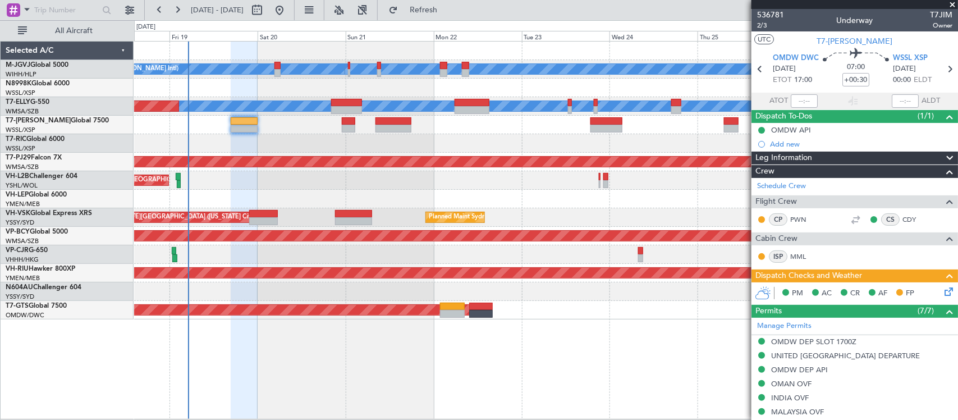
type input "Brien Tan (BTA)"
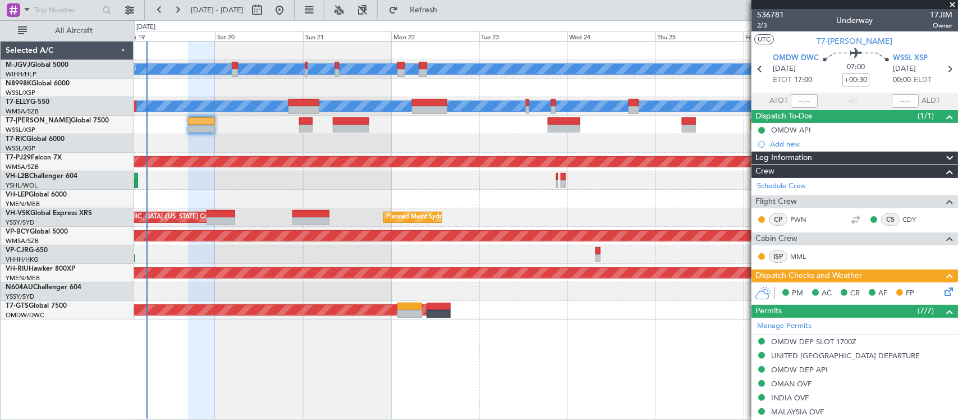
click at [411, 161] on div "MEL Jakarta (Halim Intl) MEL Jakarta (Halim Intl) MEL Jakarta (Halim Intl) AOG …" at bounding box center [545, 181] width 823 height 278
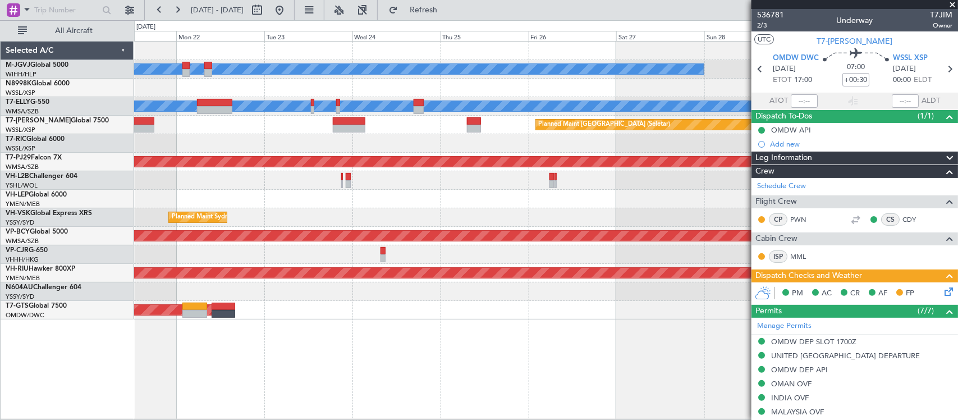
click at [229, 149] on div at bounding box center [545, 143] width 823 height 19
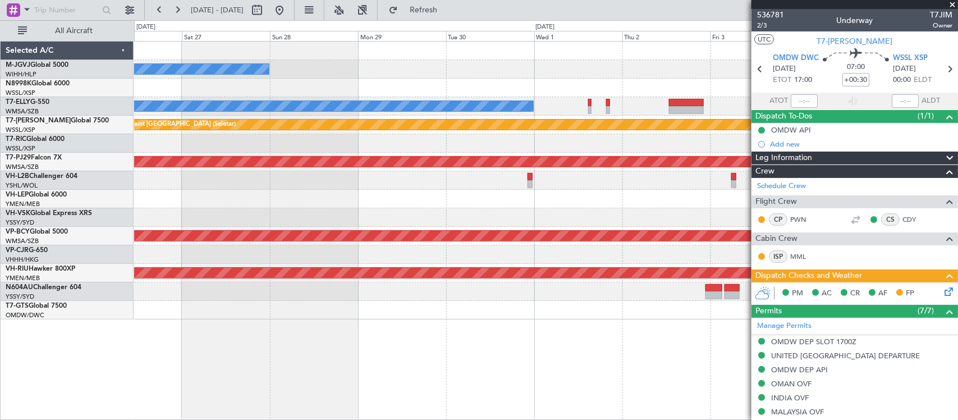
click at [282, 175] on div "MEL Jakarta (Halim Intl) MEL Jakarta (Halim Intl) MEL Planned Maint Singapore (…" at bounding box center [545, 181] width 823 height 278
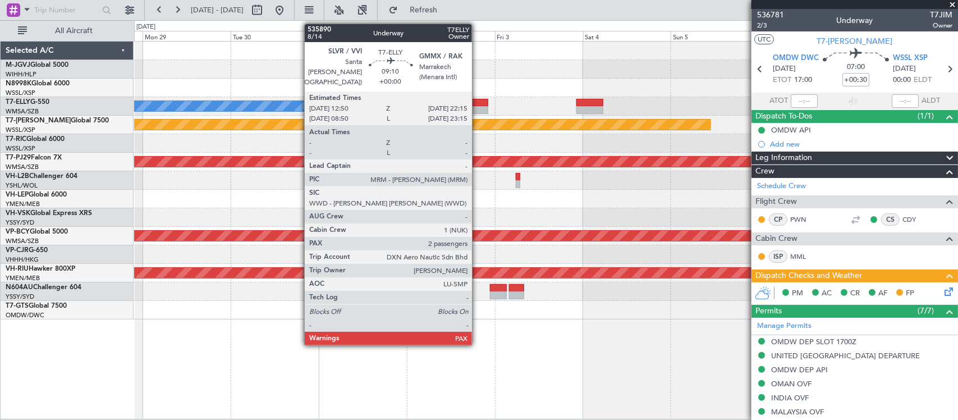
click at [478, 101] on div at bounding box center [471, 103] width 35 height 8
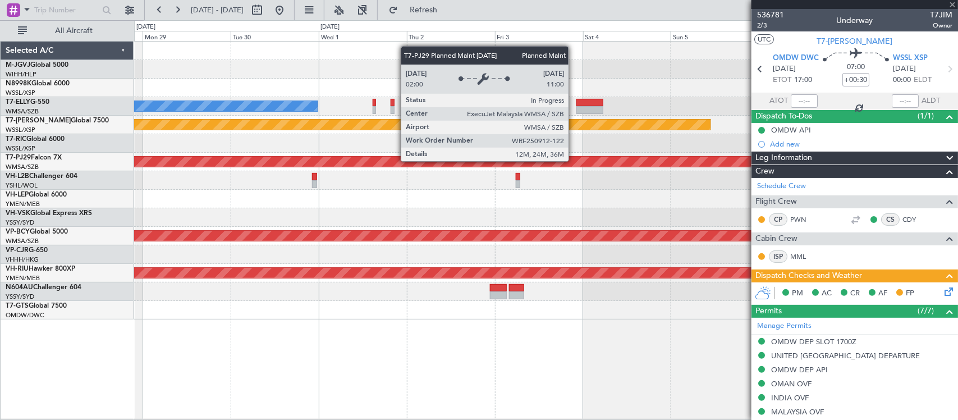
click at [542, 161] on div "Planned Maint [GEOGRAPHIC_DATA] (Sultan [PERSON_NAME] [PERSON_NAME] - Subang)" at bounding box center [143, 162] width 1663 height 10
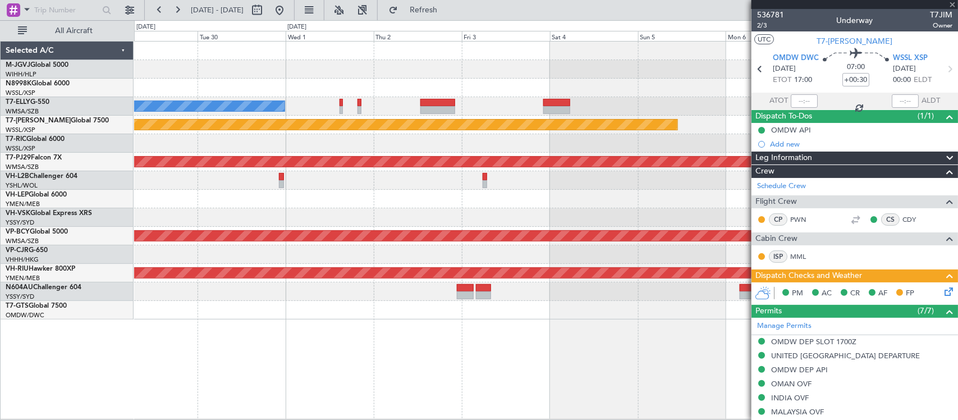
type input "2"
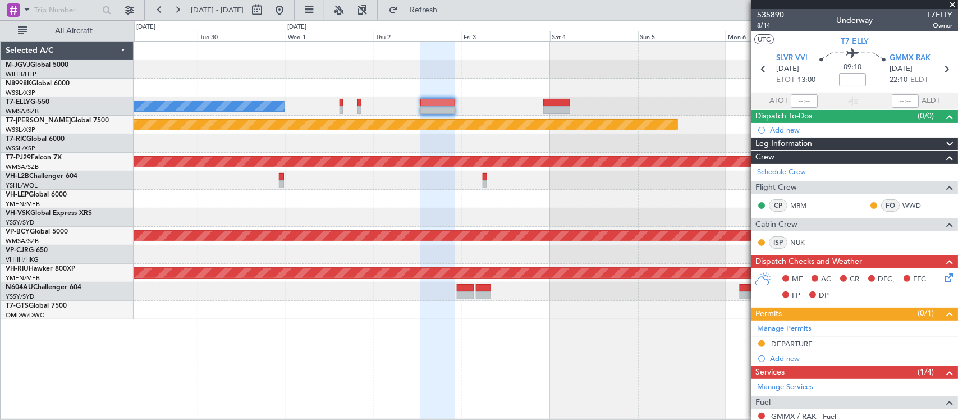
click at [543, 131] on div "MEL Jakarta (Halim Intl) MEL Jakarta (Halim Intl) MEL Planned Maint Singapore (…" at bounding box center [545, 181] width 823 height 278
